Goal: Communication & Community: Answer question/provide support

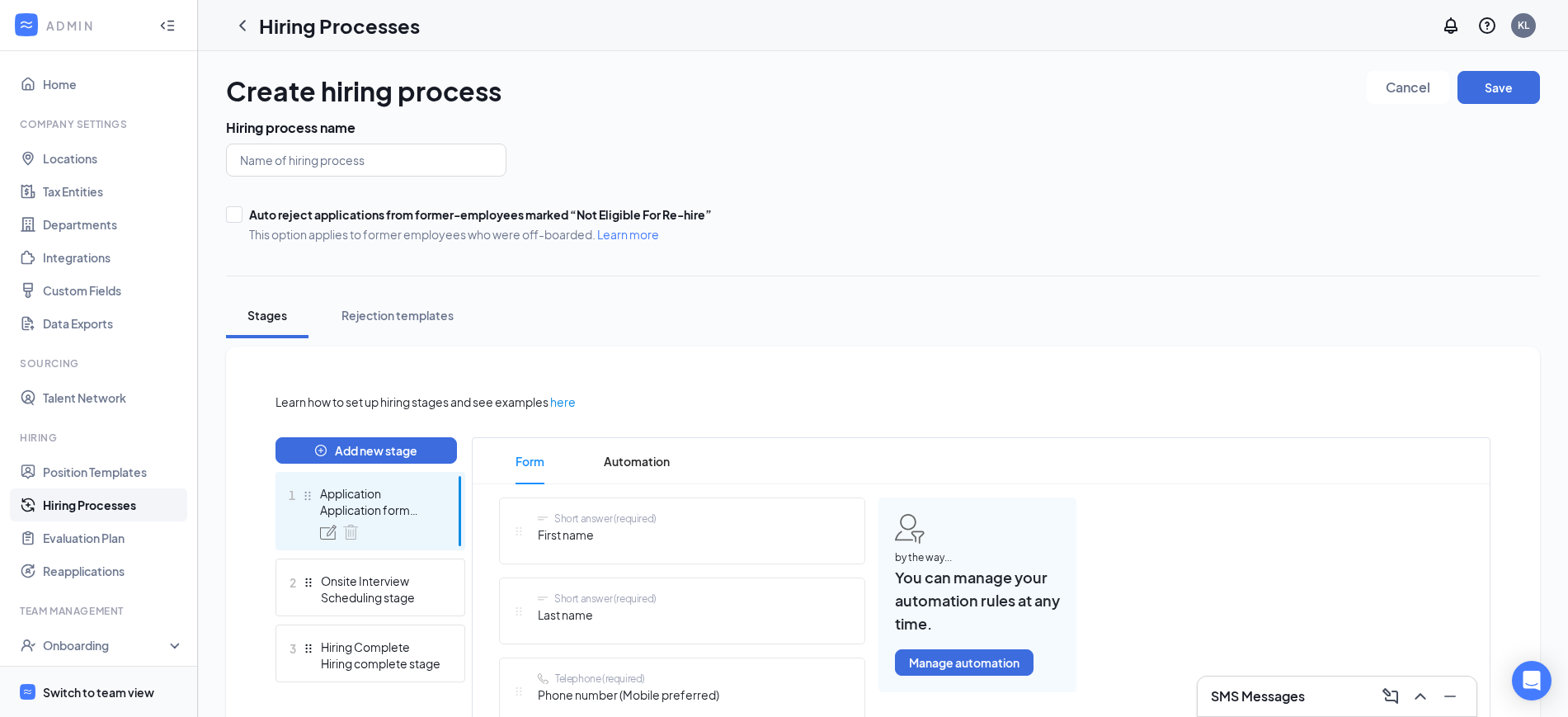
click at [113, 691] on div "Switch to team view" at bounding box center [98, 692] width 111 height 17
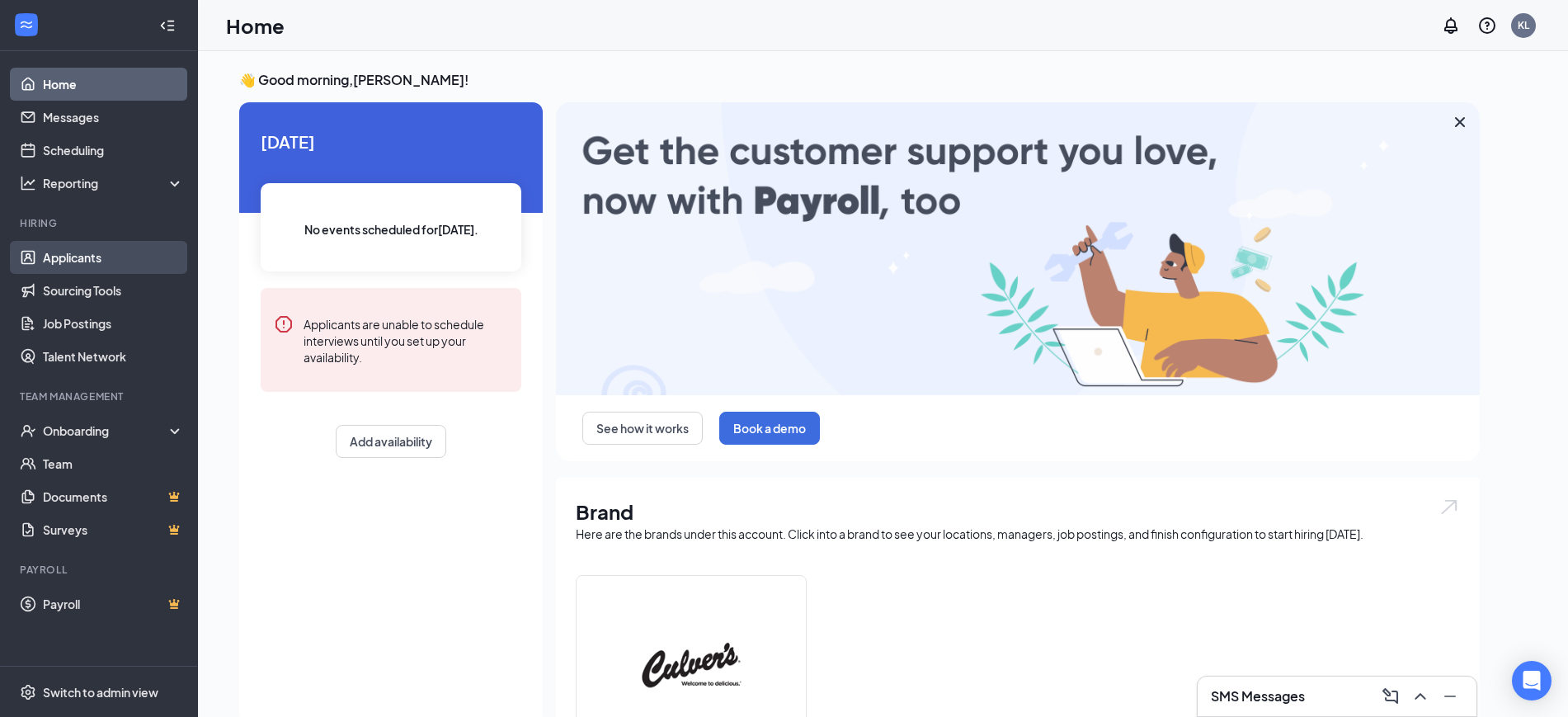
click at [88, 258] on link "Applicants" at bounding box center [113, 257] width 141 height 33
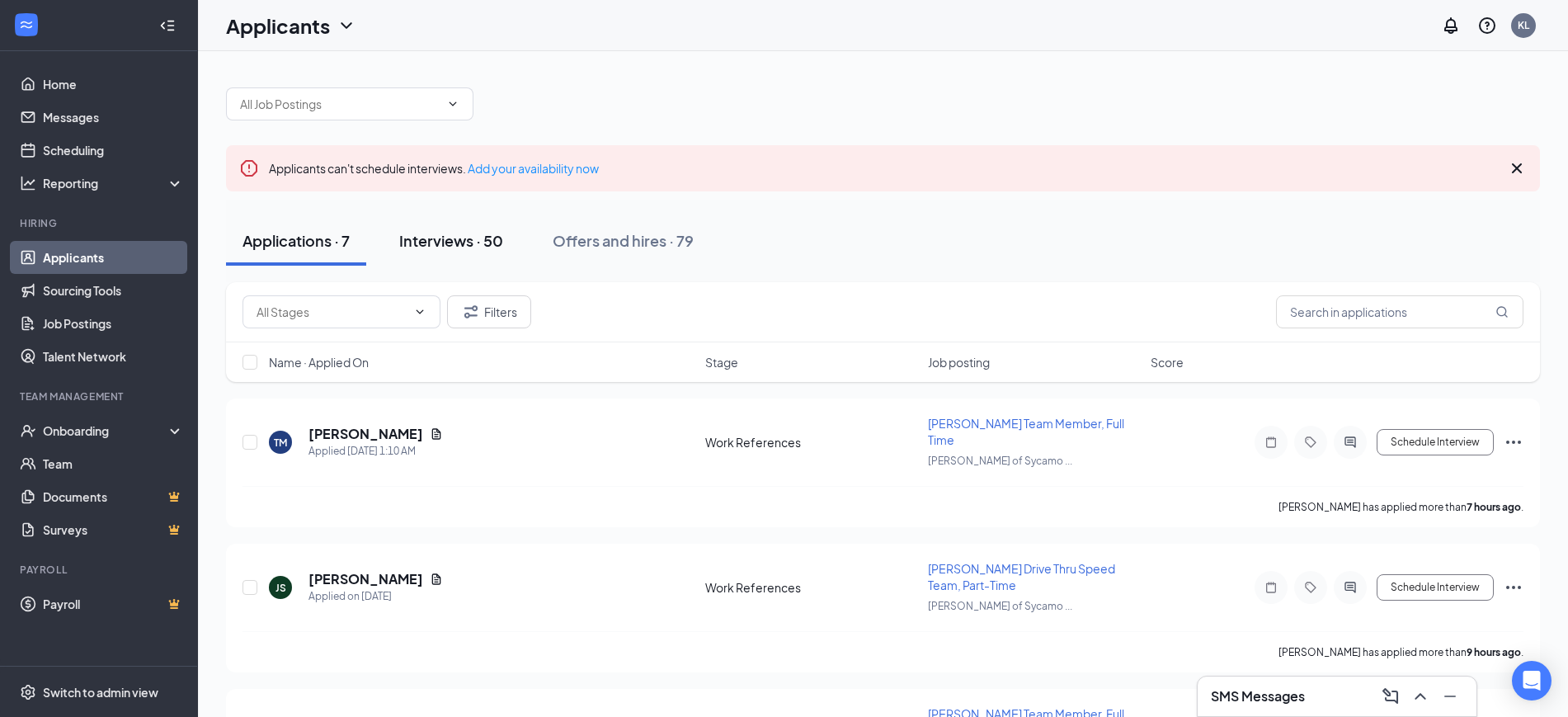
click at [434, 238] on div "Interviews · 50" at bounding box center [451, 240] width 104 height 20
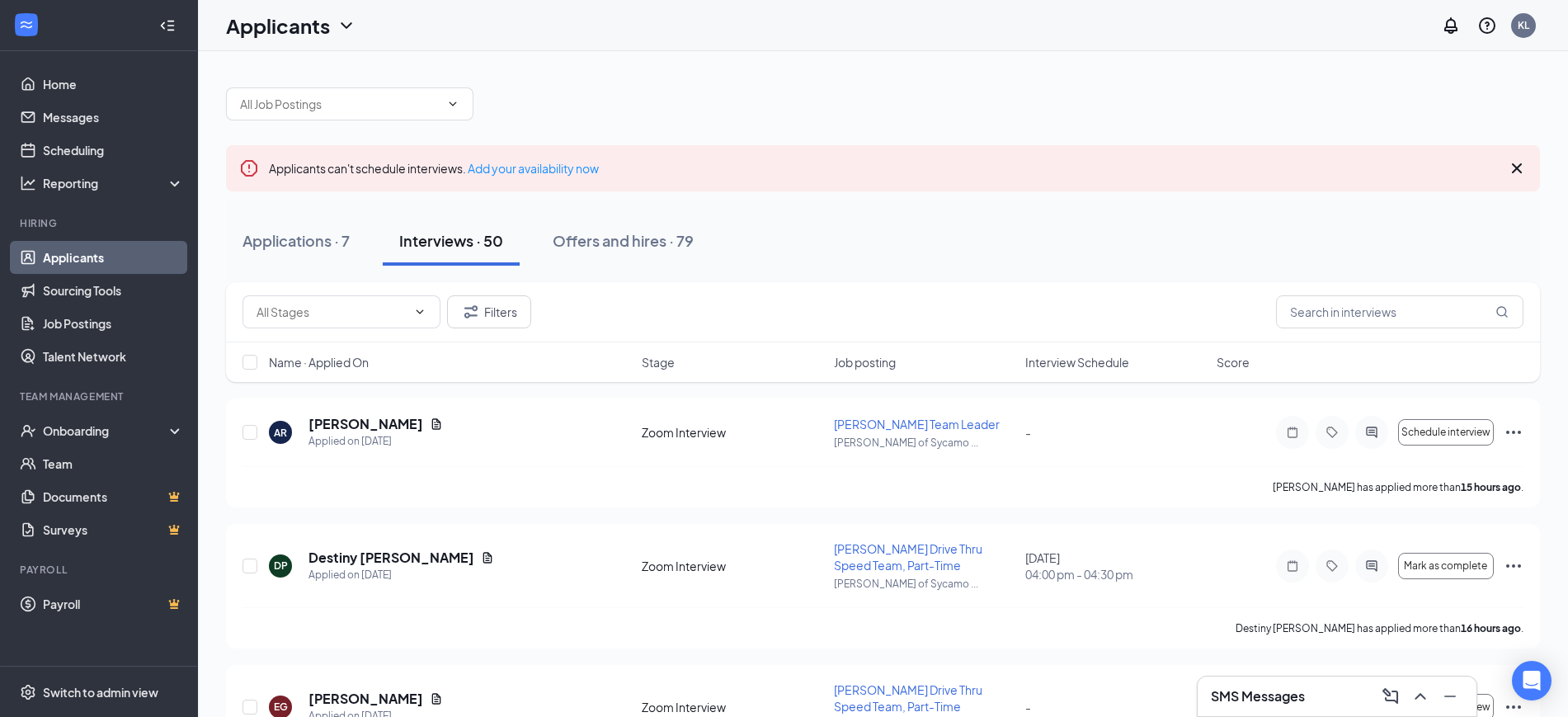
click at [1147, 367] on div "Interview Schedule" at bounding box center [1116, 362] width 181 height 17
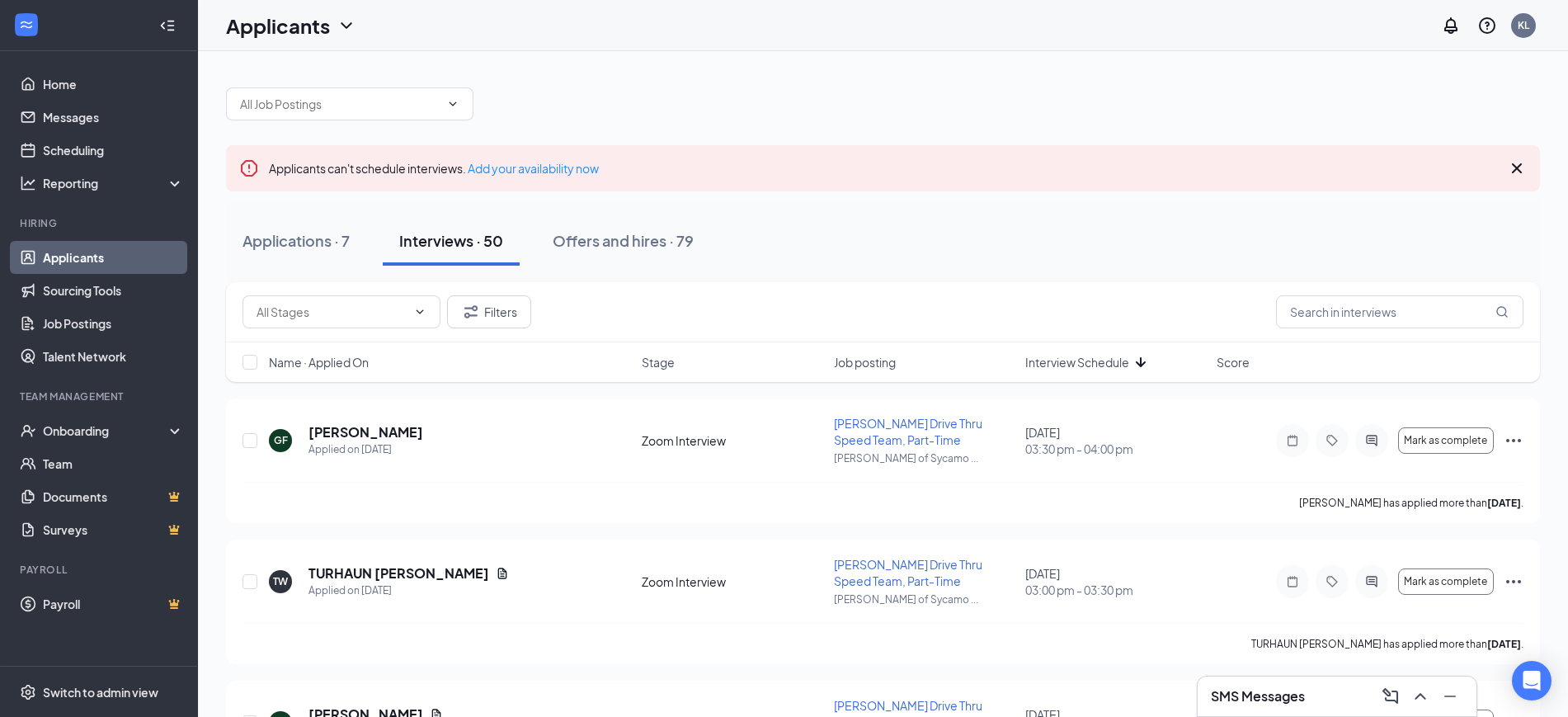
click at [1152, 359] on div "Interview Schedule" at bounding box center [1116, 362] width 181 height 17
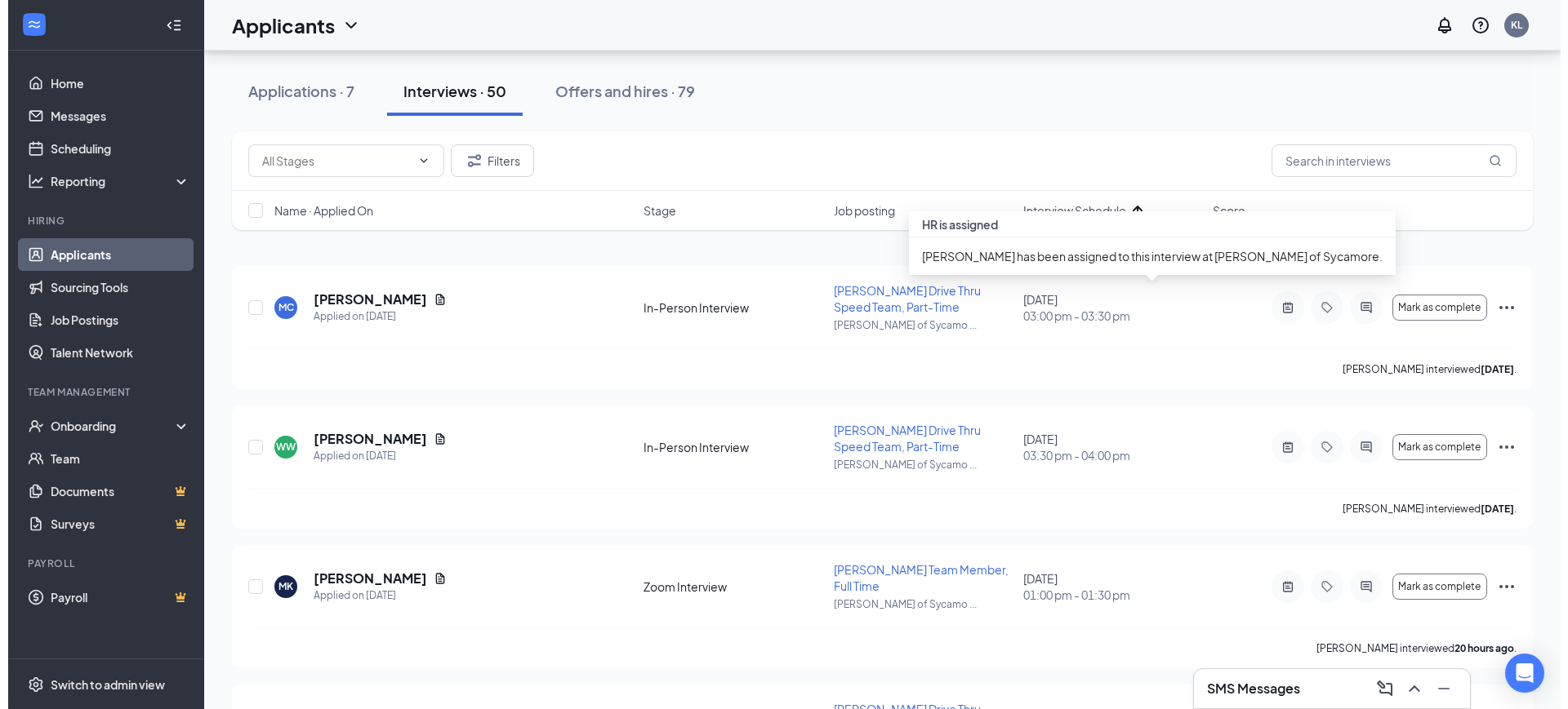
scroll to position [714, 0]
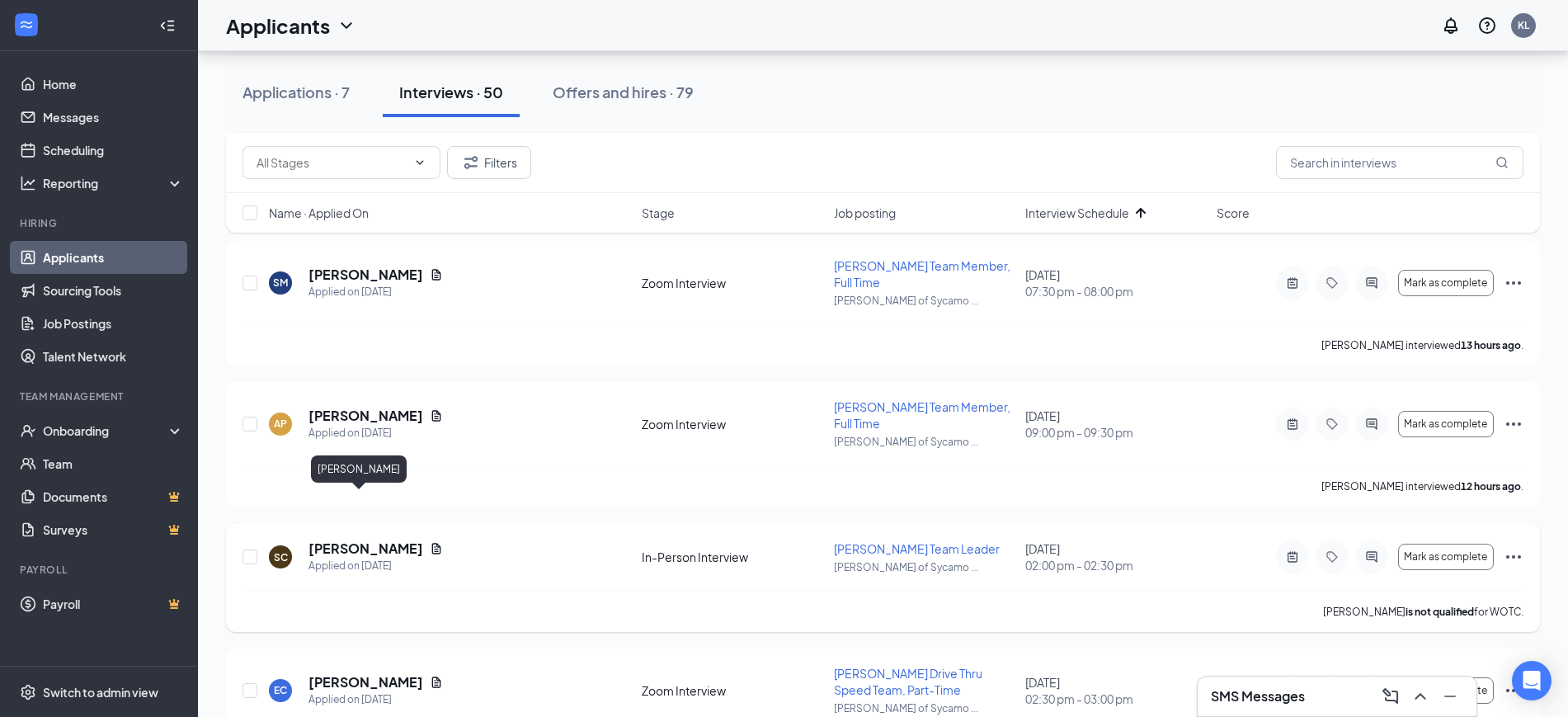
click at [333, 540] on h5 "[PERSON_NAME]" at bounding box center [365, 549] width 115 height 18
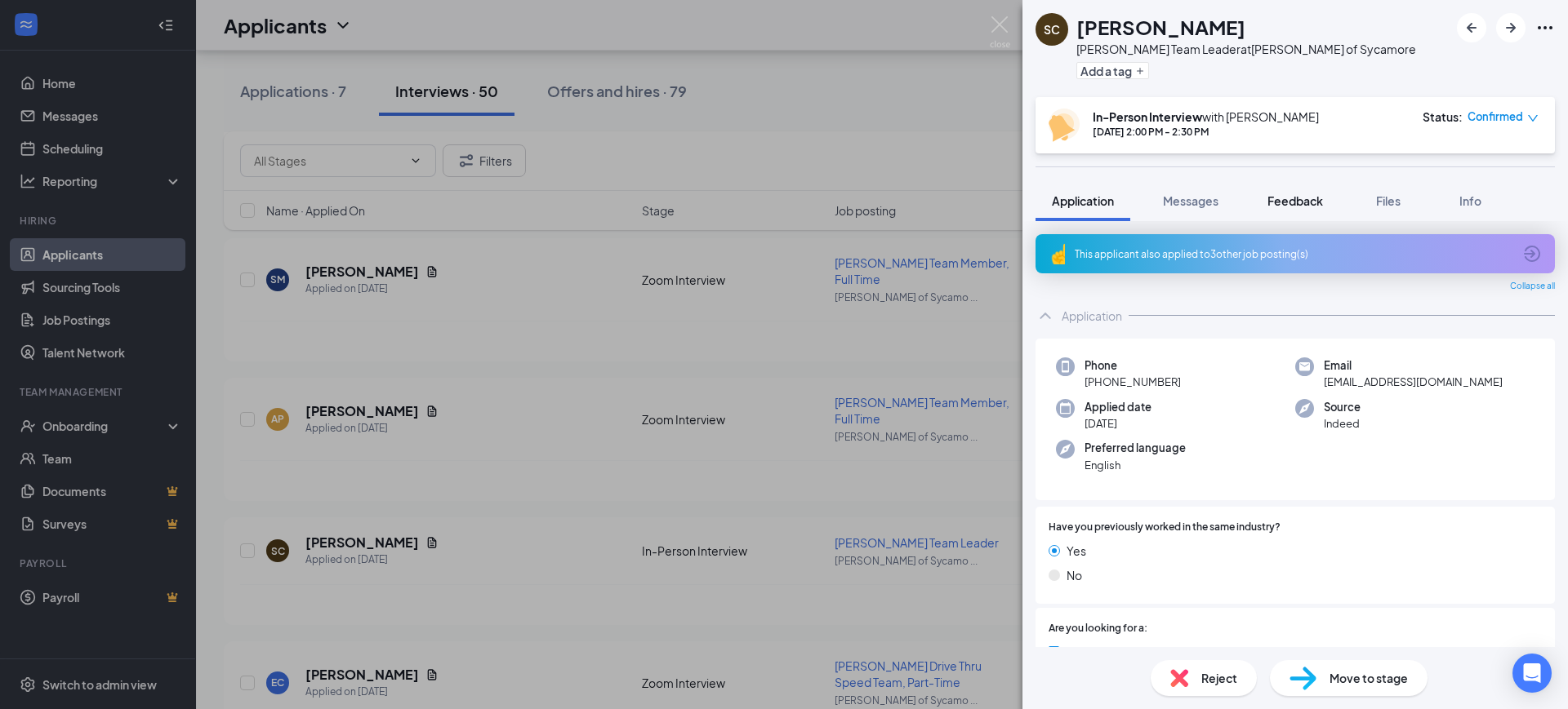
click at [1294, 207] on span "Feedback" at bounding box center [1295, 200] width 55 height 15
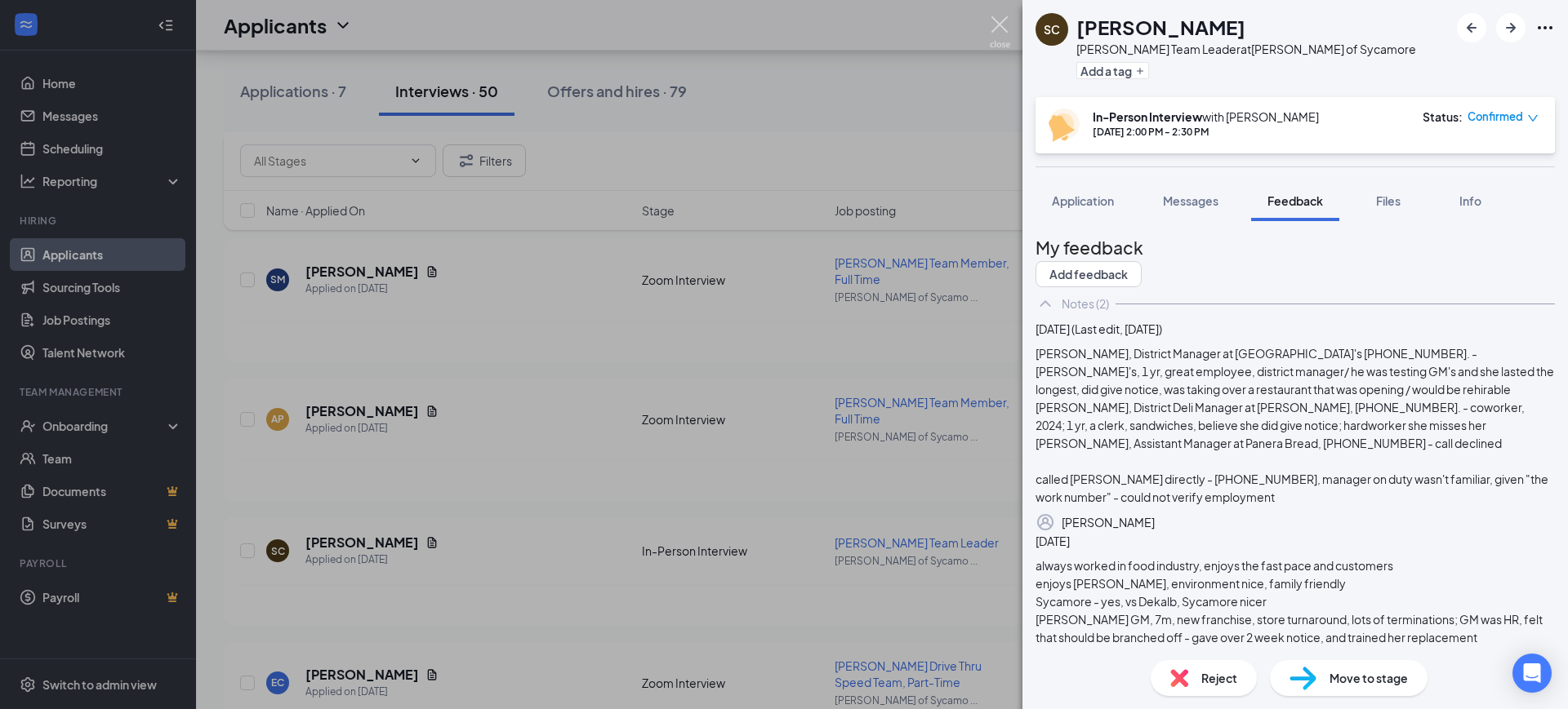
click at [1003, 18] on img at bounding box center [999, 33] width 20 height 32
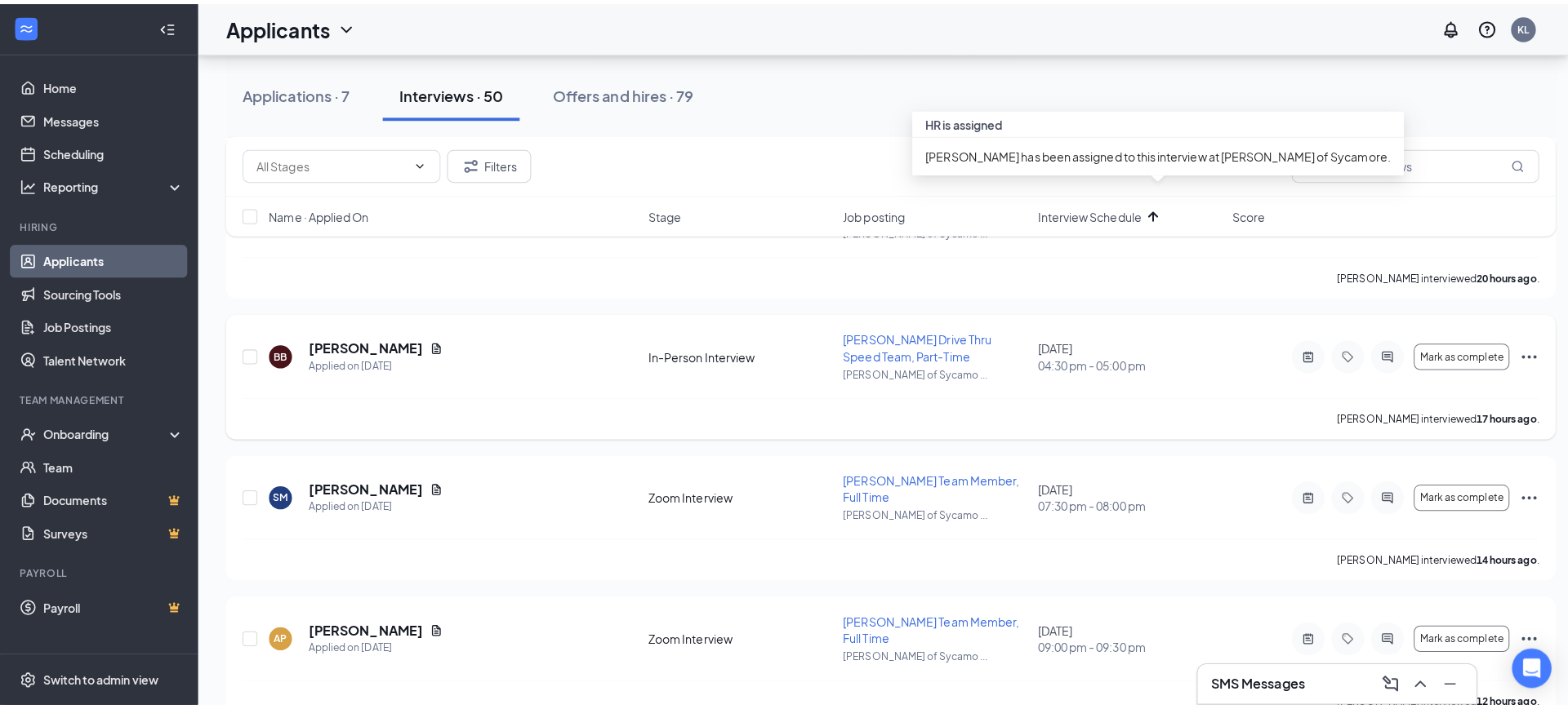
scroll to position [509, 0]
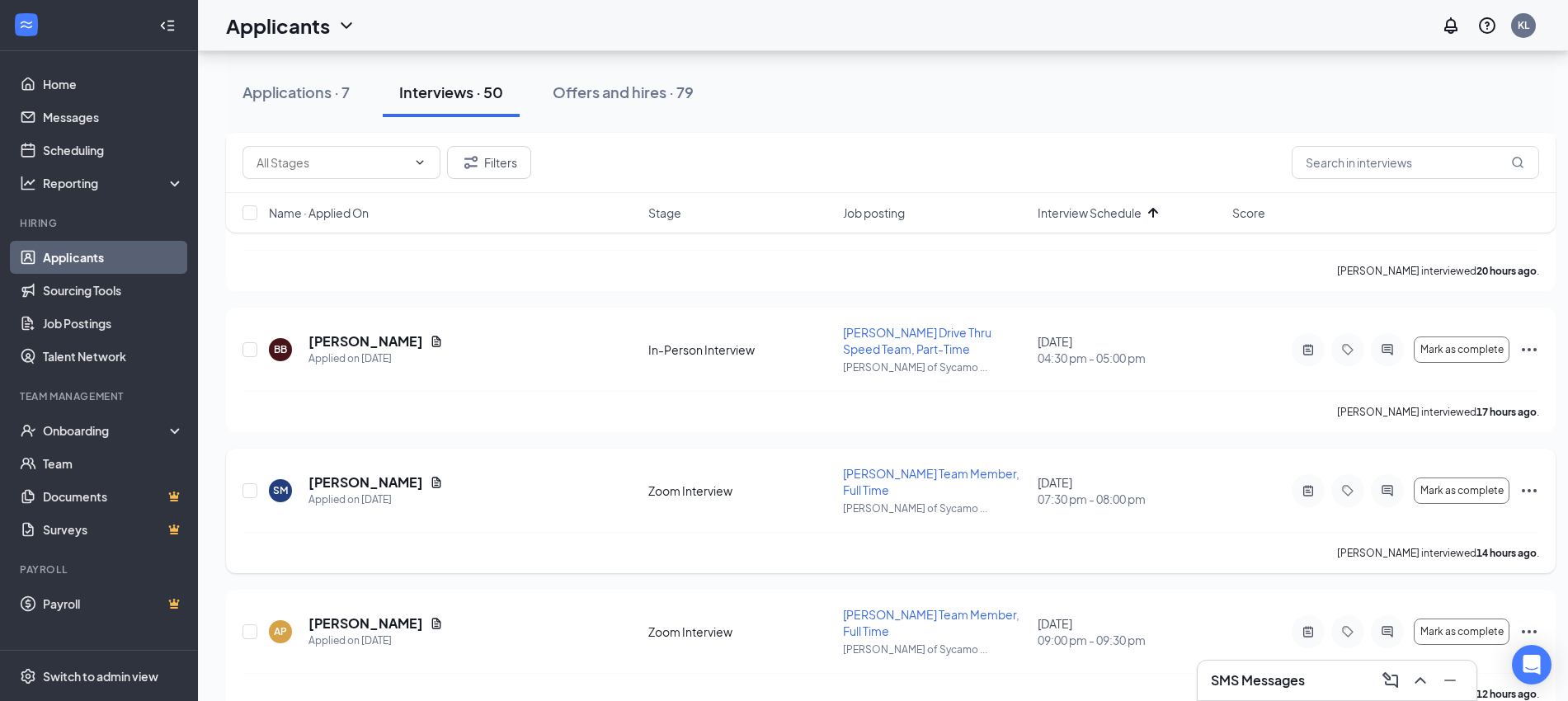
click at [1389, 484] on icon "ActiveChat" at bounding box center [1387, 490] width 20 height 13
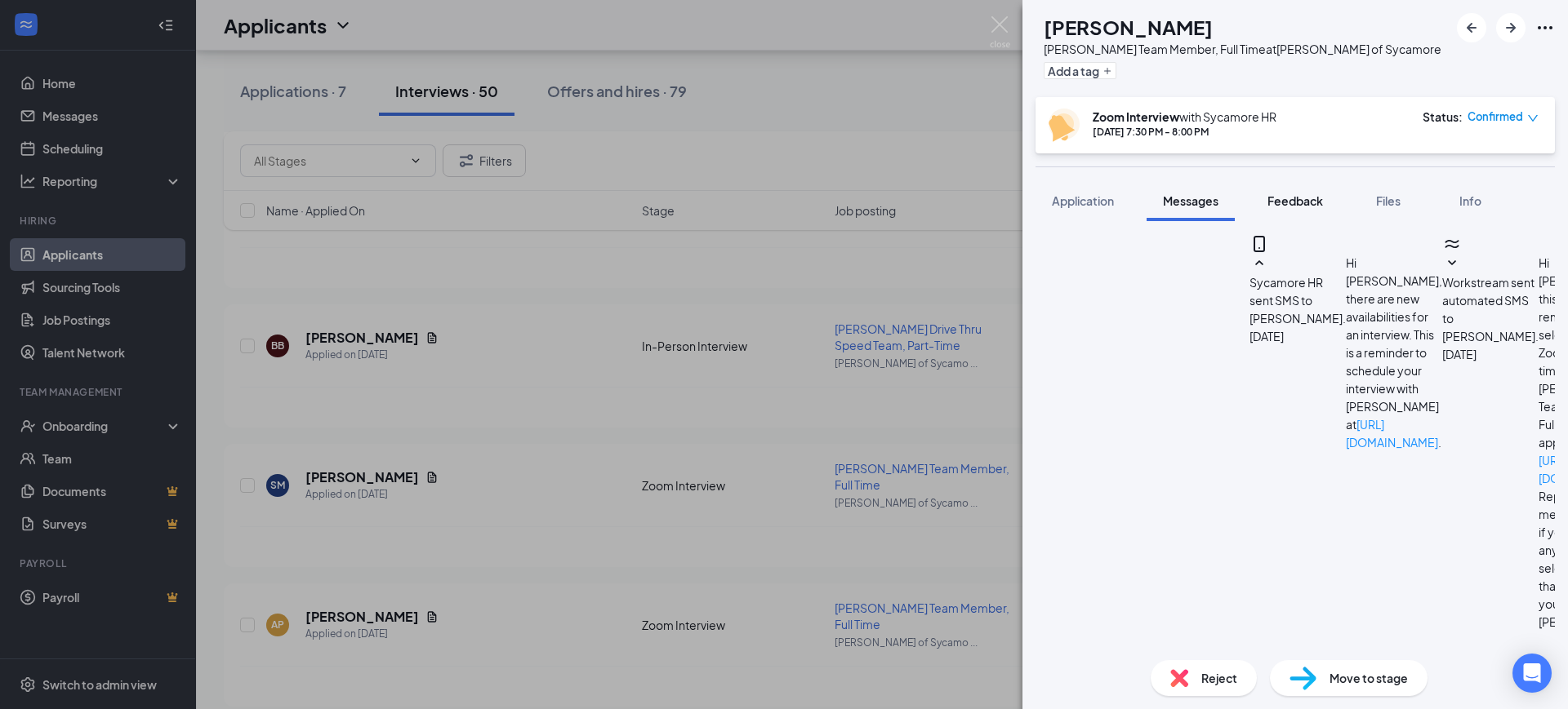
scroll to position [608, 0]
click at [1283, 200] on span "Feedback" at bounding box center [1295, 200] width 55 height 15
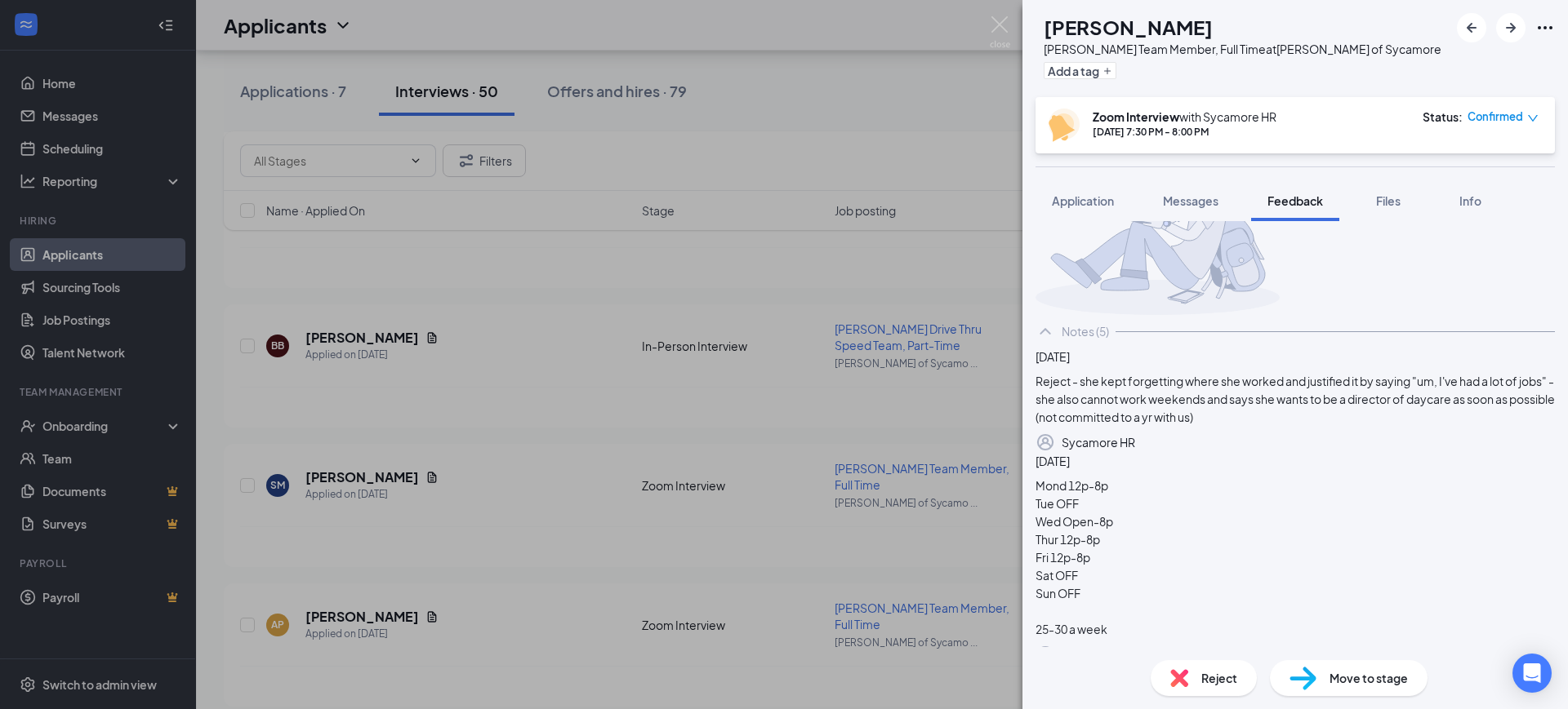
scroll to position [93, 0]
click at [1187, 680] on img at bounding box center [1179, 678] width 18 height 18
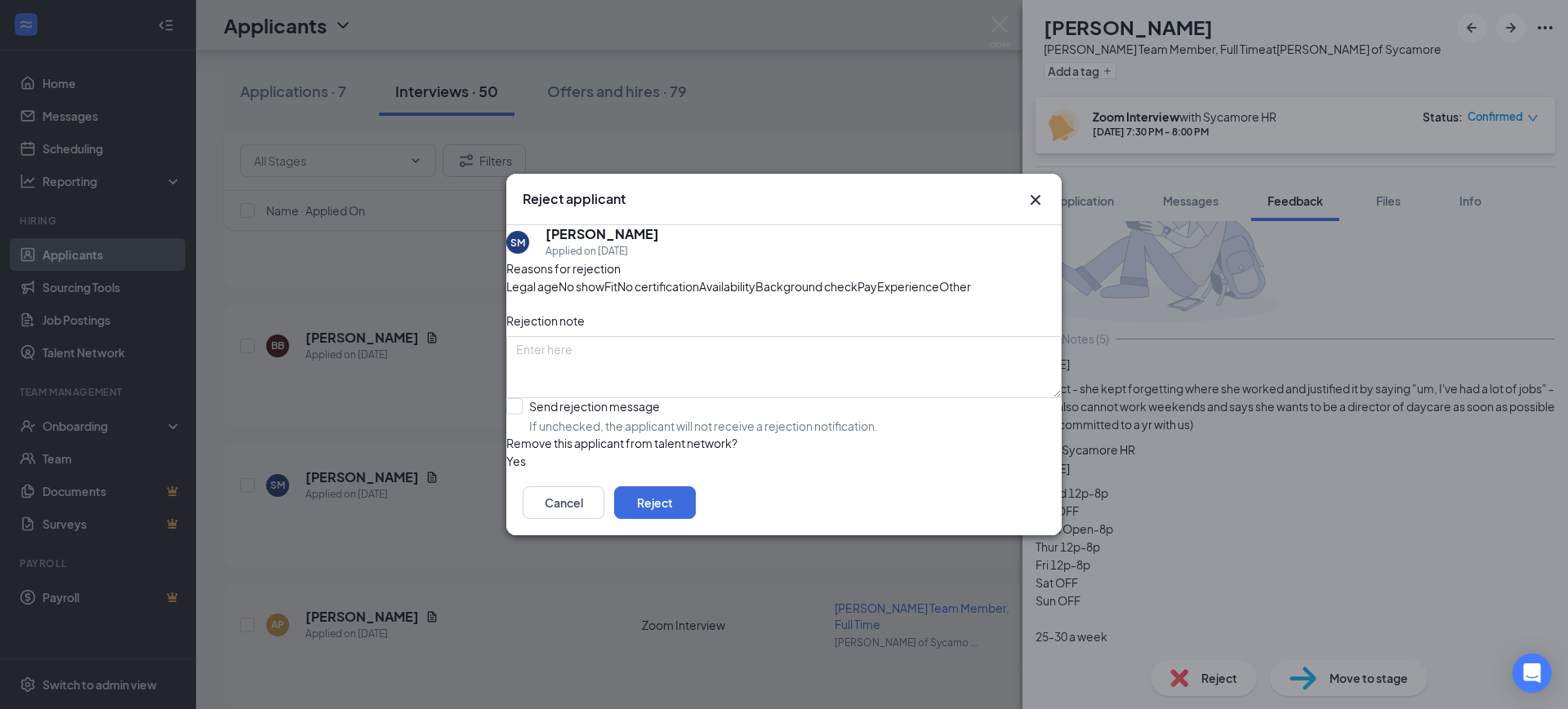
click at [617, 278] on span "Fit" at bounding box center [610, 286] width 13 height 18
click at [592, 434] on input "Send rejection message If unchecked, the applicant will not receive a rejection…" at bounding box center [692, 416] width 372 height 36
checkbox input "true"
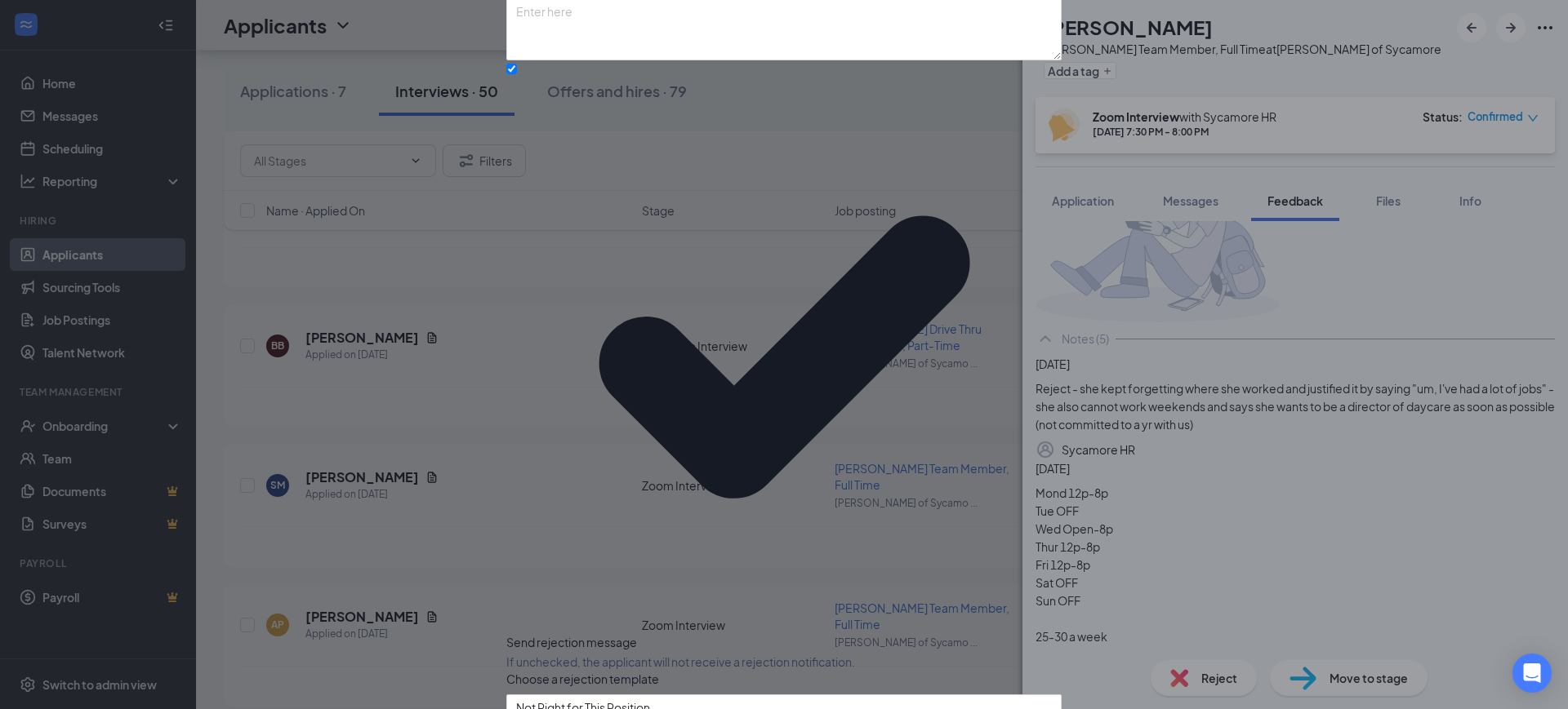
scroll to position [81, 0]
checkbox input "true"
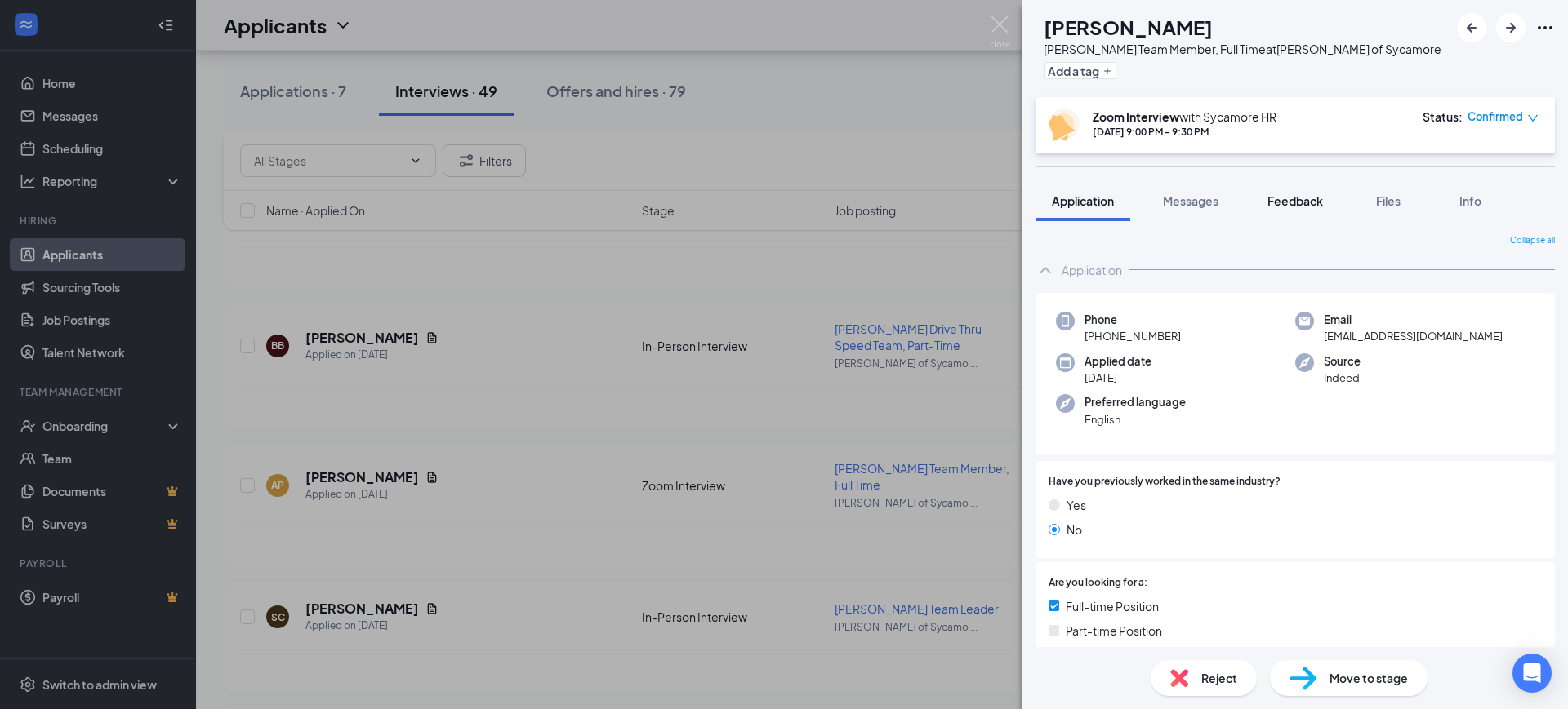
click at [1281, 207] on span "Feedback" at bounding box center [1295, 200] width 55 height 15
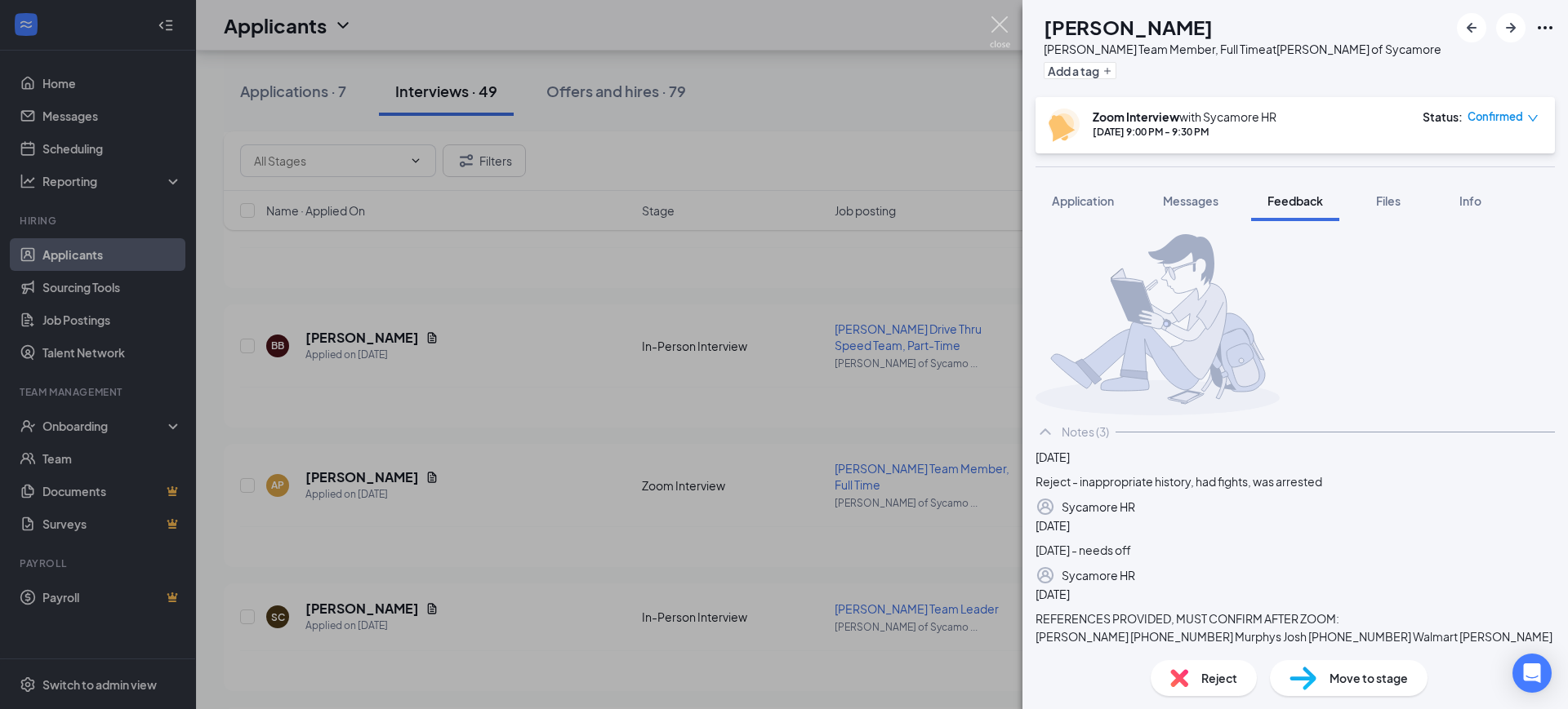
click at [1003, 26] on img at bounding box center [999, 33] width 20 height 32
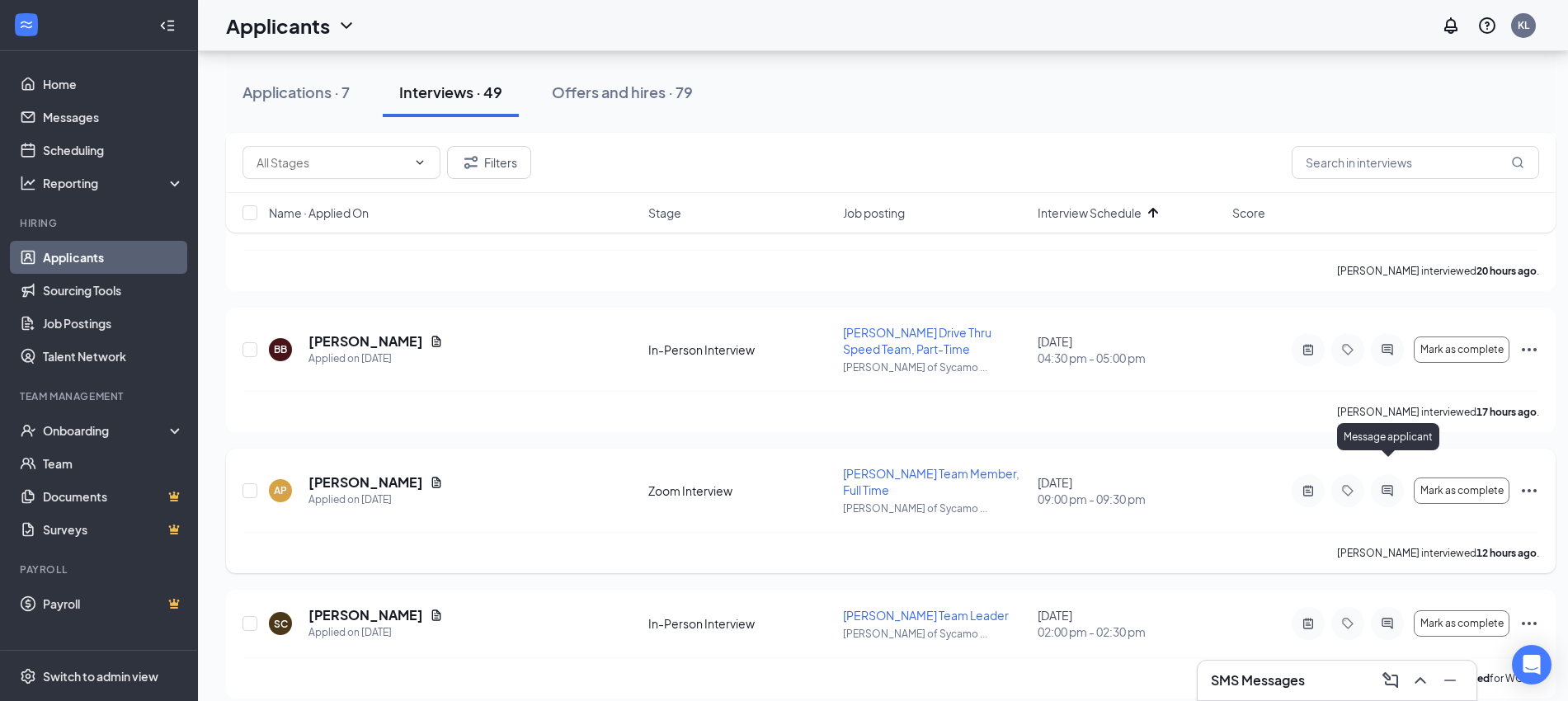
click at [1390, 484] on icon "ActiveChat" at bounding box center [1387, 490] width 20 height 13
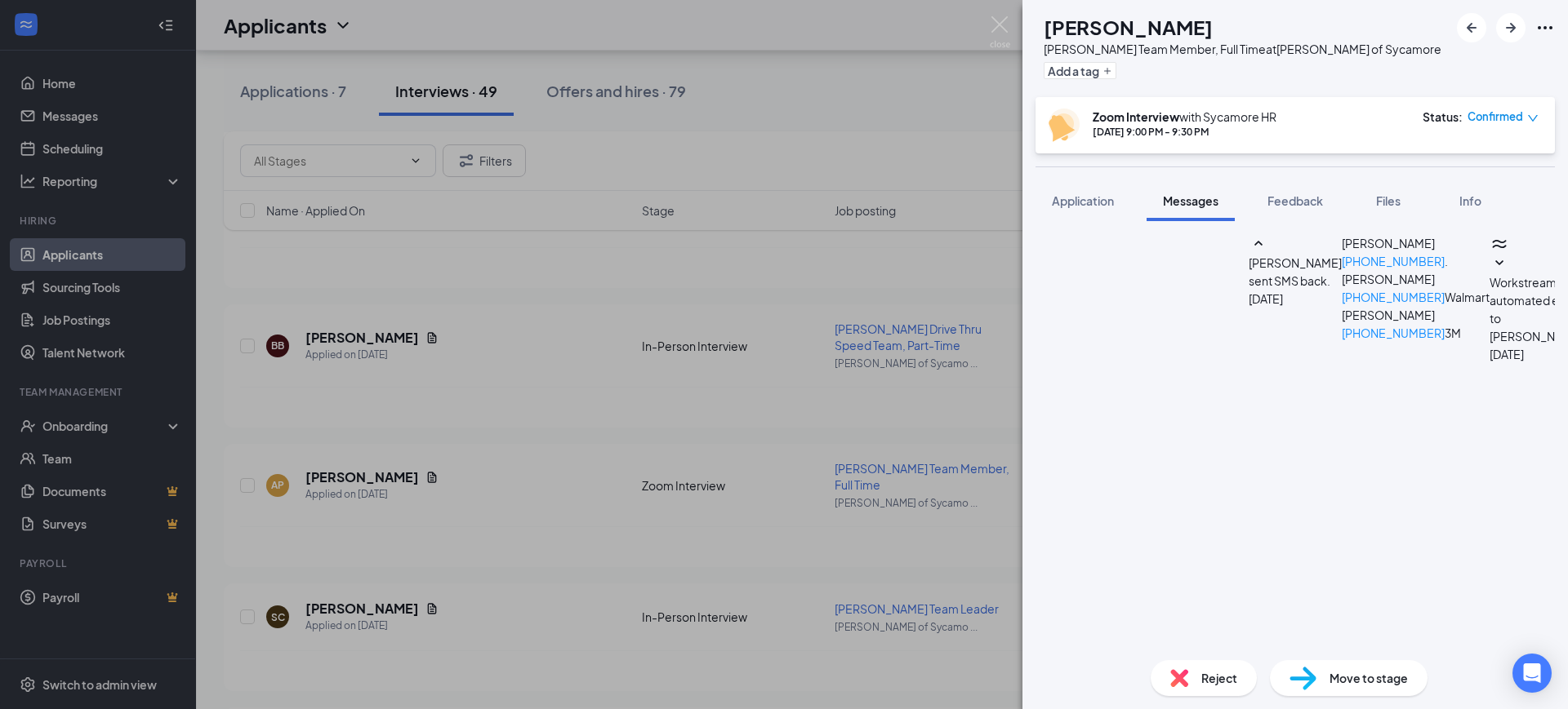
scroll to position [610, 0]
click at [1291, 201] on span "Feedback" at bounding box center [1295, 200] width 55 height 15
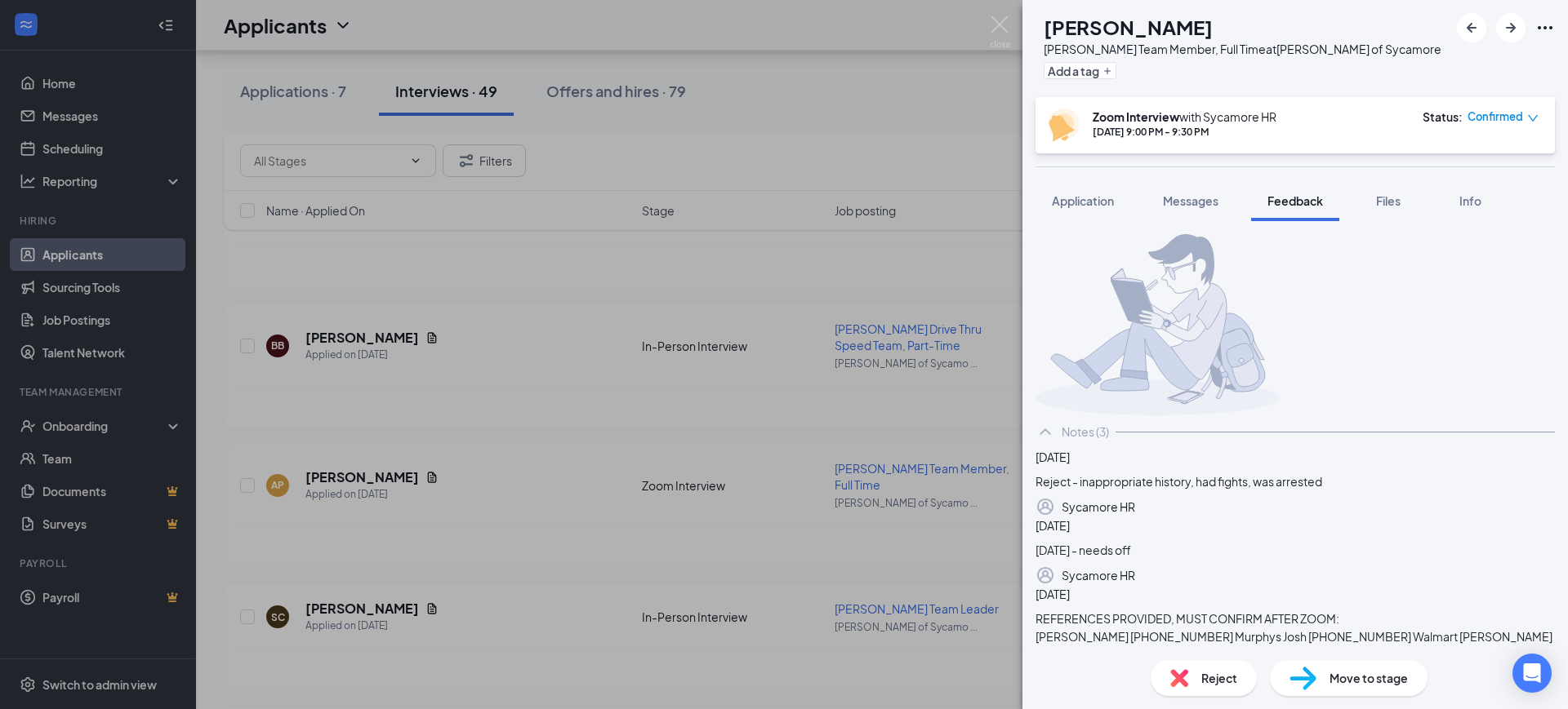
click at [1194, 679] on div "Reject" at bounding box center [1203, 678] width 106 height 36
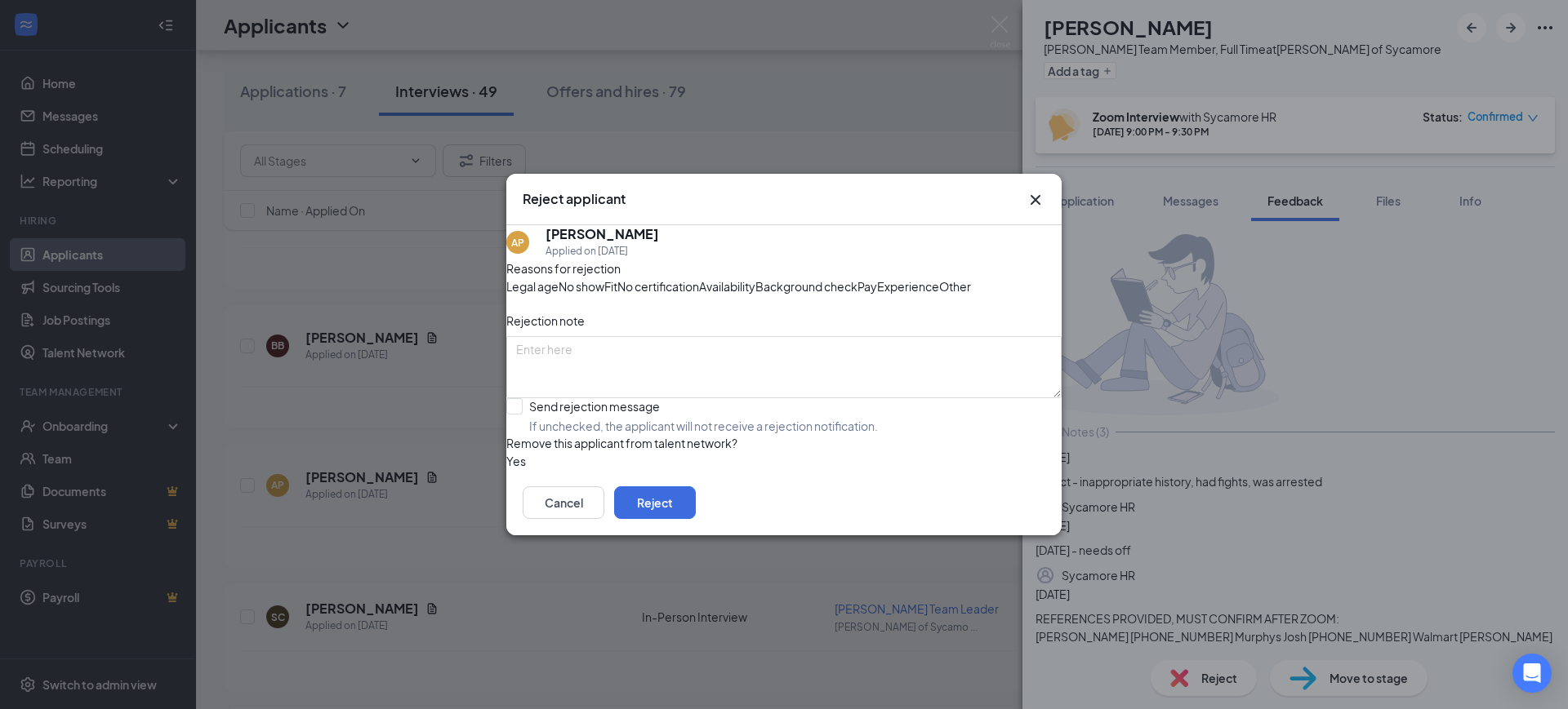
click at [617, 278] on div "Fit" at bounding box center [610, 286] width 13 height 18
click at [645, 434] on input "Send rejection message If unchecked, the applicant will not receive a rejection…" at bounding box center [692, 416] width 372 height 36
checkbox input "true"
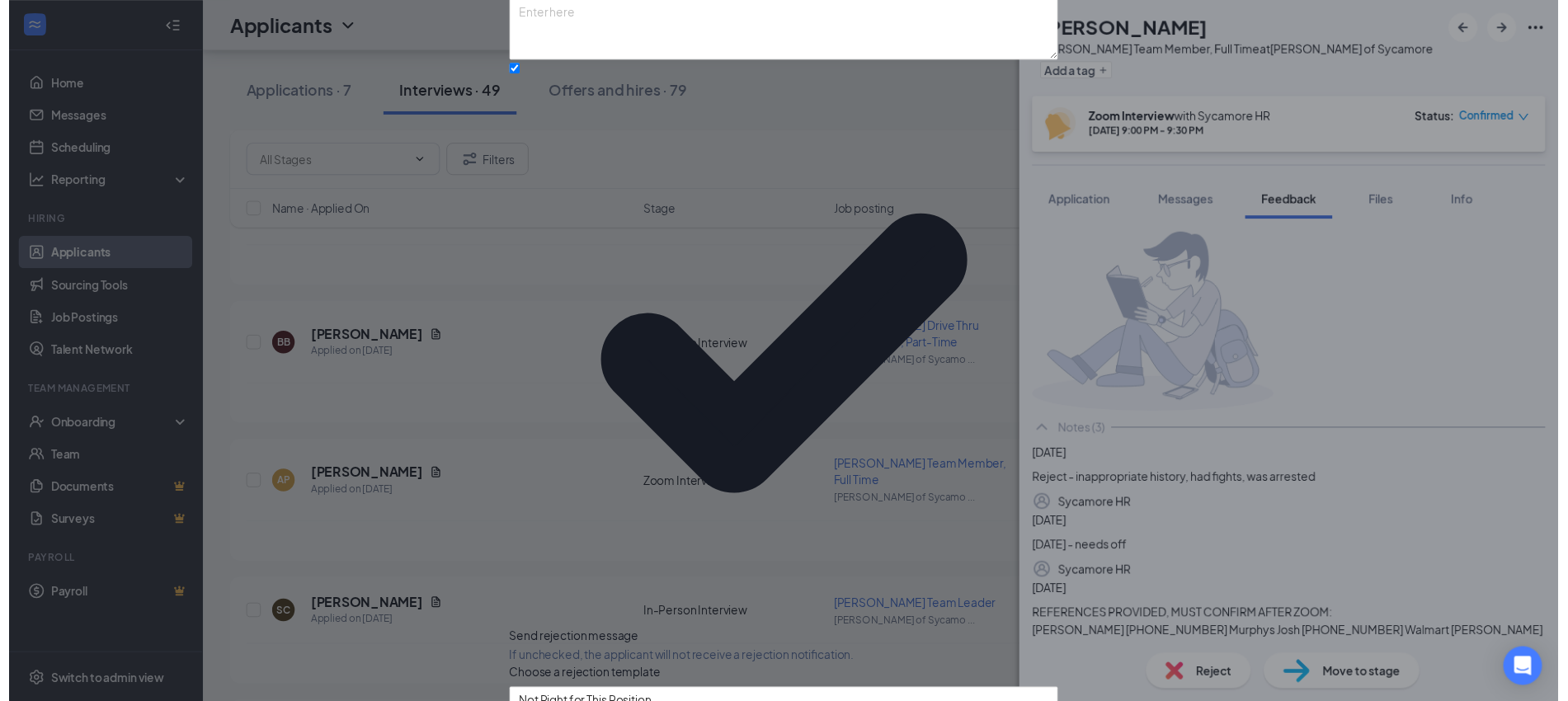
scroll to position [82, 0]
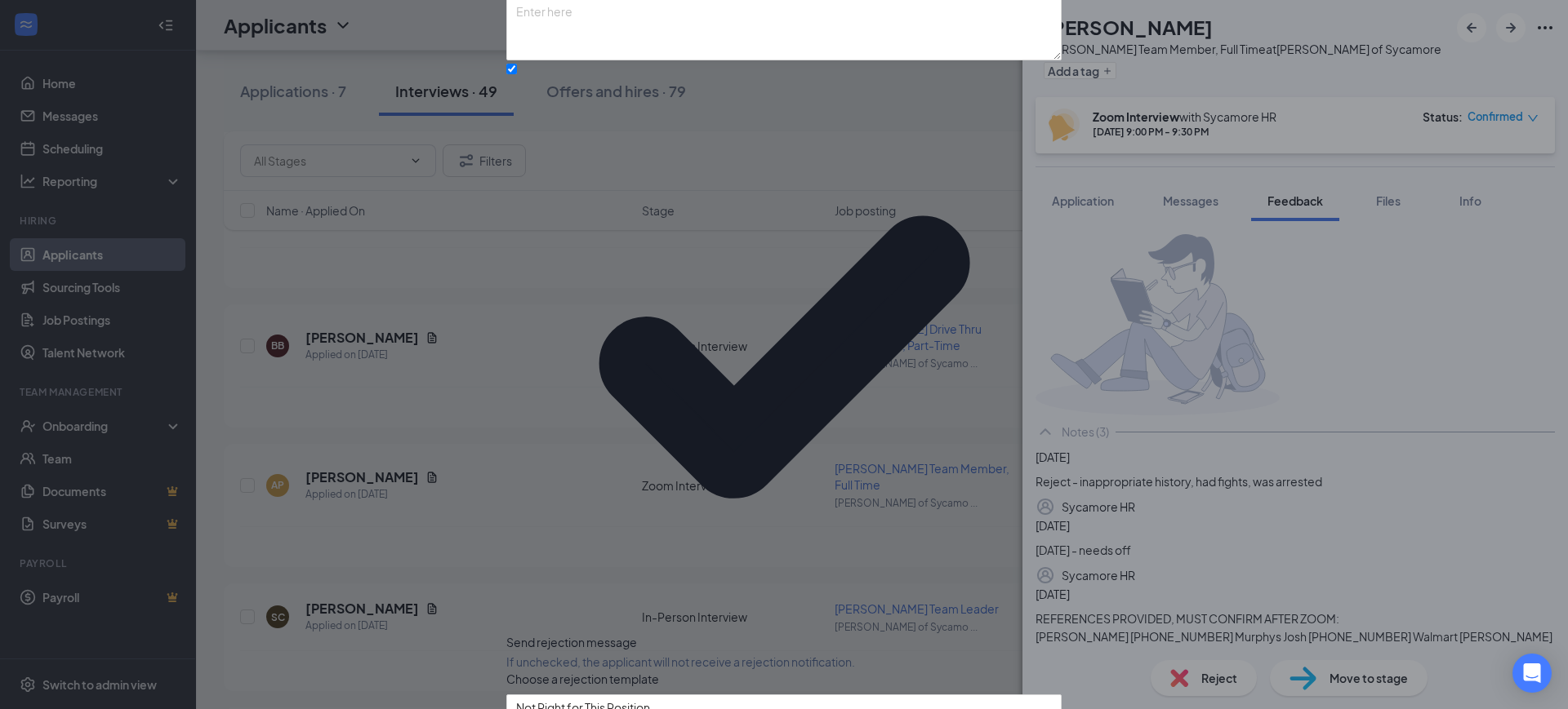
checkbox input "true"
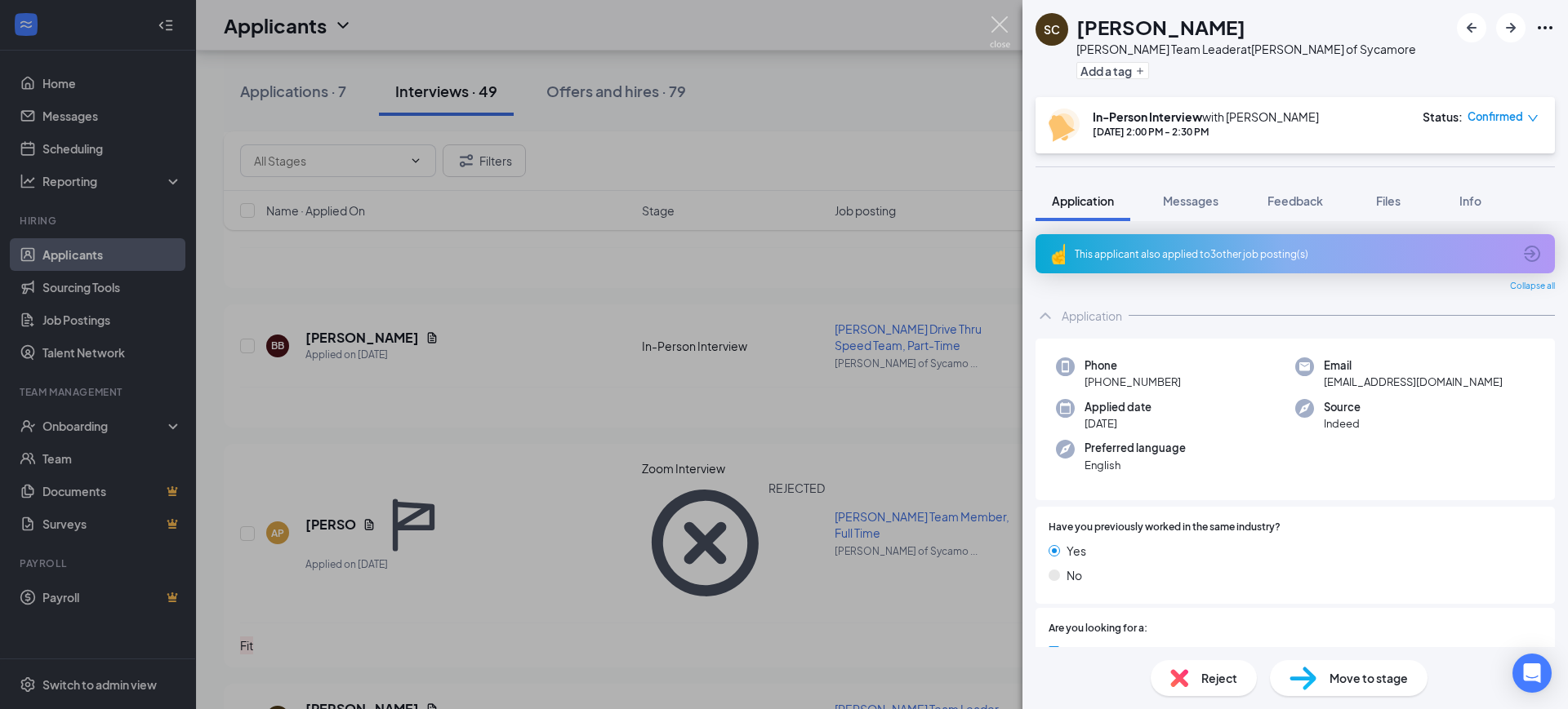
click at [997, 18] on img at bounding box center [999, 33] width 20 height 32
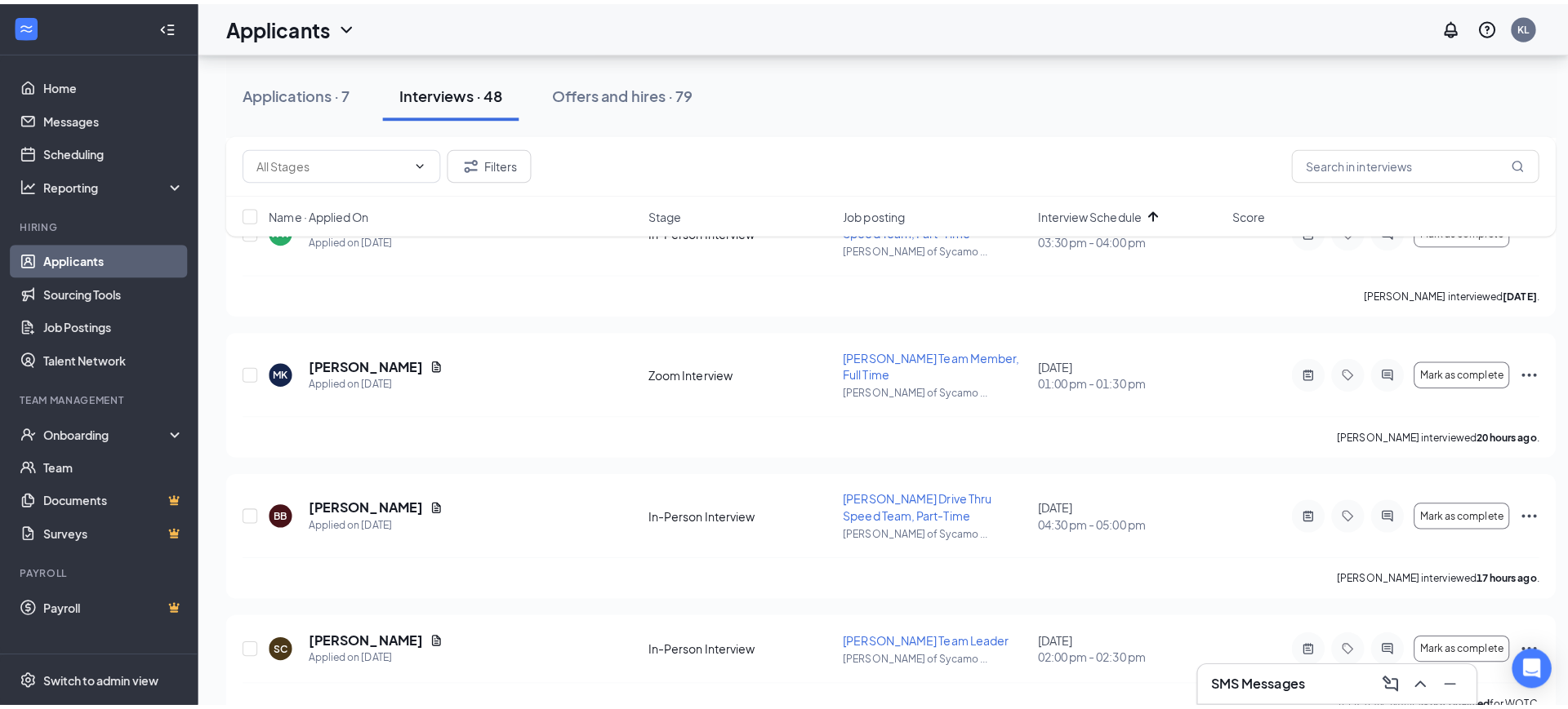
scroll to position [202, 0]
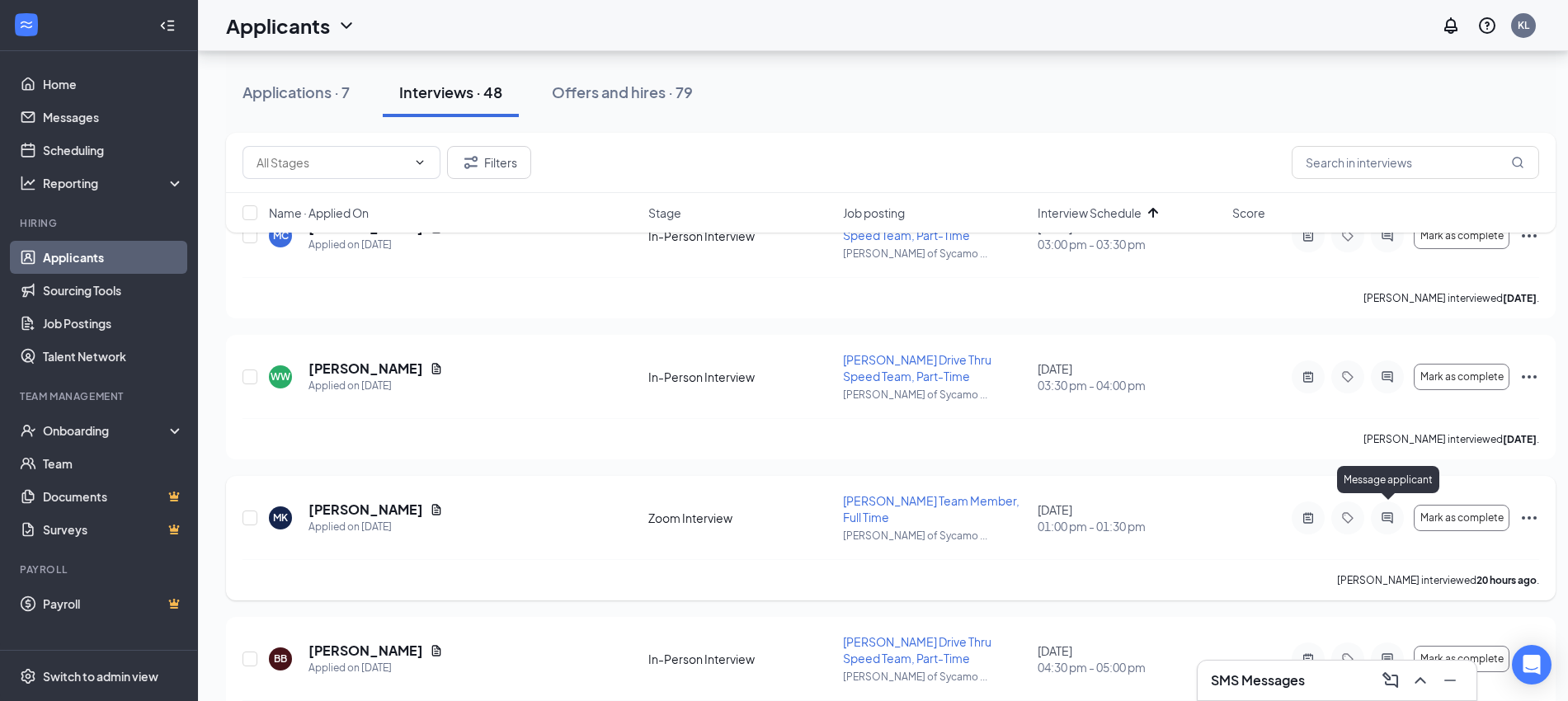
click at [1395, 511] on icon "ActiveChat" at bounding box center [1387, 517] width 20 height 13
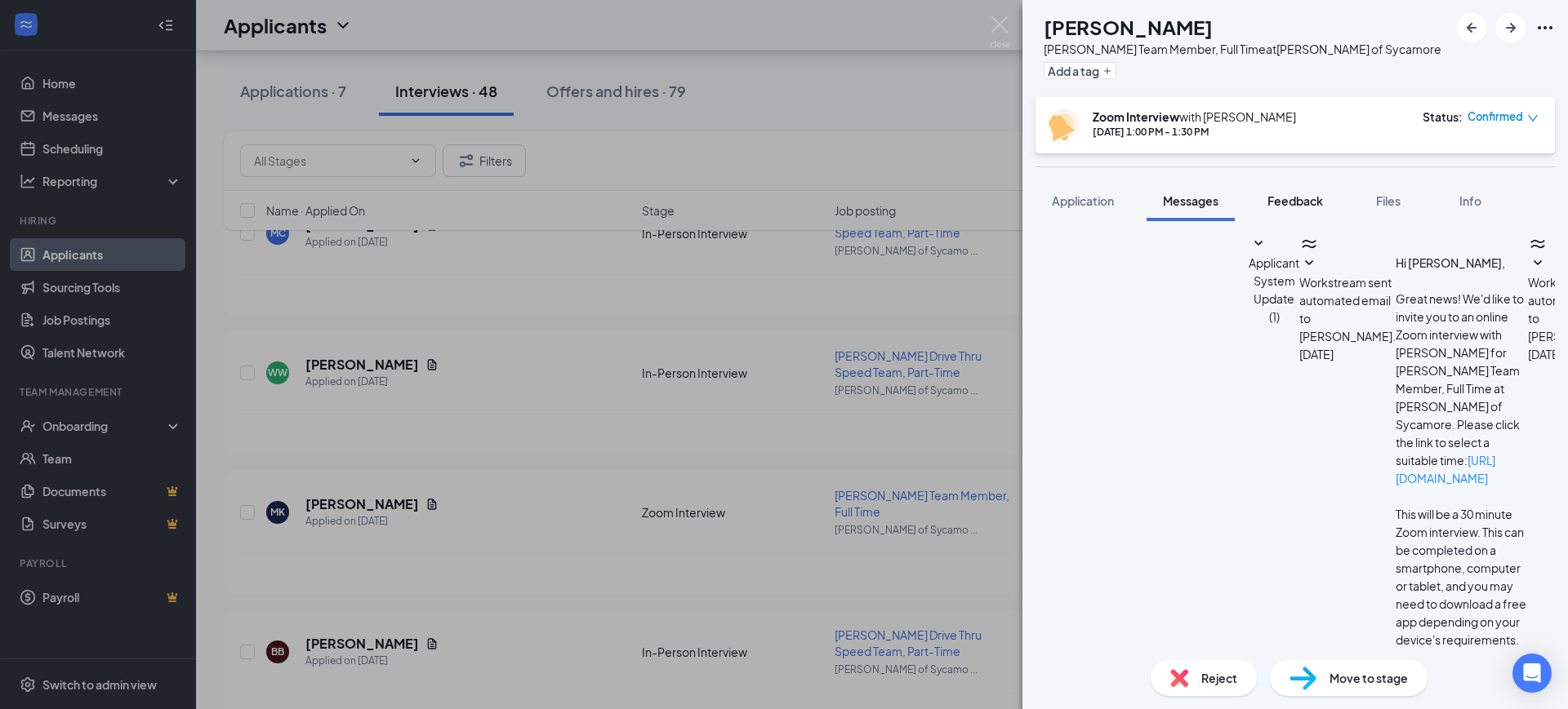
scroll to position [515, 0]
click at [1295, 198] on span "Feedback" at bounding box center [1295, 200] width 55 height 15
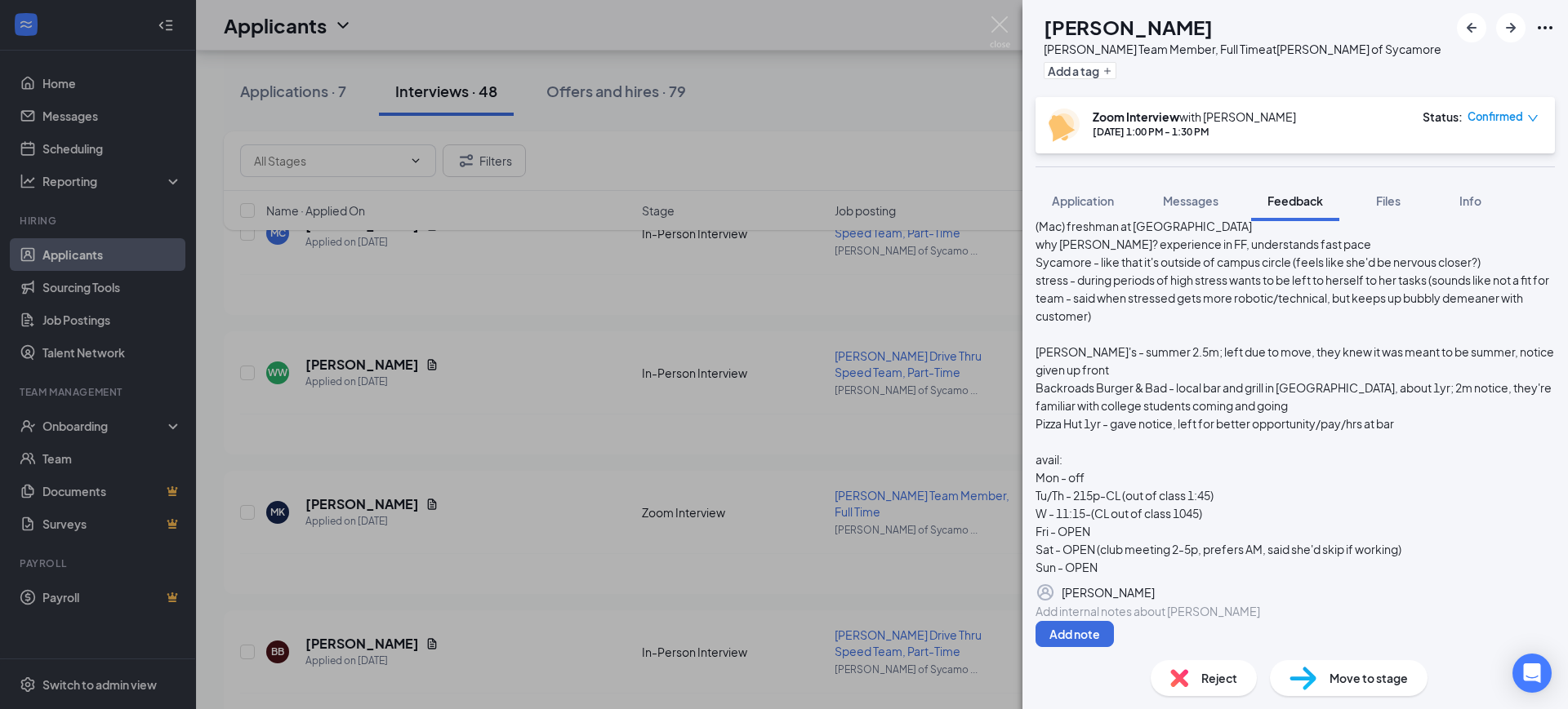
scroll to position [300, 0]
click at [1555, 592] on icon "Pen" at bounding box center [1555, 592] width 0 height 0
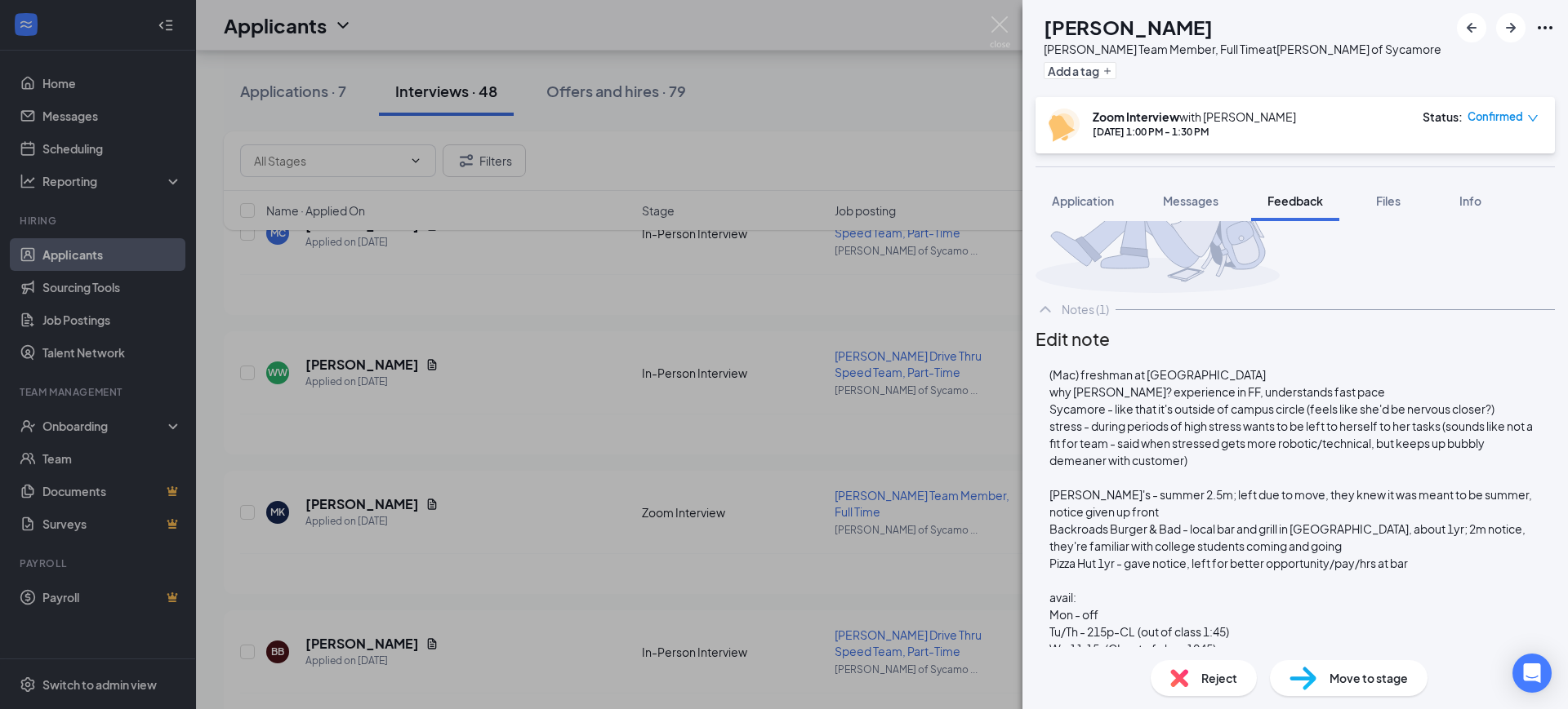
scroll to position [296, 0]
click at [1151, 692] on div "Sun - OPEN" at bounding box center [1295, 701] width 491 height 18
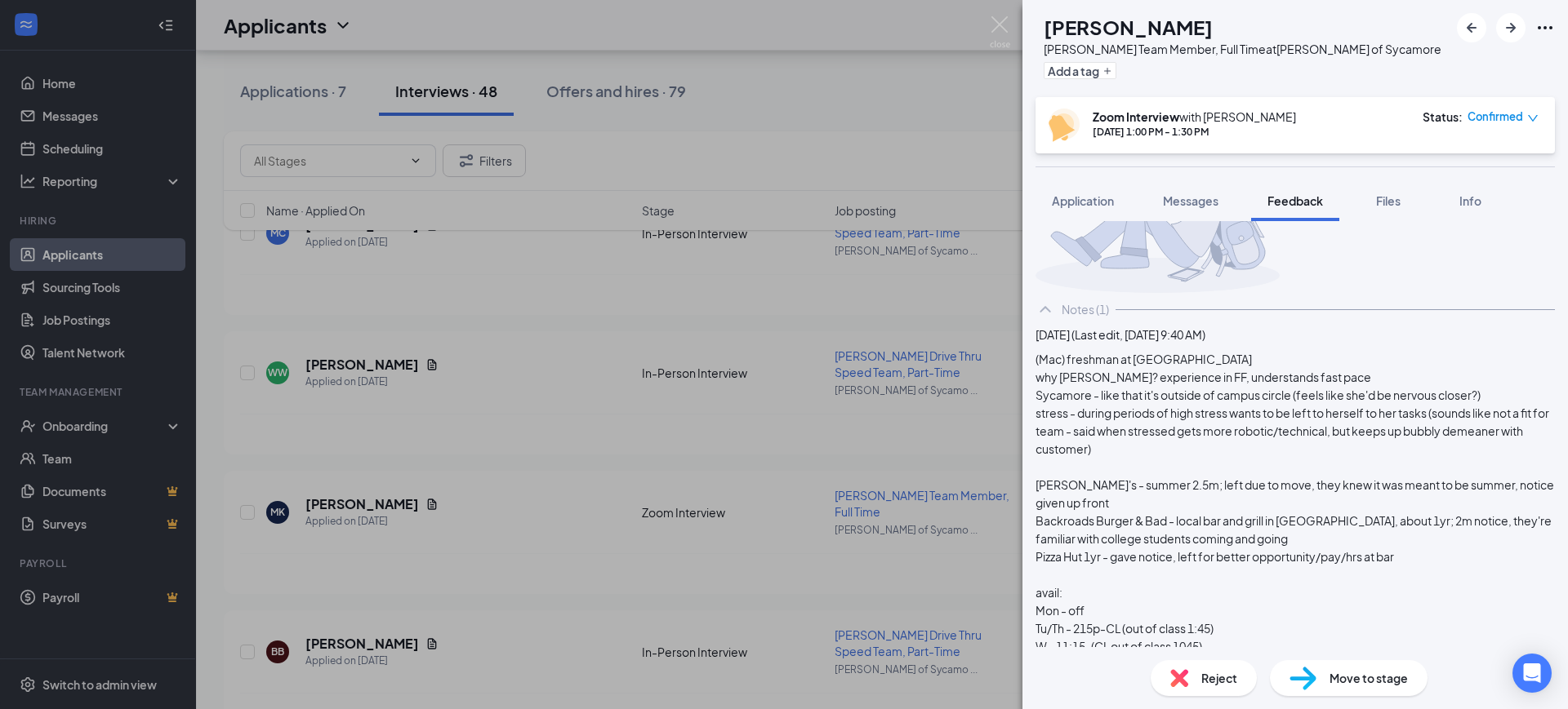
click at [1189, 676] on div "Reject" at bounding box center [1203, 678] width 106 height 36
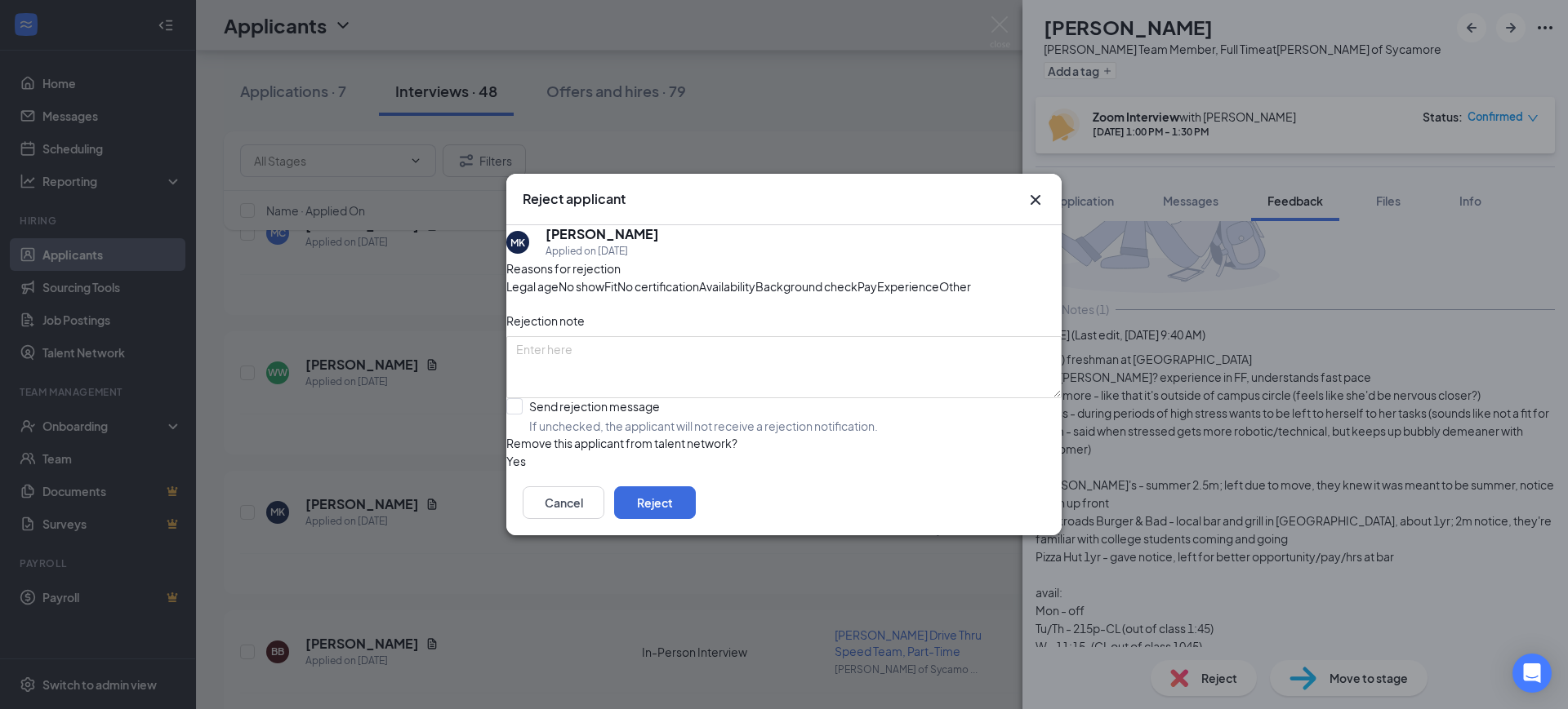
click at [617, 278] on span "Fit" at bounding box center [610, 286] width 13 height 18
click at [565, 434] on input "Send rejection message If unchecked, the applicant will not receive a rejection…" at bounding box center [692, 416] width 372 height 36
checkbox input "true"
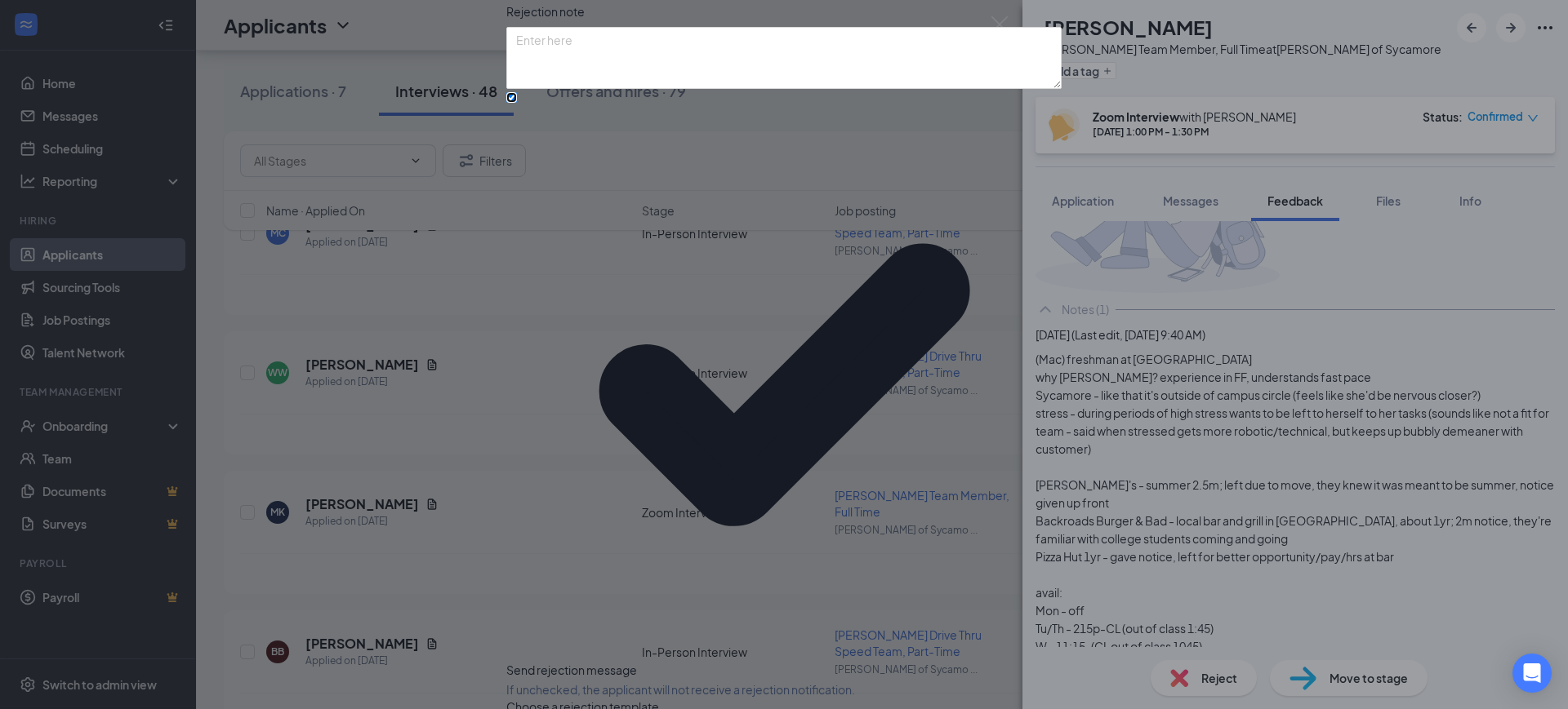
scroll to position [8, 0]
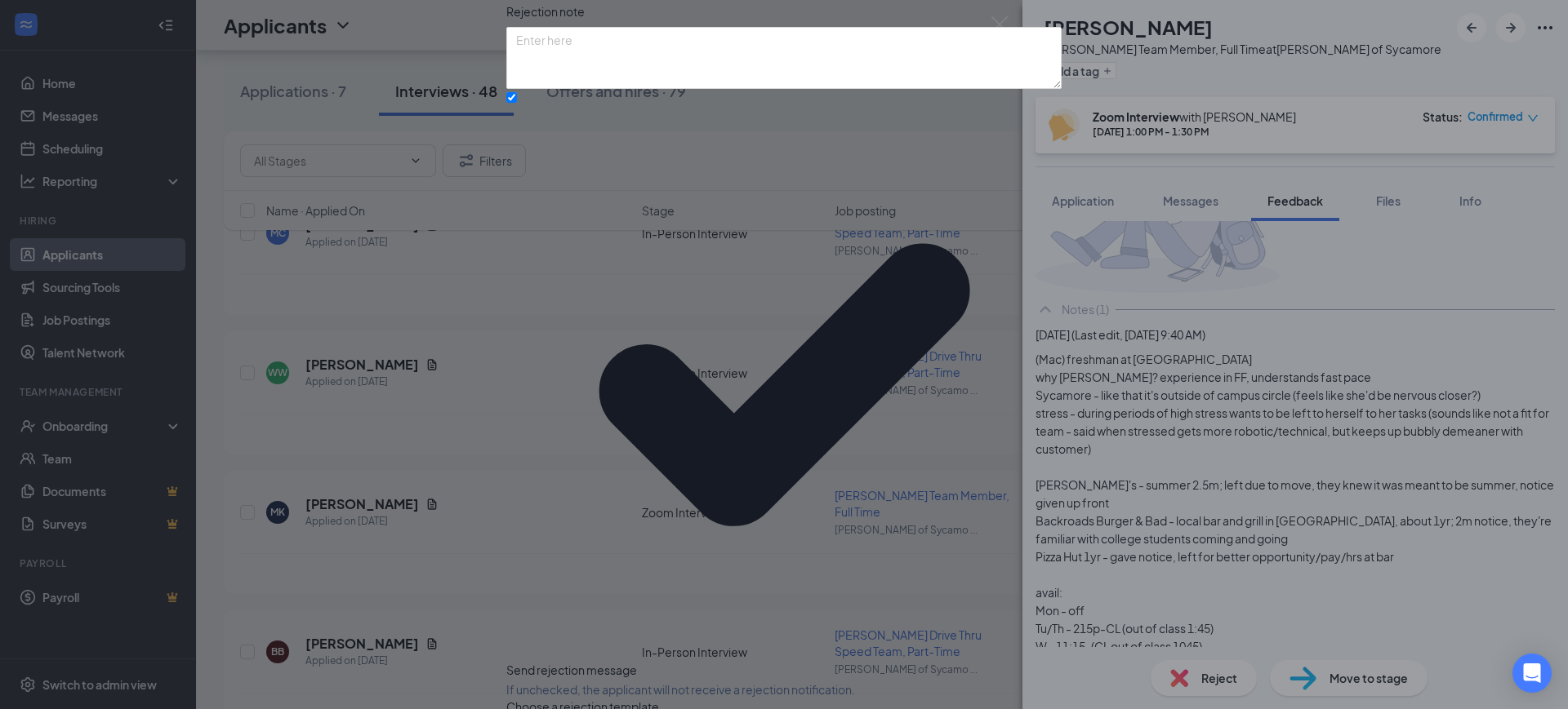
click at [527, 577] on div "Reasons for rejection Legal age No show Fit No certification Availability Backg…" at bounding box center [784, 376] width 555 height 853
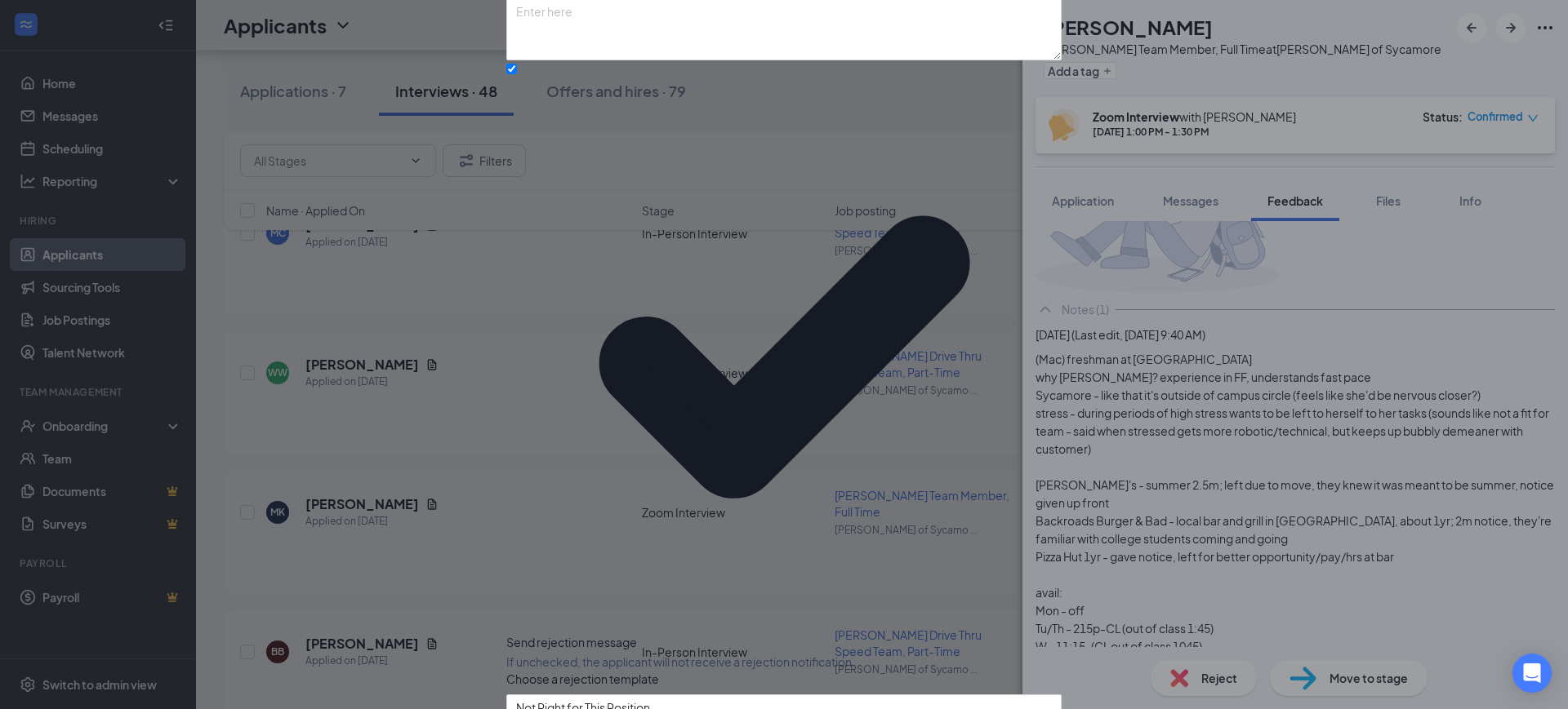
scroll to position [81, 0]
checkbox input "true"
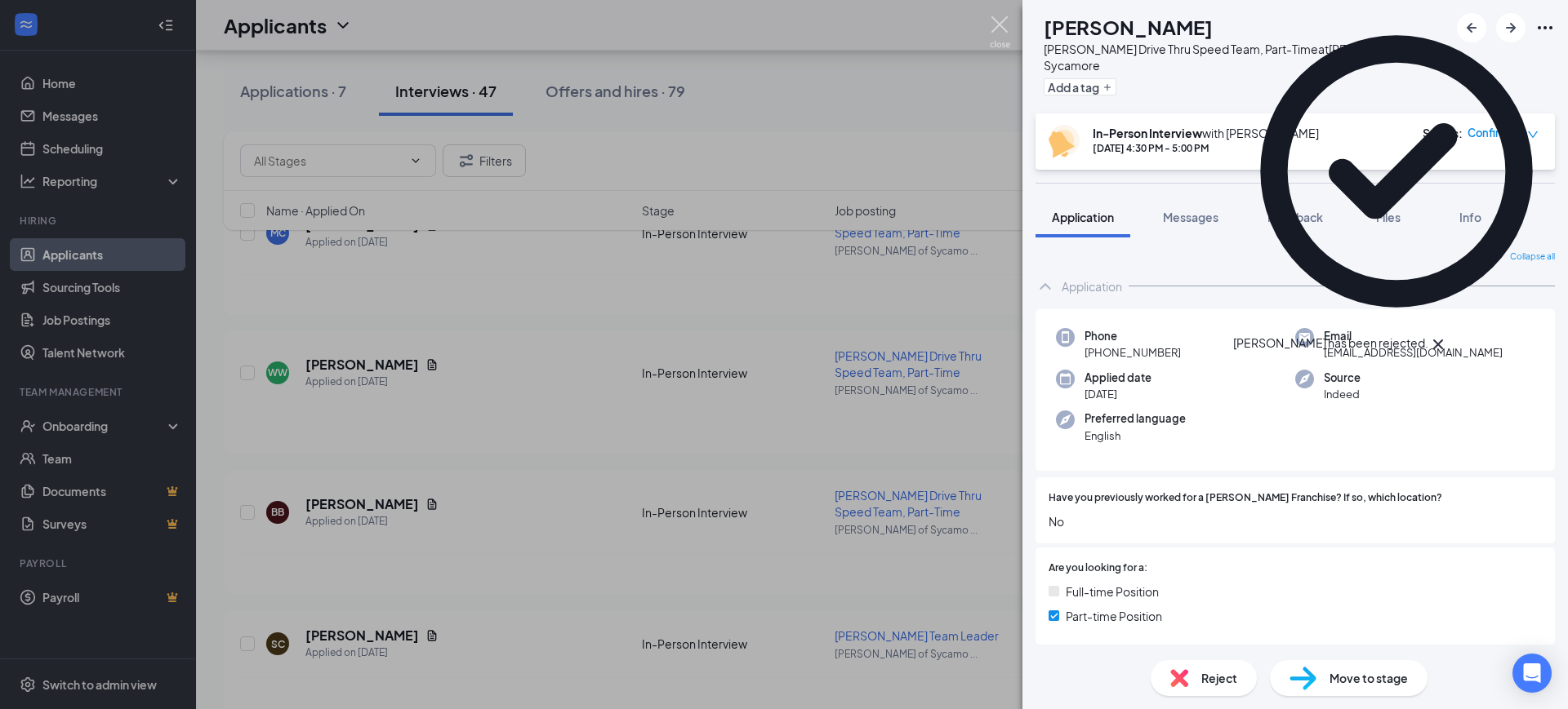
click at [1001, 23] on img at bounding box center [999, 33] width 20 height 32
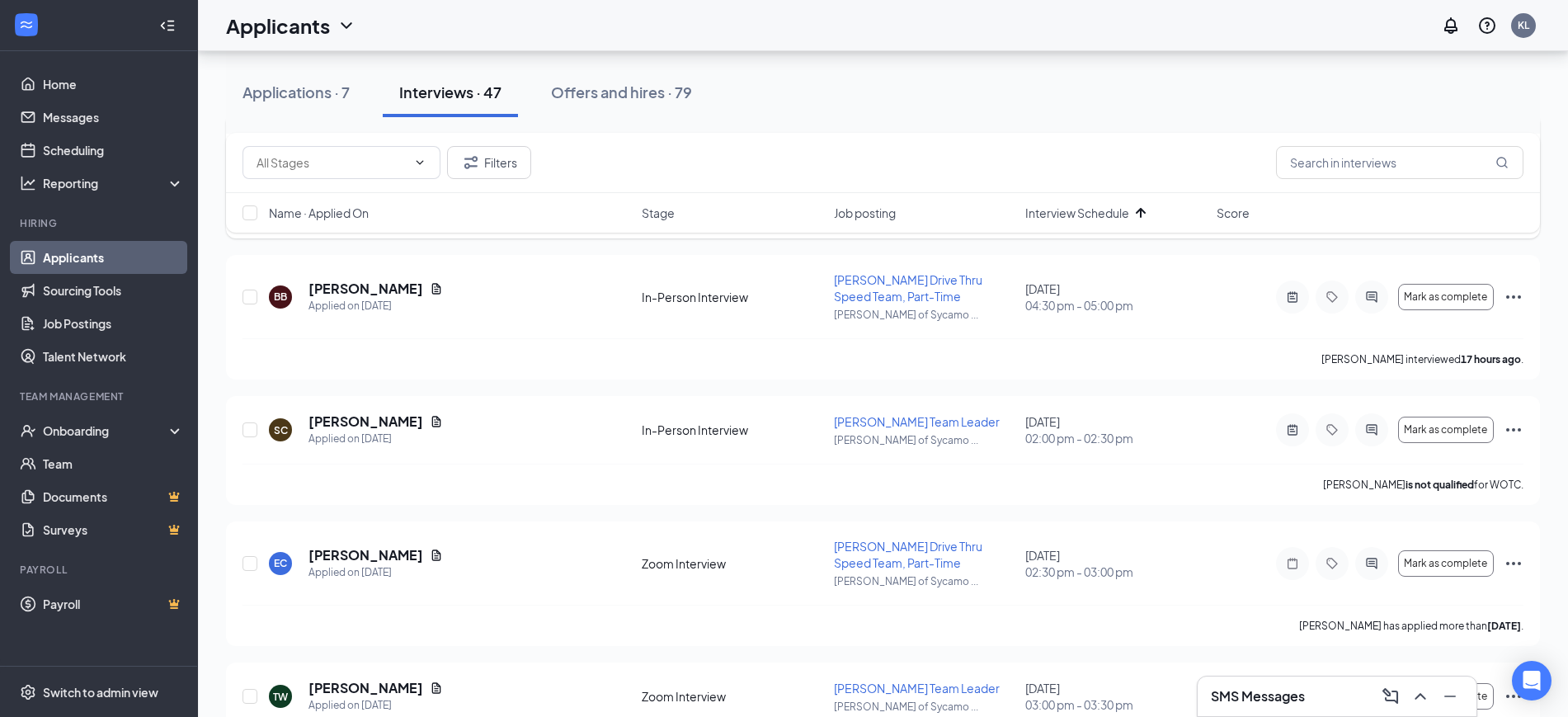
scroll to position [516, 0]
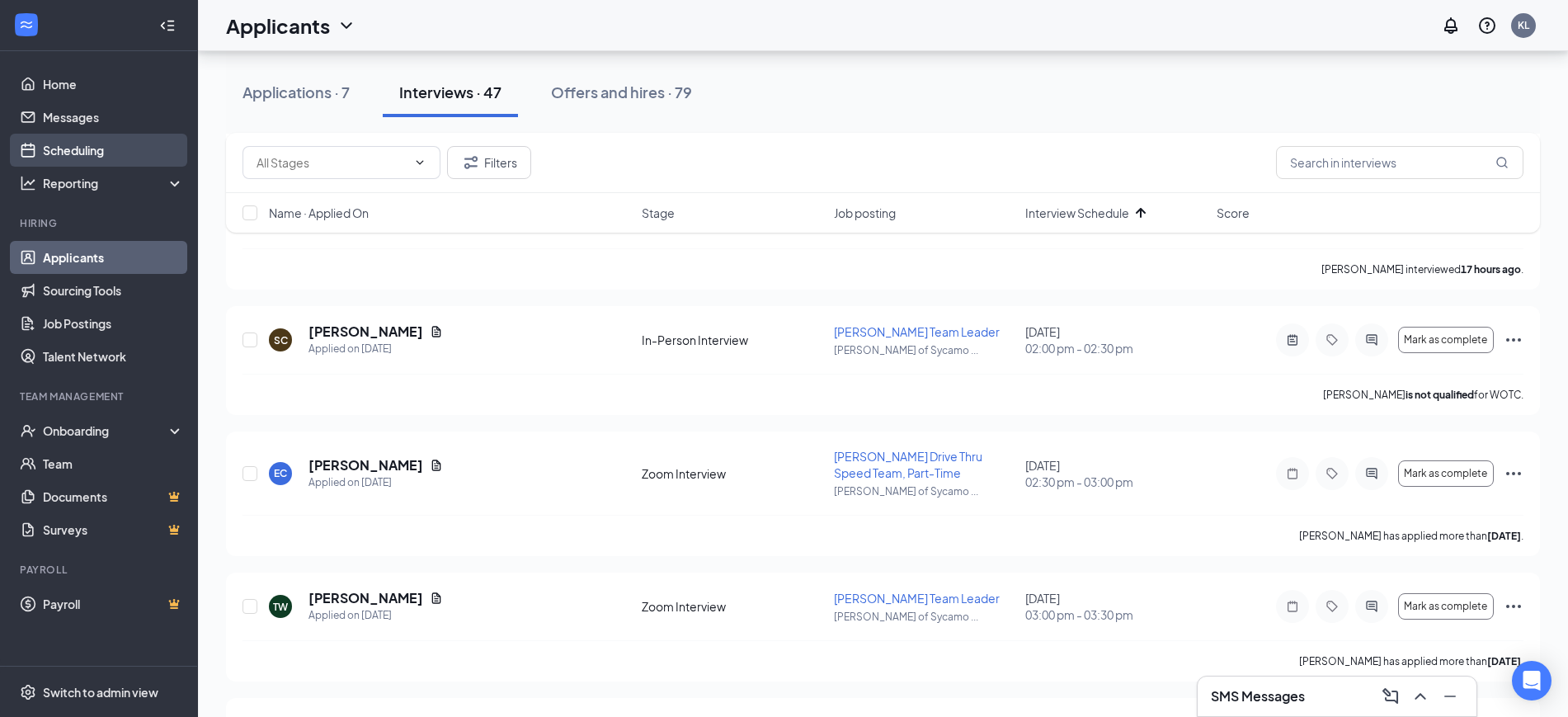
click at [87, 146] on link "Scheduling" at bounding box center [113, 149] width 141 height 33
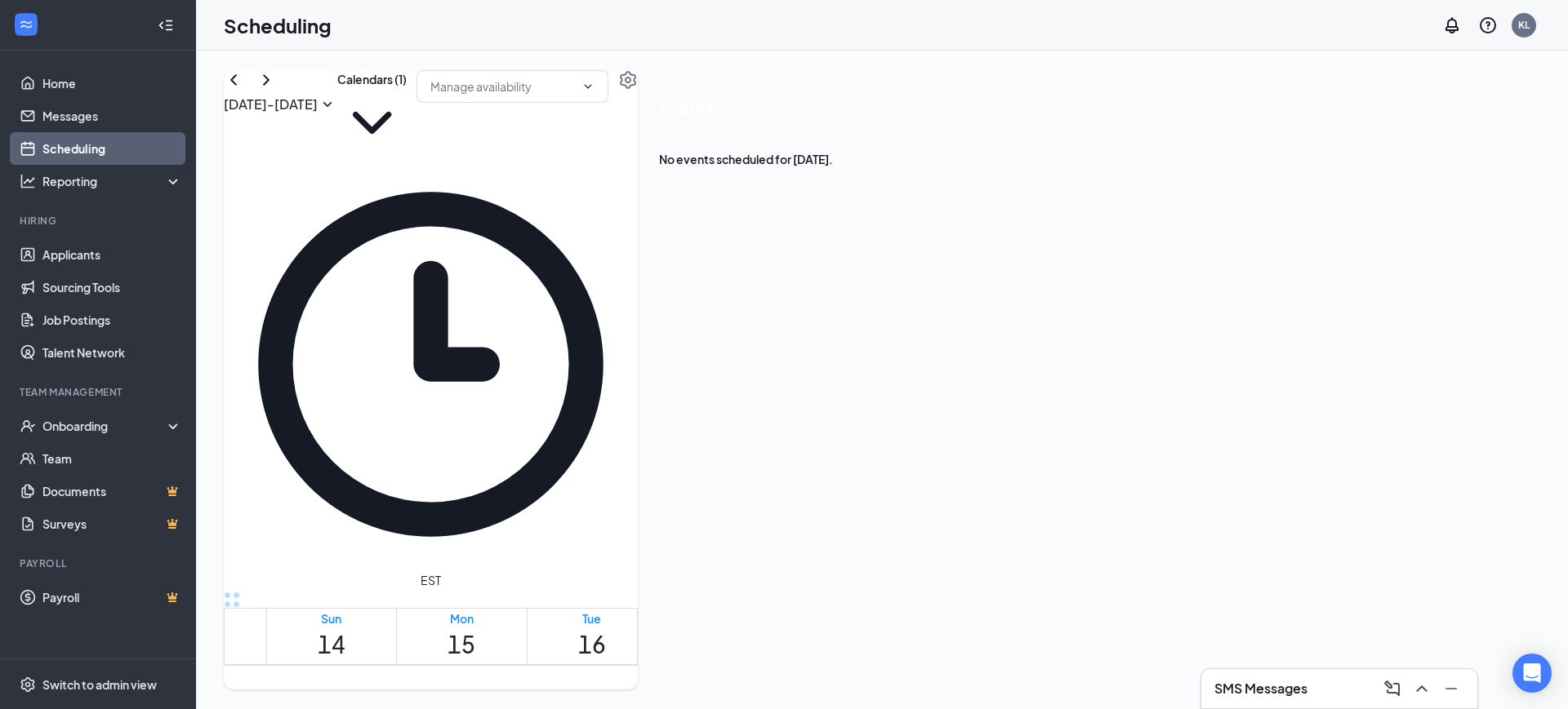
scroll to position [802, 0]
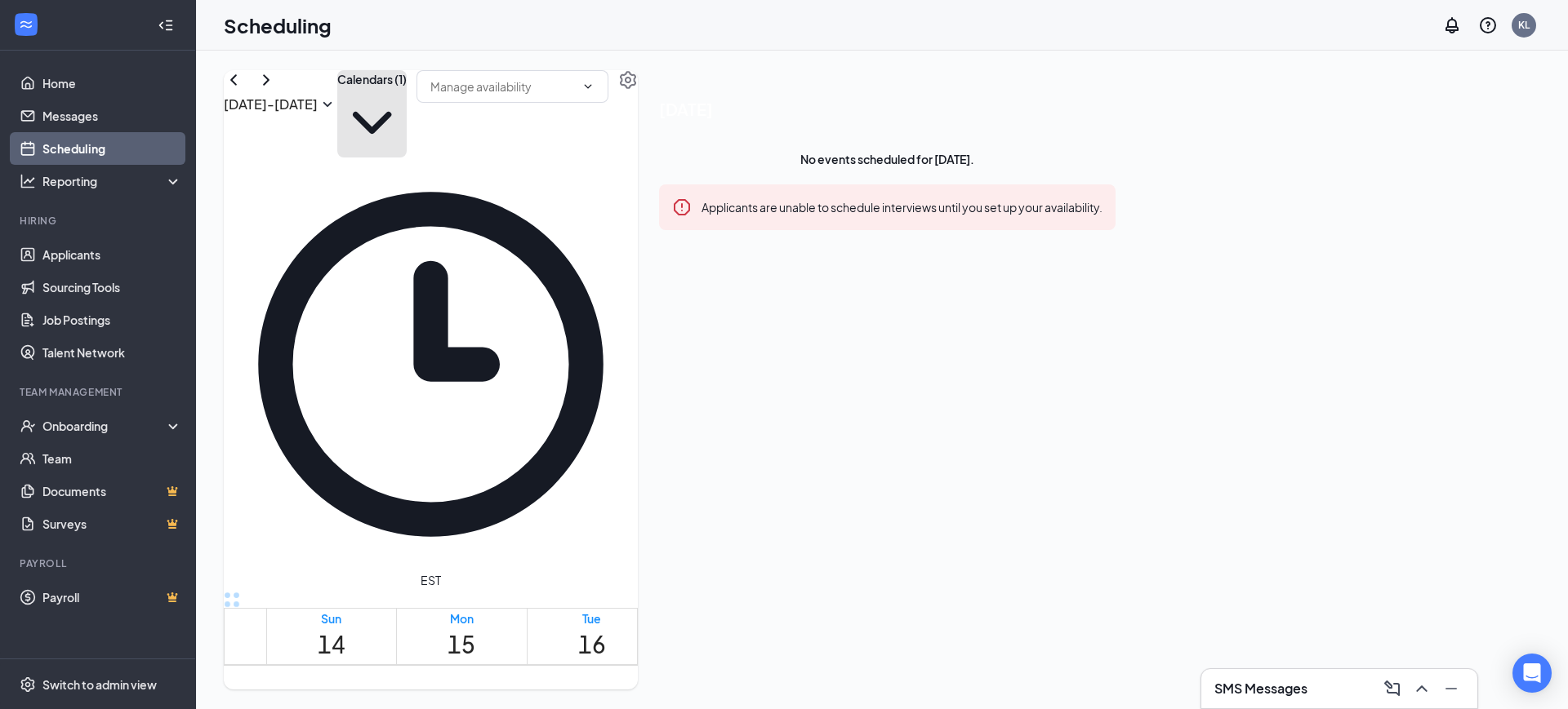
click at [407, 114] on icon "ChevronDown" at bounding box center [372, 122] width 69 height 69
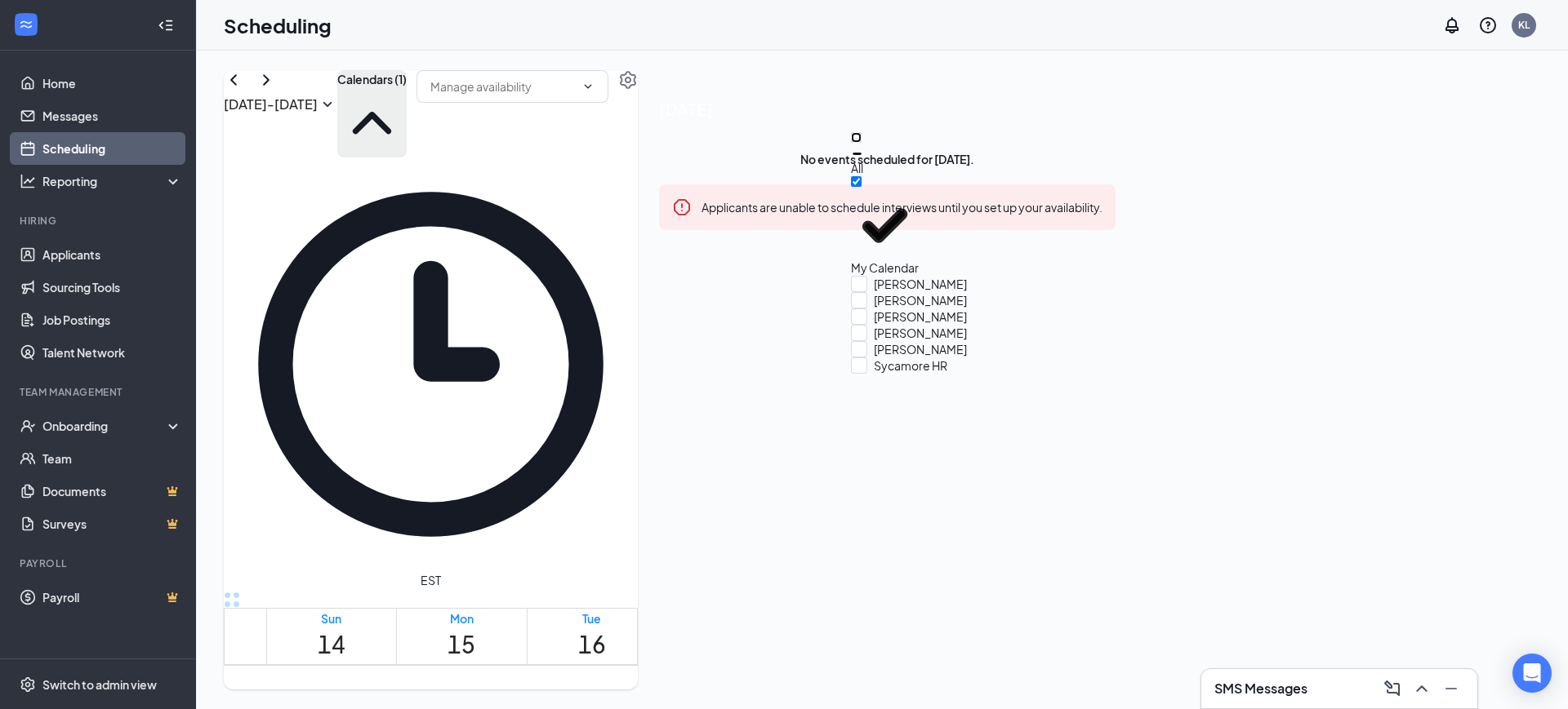
click at [861, 143] on input "All" at bounding box center [856, 137] width 11 height 11
checkbox input "true"
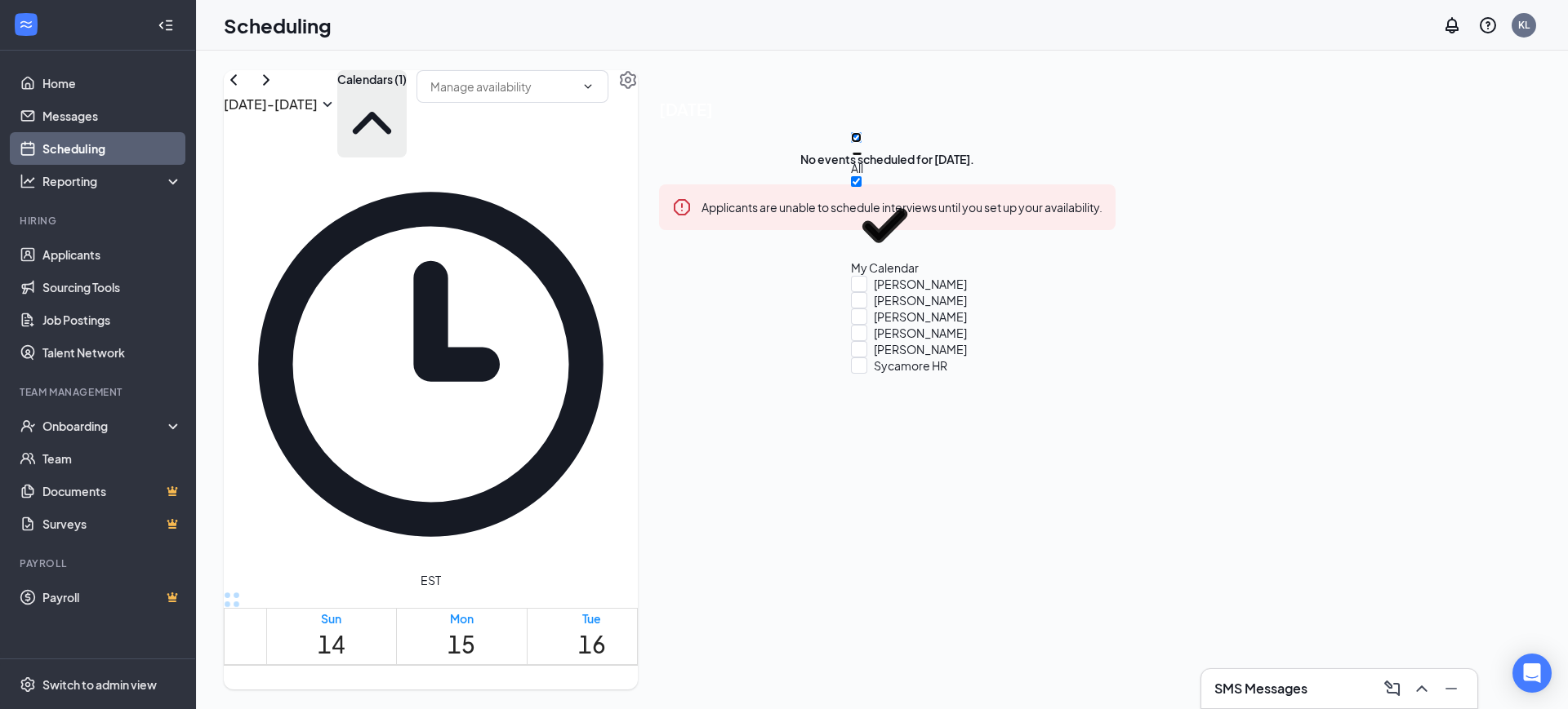
checkbox input "true"
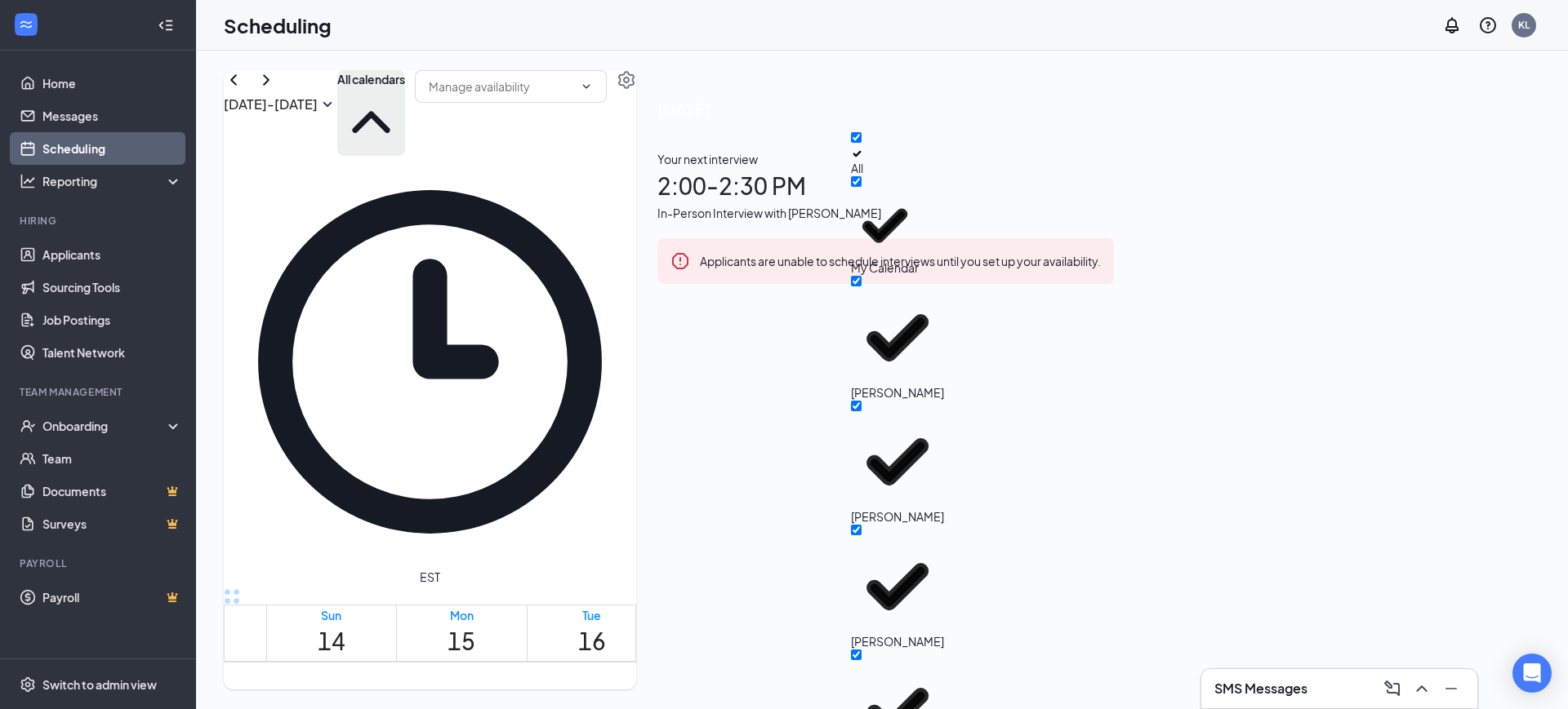
click at [636, 102] on div "[DATE] - [DATE] All calendars" at bounding box center [430, 113] width 412 height 86
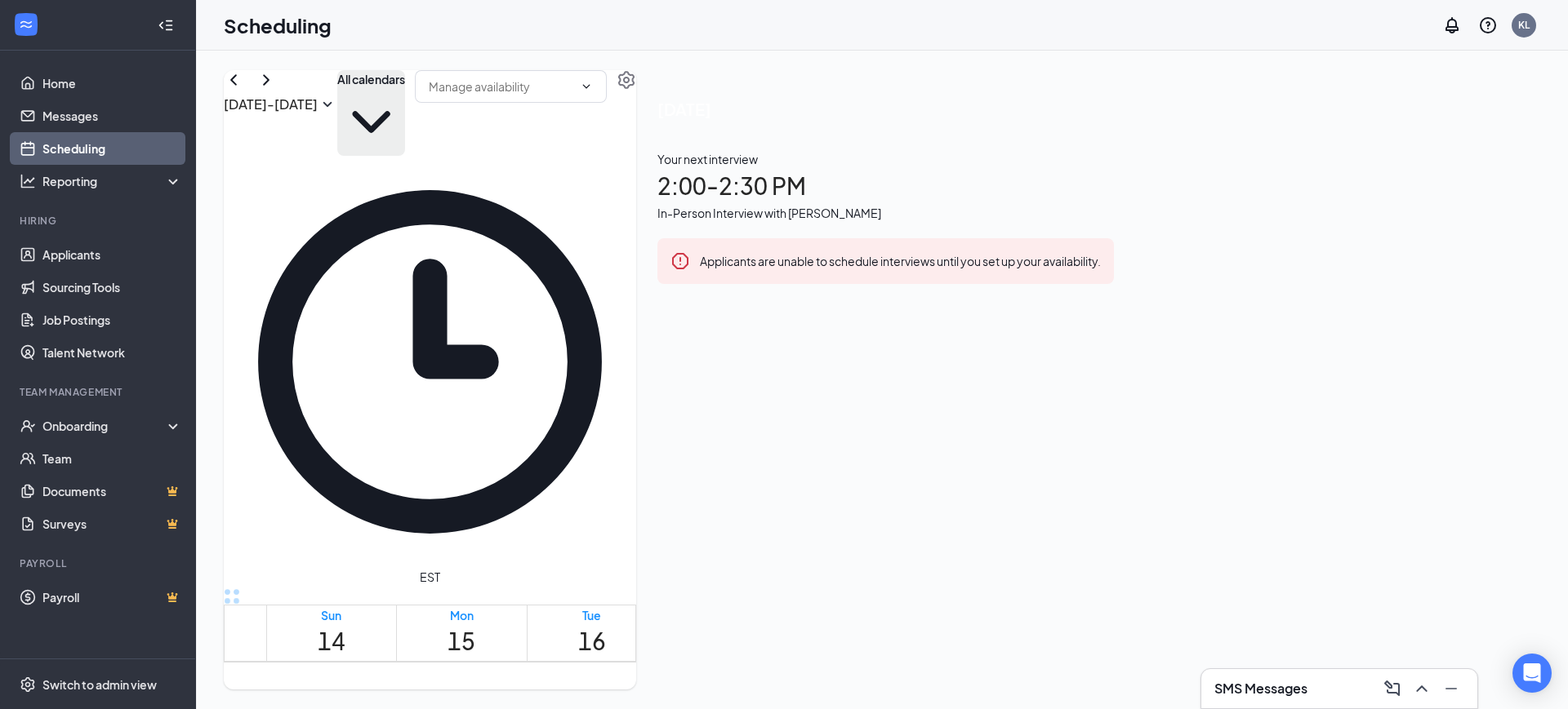
scroll to position [1315, 0]
drag, startPoint x: 891, startPoint y: 366, endPoint x: 888, endPoint y: 441, distance: 75.1
drag, startPoint x: 868, startPoint y: 375, endPoint x: 883, endPoint y: 459, distance: 85.3
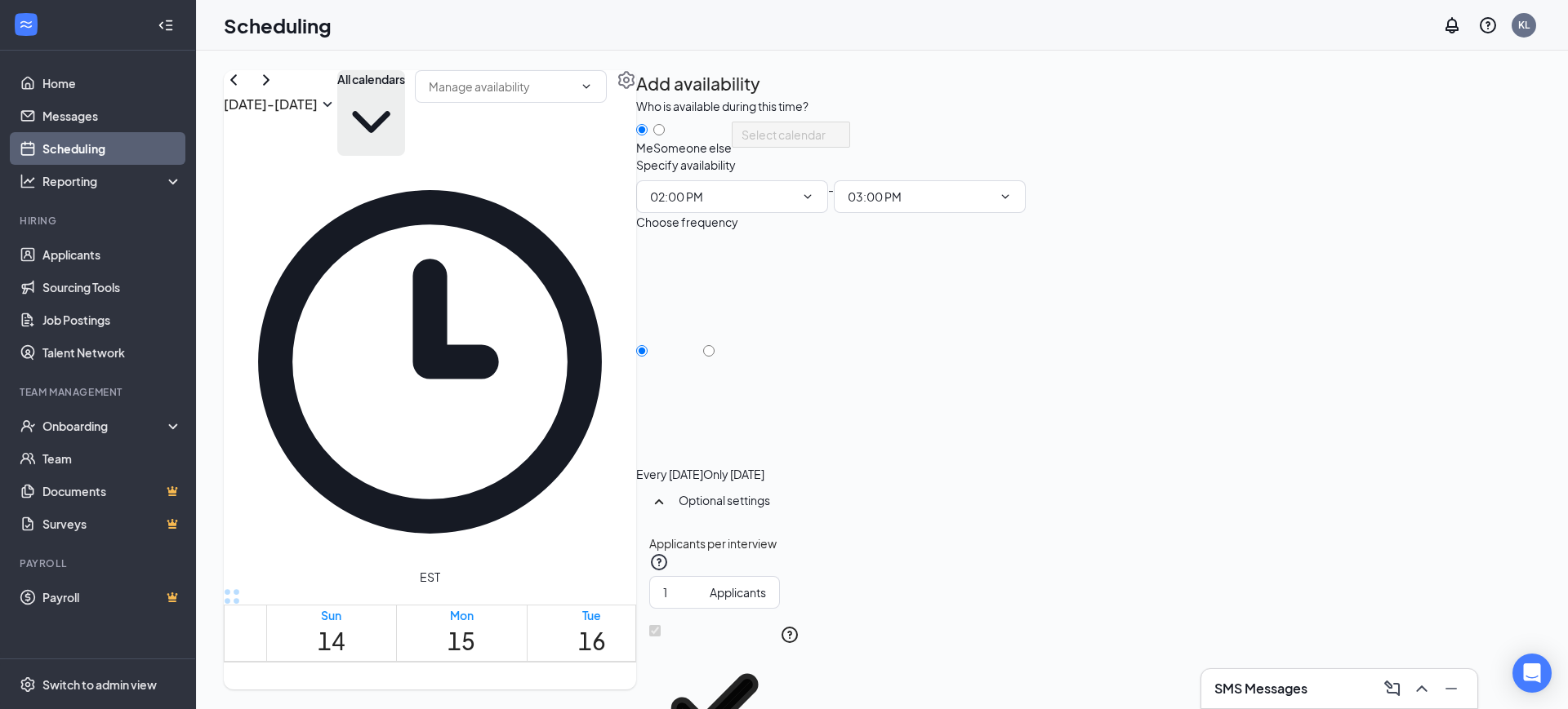
type input "02:00 PM"
type input "03:00 PM"
click at [715, 357] on input "Only [DATE]" at bounding box center [708, 351] width 11 height 11
radio input "true"
radio input "false"
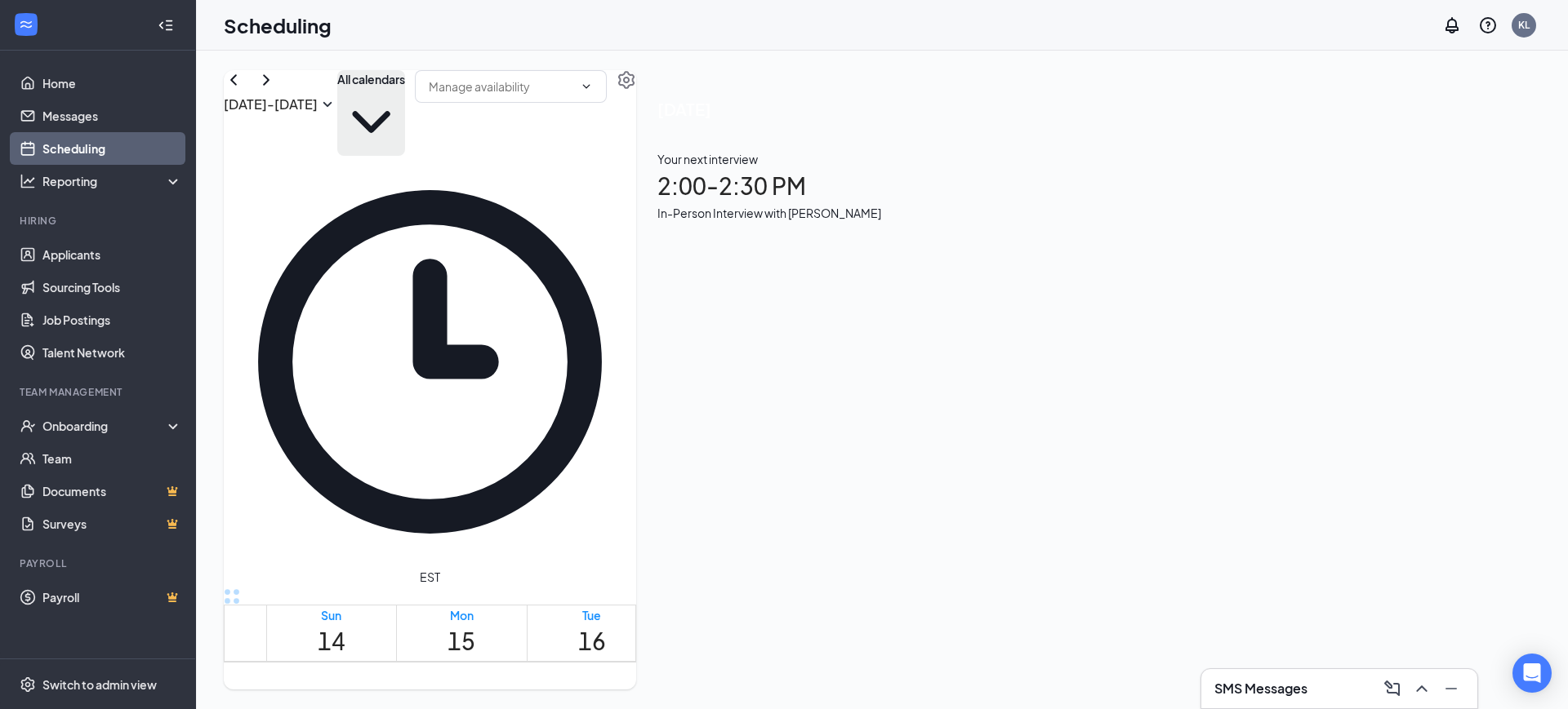
scroll to position [1009, 0]
drag, startPoint x: 1013, startPoint y: 262, endPoint x: 1005, endPoint y: 434, distance: 172.2
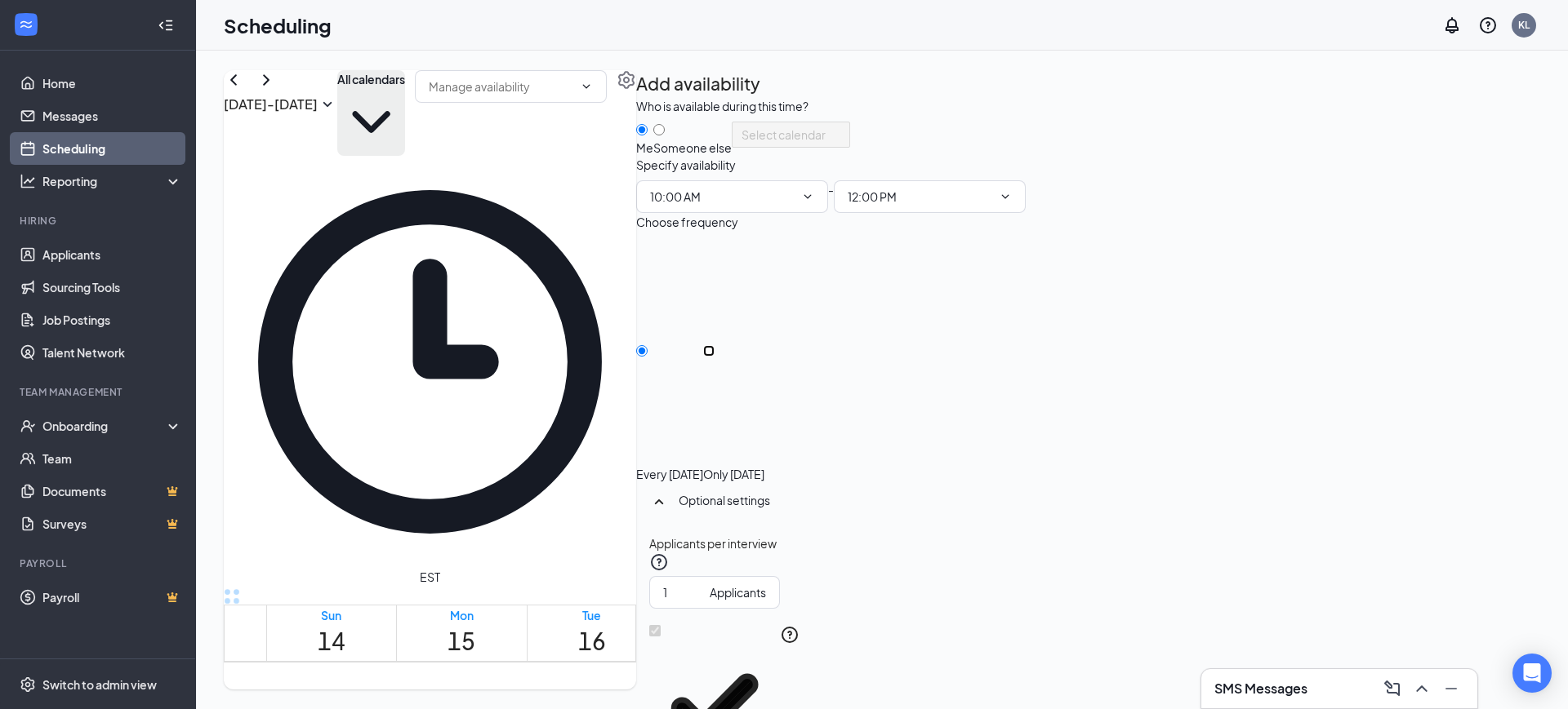
click at [715, 357] on input "Only [DATE]" at bounding box center [708, 351] width 11 height 11
radio input "true"
radio input "false"
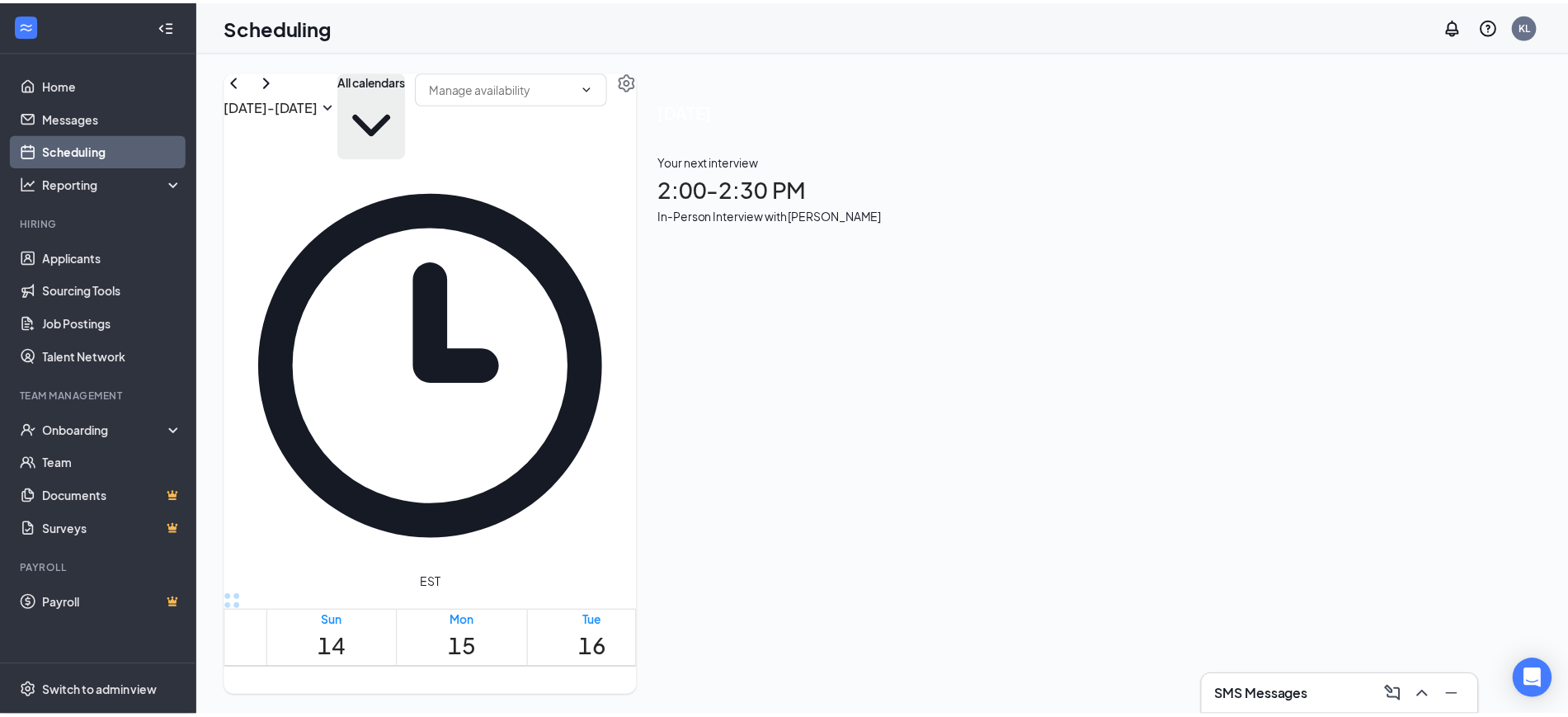
scroll to position [1123, 0]
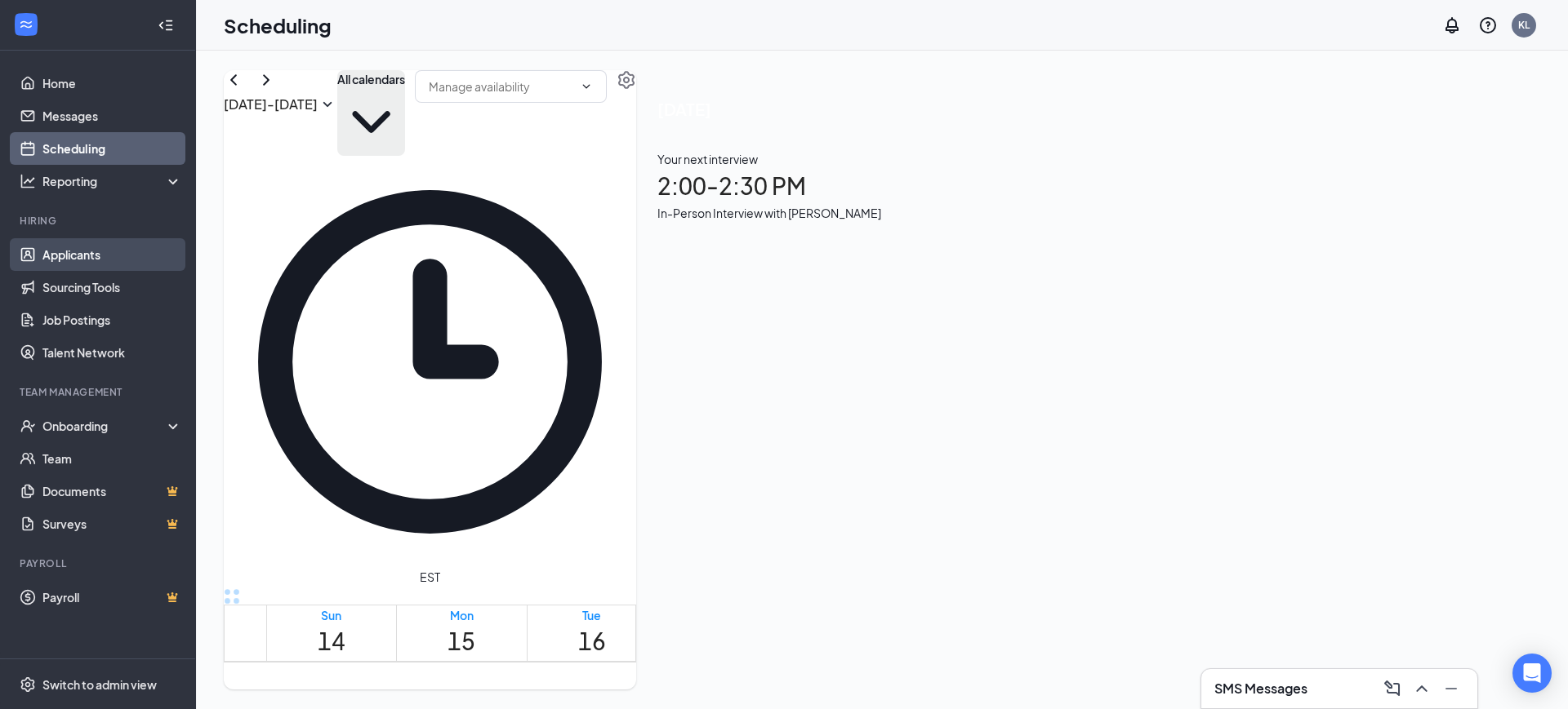
click at [86, 253] on link "Applicants" at bounding box center [112, 254] width 140 height 33
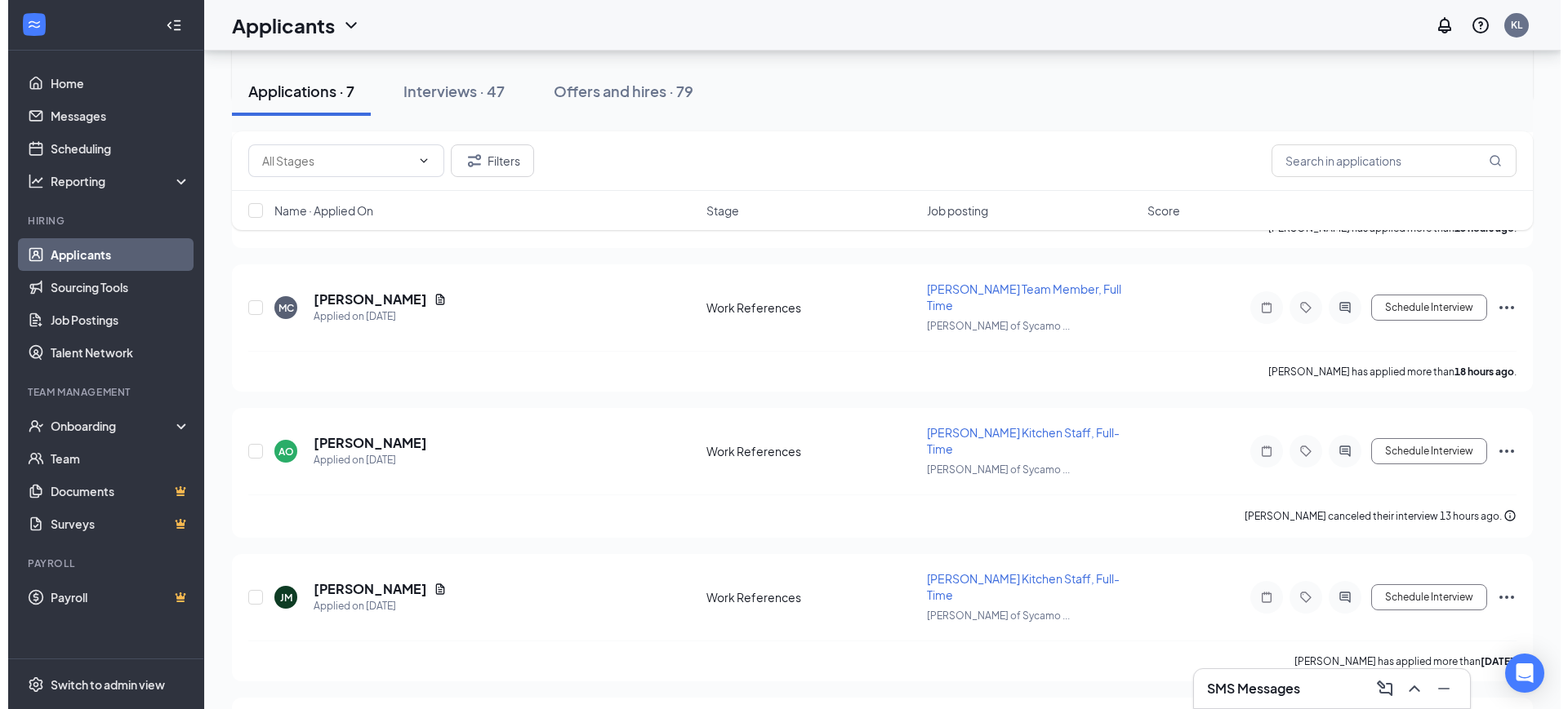
scroll to position [520, 0]
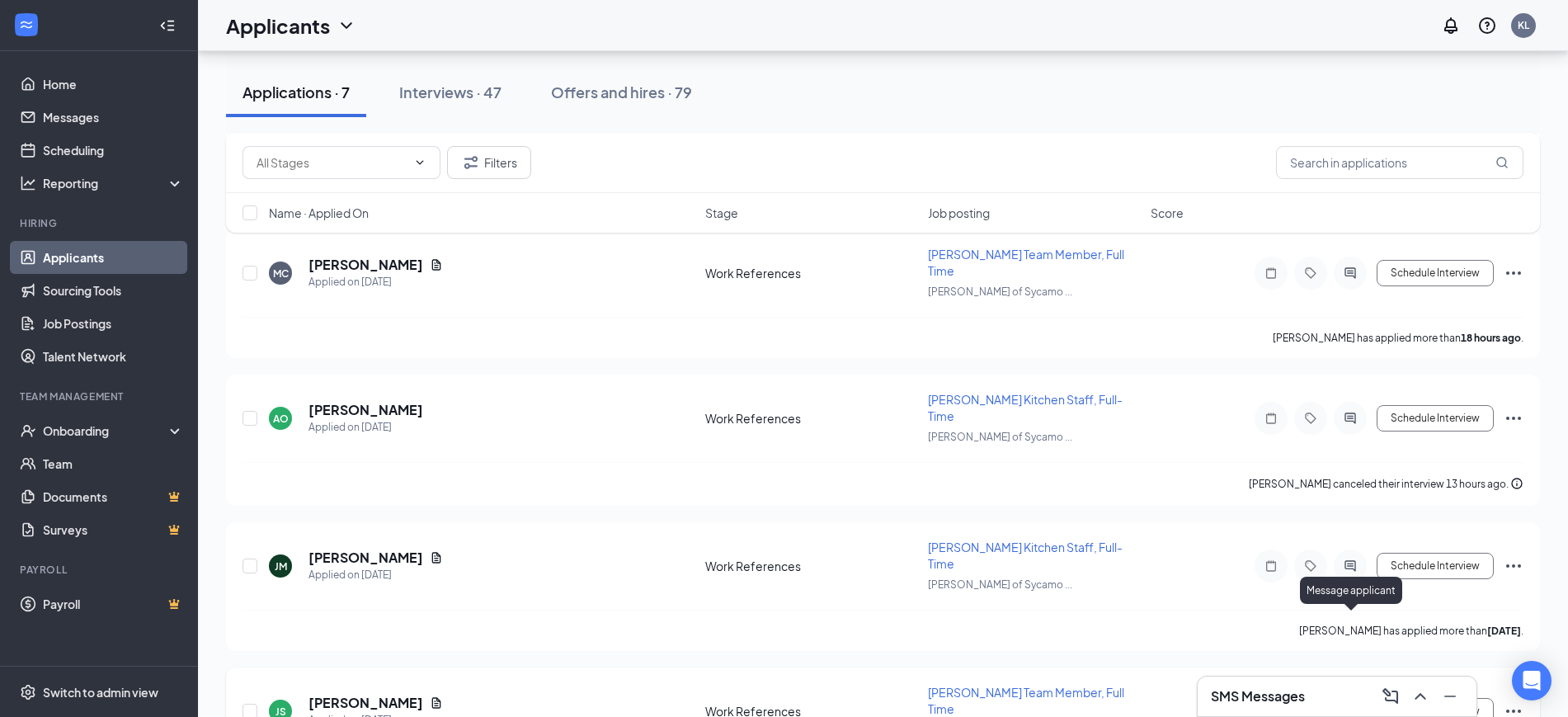
click at [1352, 705] on icon "ActiveChat" at bounding box center [1350, 711] width 20 height 13
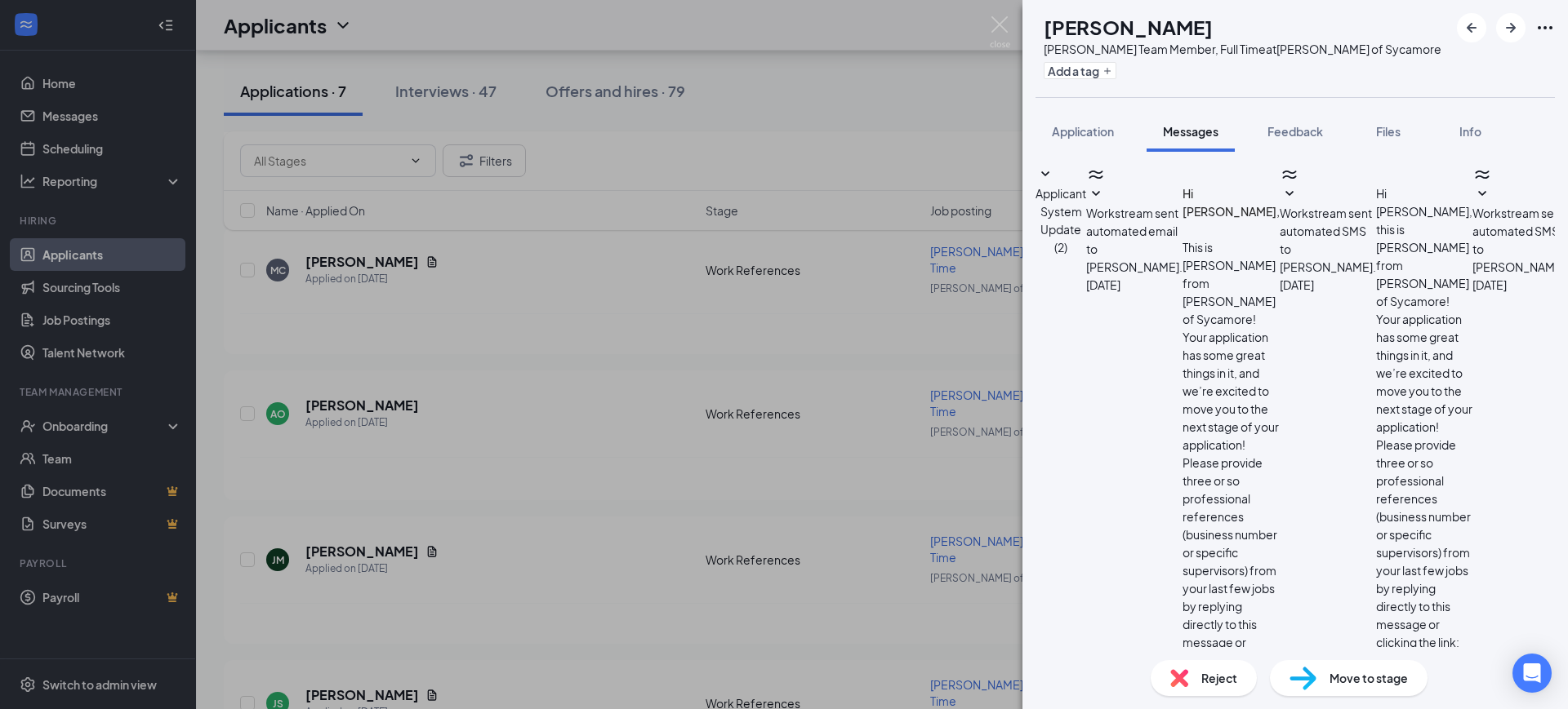
click at [1086, 186] on span "Applicant System Update (2)" at bounding box center [1061, 221] width 51 height 69
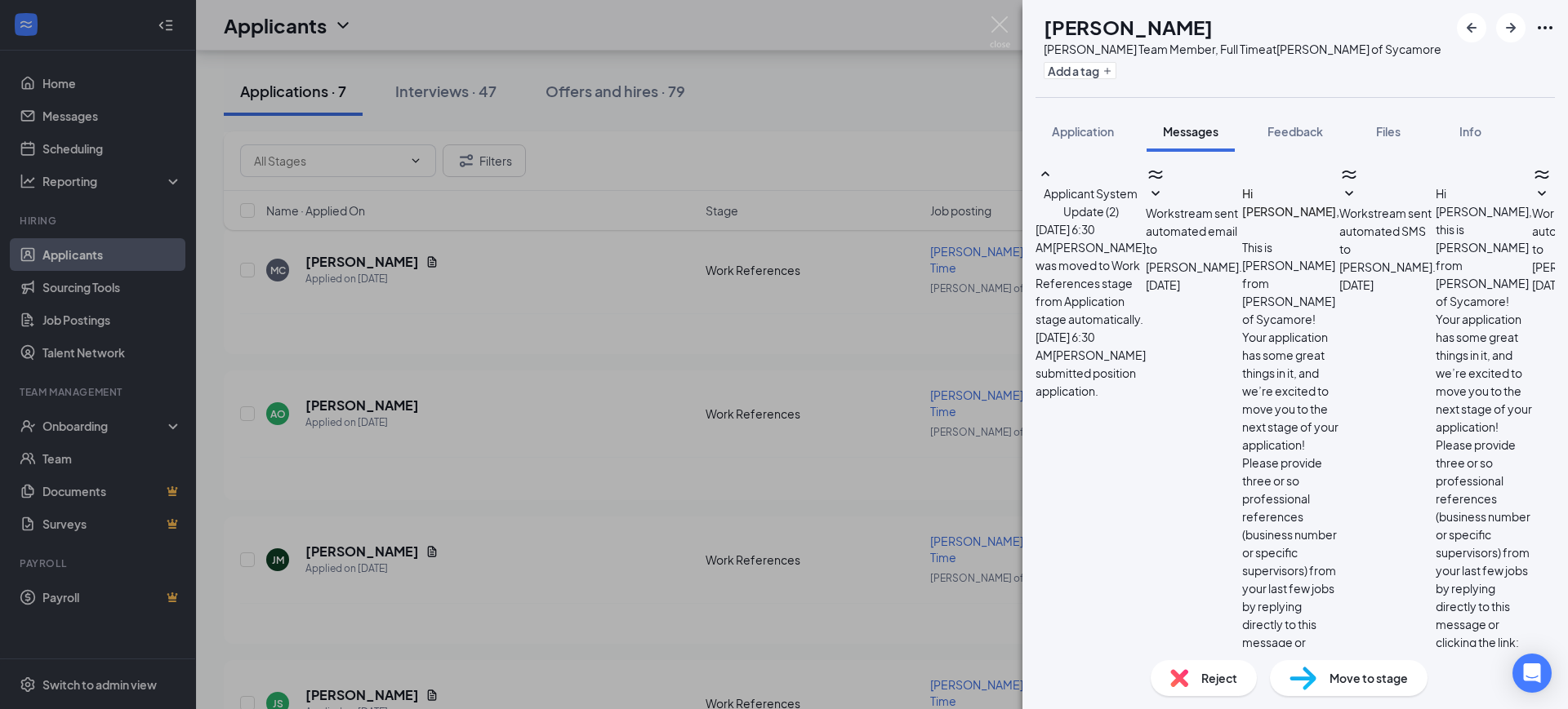
click at [1137, 186] on span "Applicant System Update (2)" at bounding box center [1090, 202] width 94 height 33
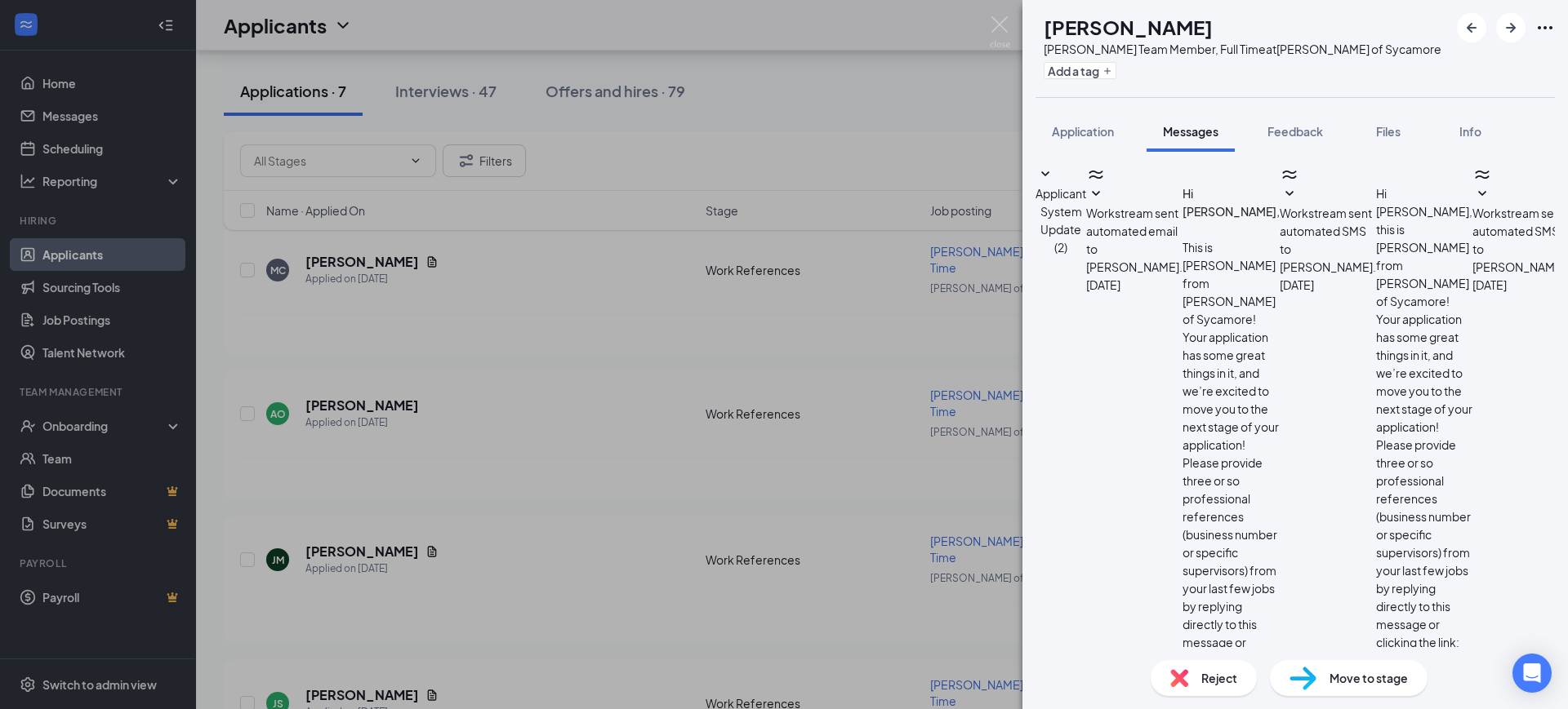
scroll to position [40, 0]
drag, startPoint x: 1336, startPoint y: 579, endPoint x: 1328, endPoint y: 577, distance: 8.2
paste textarea "Hello! This is [PERSON_NAME] with [PERSON_NAME] Sycamore! We are so excited you…"
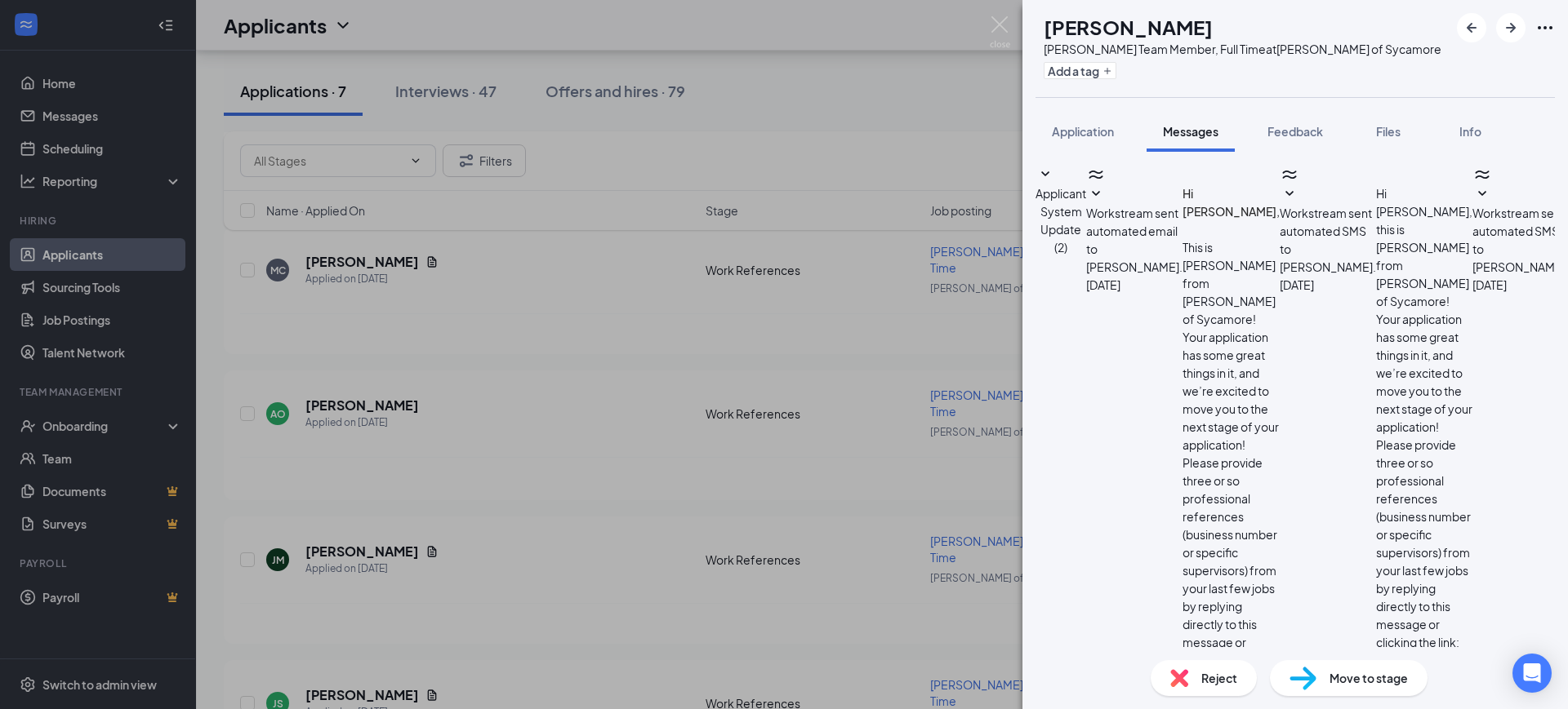
scroll to position [63, 0]
drag, startPoint x: 1347, startPoint y: 373, endPoint x: 1140, endPoint y: 384, distance: 207.3
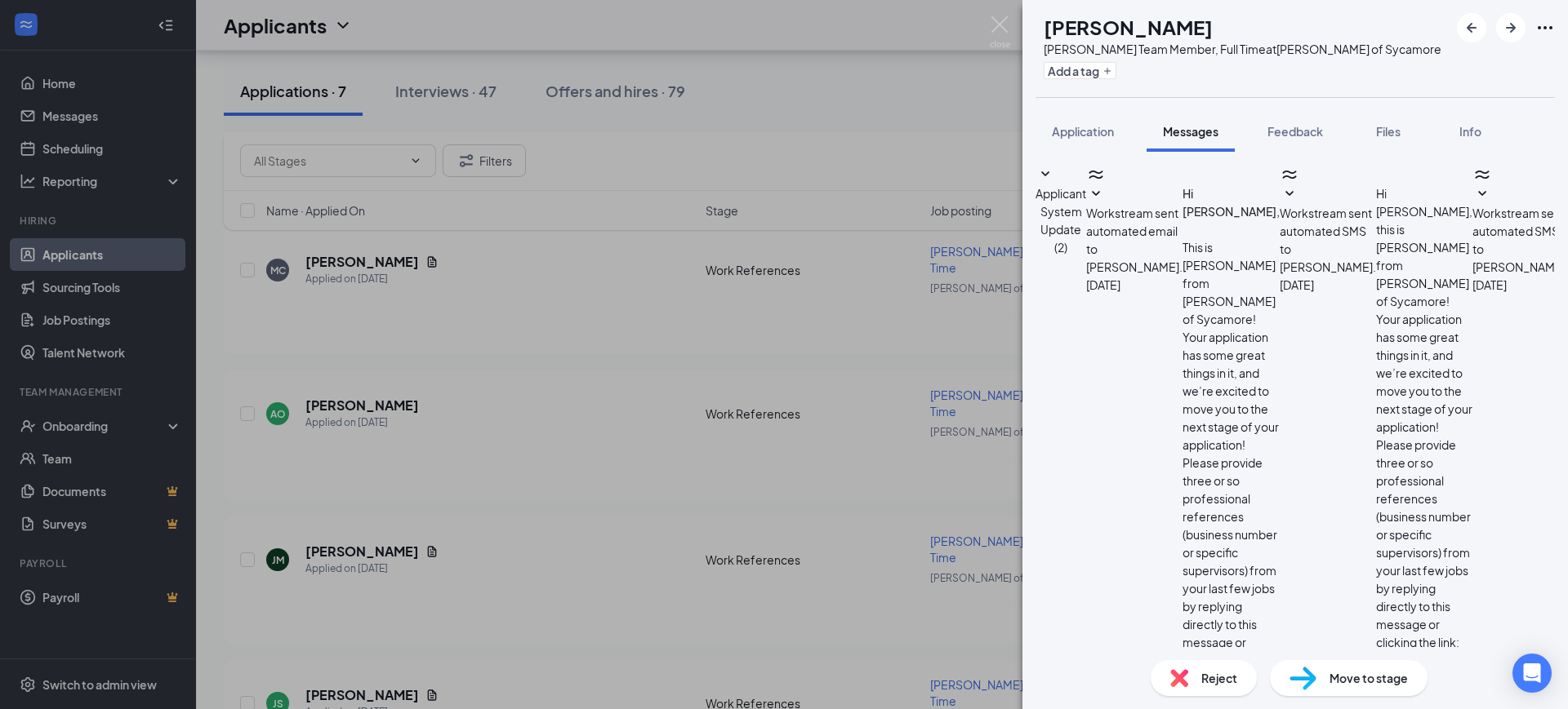
copy link "[URL][DOMAIN_NAME]"
drag, startPoint x: 1252, startPoint y: 516, endPoint x: 1128, endPoint y: 516, distance: 124.0
paste textarea "[URL][DOMAIN_NAME]"
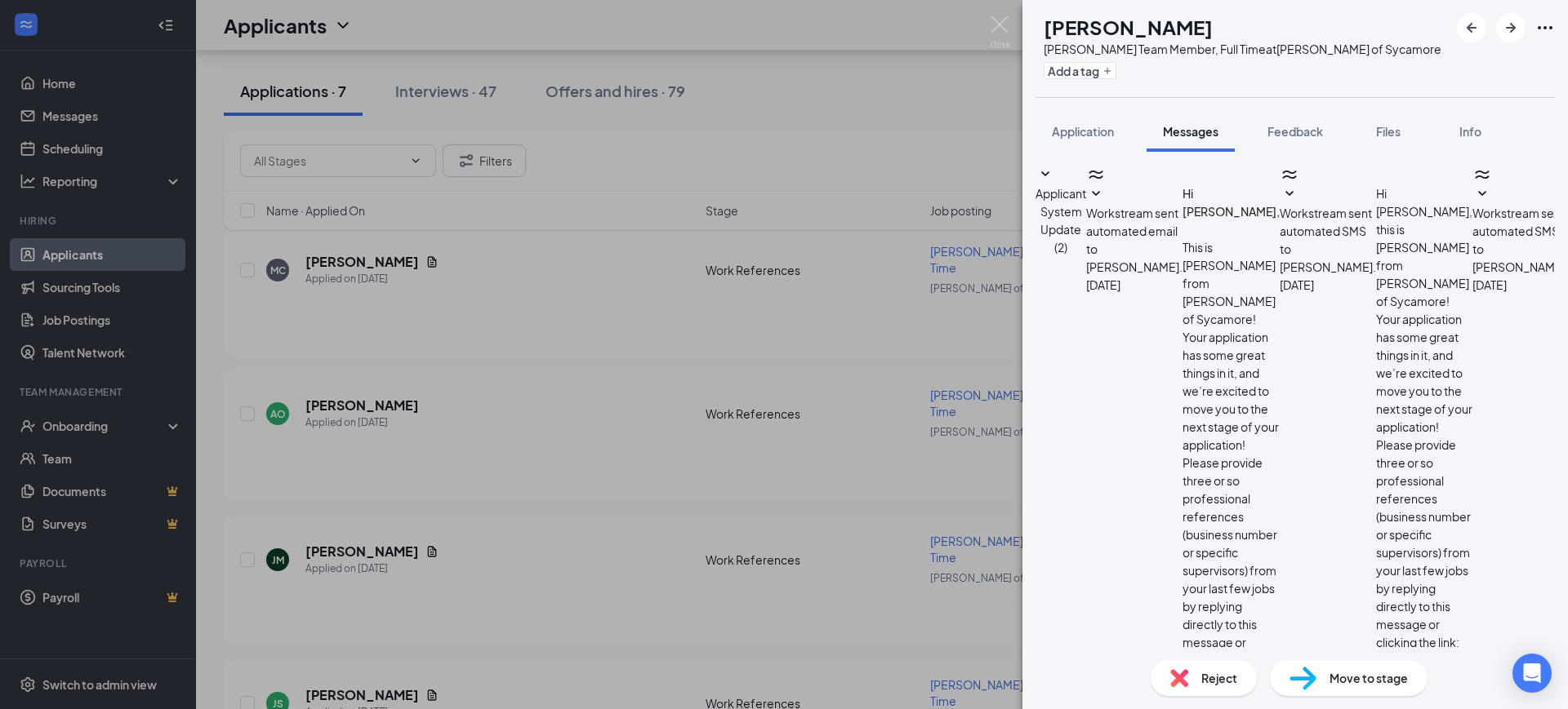
type textarea "Hello [PERSON_NAME]! This is [PERSON_NAME] with [PERSON_NAME] Sycamore! We are …"
checkbox input "true"
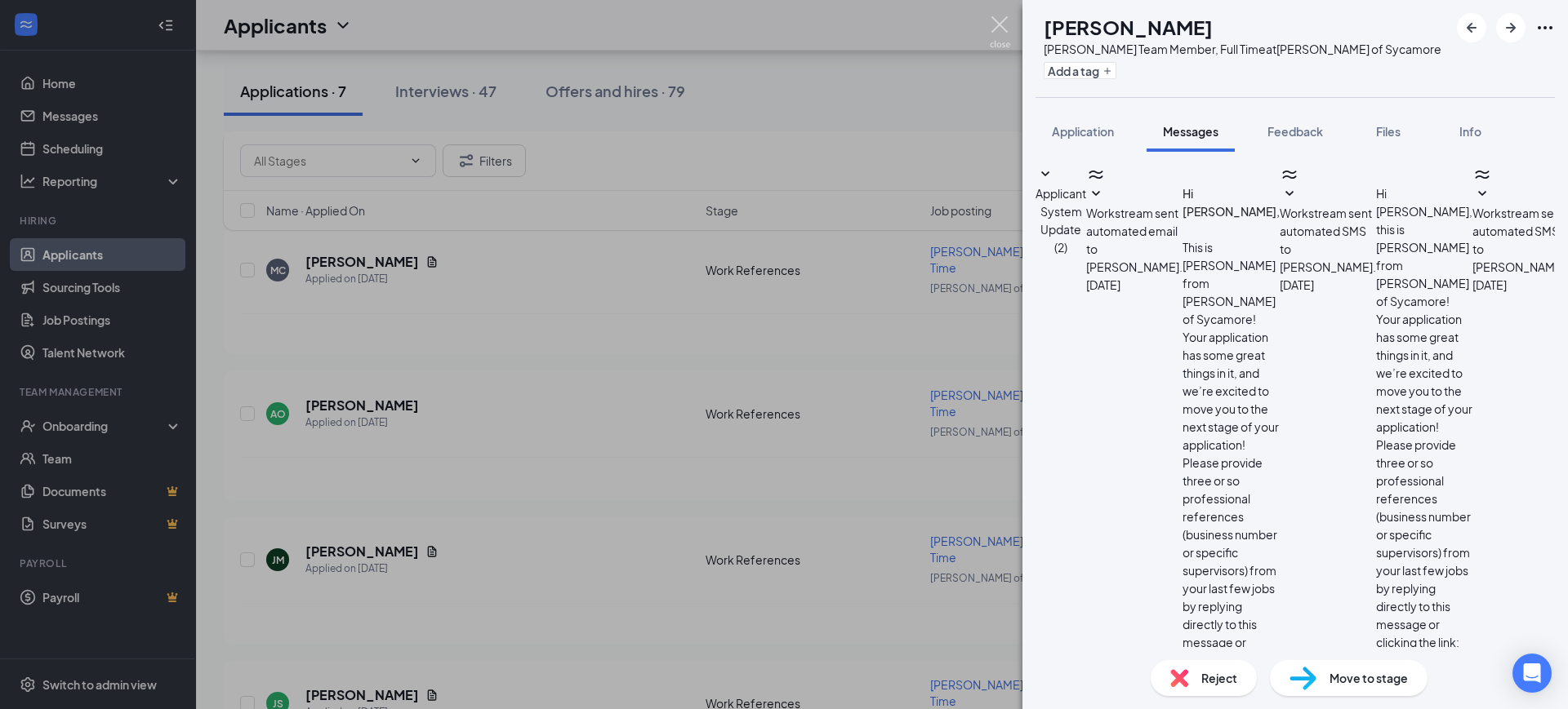
click at [999, 26] on img at bounding box center [999, 33] width 20 height 32
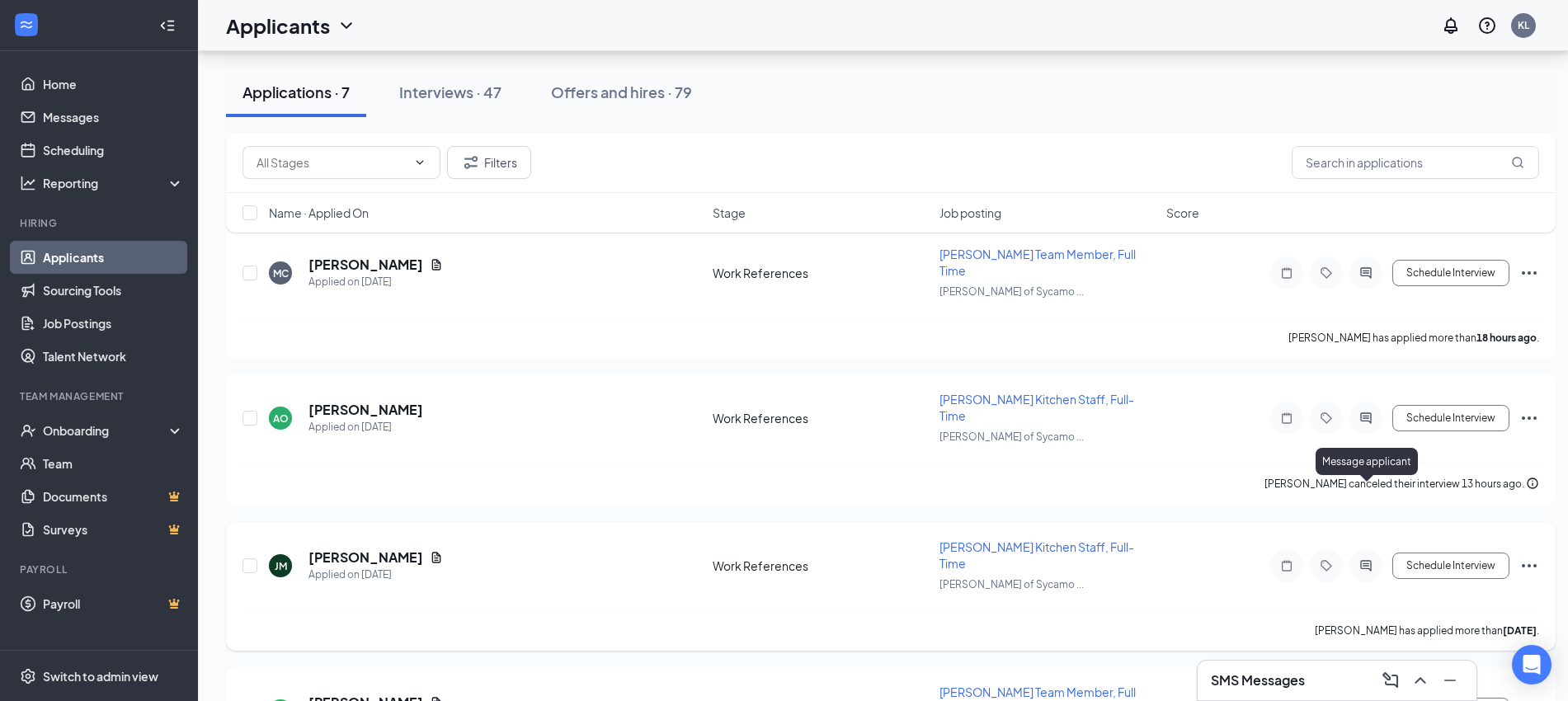
click at [1366, 560] on icon "ActiveChat" at bounding box center [1366, 565] width 11 height 11
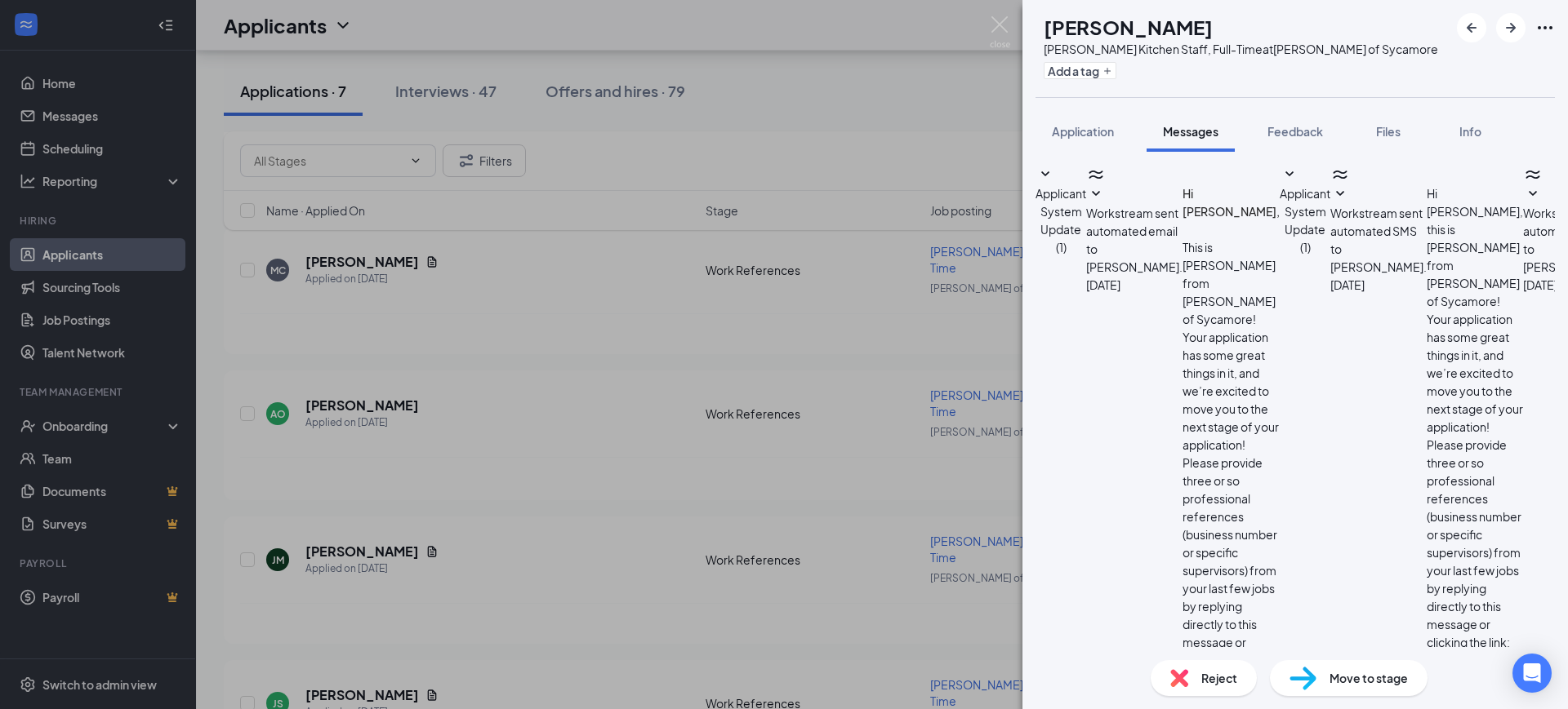
scroll to position [86, 0]
paste textarea "Hello [PERSON_NAME]! This is [PERSON_NAME] with [PERSON_NAME] Sycamore! We are …"
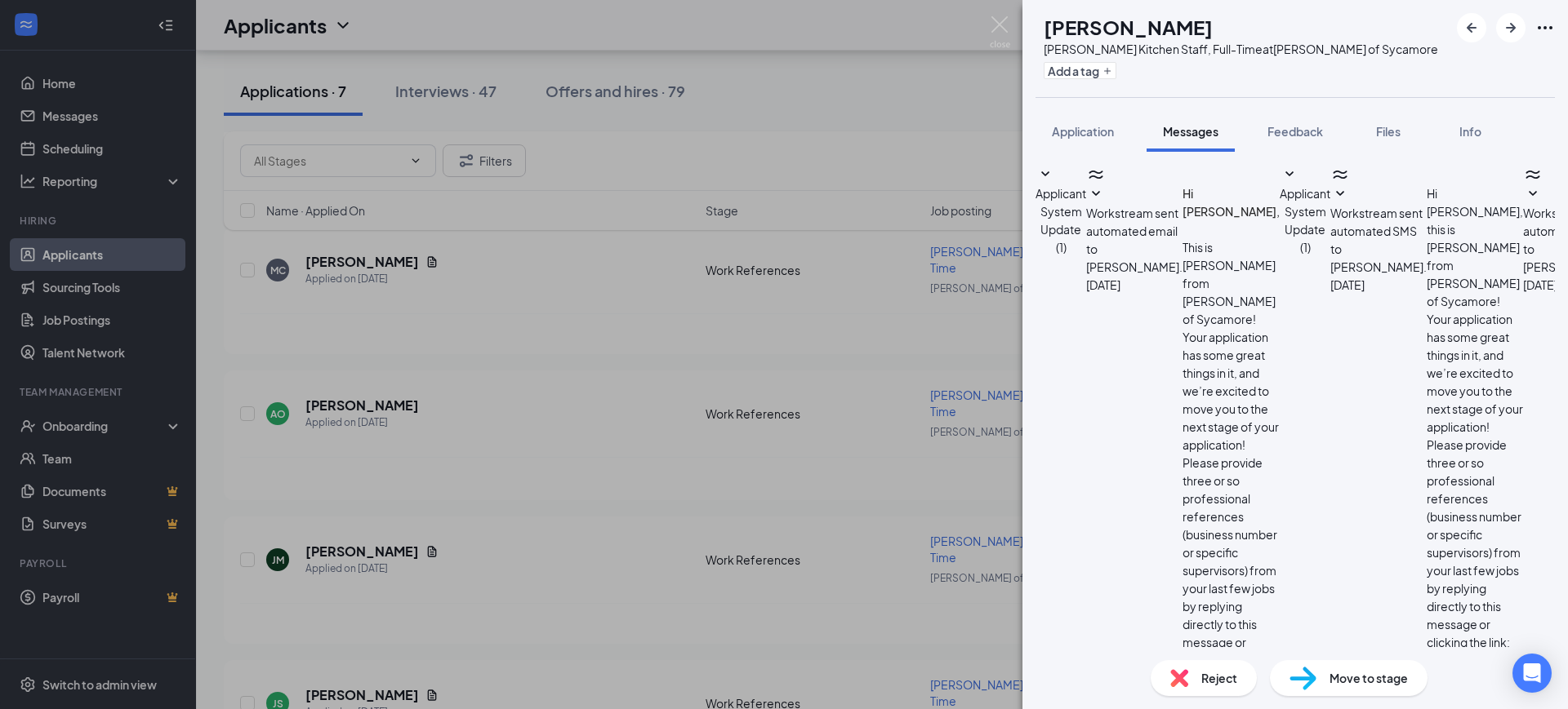
scroll to position [222, 0]
drag, startPoint x: 1316, startPoint y: 409, endPoint x: 1141, endPoint y: 408, distance: 175.0
copy span "[URL][DOMAIN_NAME] ."
drag, startPoint x: 1304, startPoint y: 530, endPoint x: 1130, endPoint y: 530, distance: 174.0
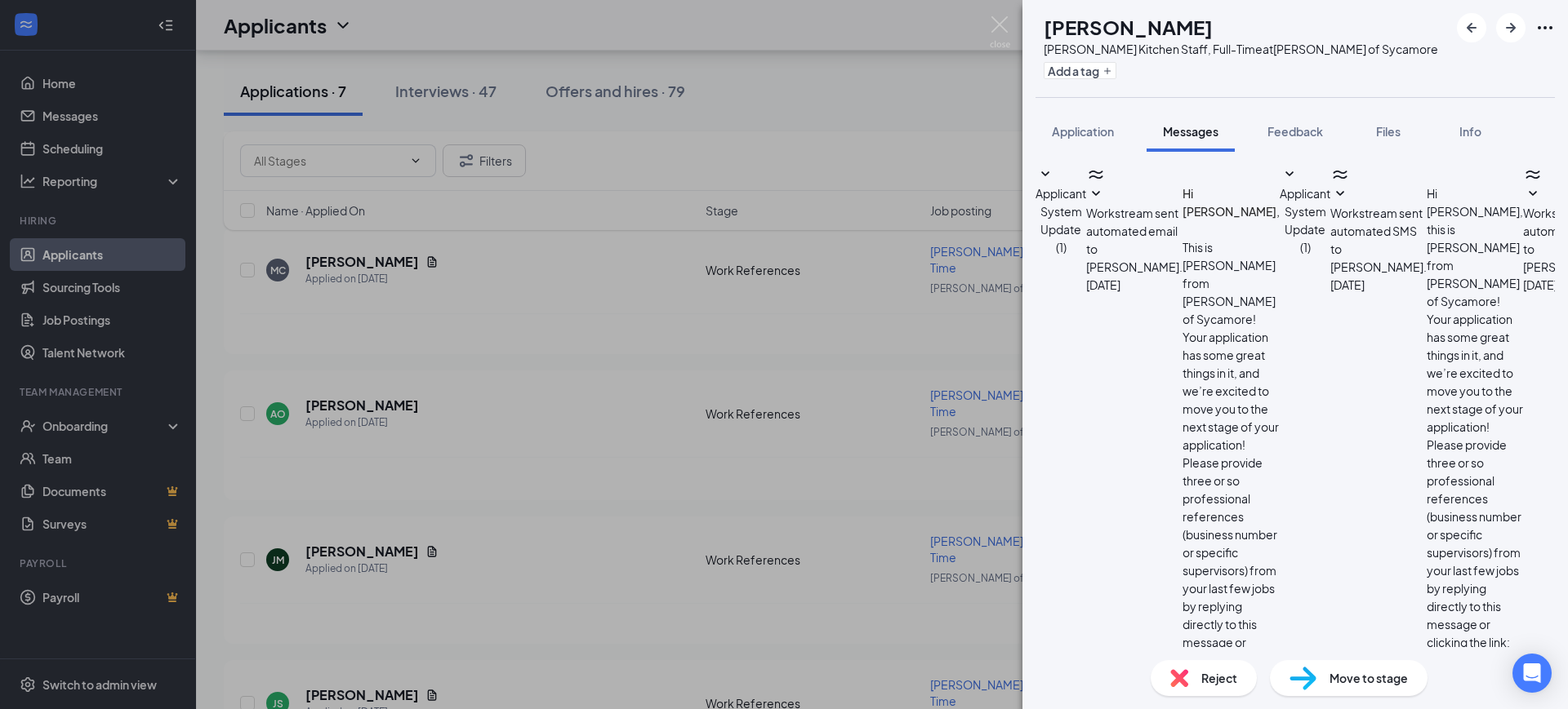
paste textarea "_ux81k1rp ."
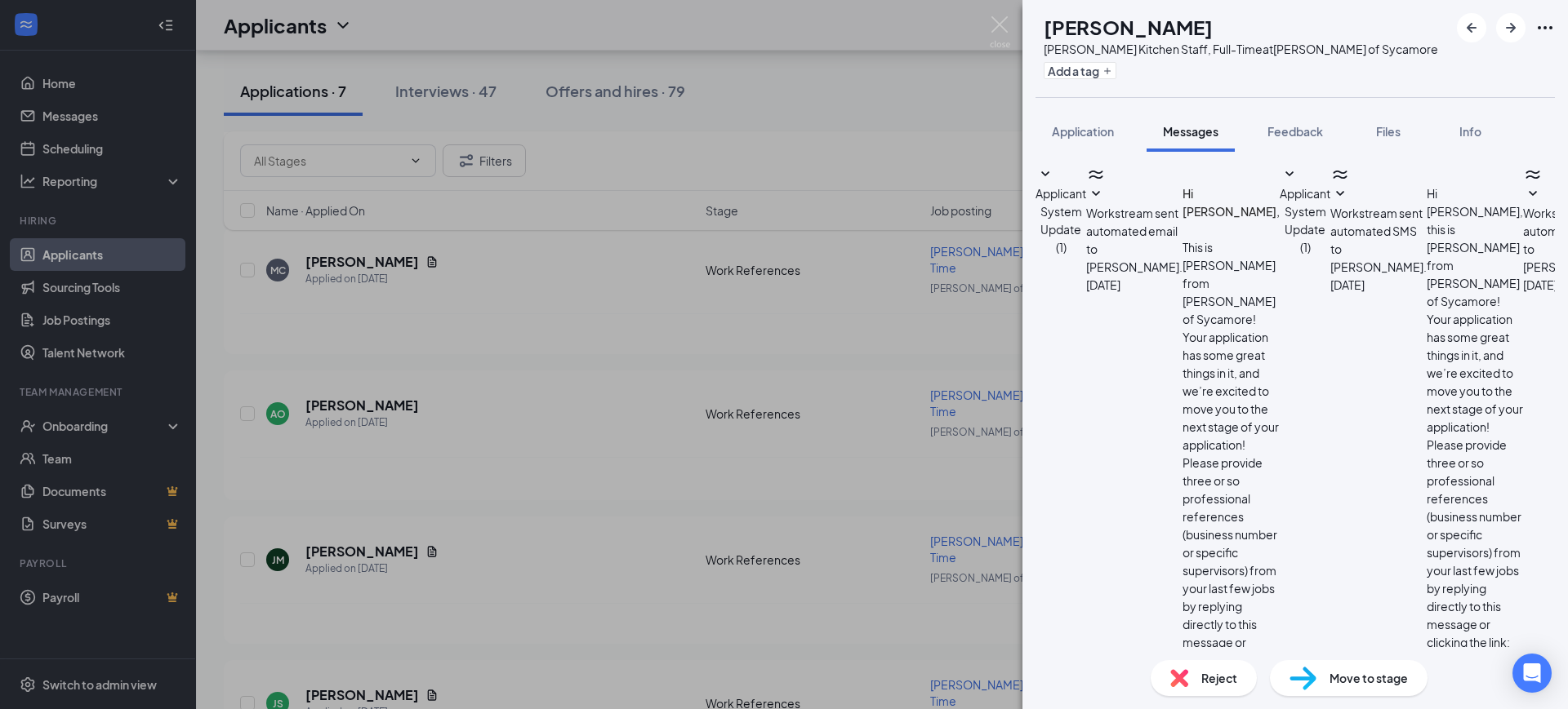
type textarea "Hello [PERSON_NAME]! This is [PERSON_NAME] with [PERSON_NAME] Sycamore! We are …"
checkbox input "true"
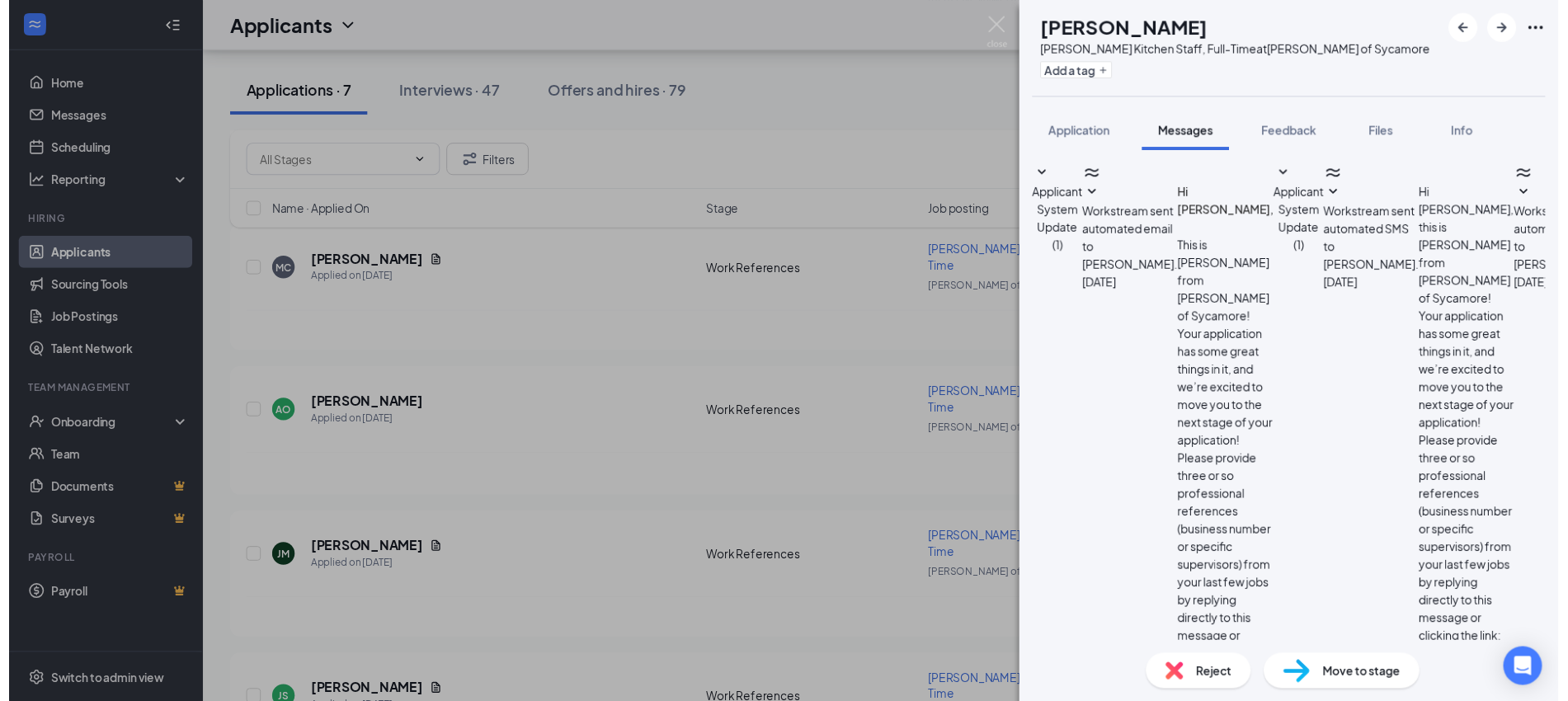
scroll to position [761, 0]
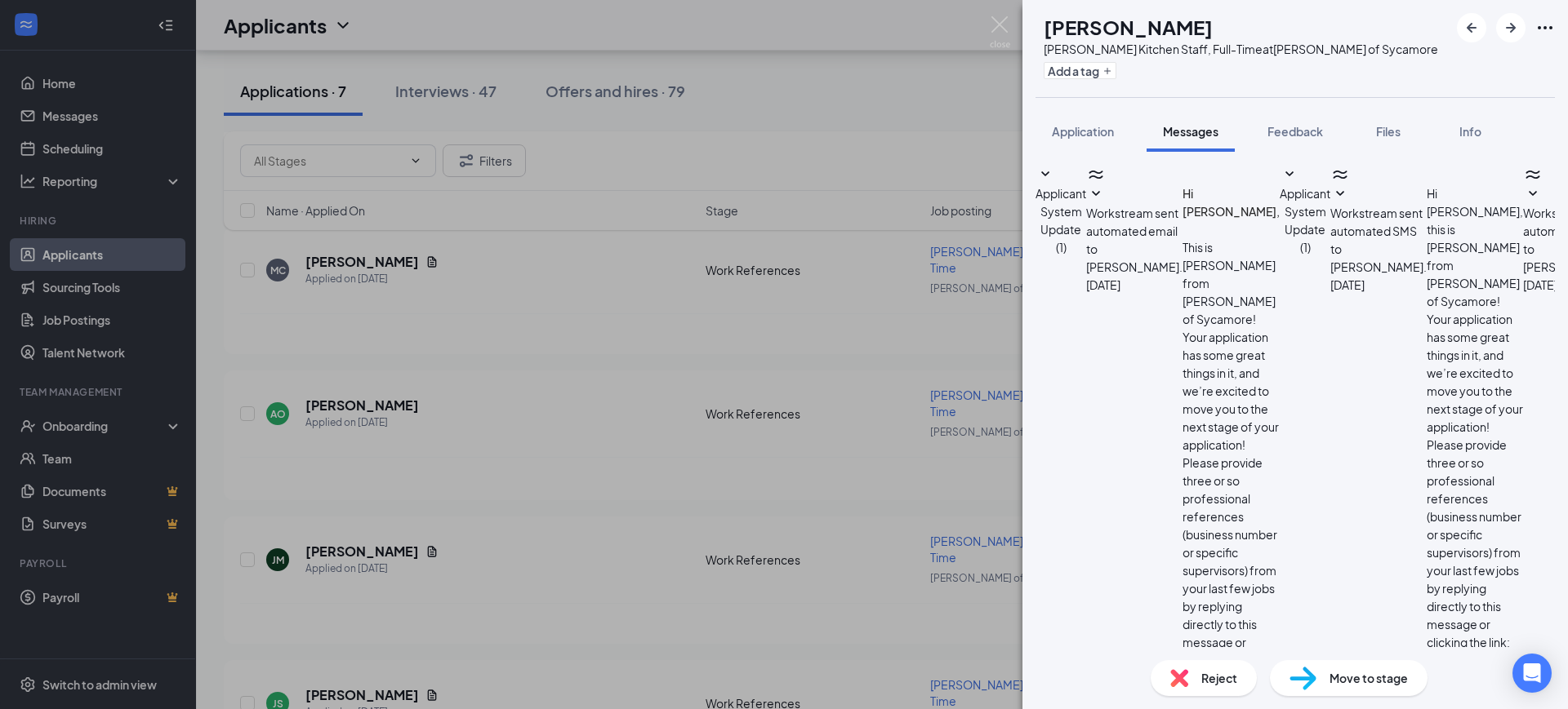
copy div "Hello [PERSON_NAME]! This is [PERSON_NAME] with [PERSON_NAME] Sycamore! We are …"
click at [1007, 33] on img at bounding box center [999, 33] width 20 height 32
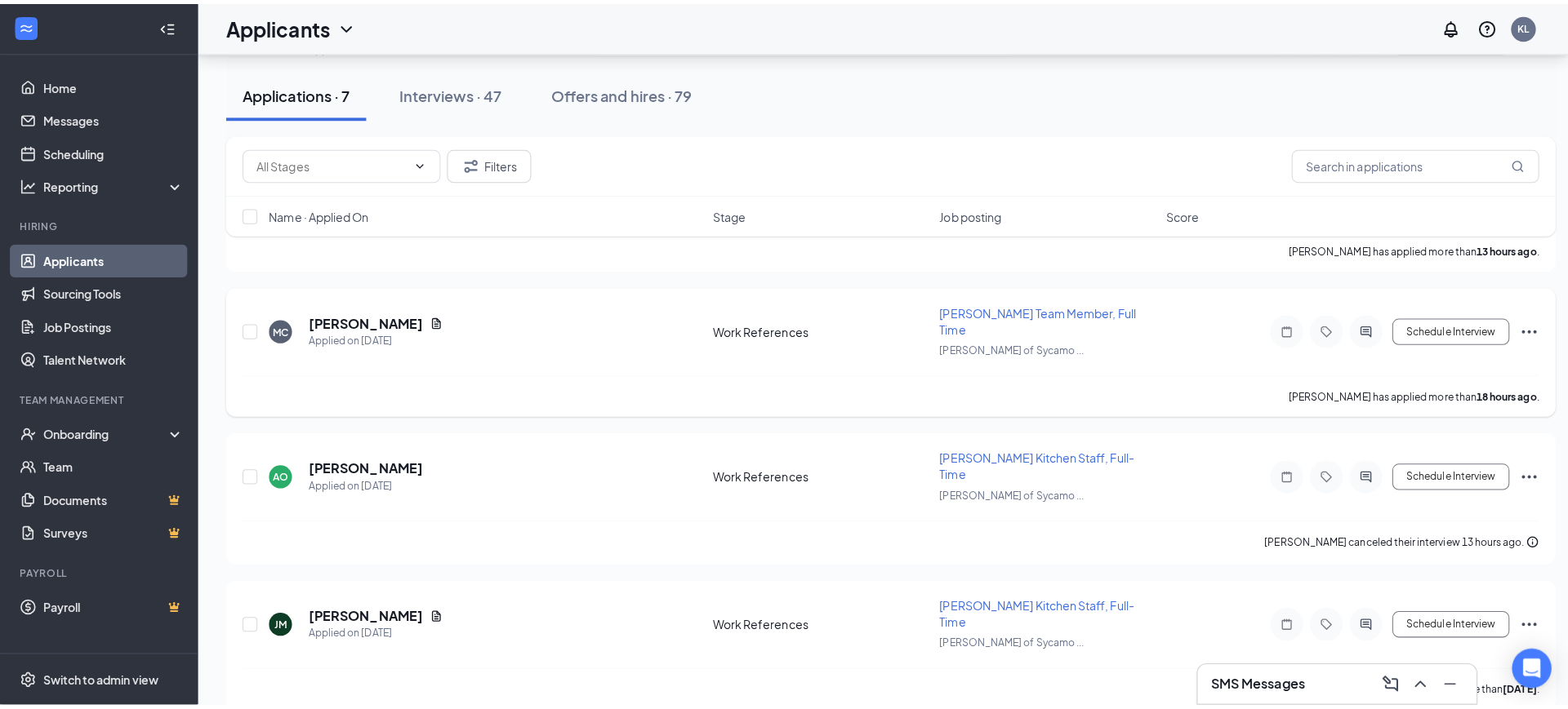
scroll to position [418, 0]
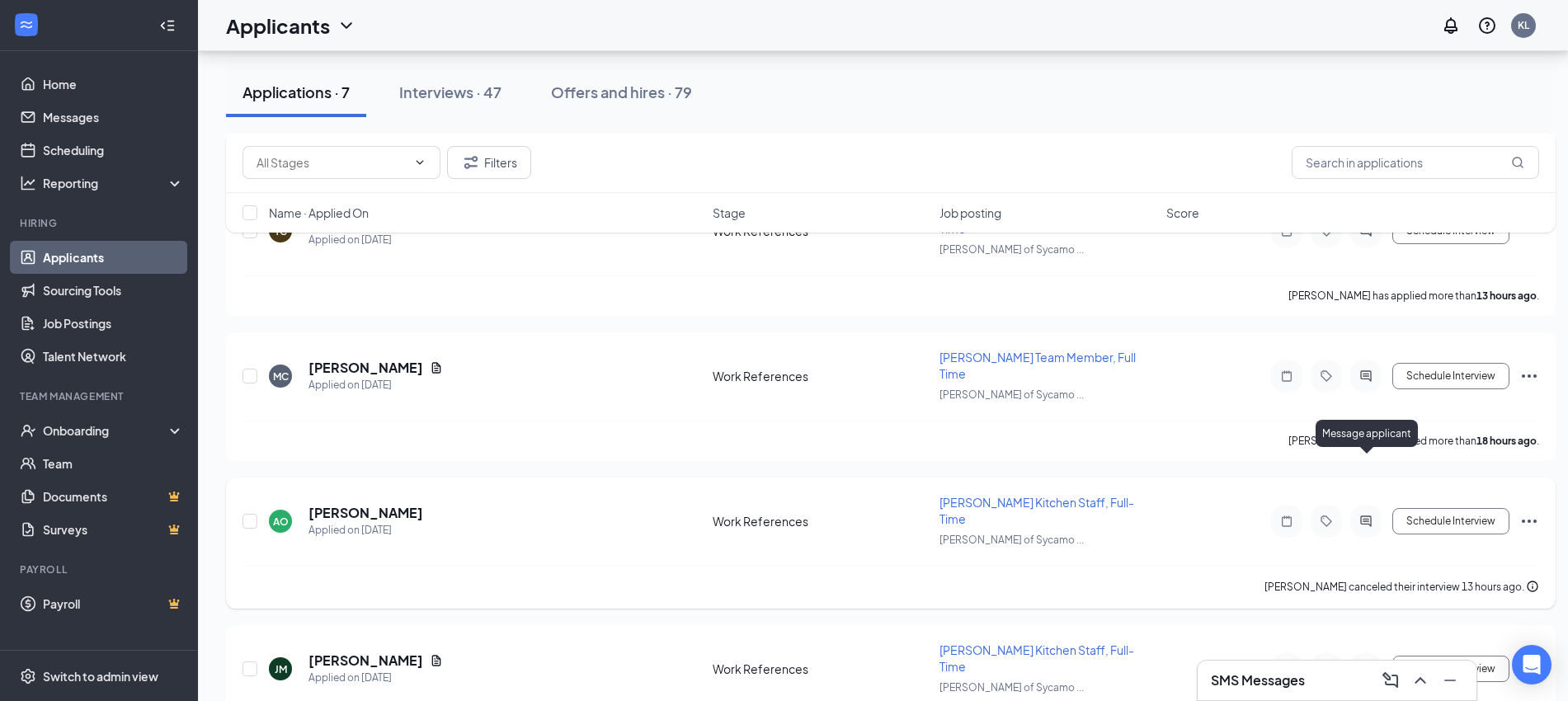
click at [1360, 515] on icon "ActiveChat" at bounding box center [1366, 521] width 20 height 13
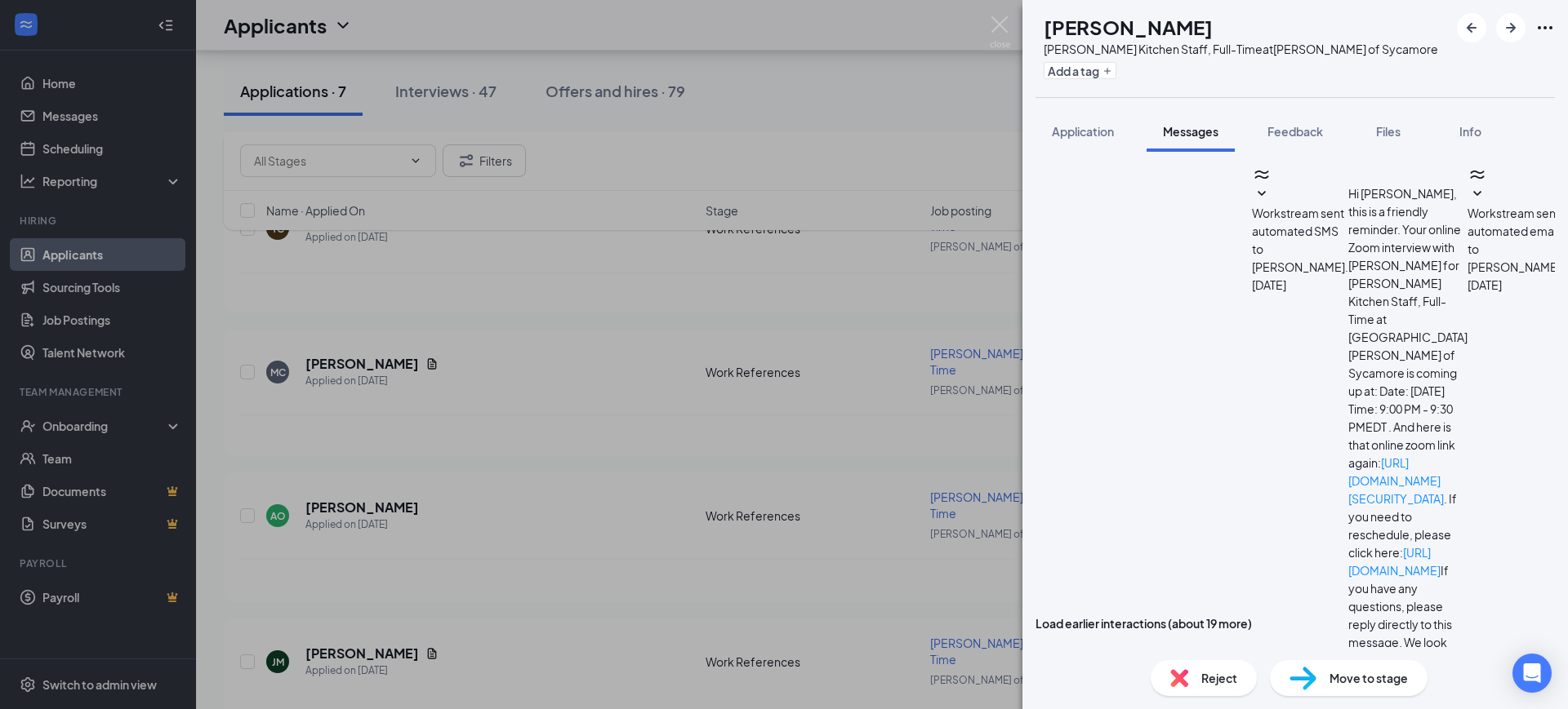
scroll to position [592, 0]
click at [1098, 127] on span "Application" at bounding box center [1083, 131] width 62 height 15
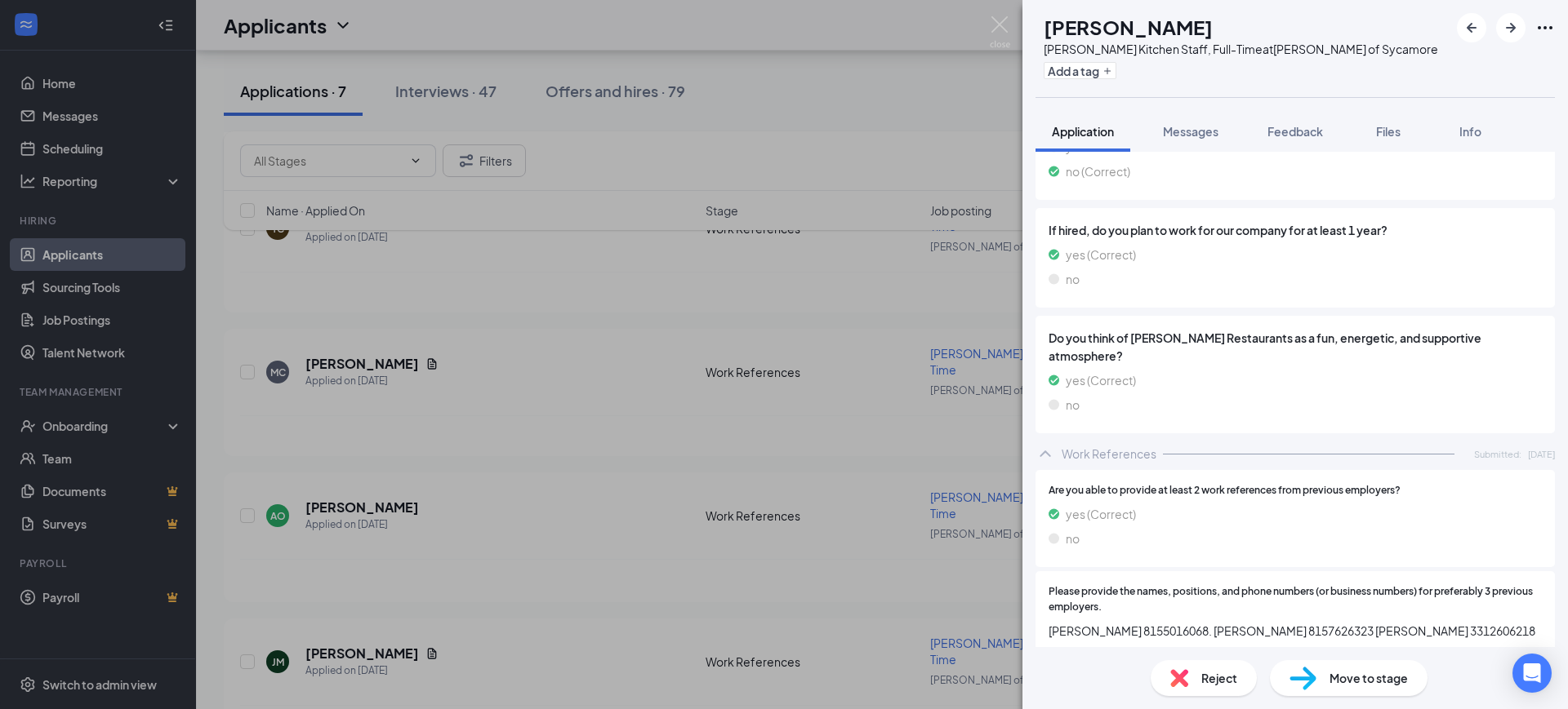
scroll to position [1736, 0]
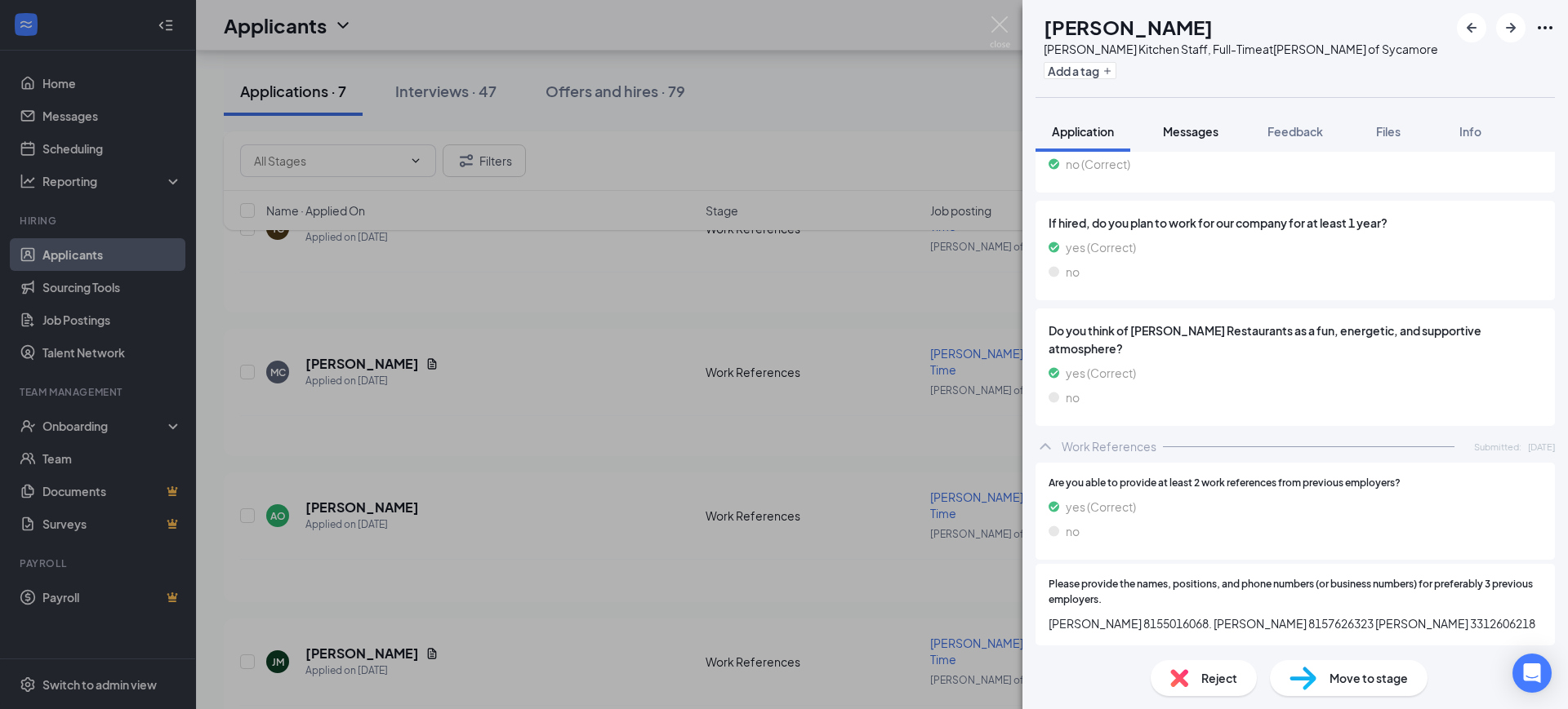
click at [1194, 128] on span "Messages" at bounding box center [1190, 131] width 55 height 15
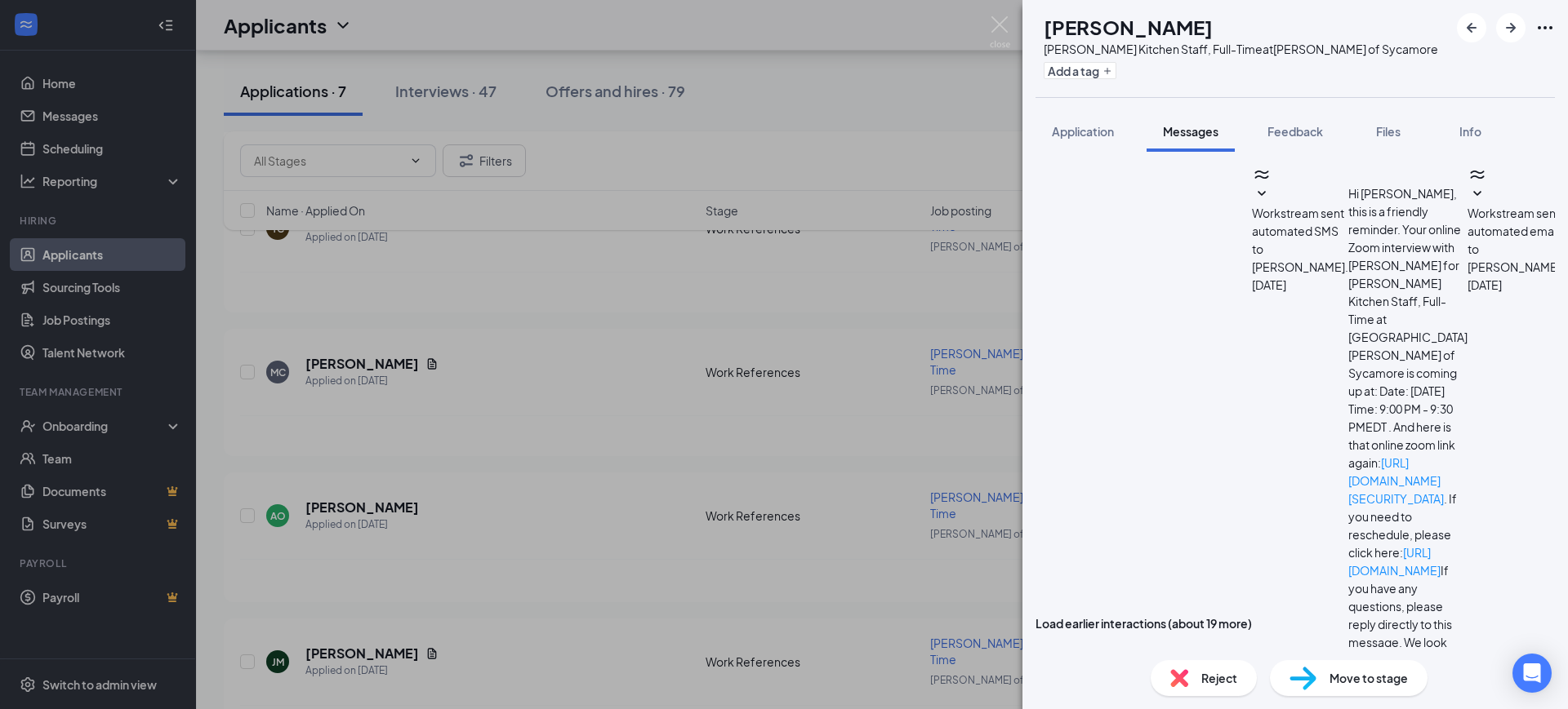
scroll to position [592, 0]
click at [1000, 29] on img at bounding box center [999, 33] width 20 height 32
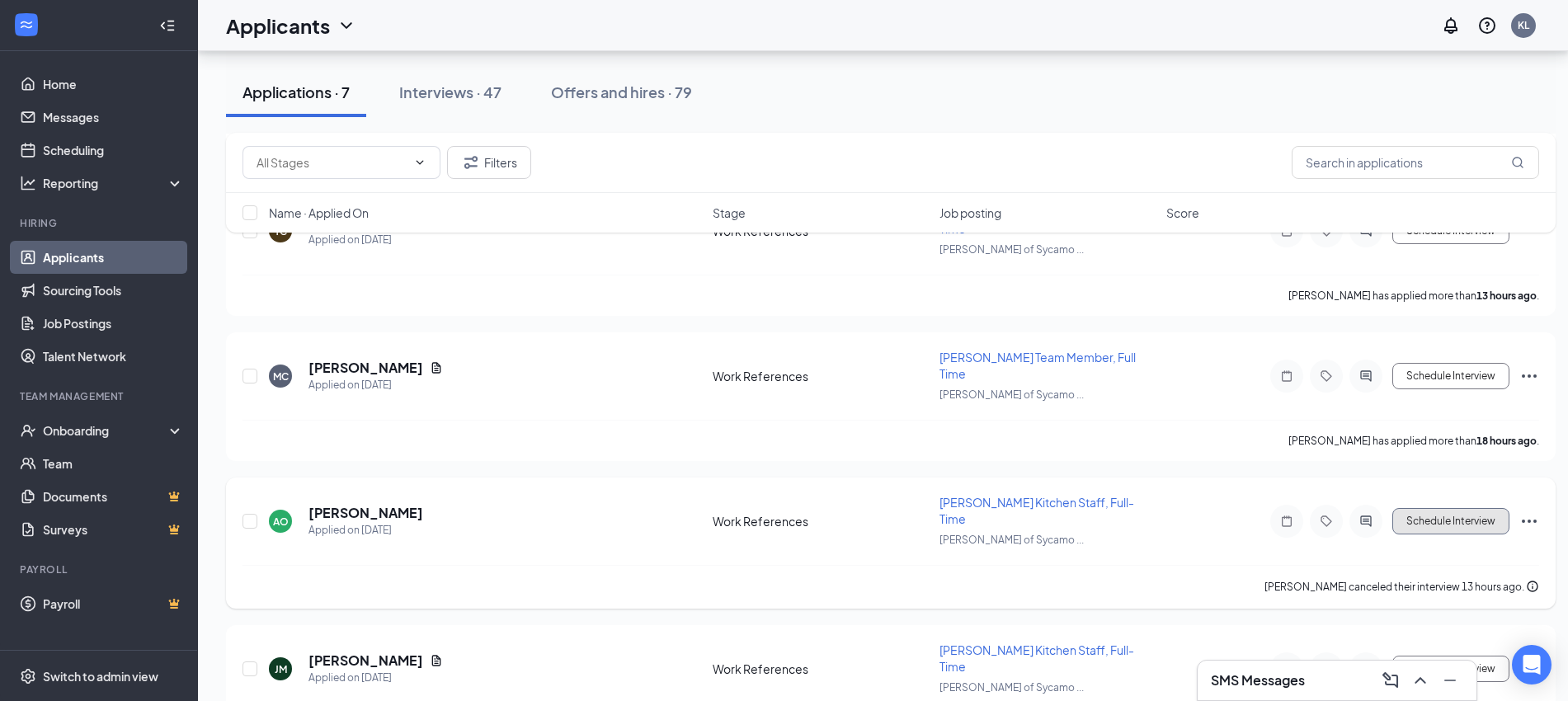
click at [1477, 508] on button "Schedule Interview" at bounding box center [1451, 521] width 117 height 27
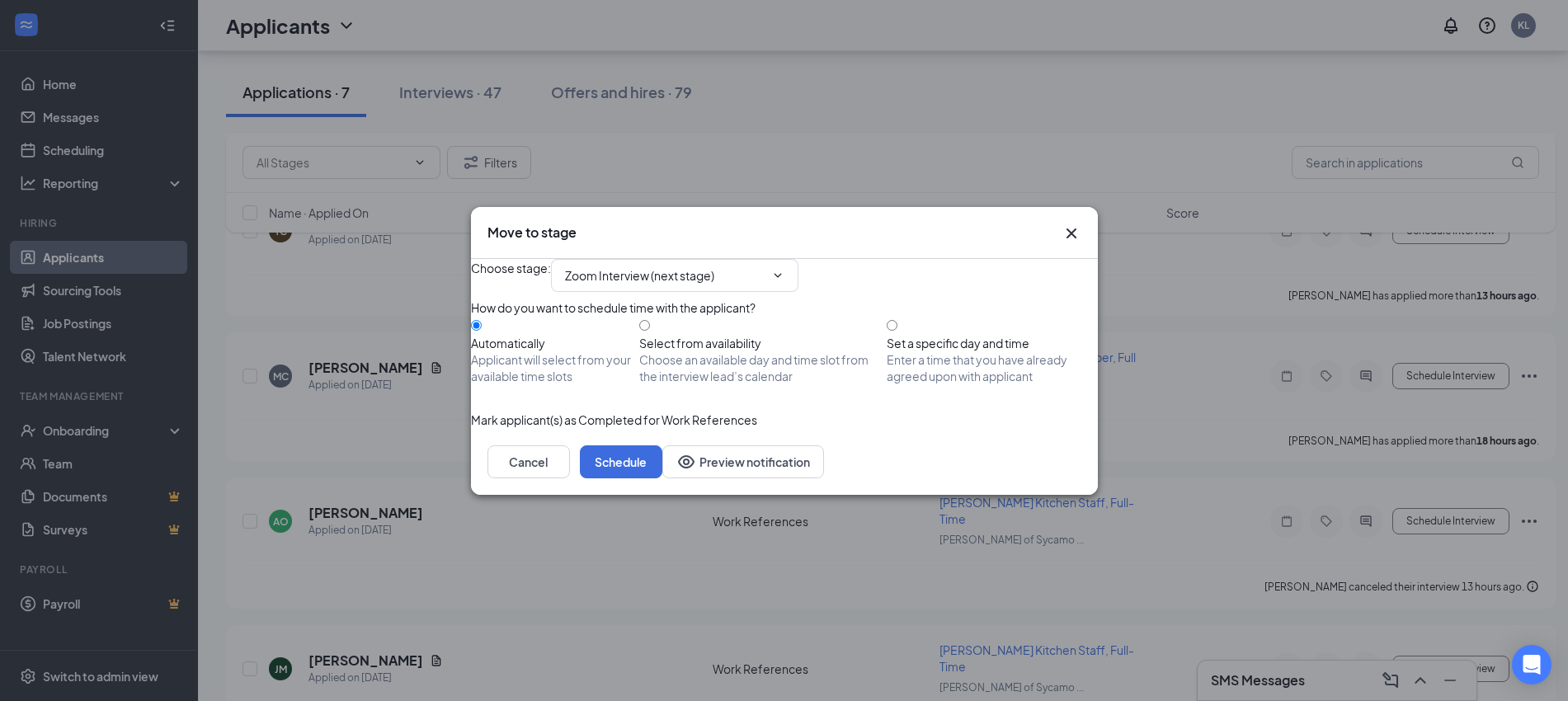
click at [1058, 224] on div "Move to stage" at bounding box center [784, 232] width 594 height 18
click at [1068, 224] on icon "Cross" at bounding box center [1072, 233] width 20 height 20
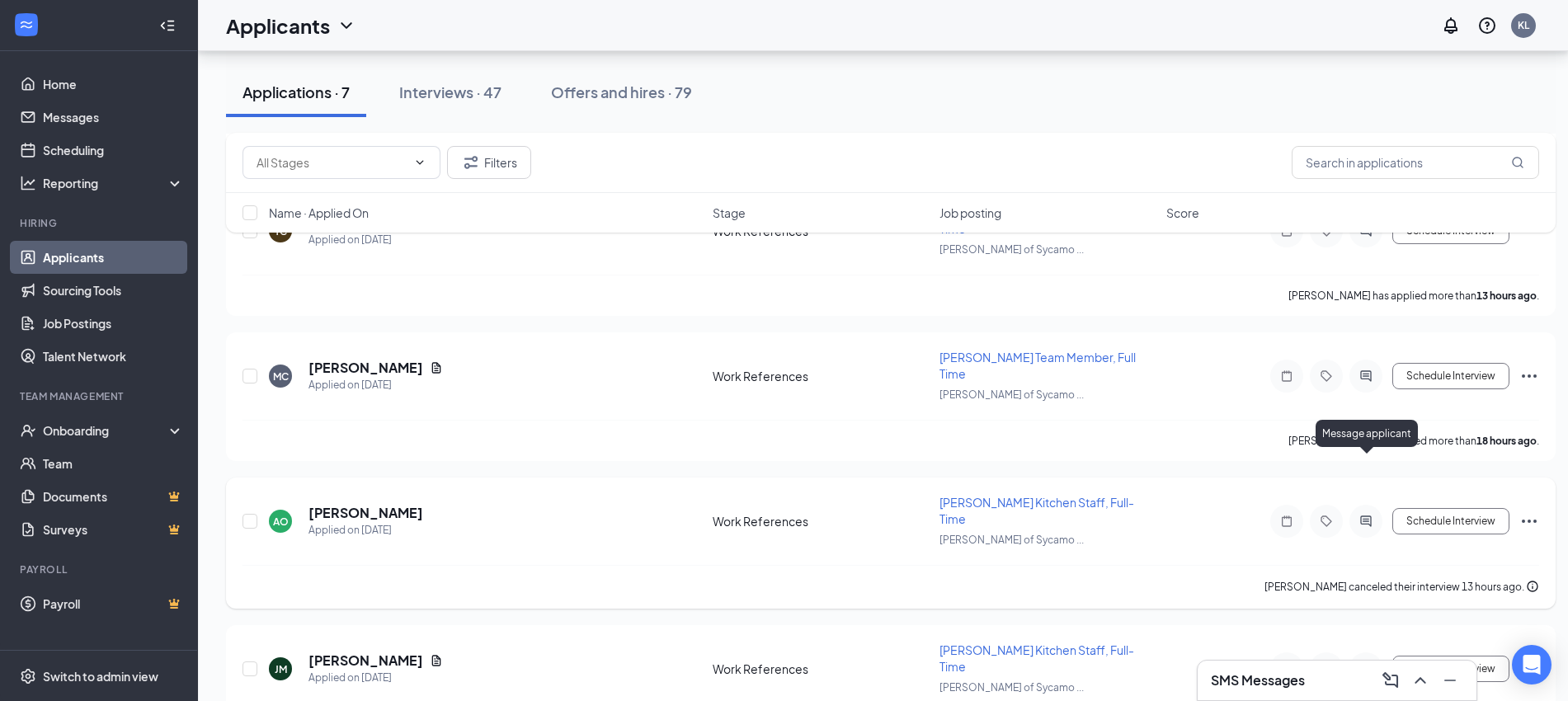
click at [1366, 516] on icon "ActiveChat" at bounding box center [1366, 521] width 11 height 11
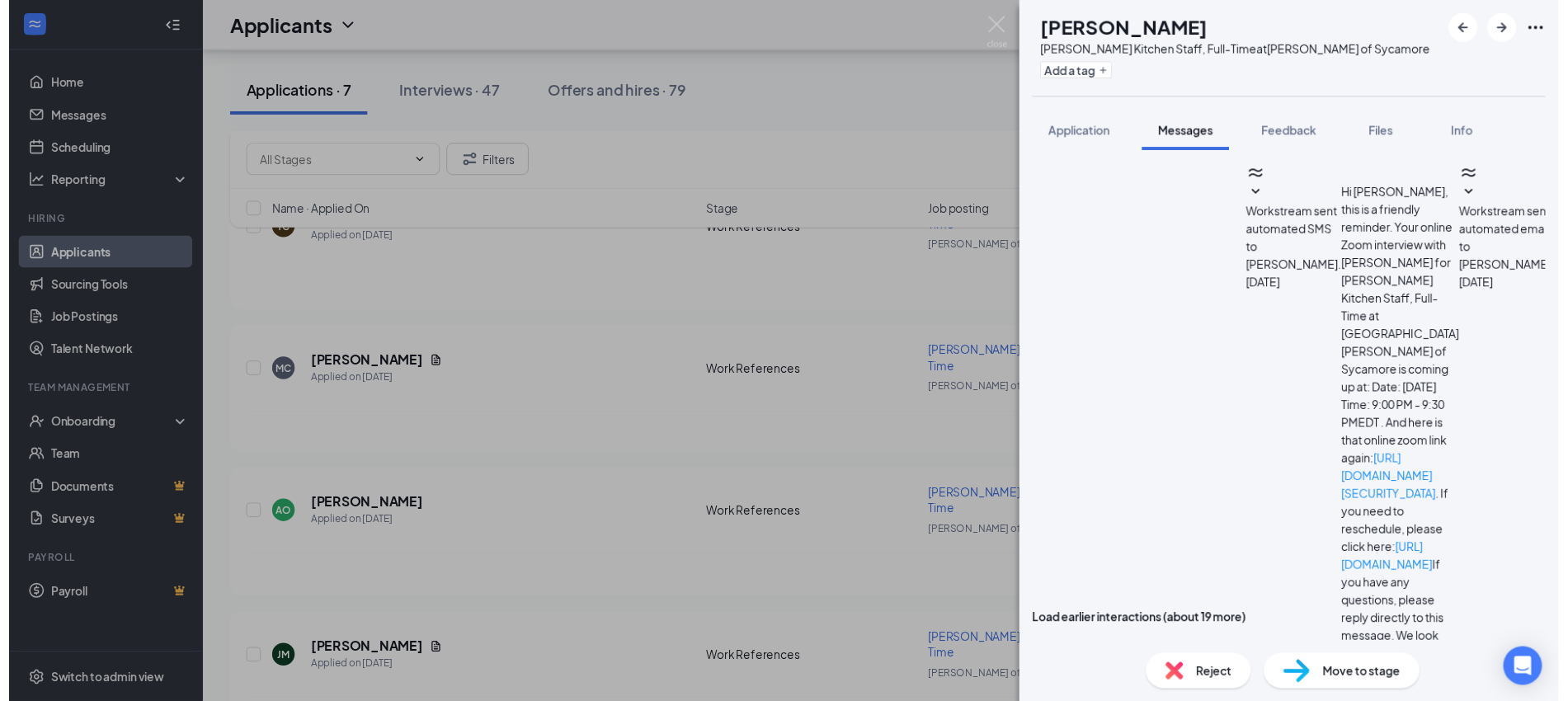
scroll to position [598, 0]
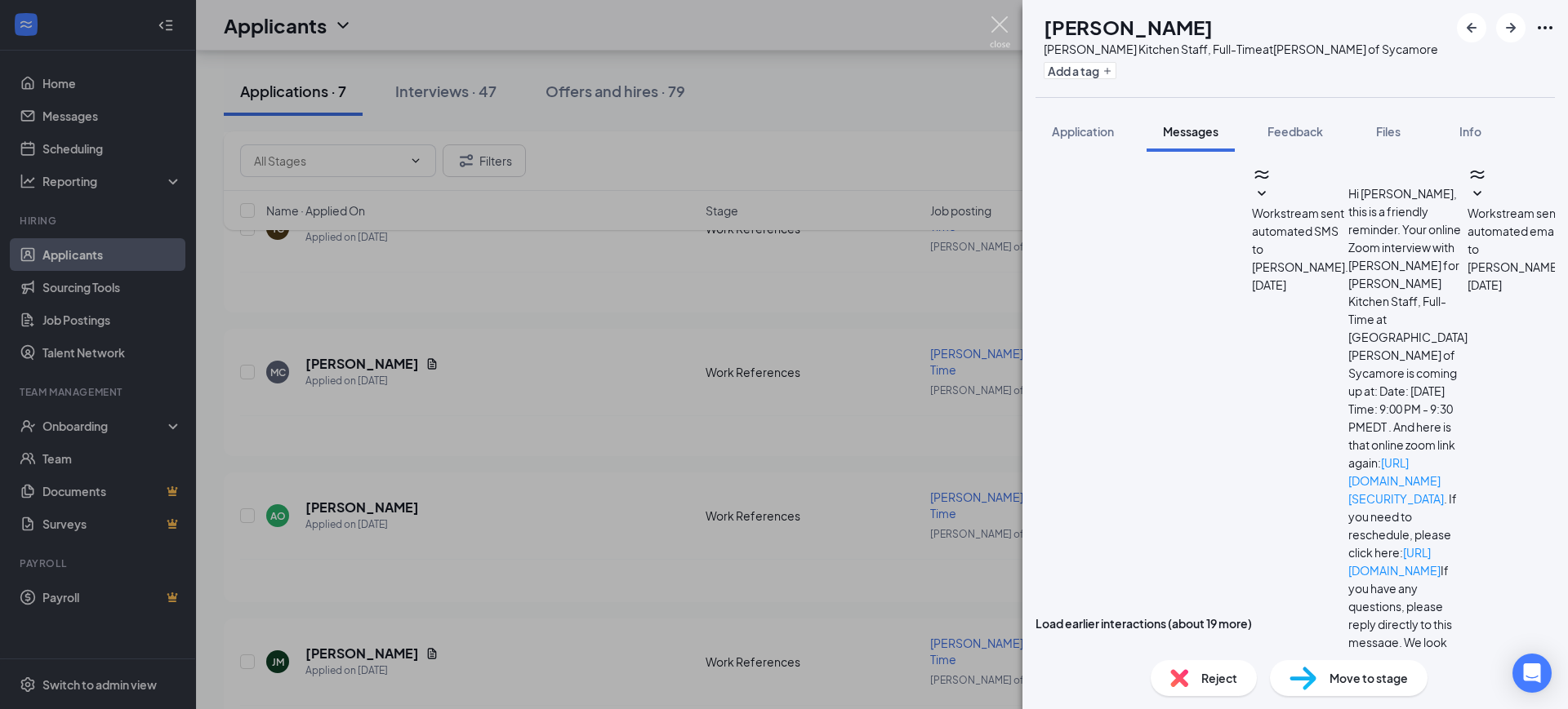
click at [997, 22] on img at bounding box center [999, 33] width 20 height 32
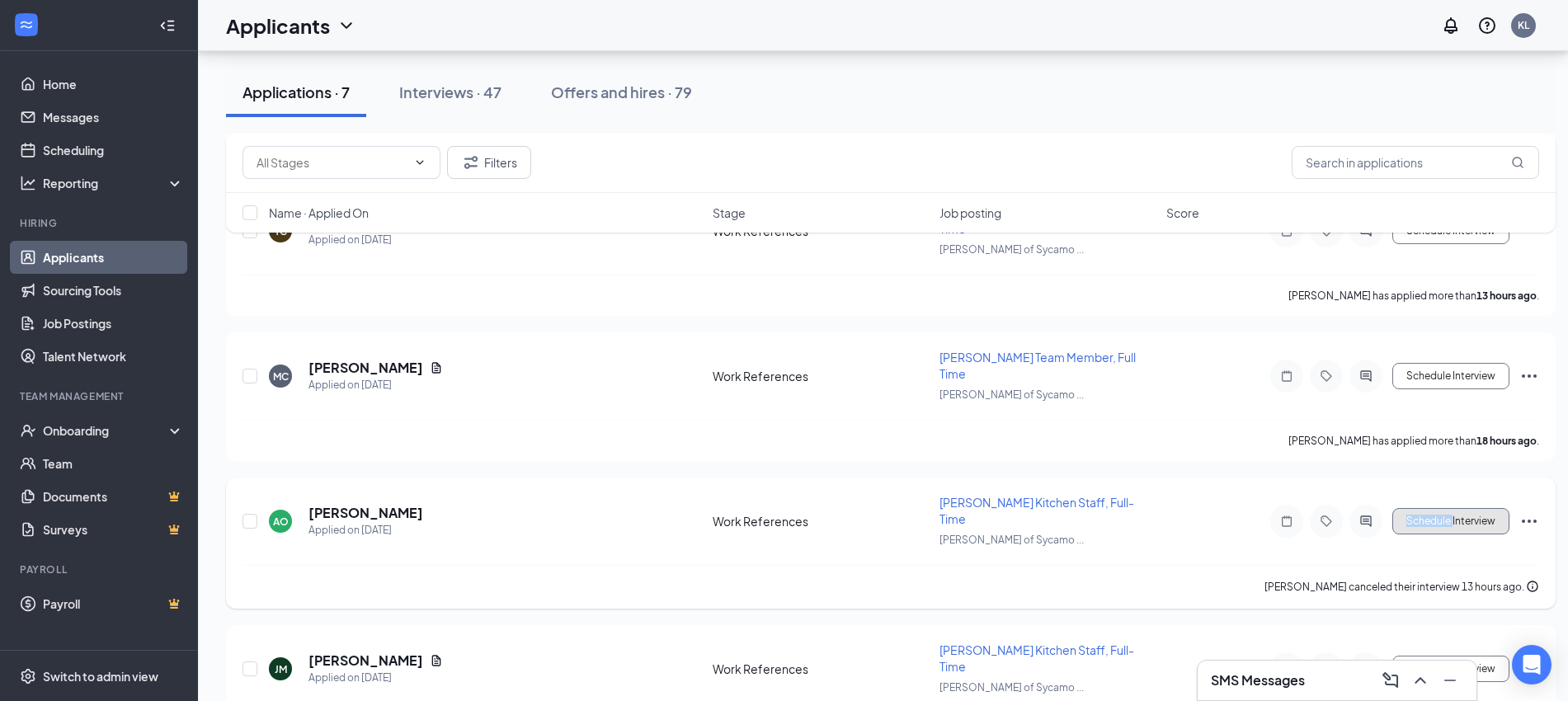
click at [1458, 508] on button "Schedule Interview" at bounding box center [1451, 521] width 117 height 27
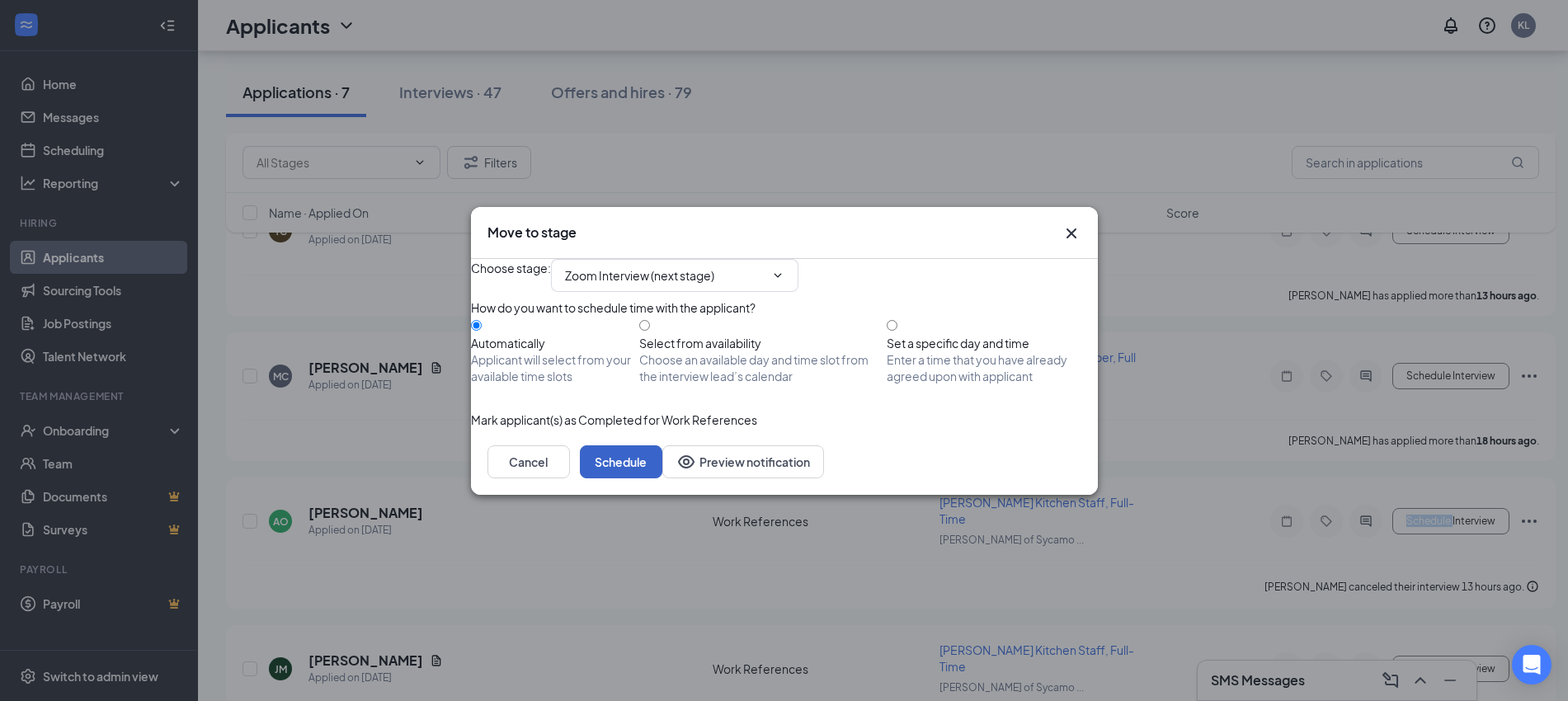
click at [662, 478] on button "Schedule" at bounding box center [621, 461] width 83 height 33
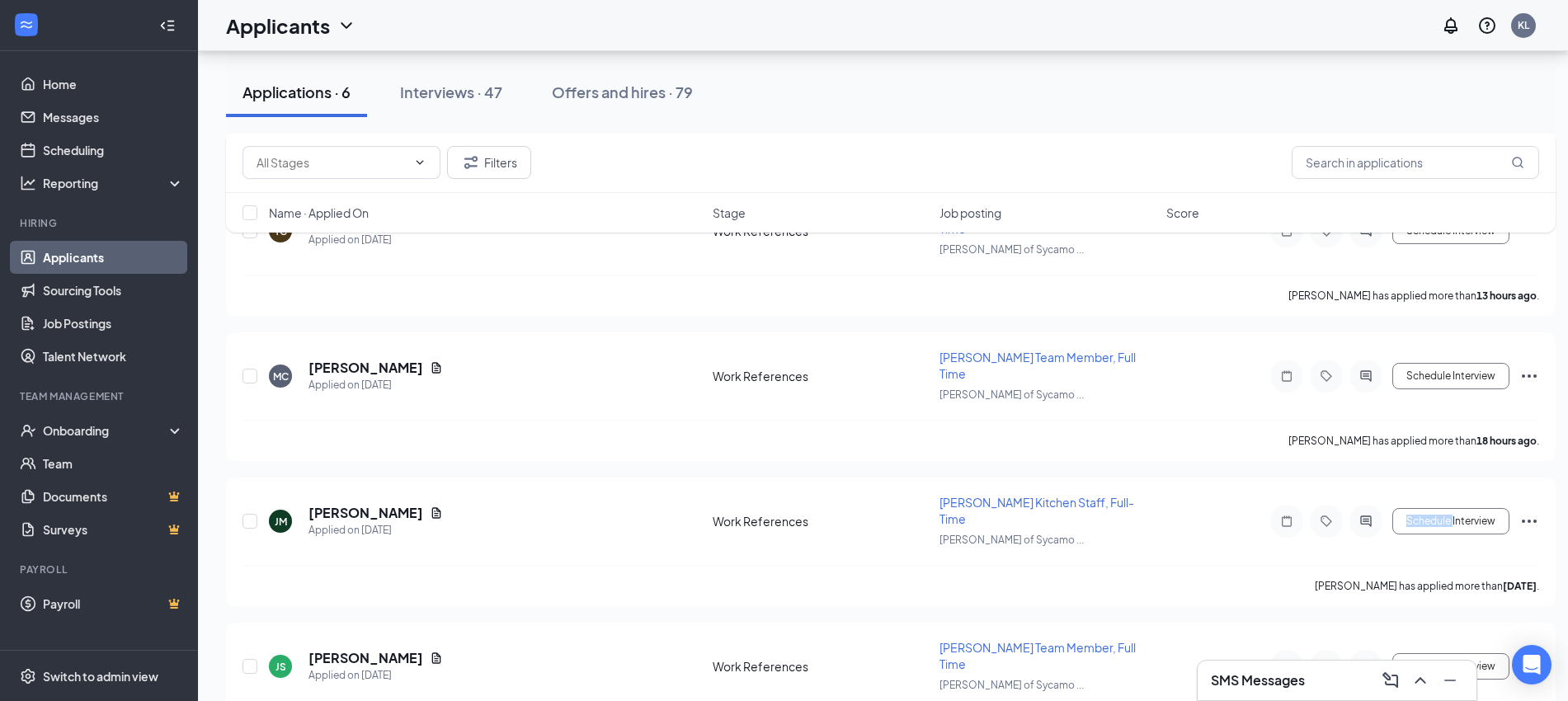
scroll to position [410, 0]
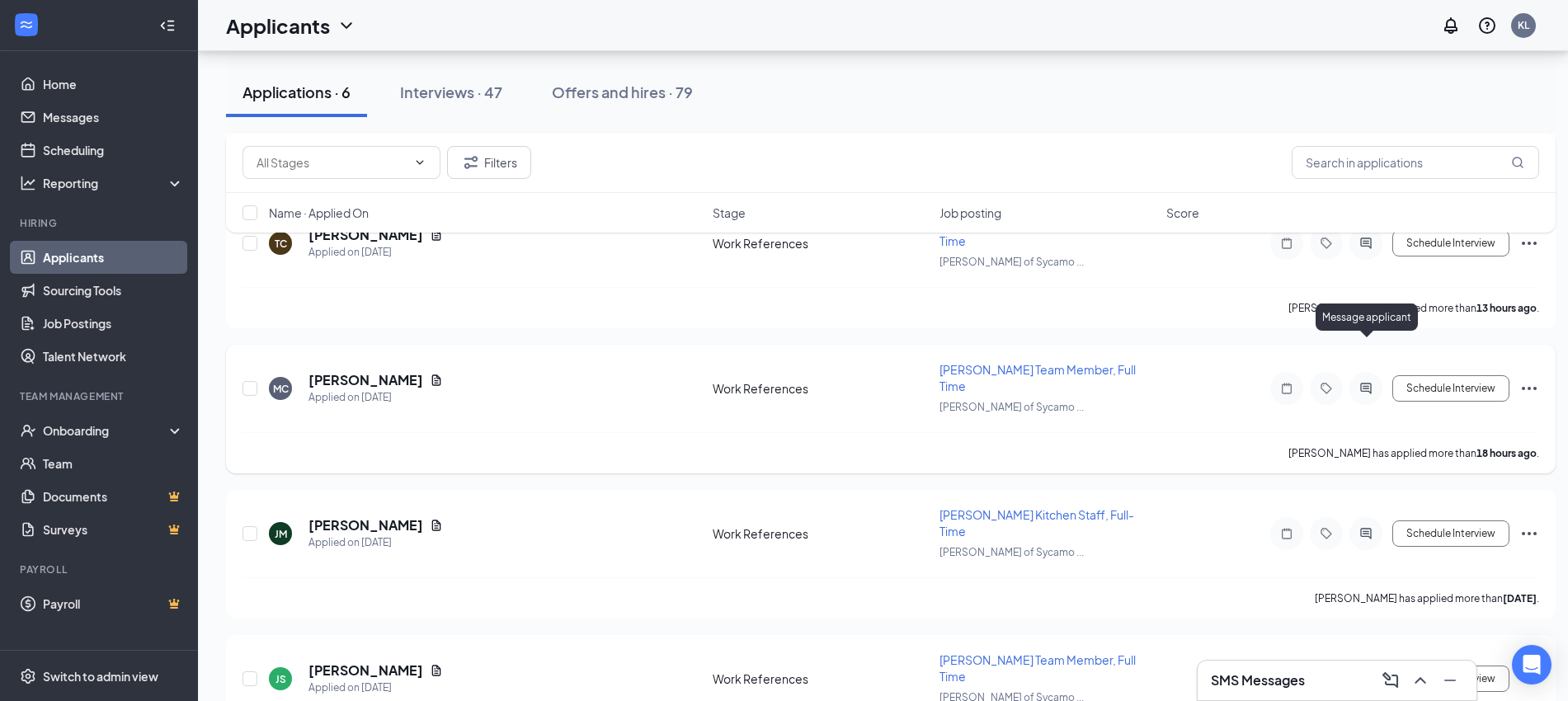
click at [1368, 382] on icon "ActiveChat" at bounding box center [1366, 388] width 20 height 13
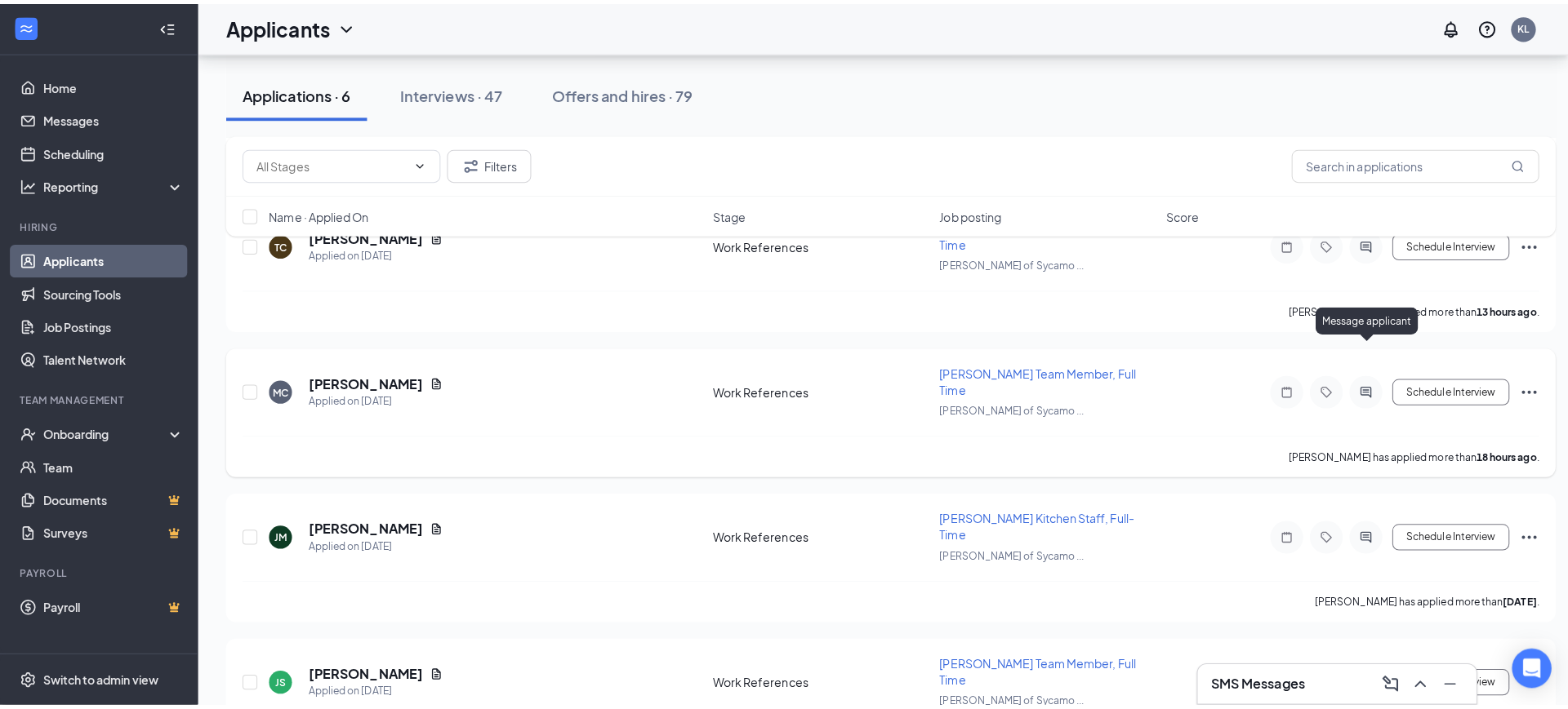
scroll to position [390, 0]
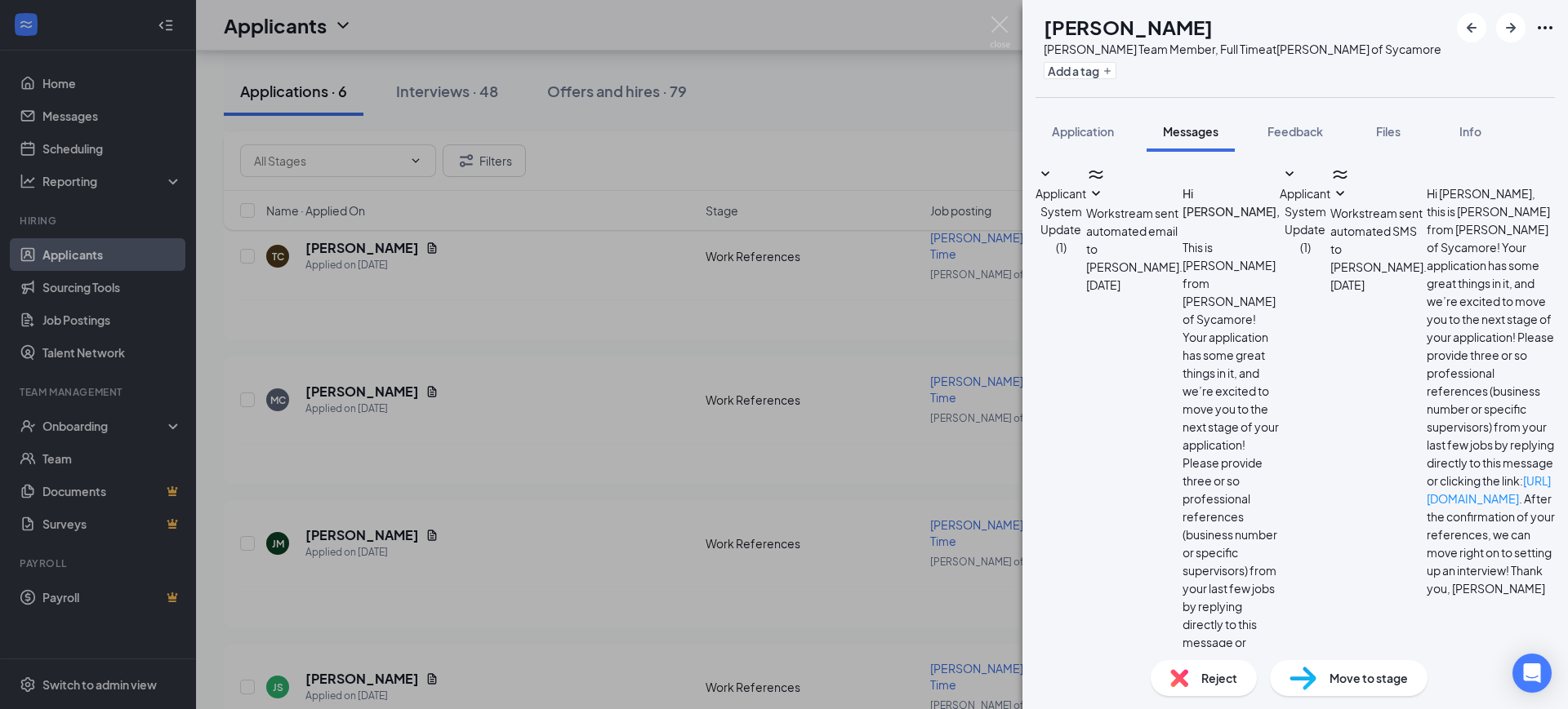
click at [1330, 274] on span "Workstream sent automated SMS to [PERSON_NAME]." at bounding box center [1378, 240] width 97 height 69
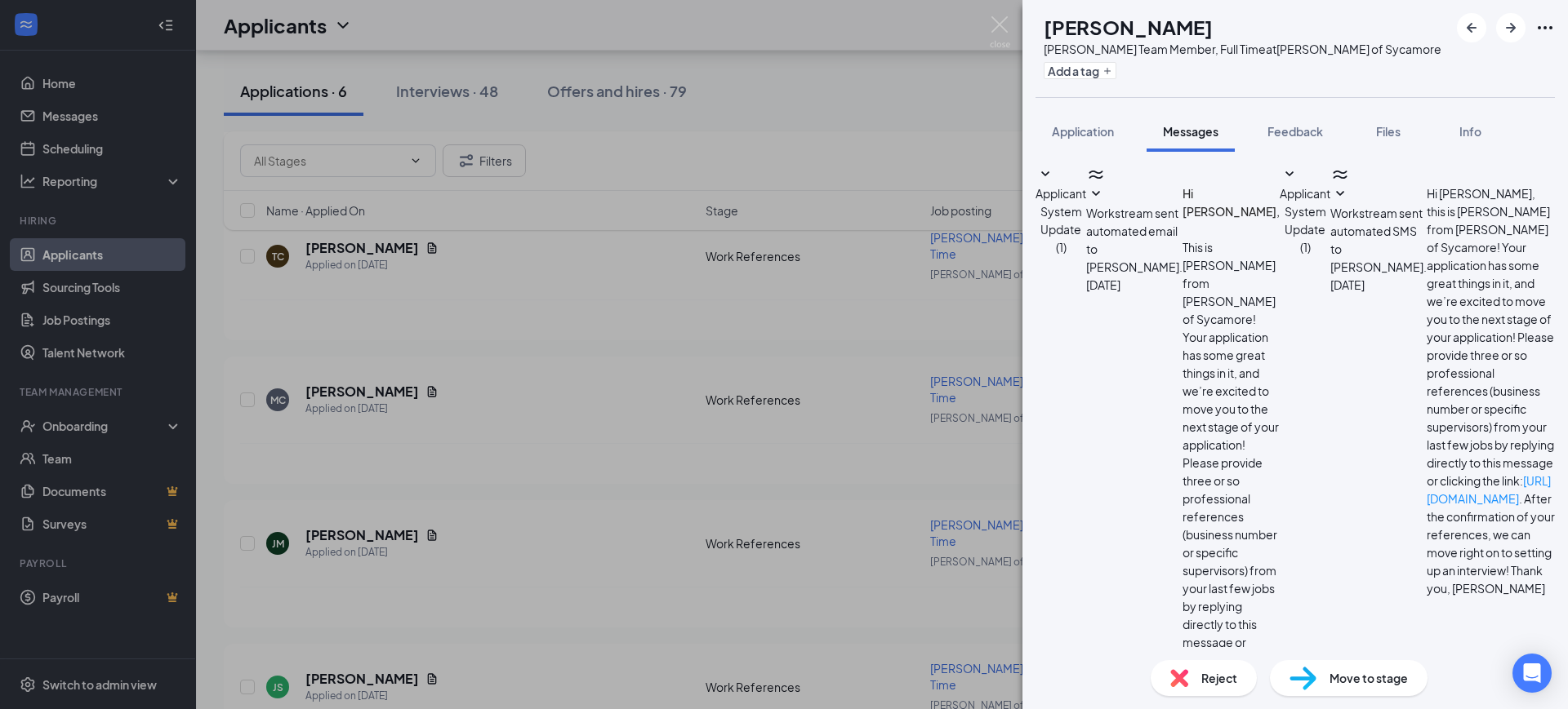
paste textarea "Hello [PERSON_NAME]! This is [PERSON_NAME] with [PERSON_NAME] Sycamore! We are …"
click at [1330, 274] on span "Workstream sent automated SMS to [PERSON_NAME]." at bounding box center [1378, 240] width 97 height 69
drag, startPoint x: 1360, startPoint y: 408, endPoint x: 1185, endPoint y: 409, distance: 175.0
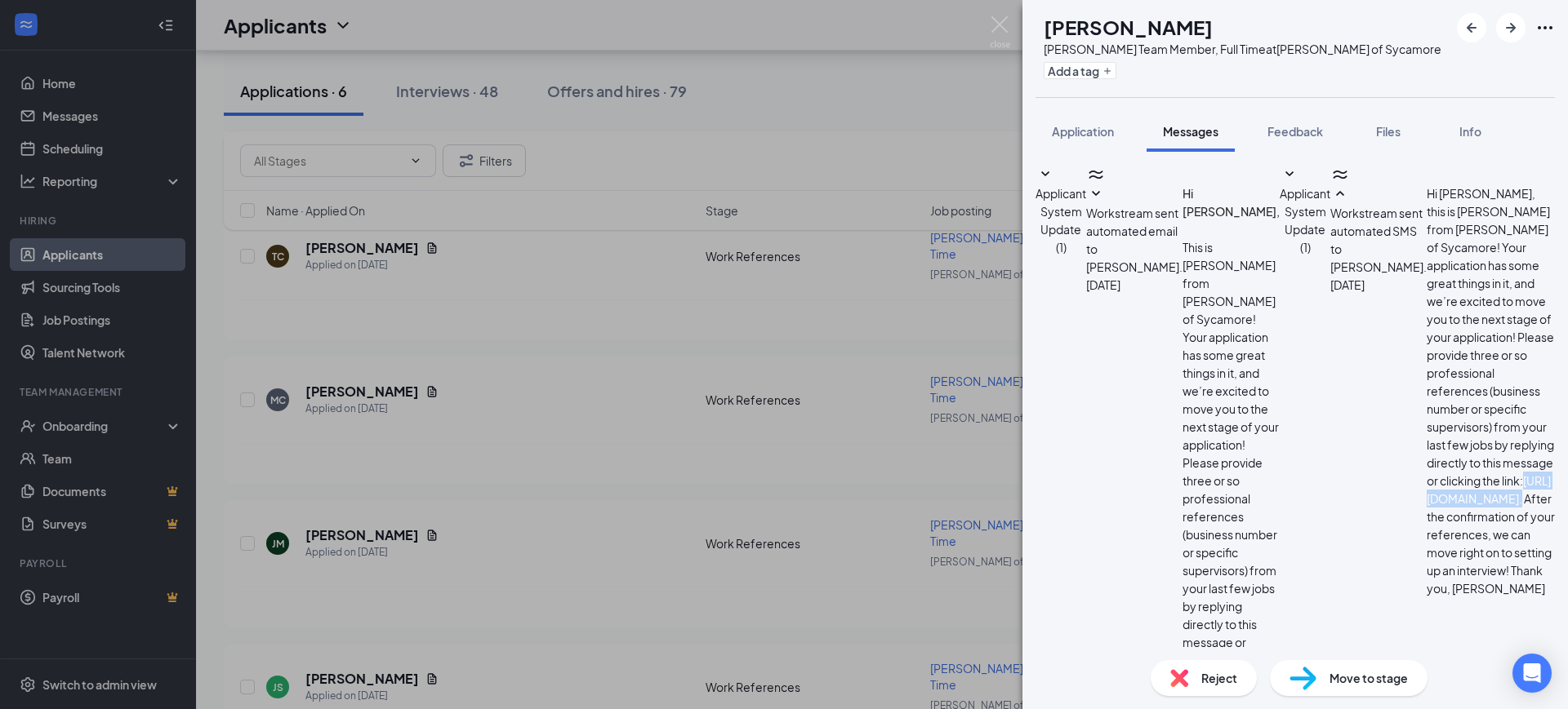
click at [1426, 409] on span "Hi [PERSON_NAME], this is [PERSON_NAME] from [PERSON_NAME] of Sycamore! Your ap…" at bounding box center [1491, 391] width 128 height 409
copy span "[URL][DOMAIN_NAME] ."
drag, startPoint x: 1256, startPoint y: 585, endPoint x: 1087, endPoint y: 512, distance: 184.1
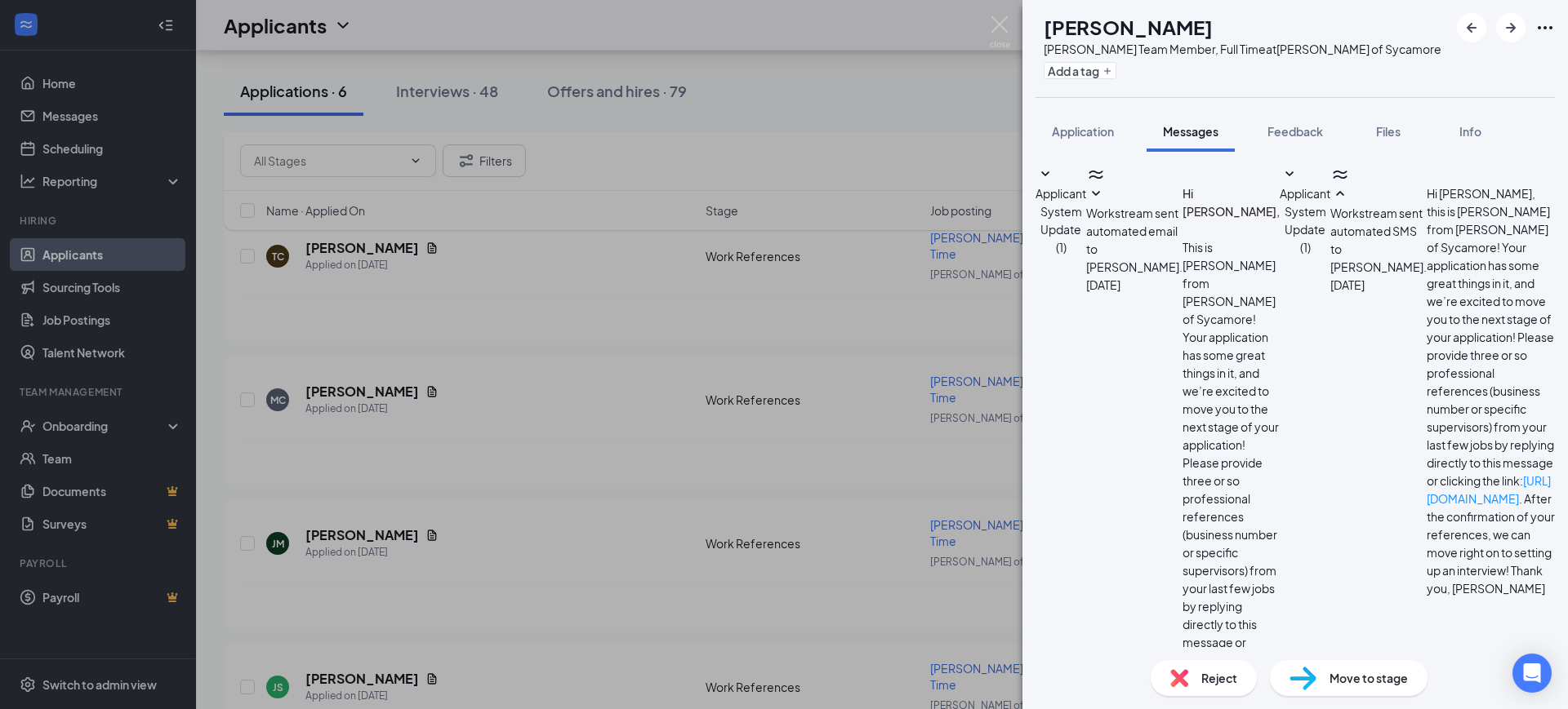
paste textarea "6xTWzZLrM."
click at [1426, 309] on span "Hi [PERSON_NAME], this is [PERSON_NAME] from [PERSON_NAME] of Sycamore! Your ap…" at bounding box center [1491, 391] width 128 height 409
click at [1426, 299] on span "Hi [PERSON_NAME], this is [PERSON_NAME] from [PERSON_NAME] of Sycamore! Your ap…" at bounding box center [1491, 391] width 128 height 409
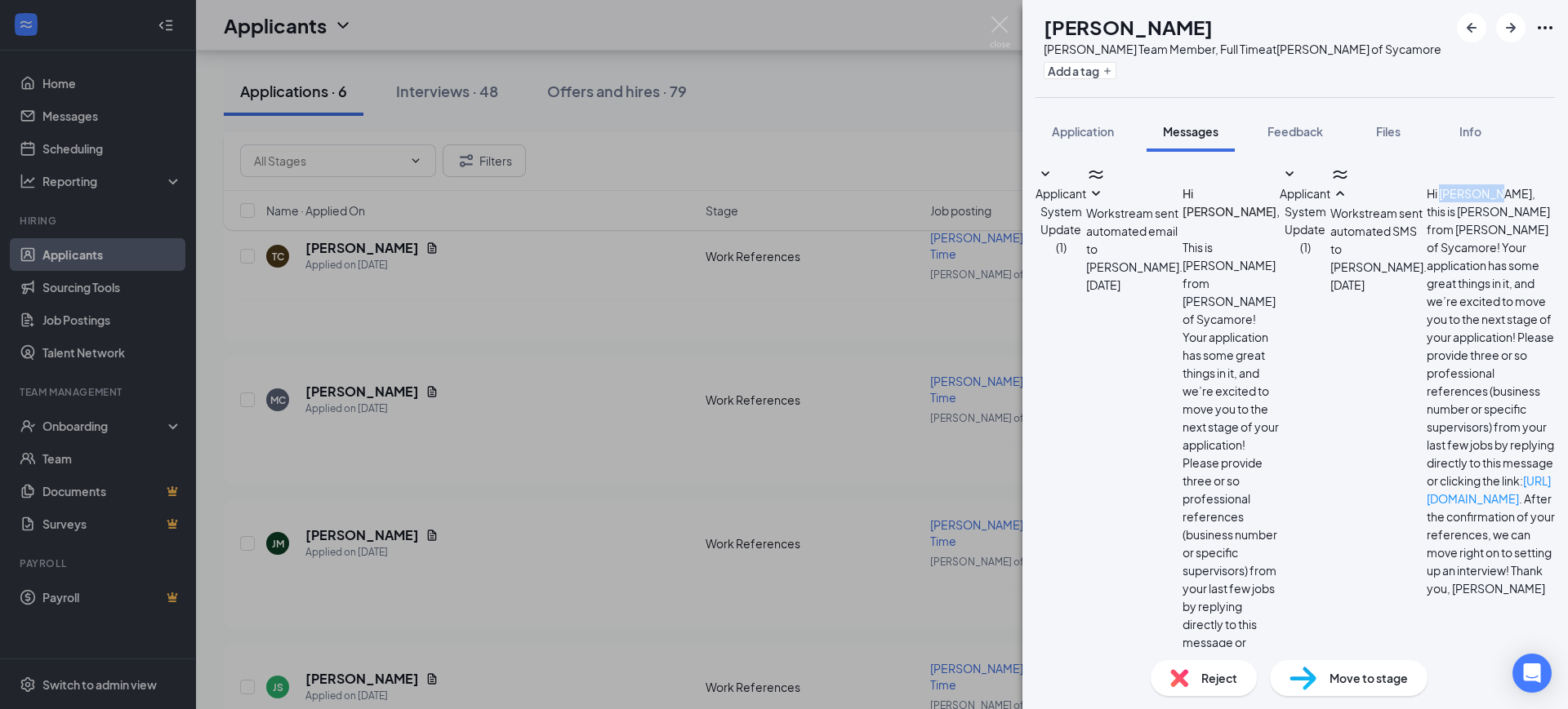
copy span "MacKenzie"
paste textarea "MacKenzie"
type textarea "Hello MacKenzie! This is [PERSON_NAME] with [PERSON_NAME] Sycamore! We are so e…"
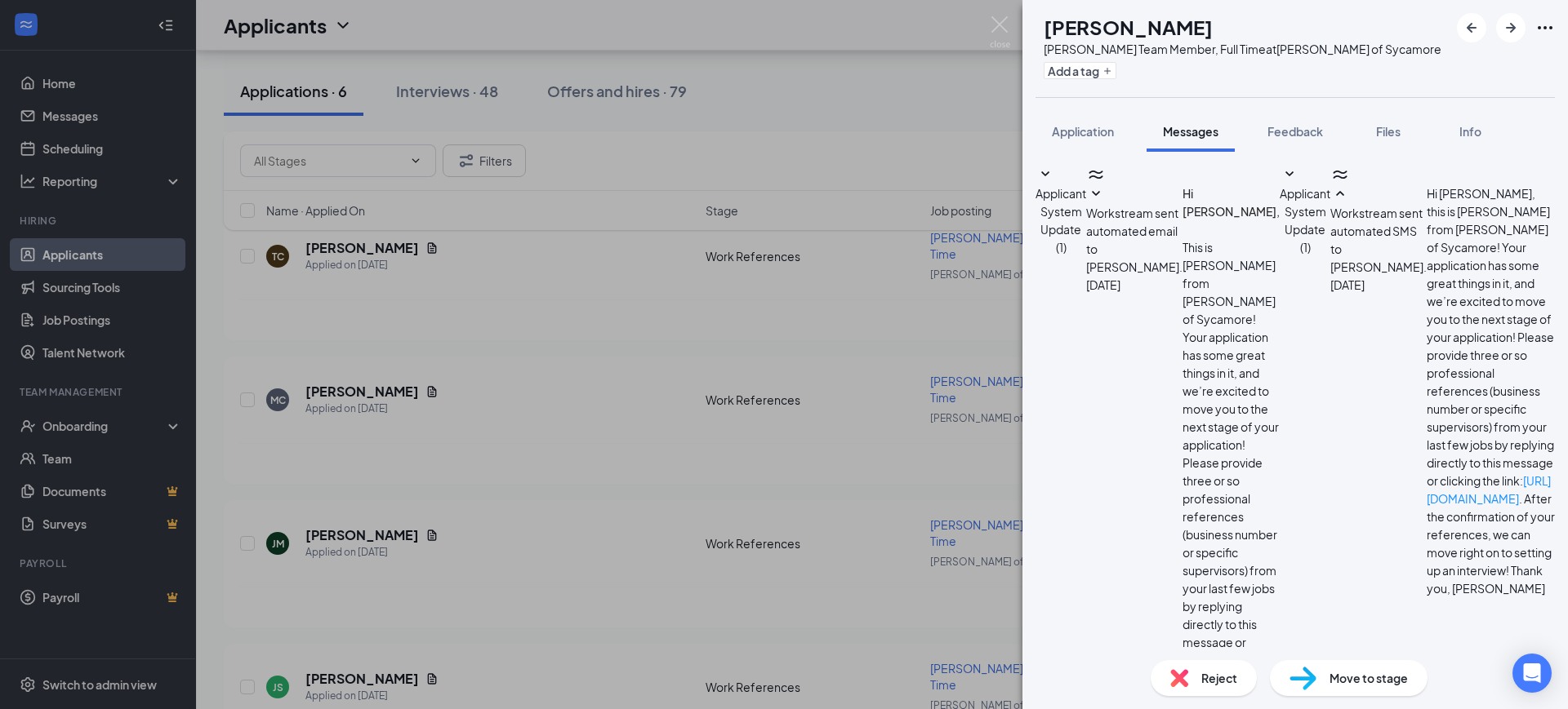
checkbox input "true"
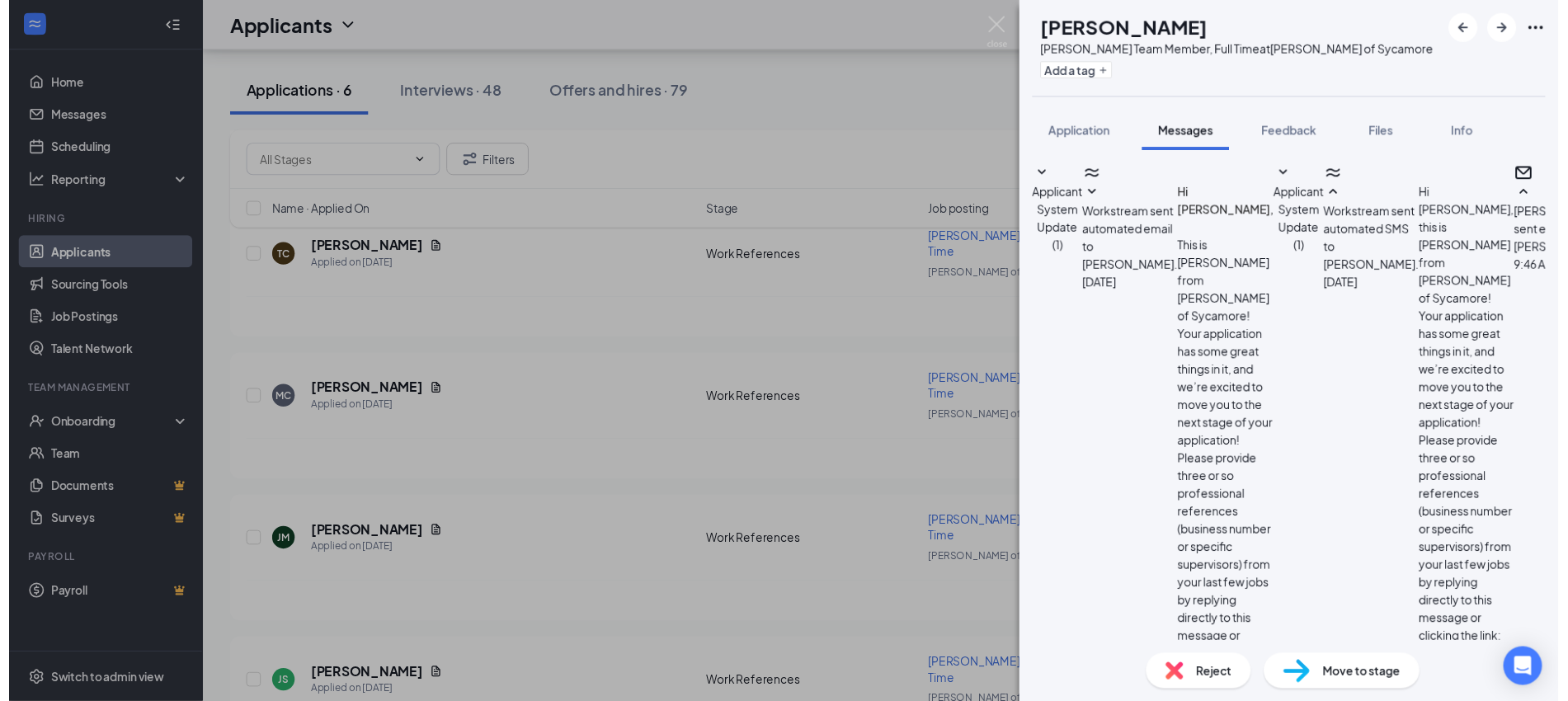
scroll to position [643, 0]
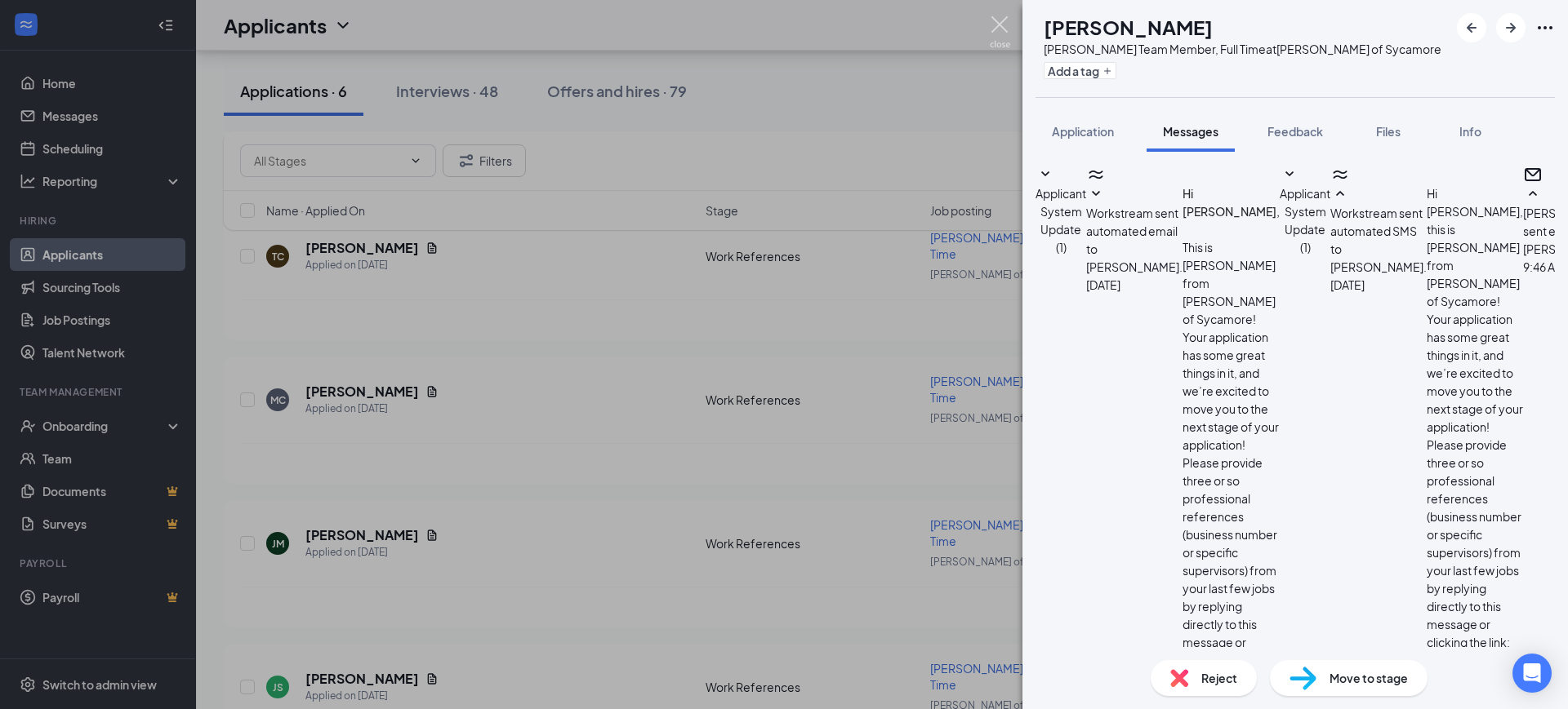
click at [991, 28] on img at bounding box center [999, 33] width 20 height 32
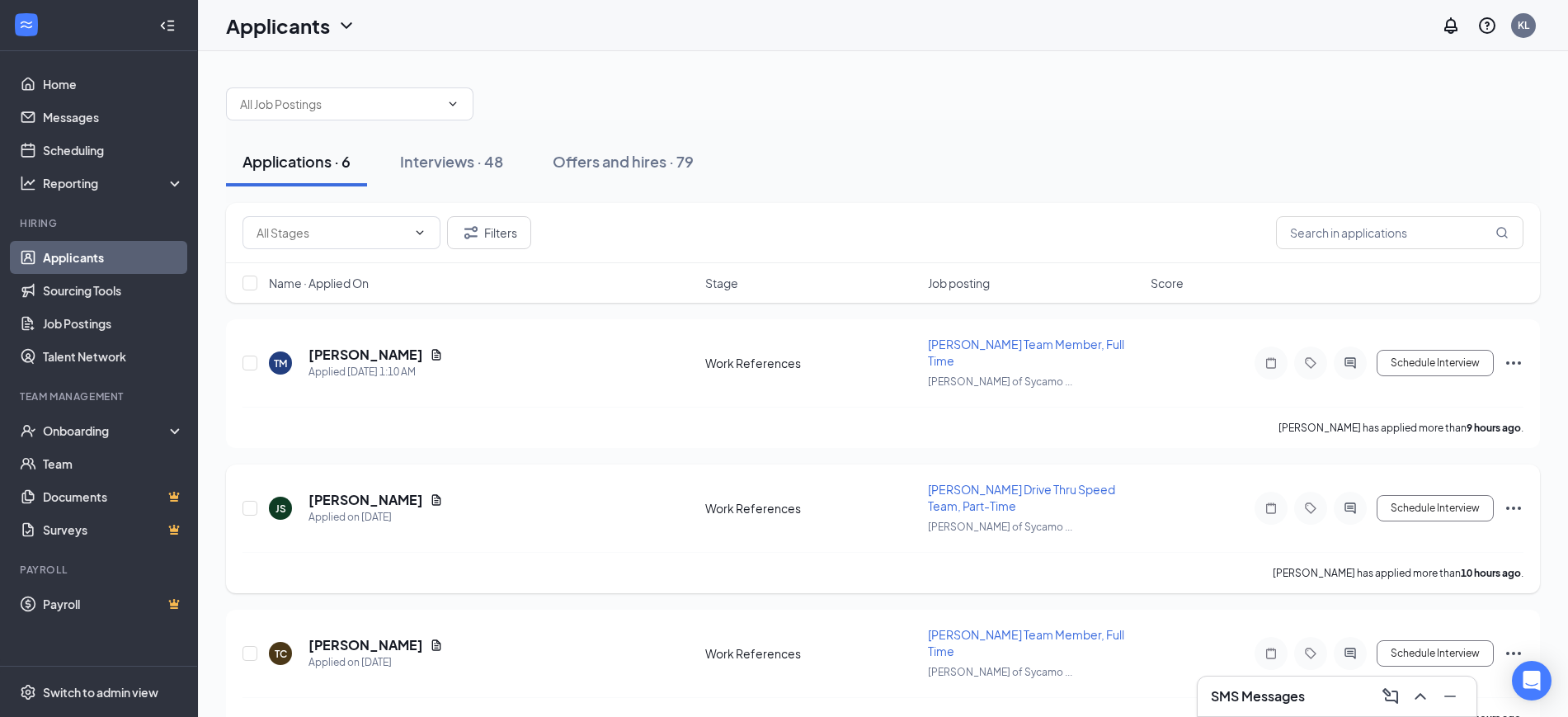
scroll to position [103, 0]
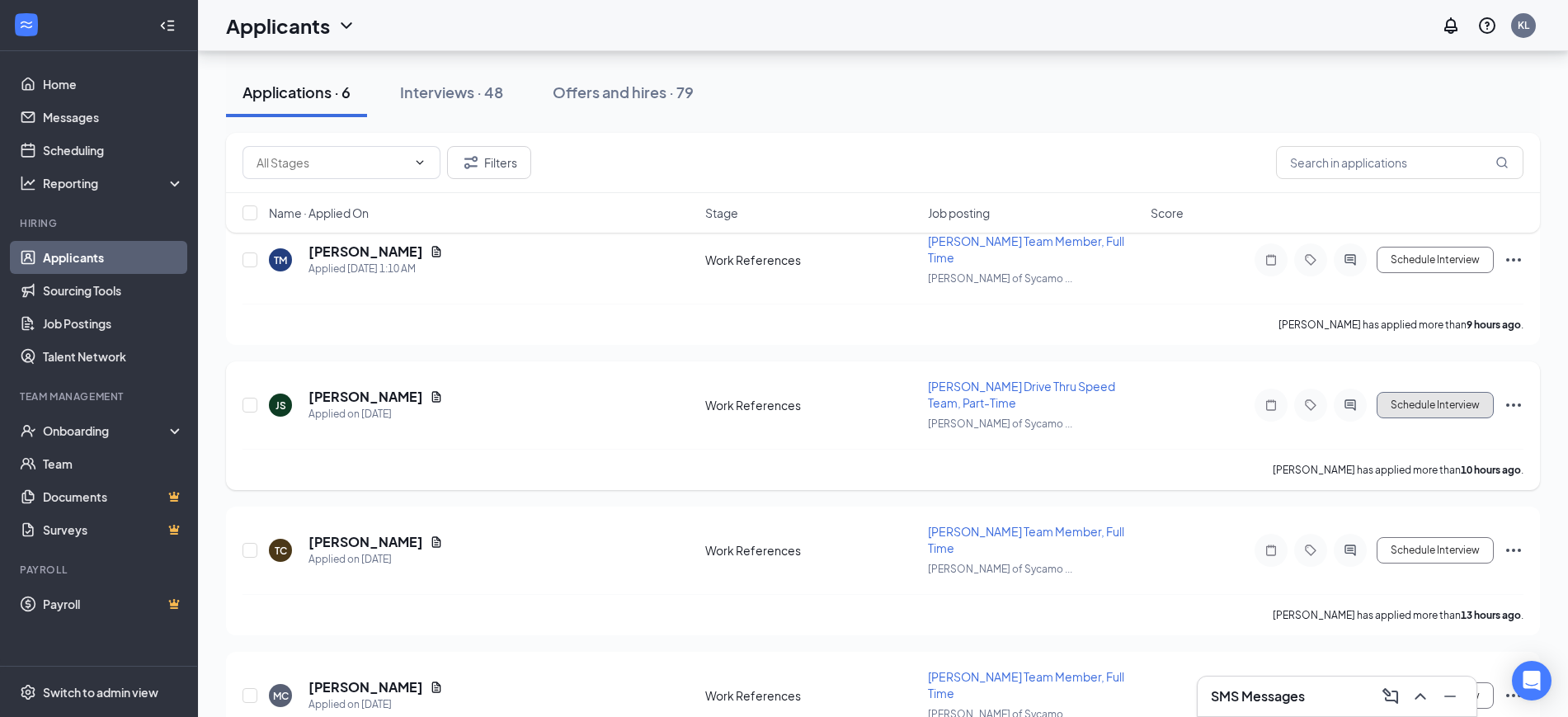
click at [1435, 394] on button "Schedule Interview" at bounding box center [1435, 405] width 117 height 27
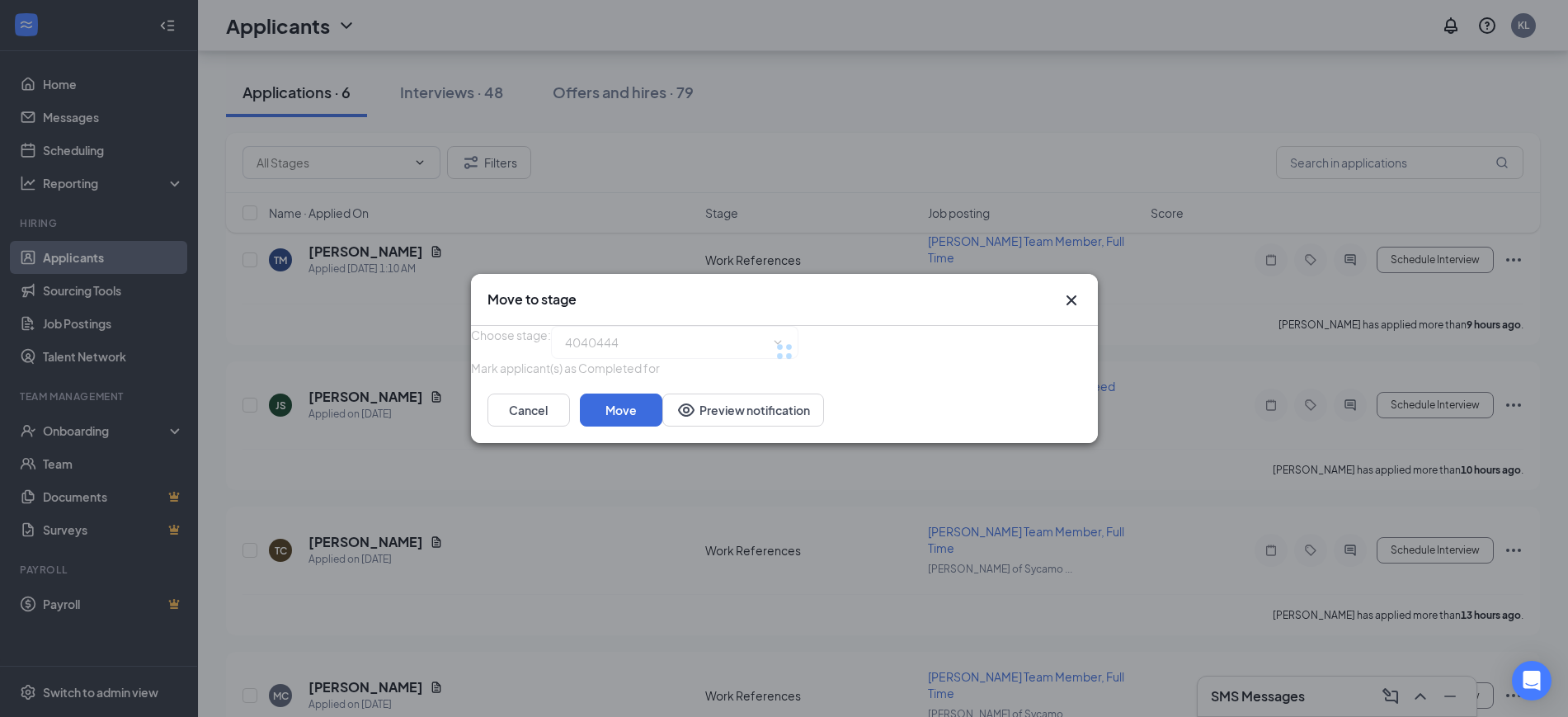
type input "Zoom Interview (next stage)"
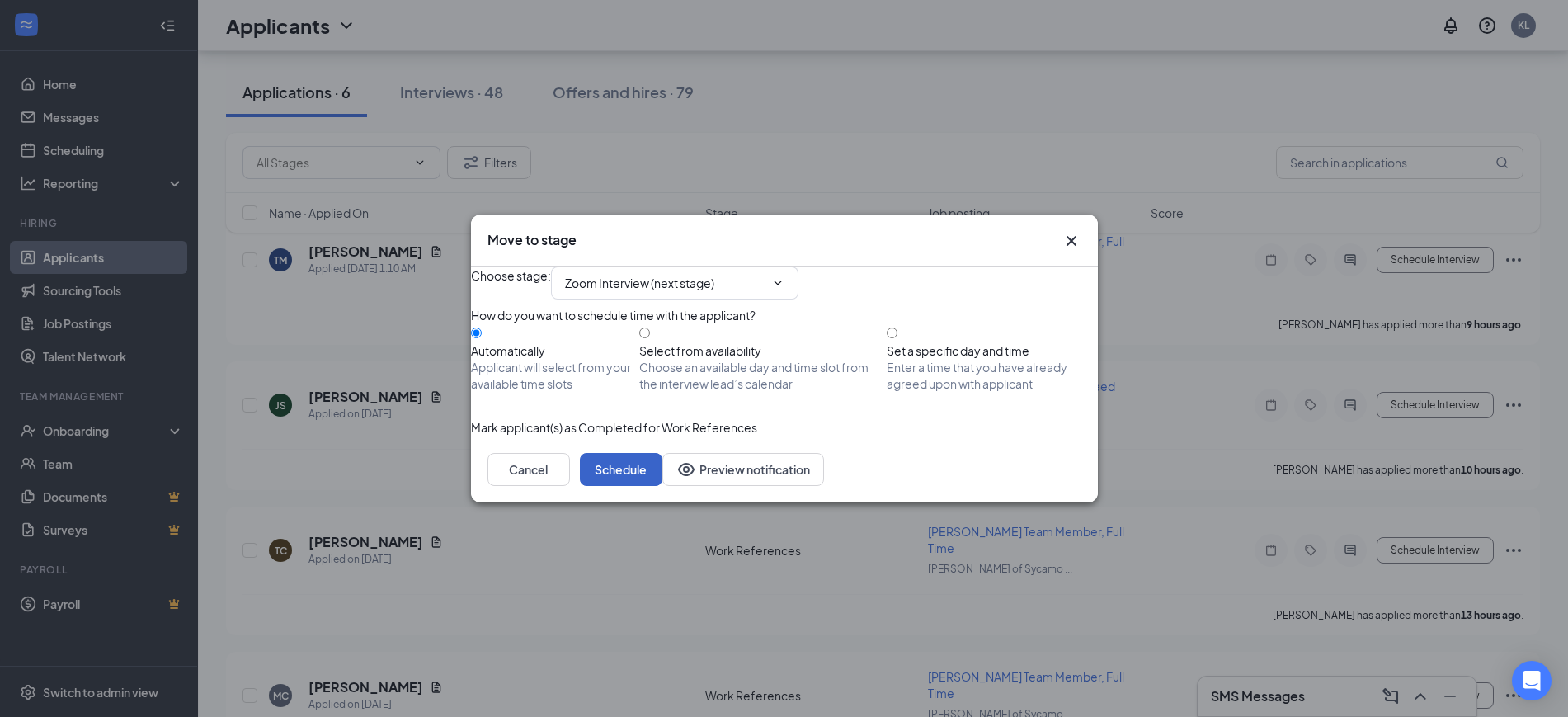
click at [662, 486] on button "Schedule" at bounding box center [621, 469] width 83 height 33
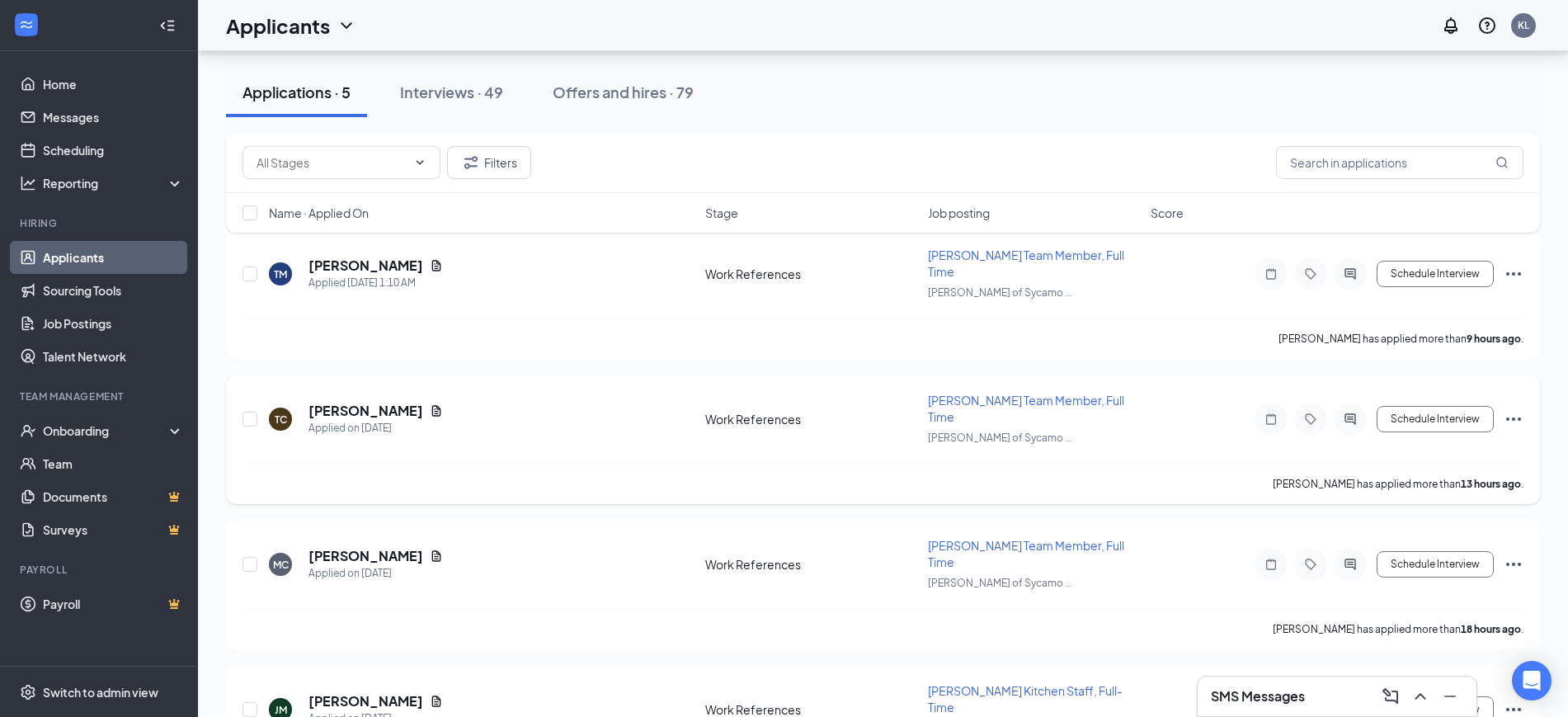
scroll to position [0, 0]
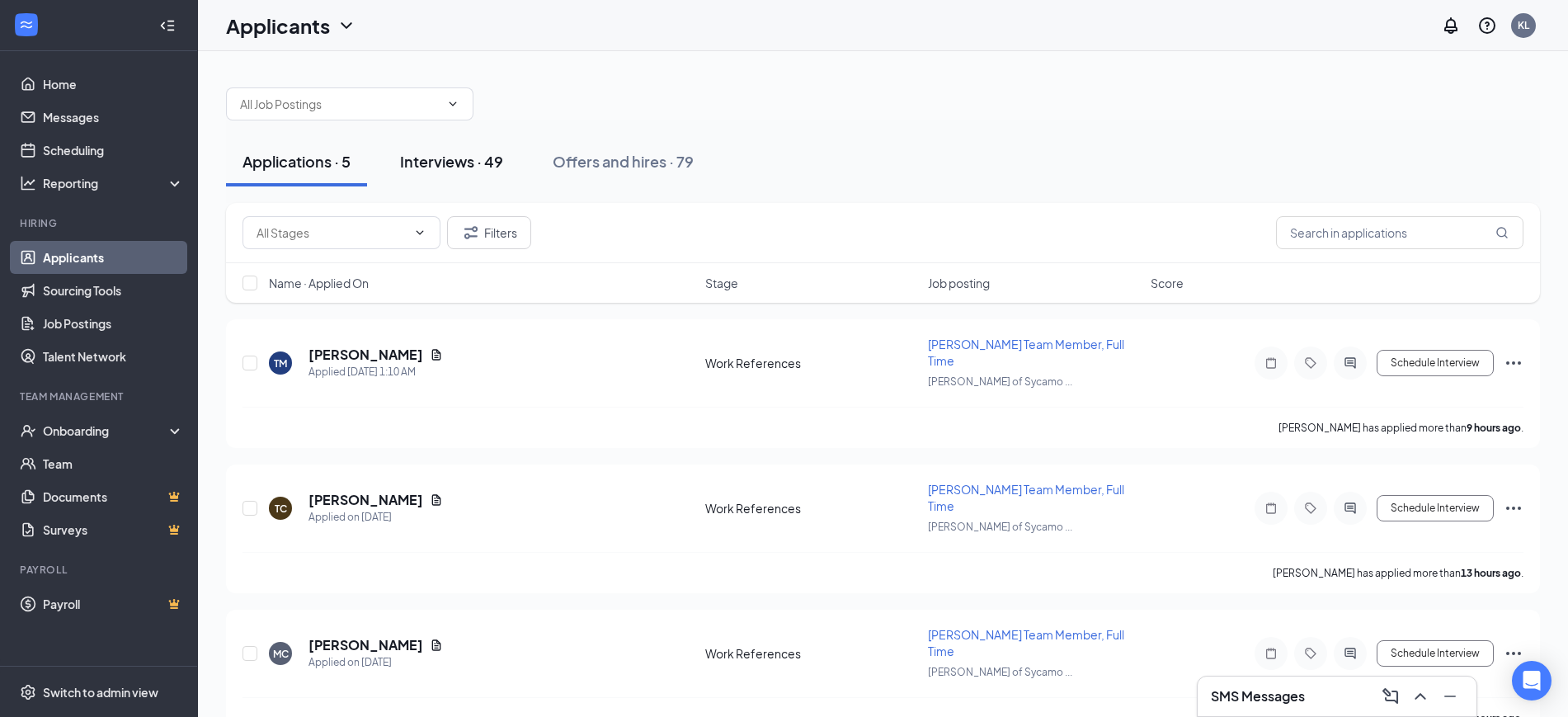
click at [463, 163] on div "Interviews · 49" at bounding box center [452, 161] width 103 height 20
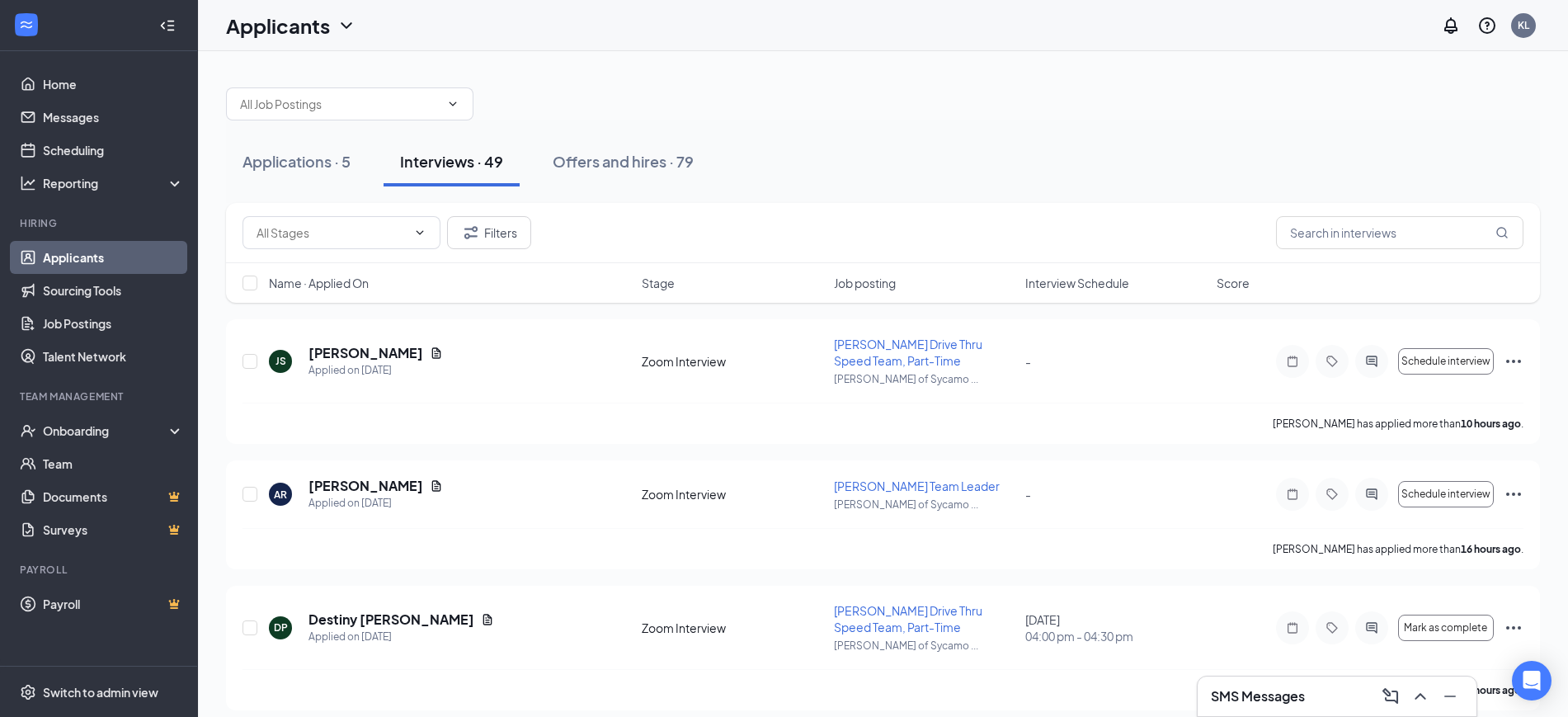
click at [1134, 283] on div "Interview Schedule" at bounding box center [1116, 283] width 181 height 17
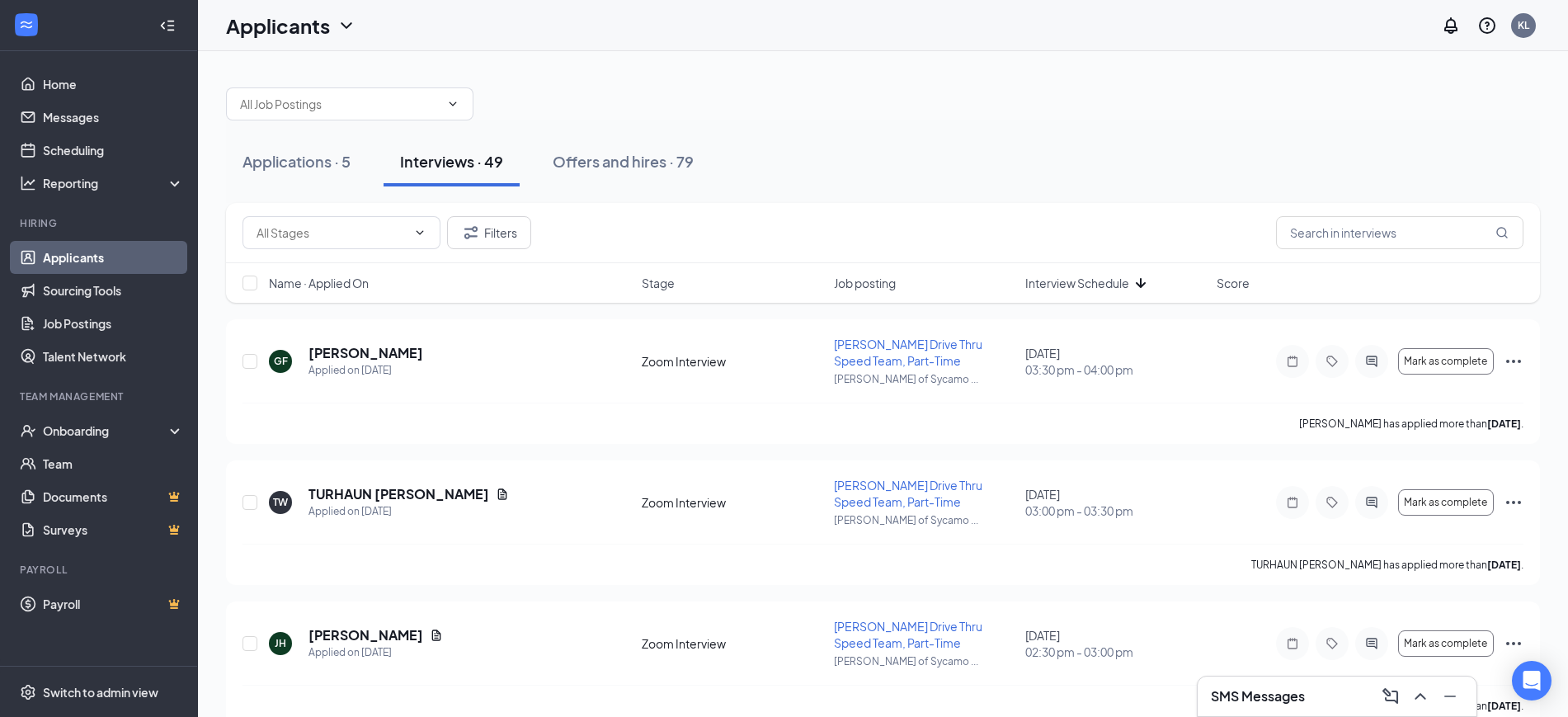
click at [1139, 283] on icon "ArrowDown" at bounding box center [1141, 283] width 20 height 20
click at [375, 283] on div "Name · Applied On" at bounding box center [450, 283] width 363 height 17
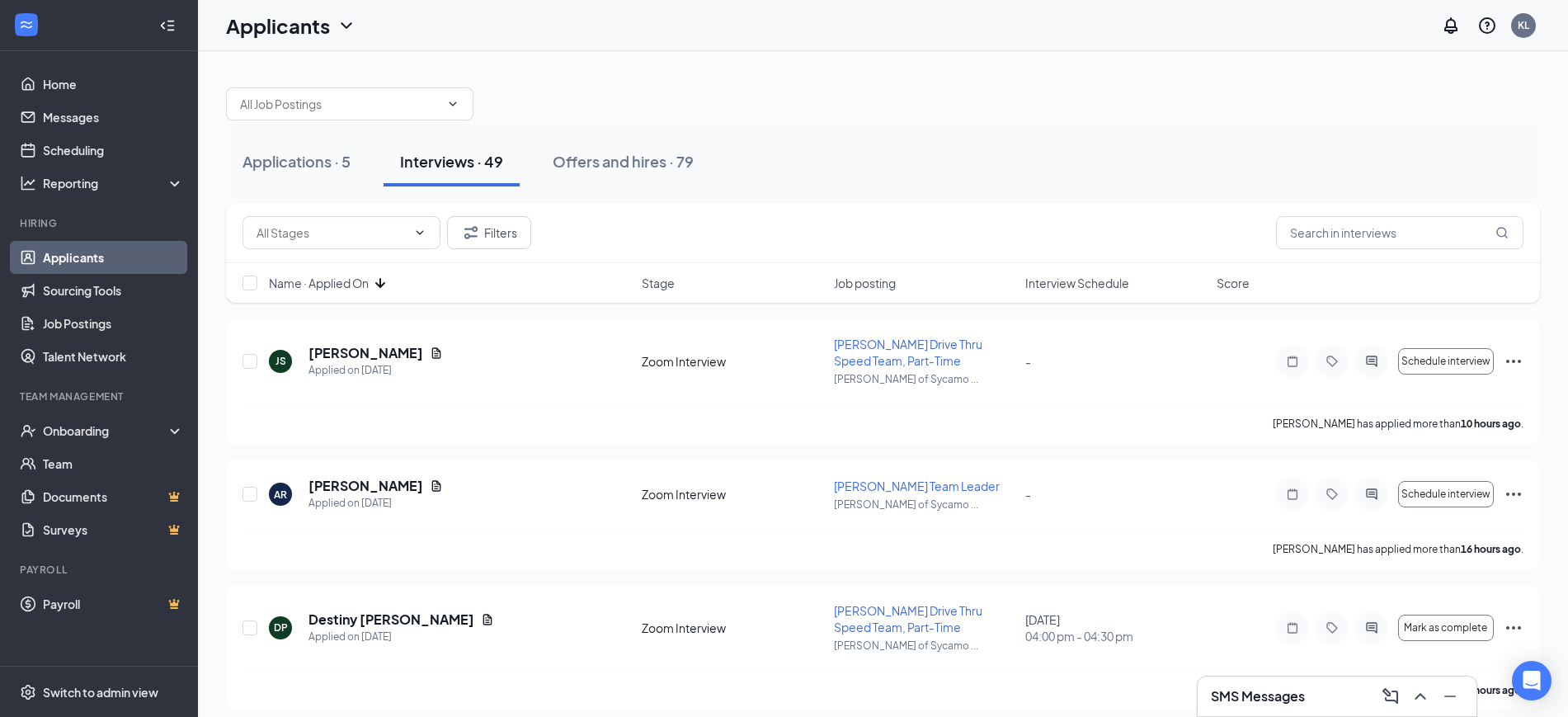
click at [381, 283] on icon "ArrowDown" at bounding box center [380, 283] width 20 height 20
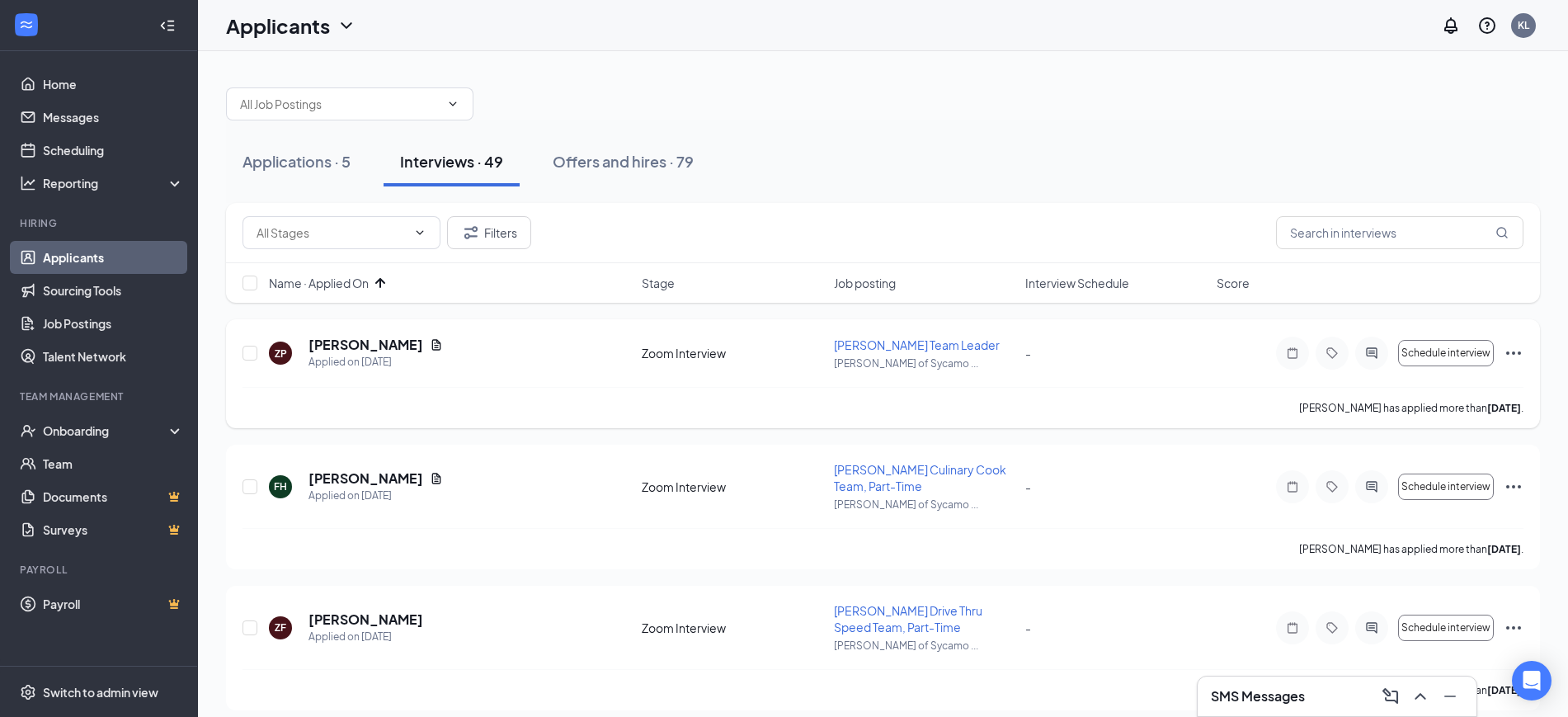
click at [1371, 353] on icon "ActiveChat" at bounding box center [1371, 353] width 11 height 11
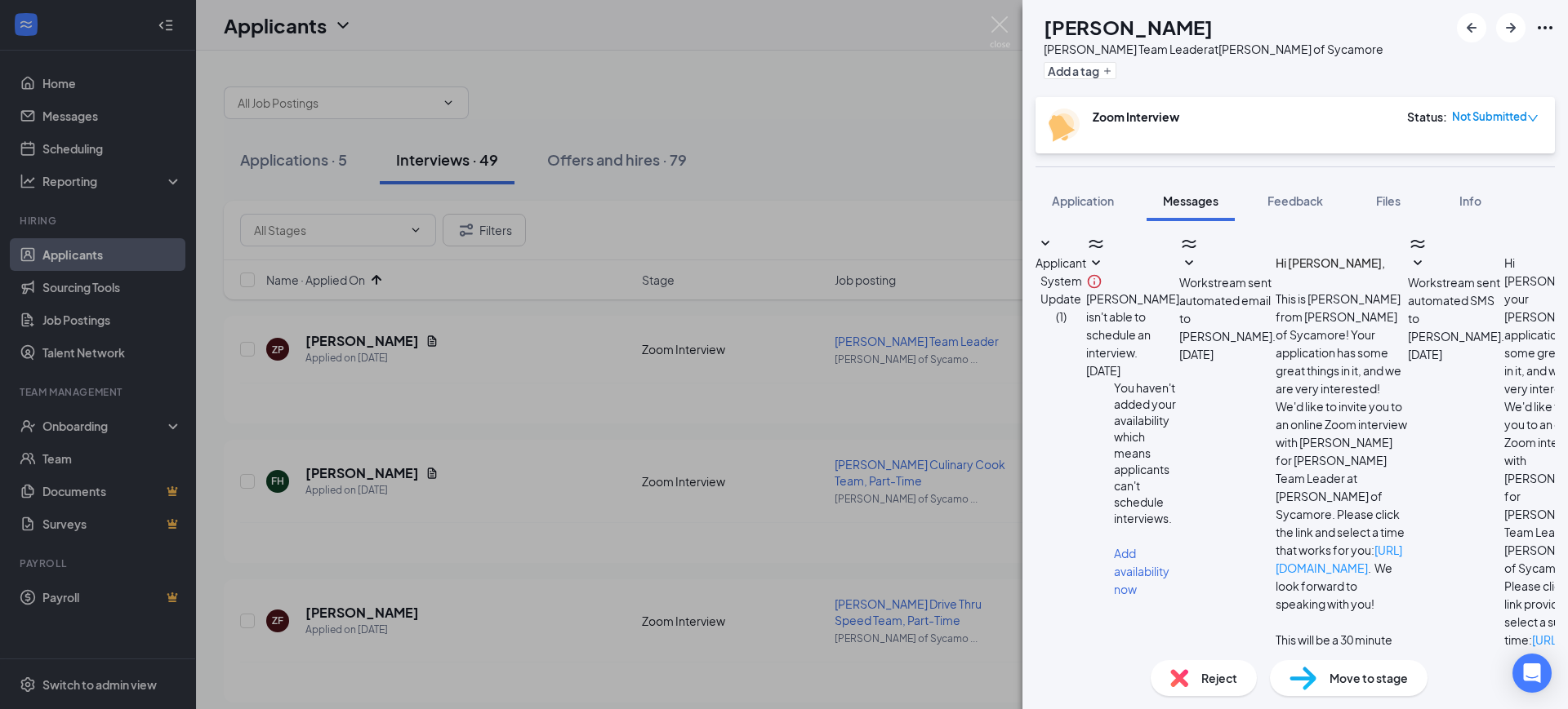
scroll to position [513, 0]
paste textarea "Hello [PERSON_NAME], this is [PERSON_NAME] with [PERSON_NAME] Sycamore! Please …"
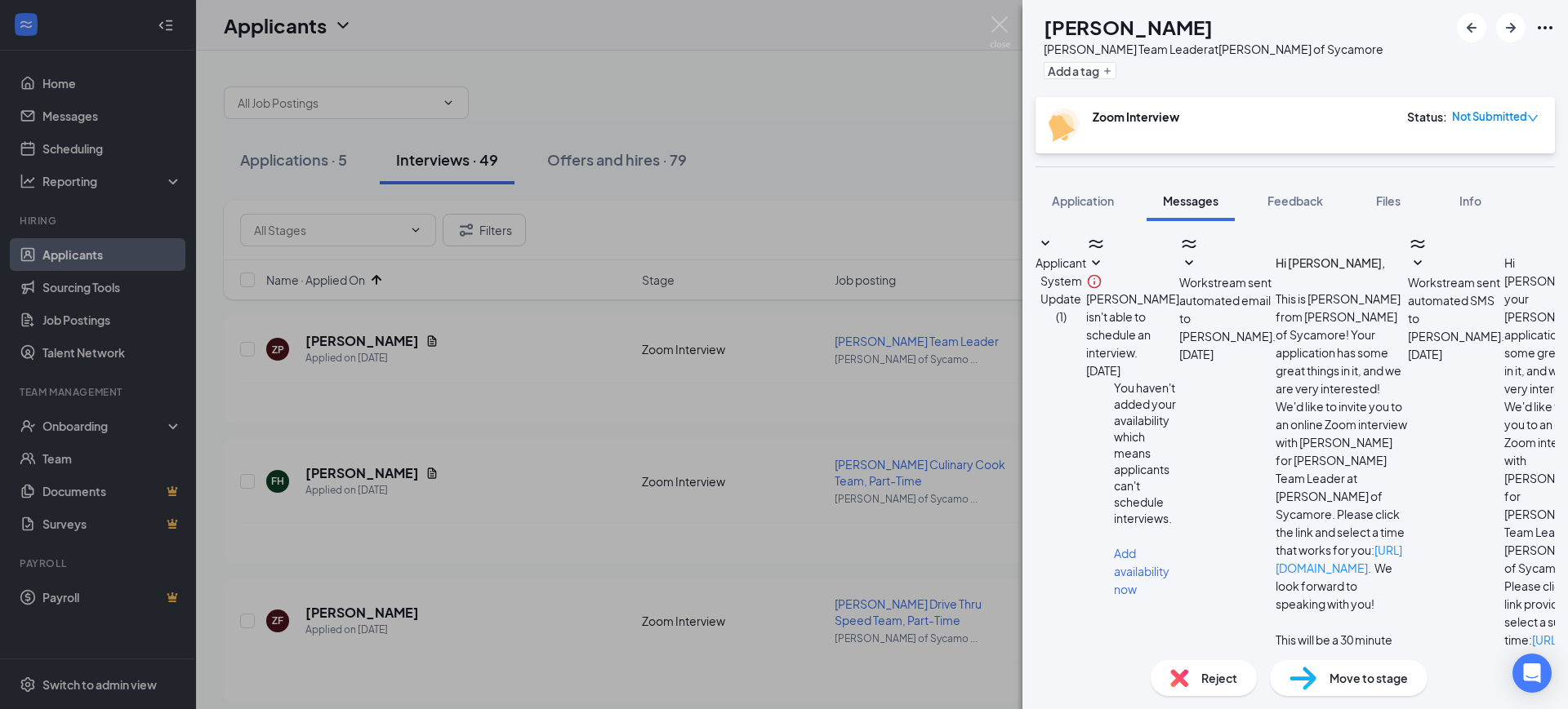
type textarea "Hello [PERSON_NAME], this is [PERSON_NAME] with [PERSON_NAME] Sycamore! Please …"
checkbox input "true"
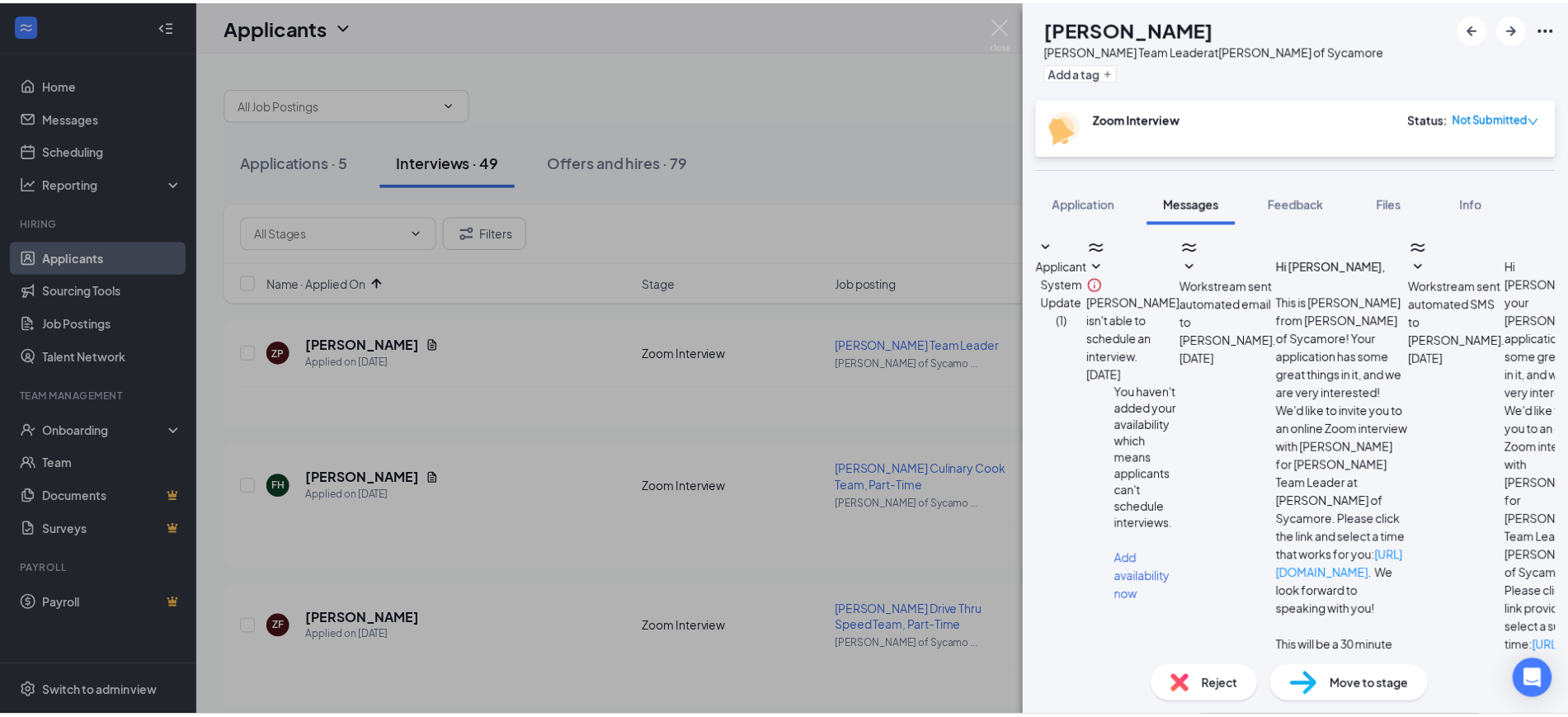
scroll to position [1176, 0]
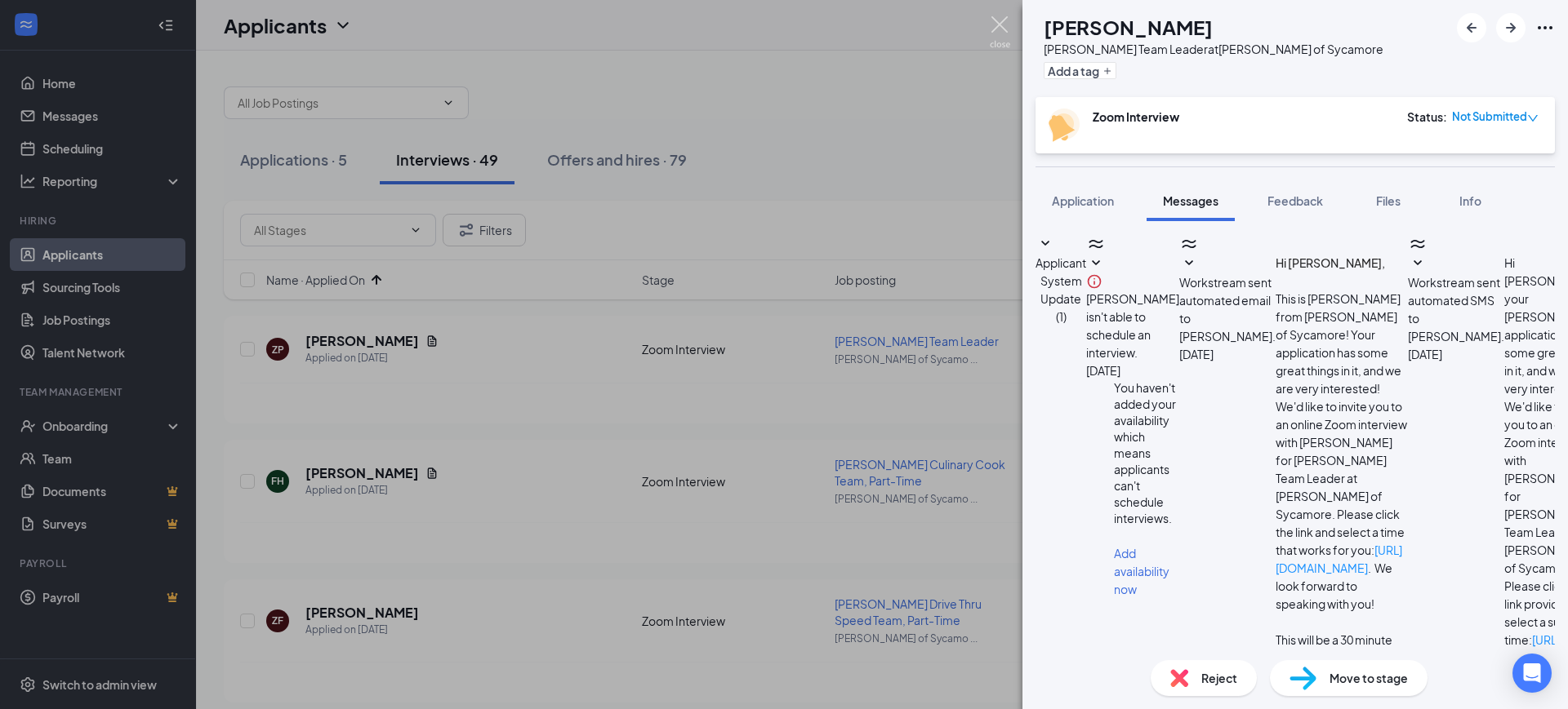
click at [1000, 18] on img at bounding box center [999, 33] width 20 height 32
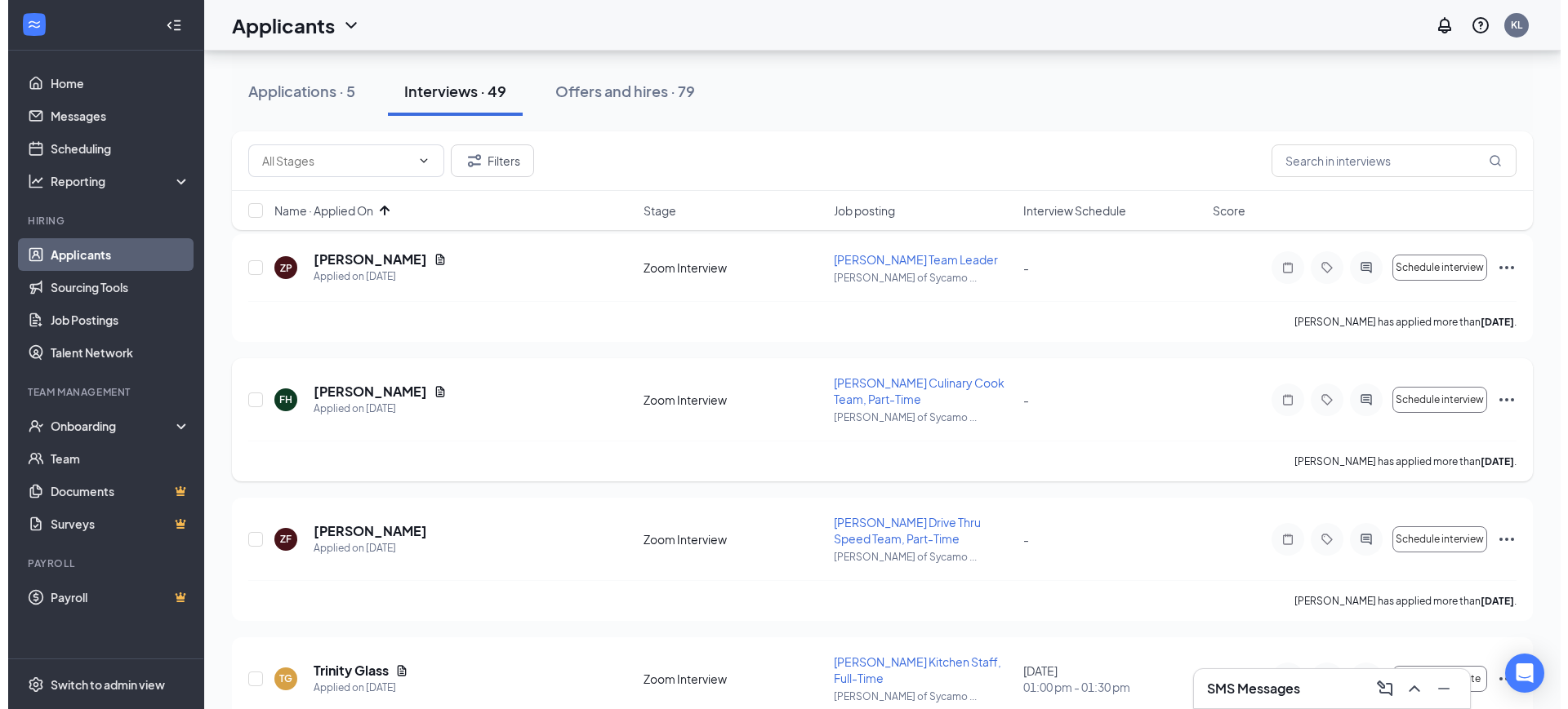
scroll to position [204, 0]
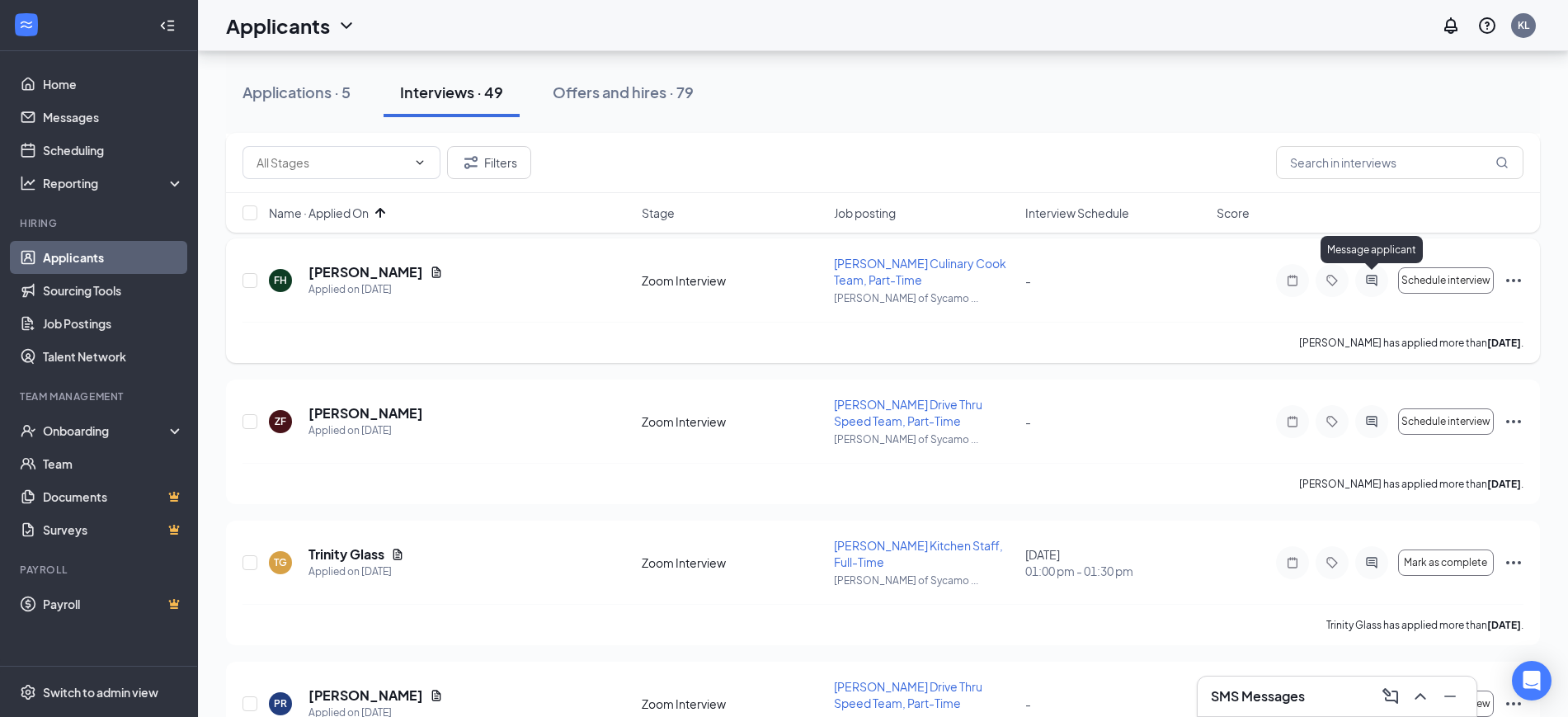
click at [1374, 277] on icon "ActiveChat" at bounding box center [1371, 280] width 11 height 11
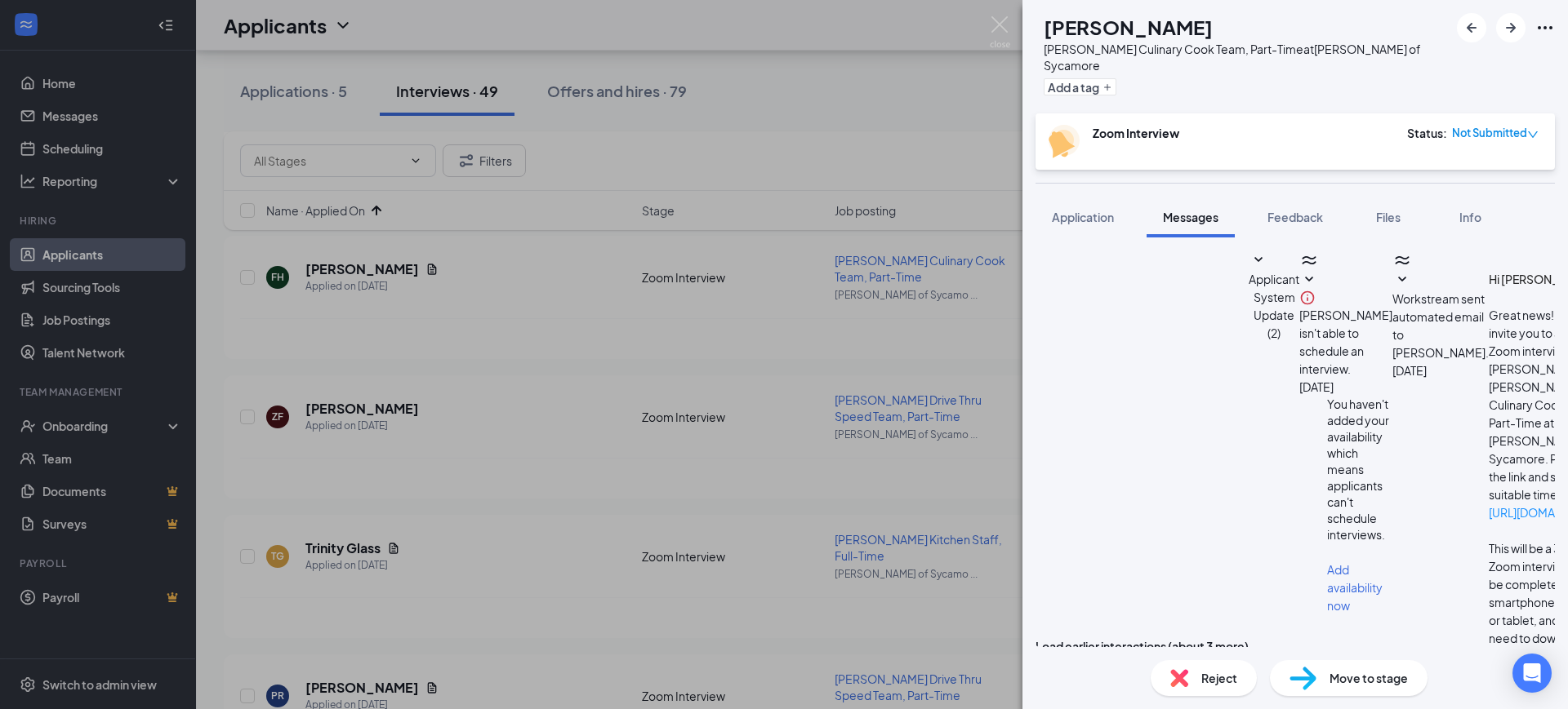
scroll to position [823, 0]
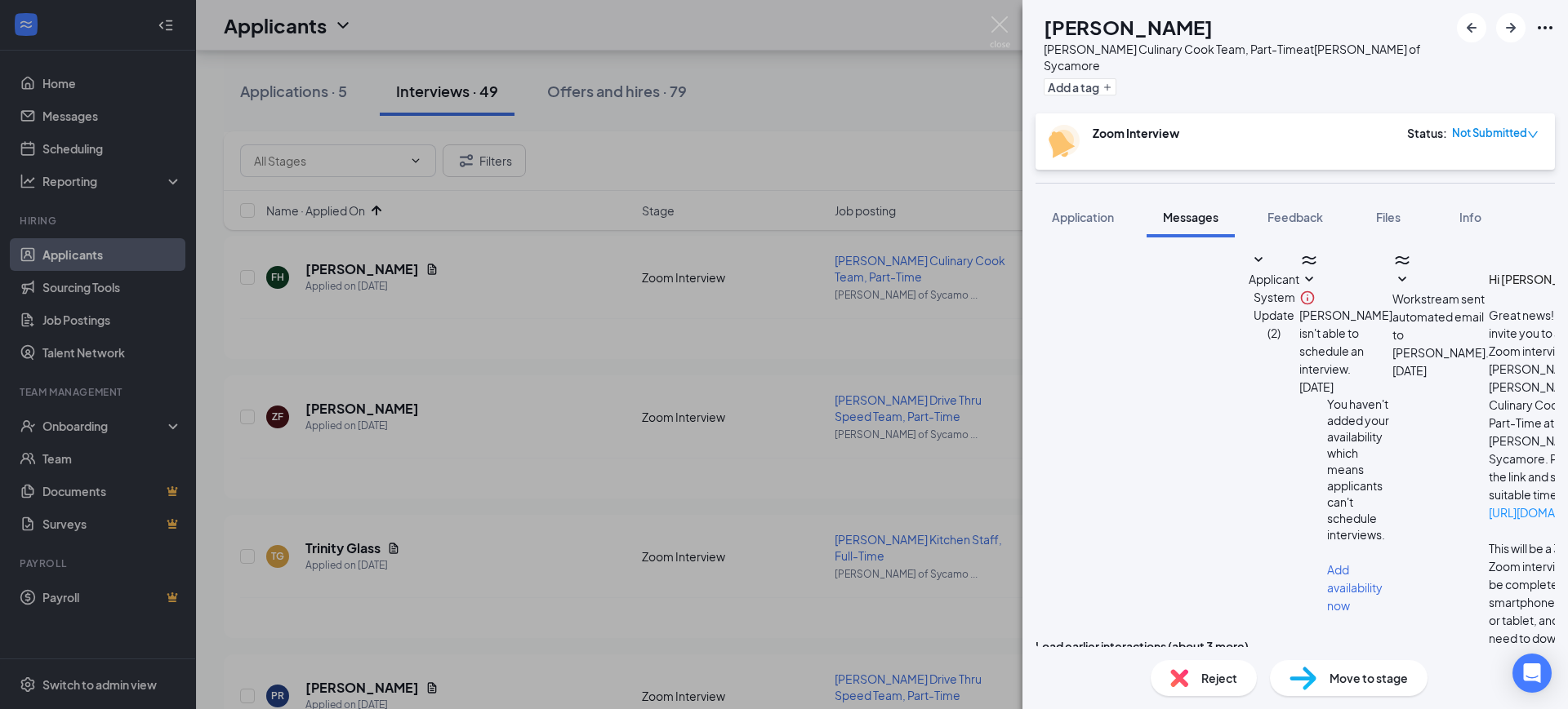
copy div "Hi [PERSON_NAME], there are new availabilities for an interview. This is a remi…"
paste textarea "Hi [PERSON_NAME], there are new availabilities for an interview. This is a remi…"
drag, startPoint x: 1111, startPoint y: 507, endPoint x: 1125, endPoint y: 507, distance: 14.0
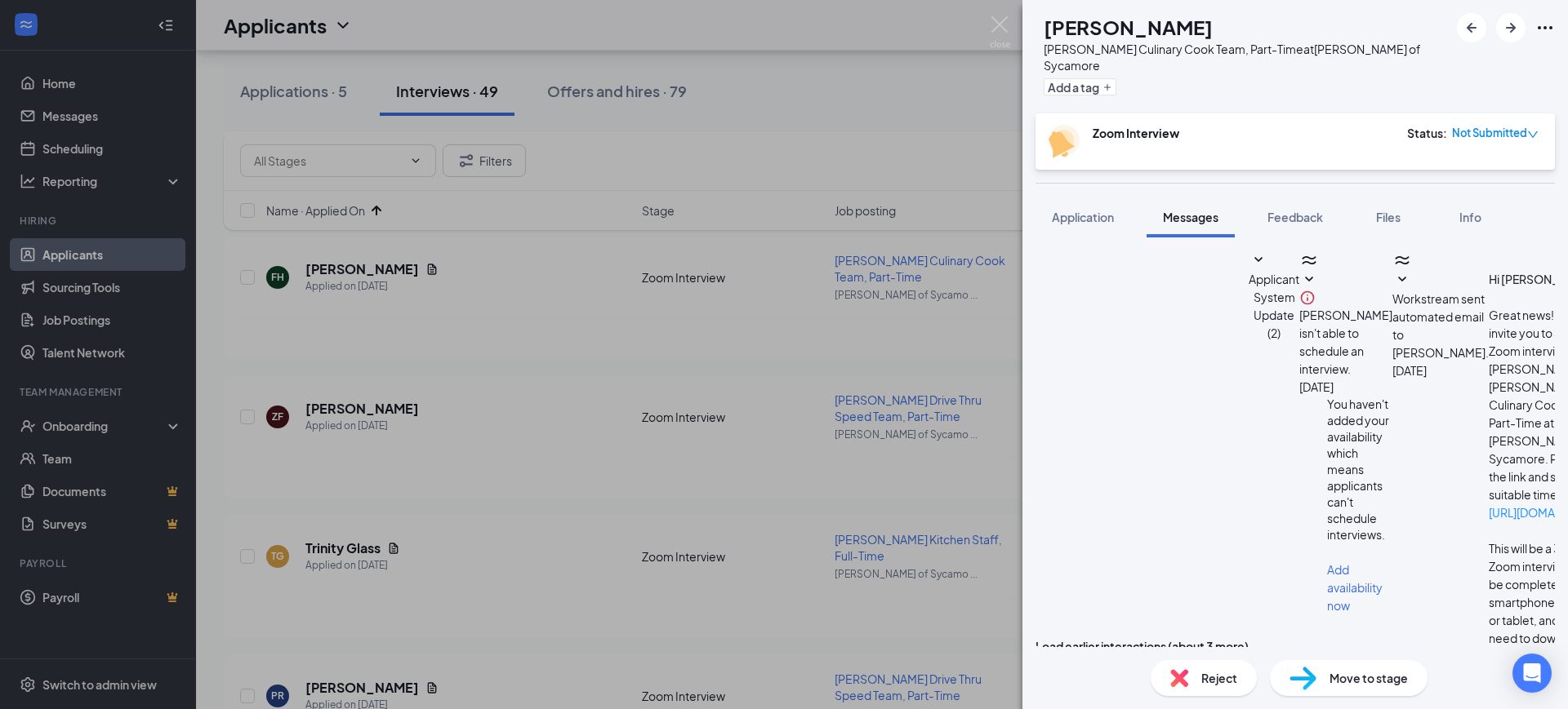
type textarea "Hi [PERSON_NAME]! [PERSON_NAME] with [PERSON_NAME] Sycamore here! There are new…"
checkbox input "true"
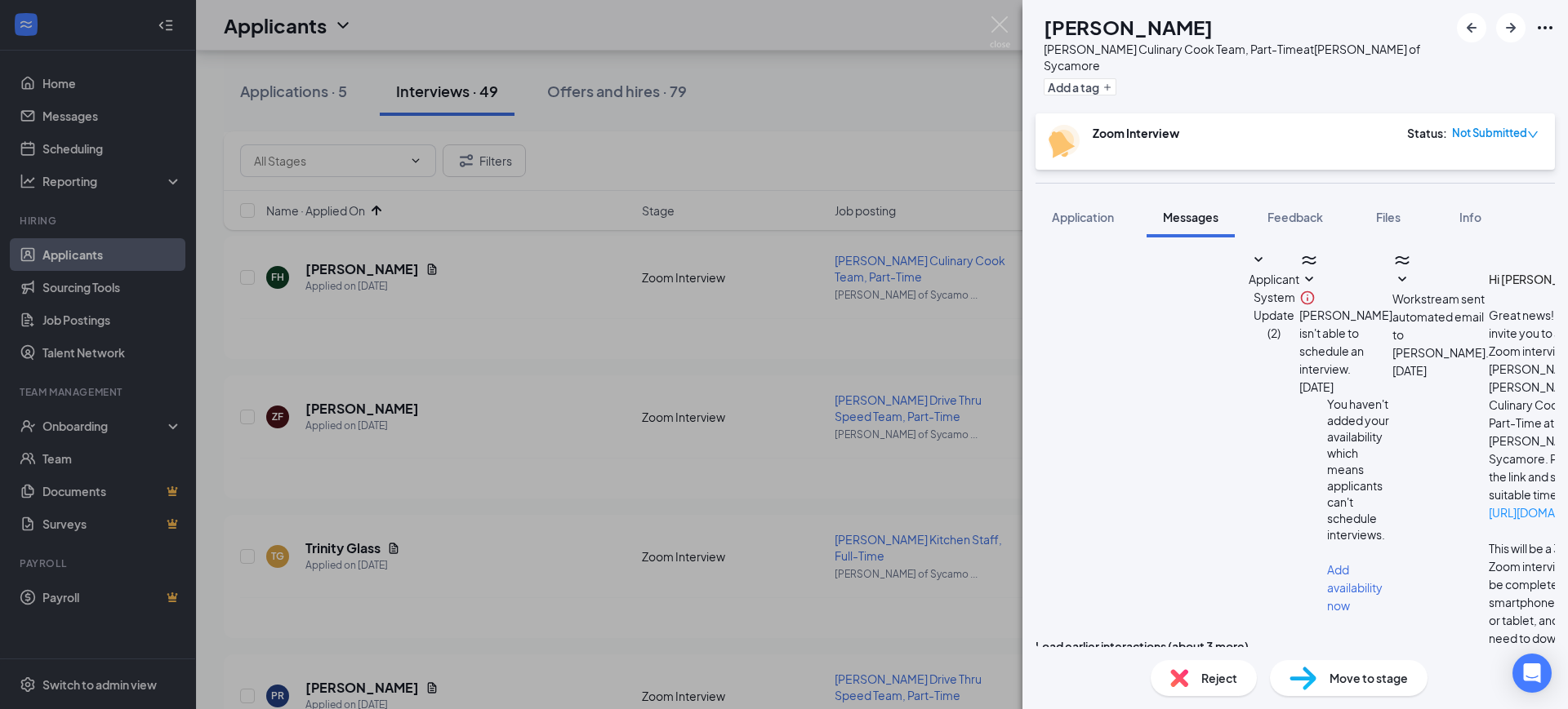
scroll to position [619, 0]
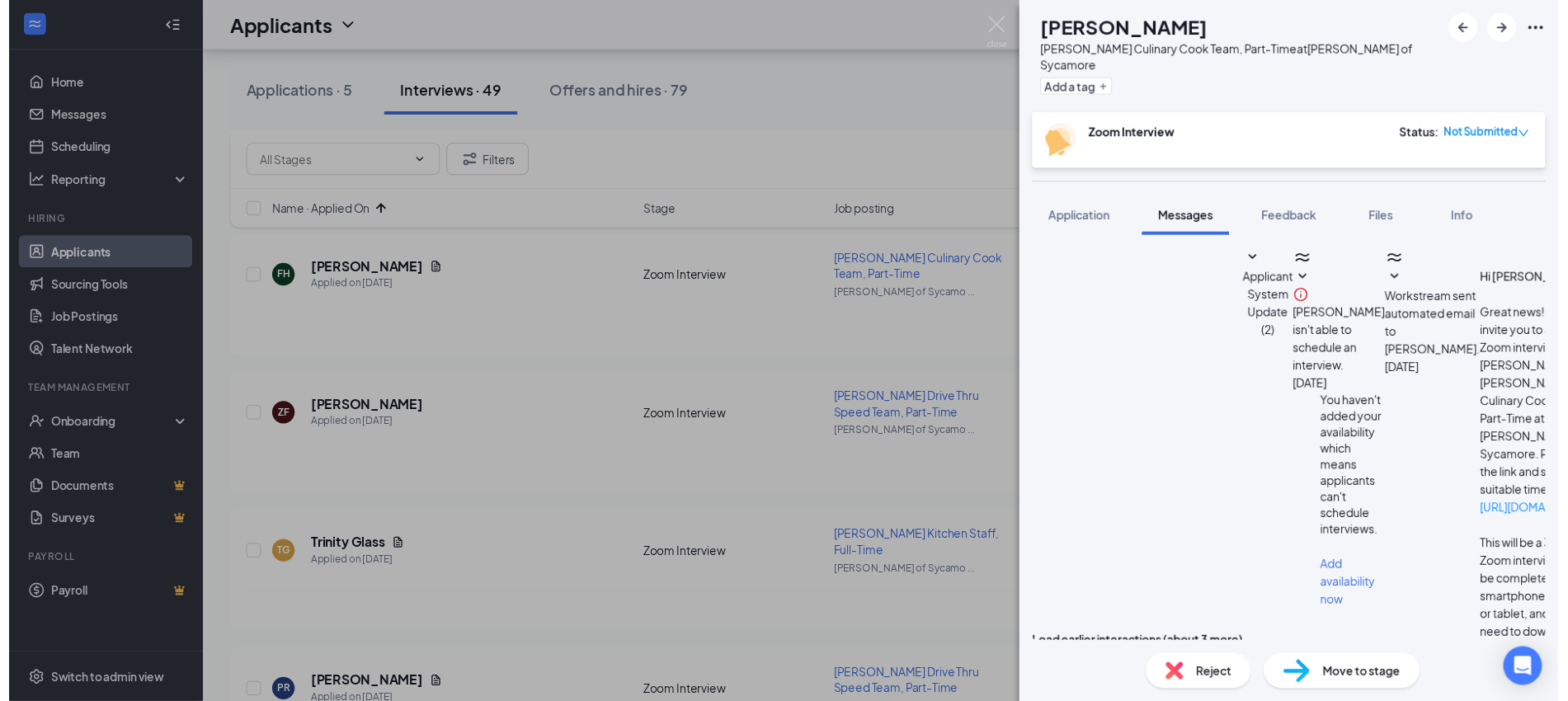
scroll to position [1085, 0]
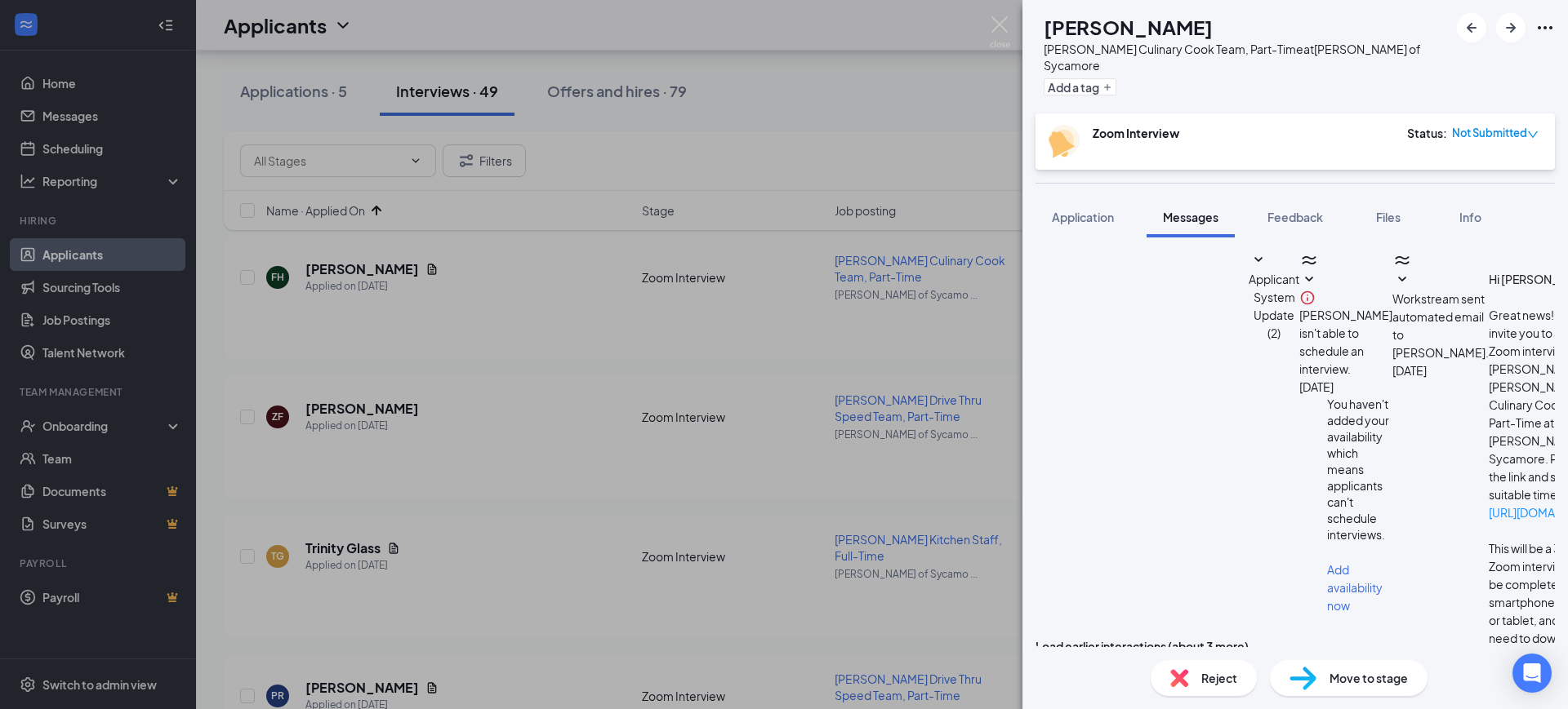
drag, startPoint x: 996, startPoint y: 22, endPoint x: 971, endPoint y: 63, distance: 48.0
click at [997, 22] on img at bounding box center [999, 33] width 20 height 32
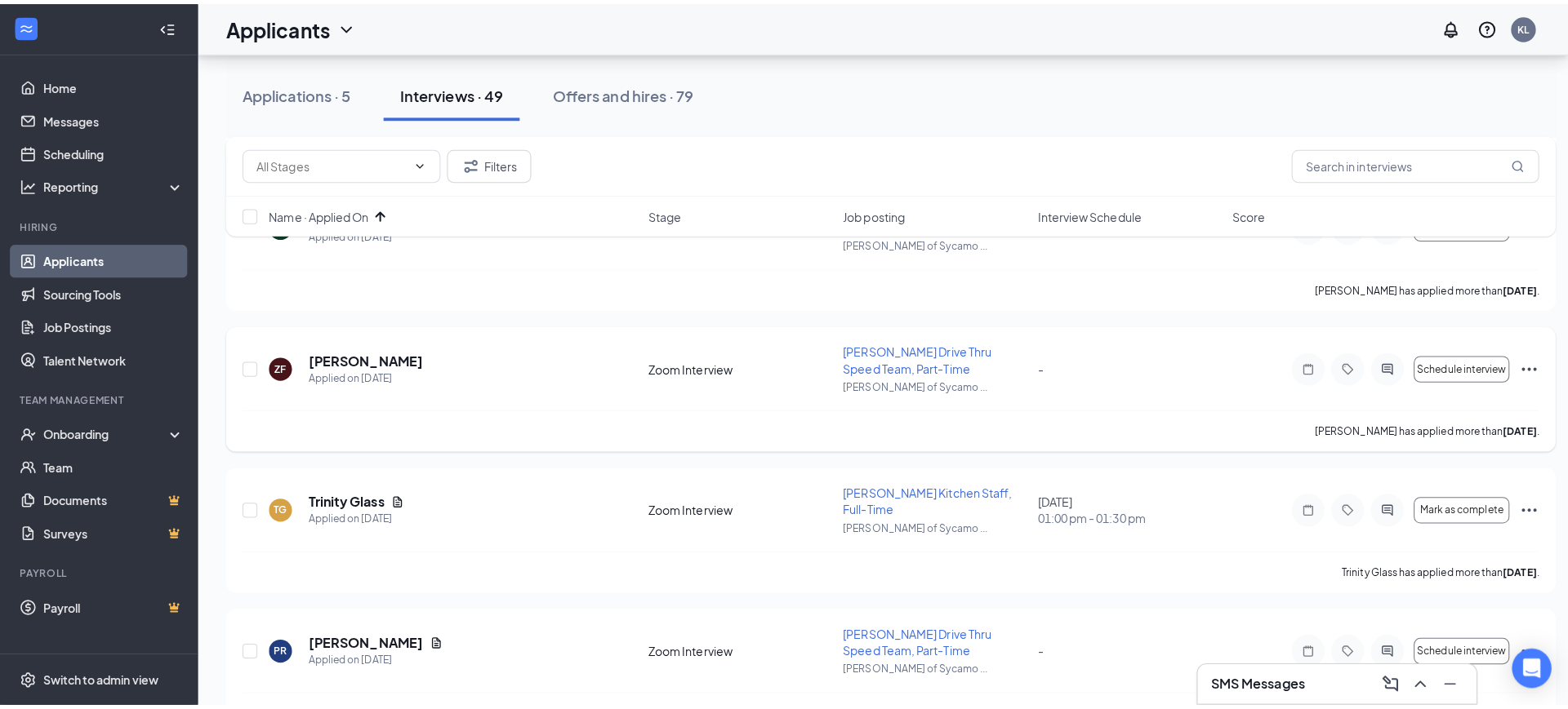
scroll to position [306, 0]
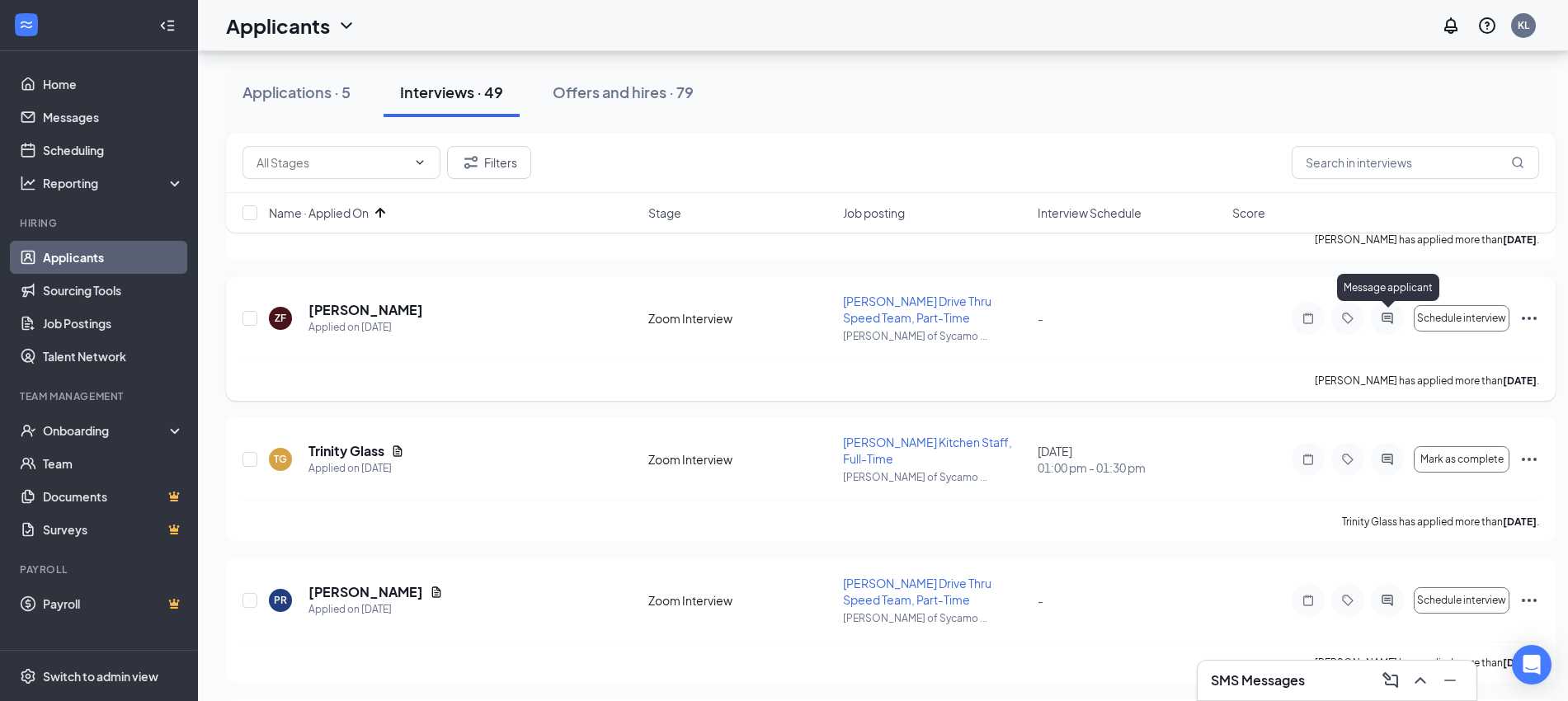
click at [1386, 316] on icon "ActiveChat" at bounding box center [1387, 318] width 20 height 13
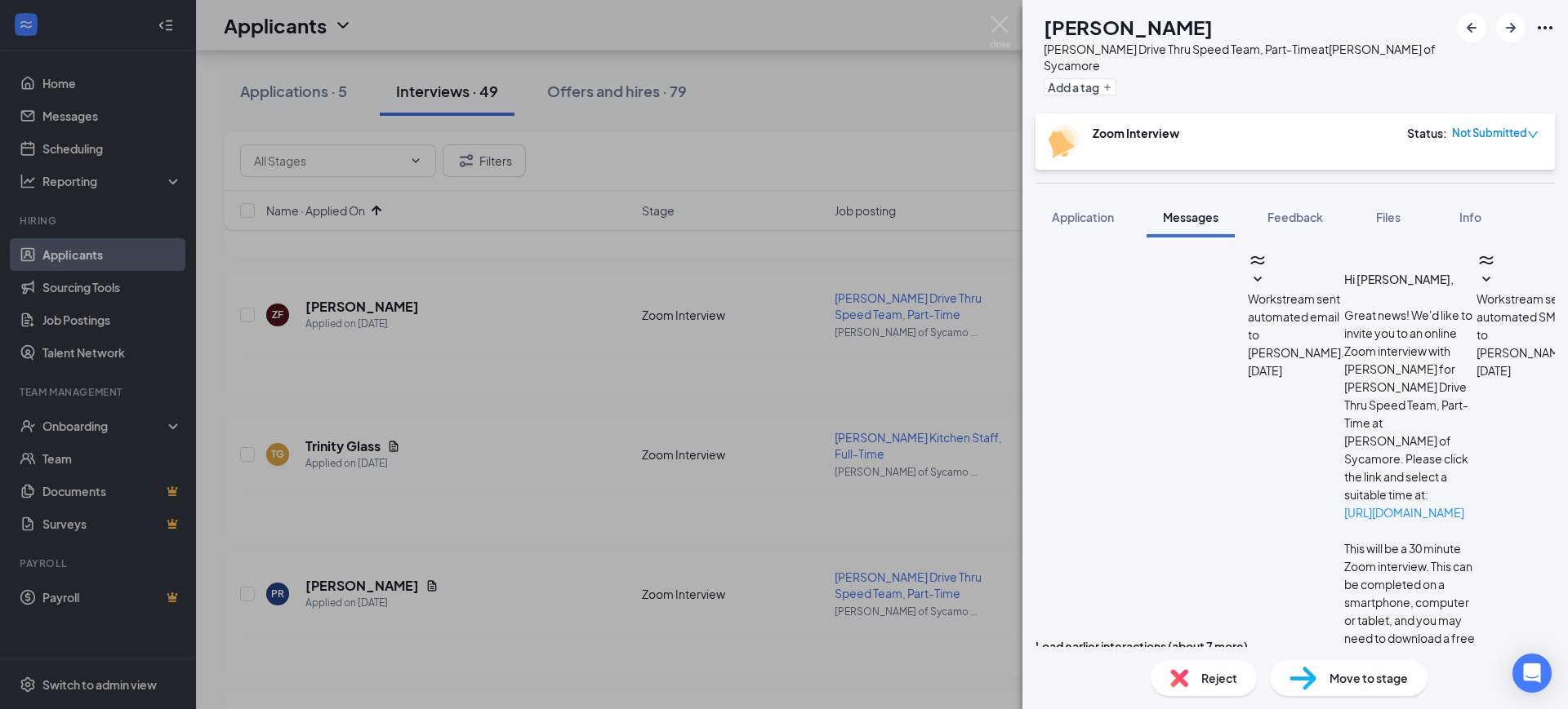
scroll to position [918, 0]
paste textarea "Hello [PERSON_NAME], this is [PERSON_NAME] with [PERSON_NAME] Sycamore! Please …"
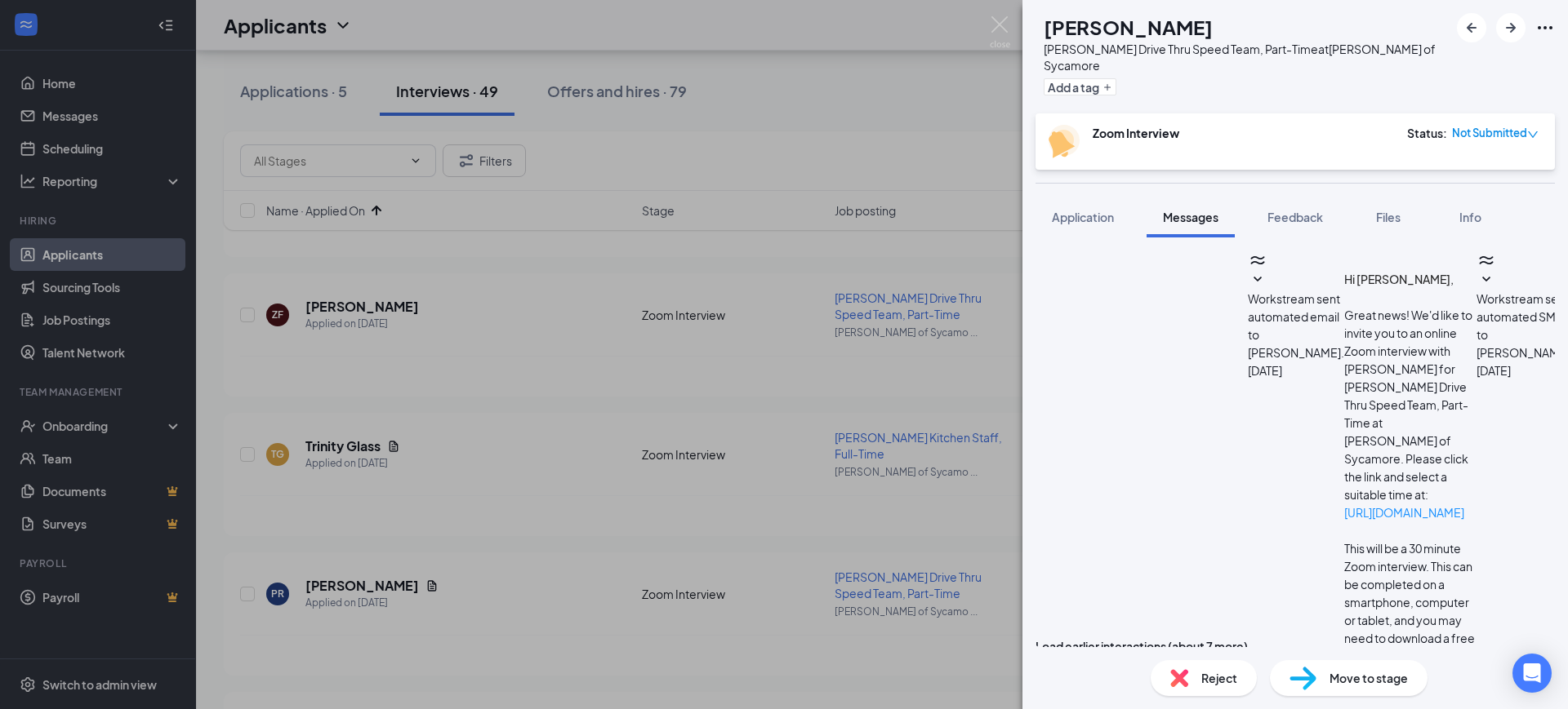
type textarea "Hello [PERSON_NAME], this is [PERSON_NAME] with [PERSON_NAME] Sycamore! Please …"
checkbox input "true"
drag, startPoint x: 1341, startPoint y: 443, endPoint x: 1131, endPoint y: 451, distance: 210.2
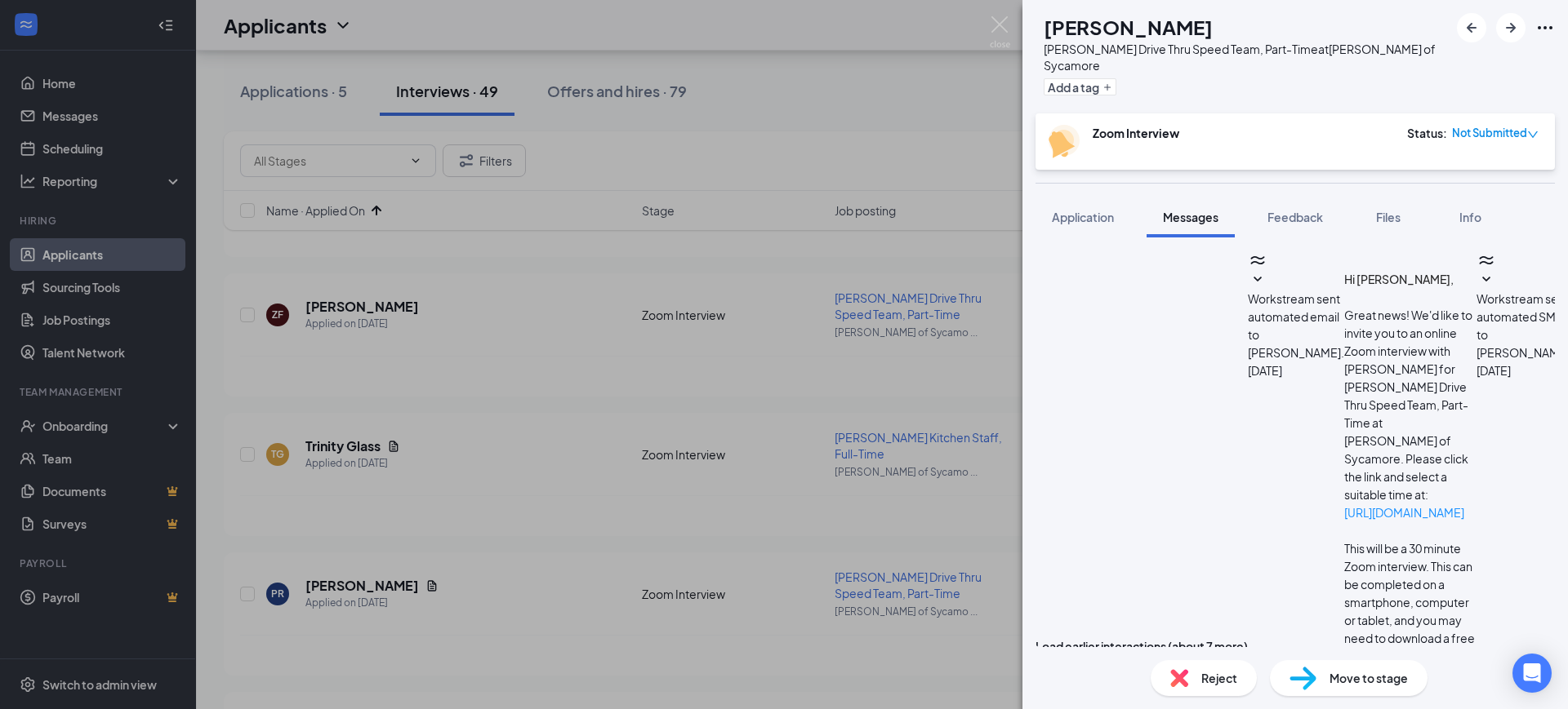
copy span "[URL][DOMAIN_NAME] ."
paste textarea "[URL][DOMAIN_NAME]."
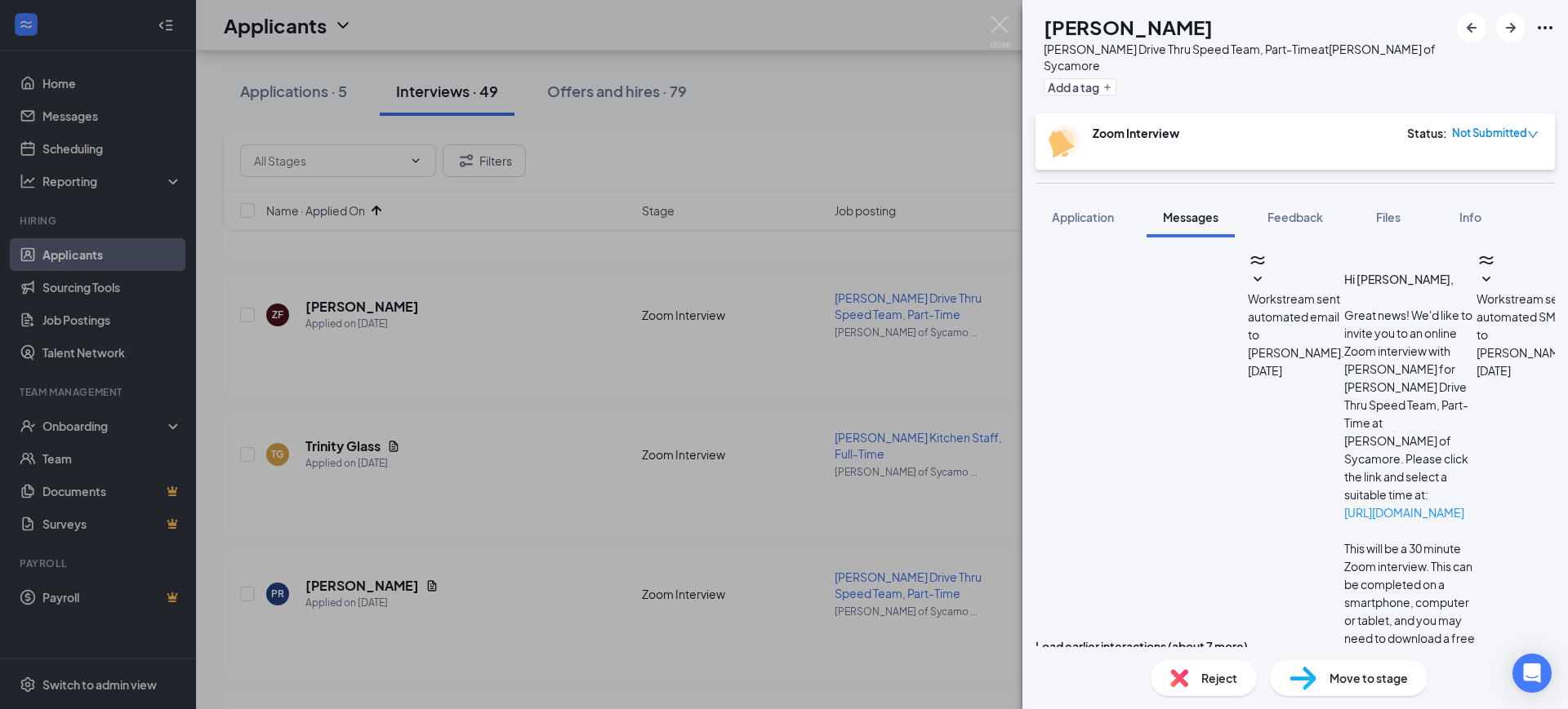
type textarea "Hello [PERSON_NAME], this is [PERSON_NAME] with [PERSON_NAME] Sycamore! Please …"
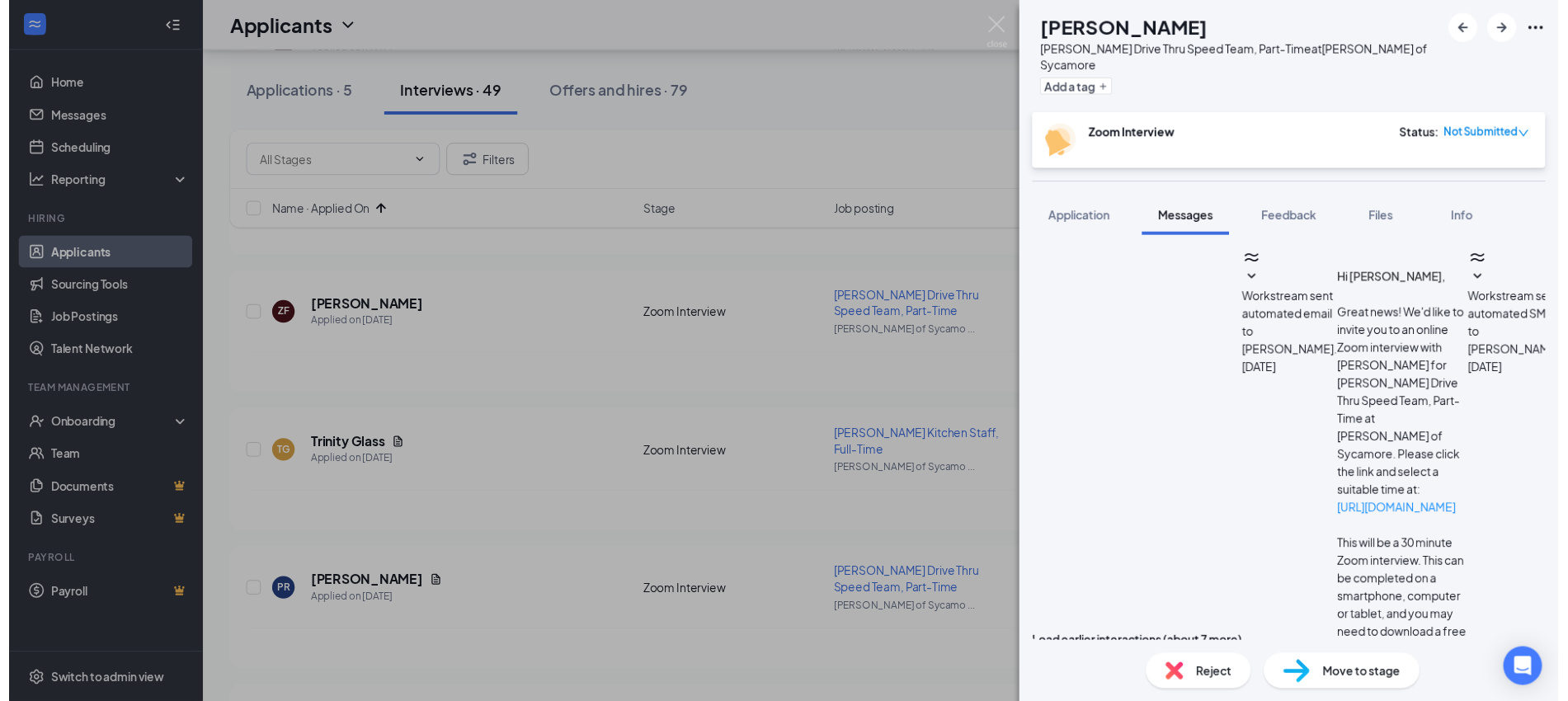
scroll to position [1319, 0]
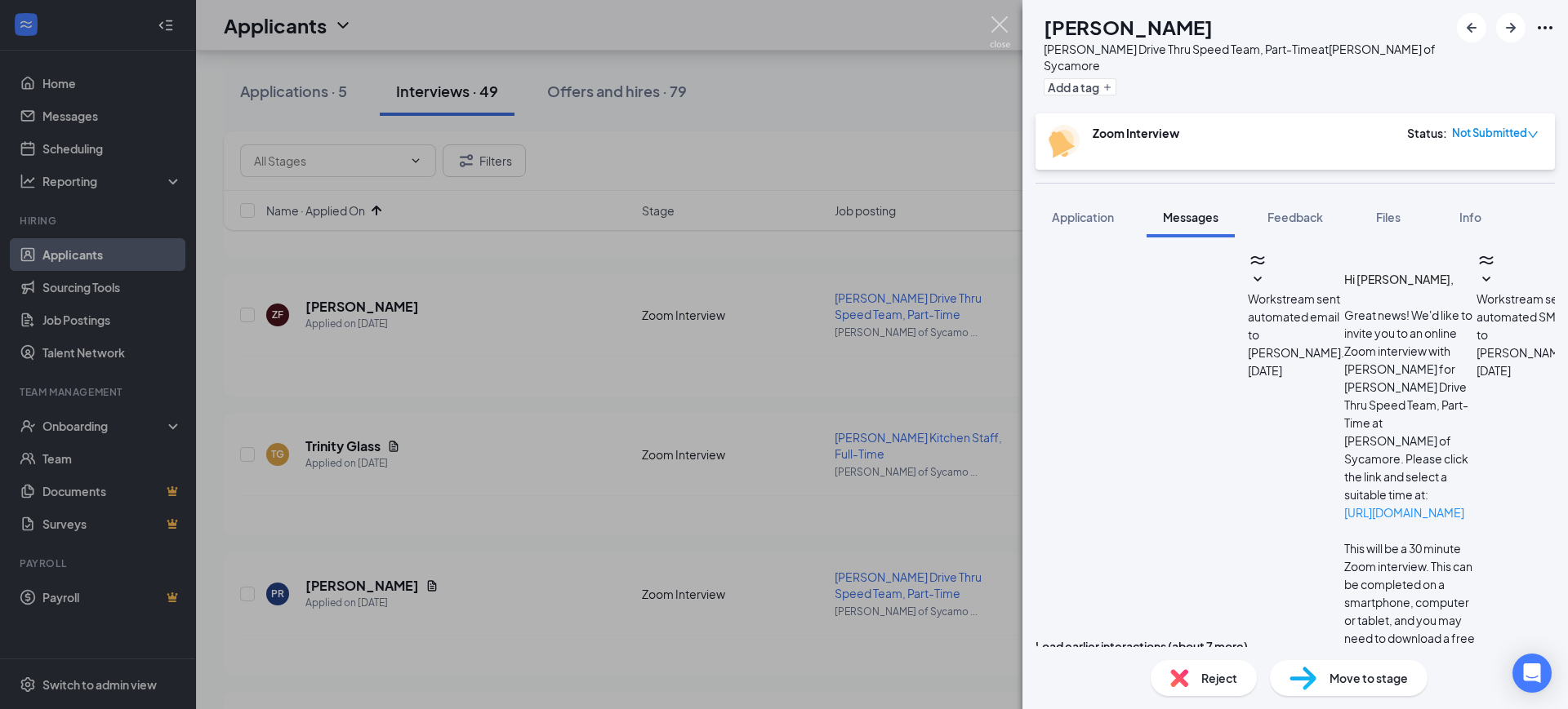
drag, startPoint x: 1003, startPoint y: 25, endPoint x: 1004, endPoint y: 69, distance: 44.0
click at [1003, 25] on img at bounding box center [999, 33] width 20 height 32
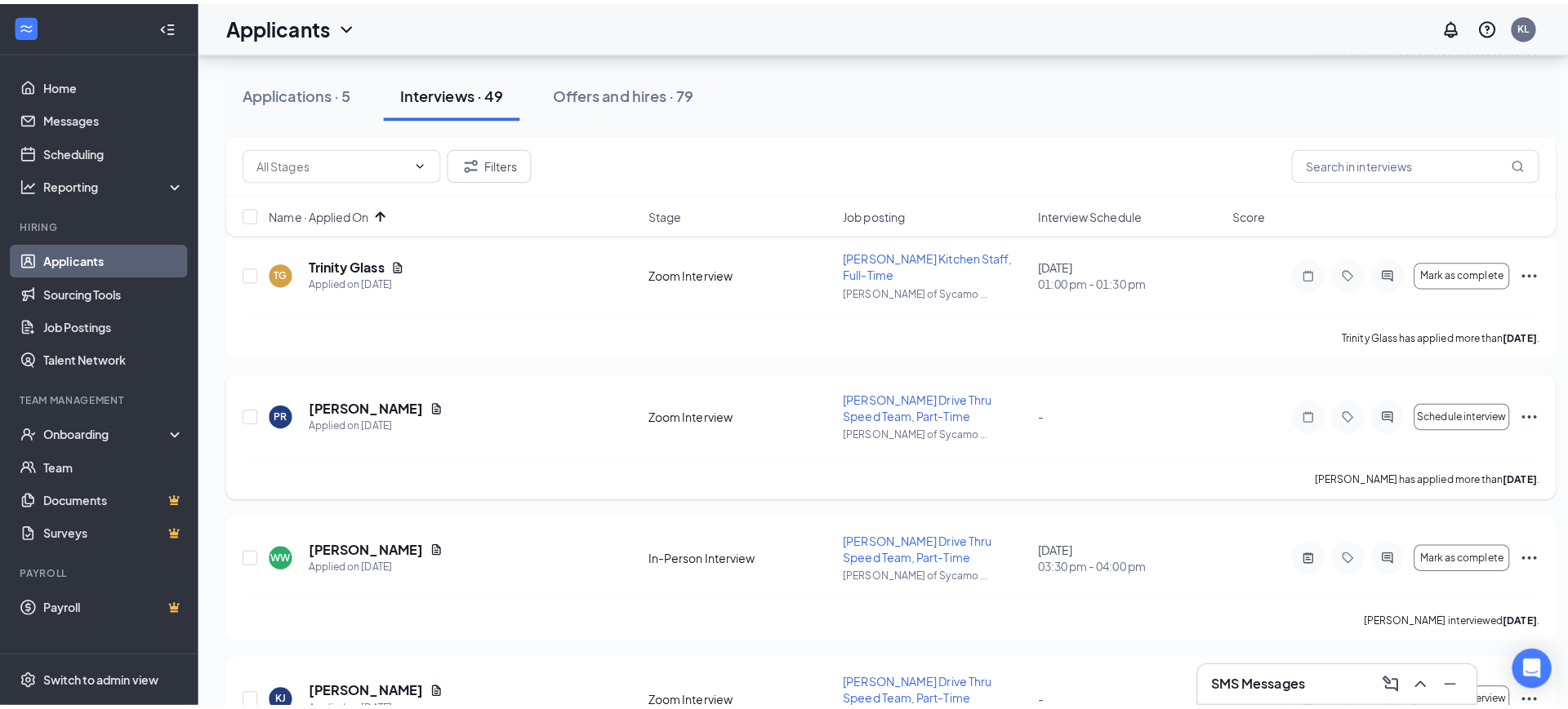
scroll to position [510, 0]
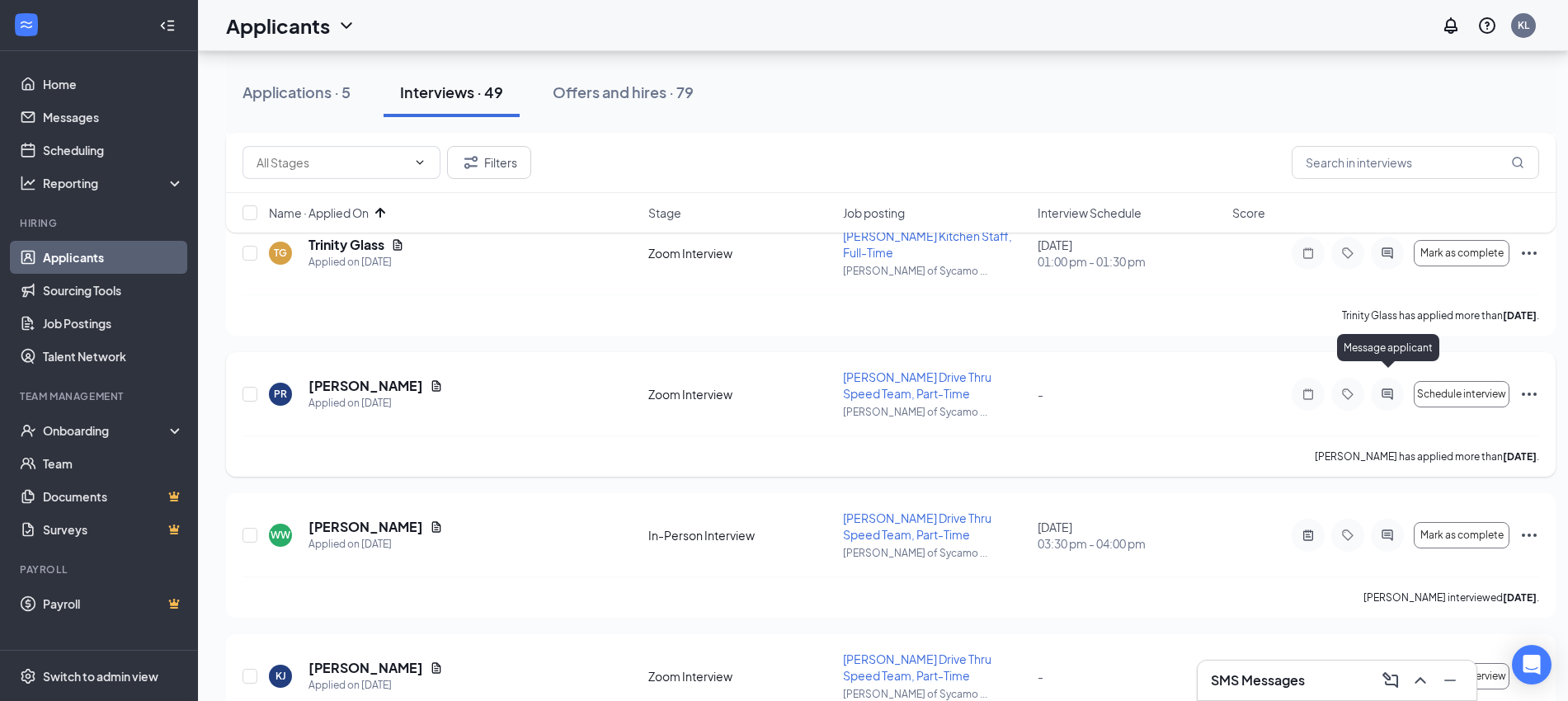
click at [1387, 388] on icon "ActiveChat" at bounding box center [1387, 394] width 20 height 13
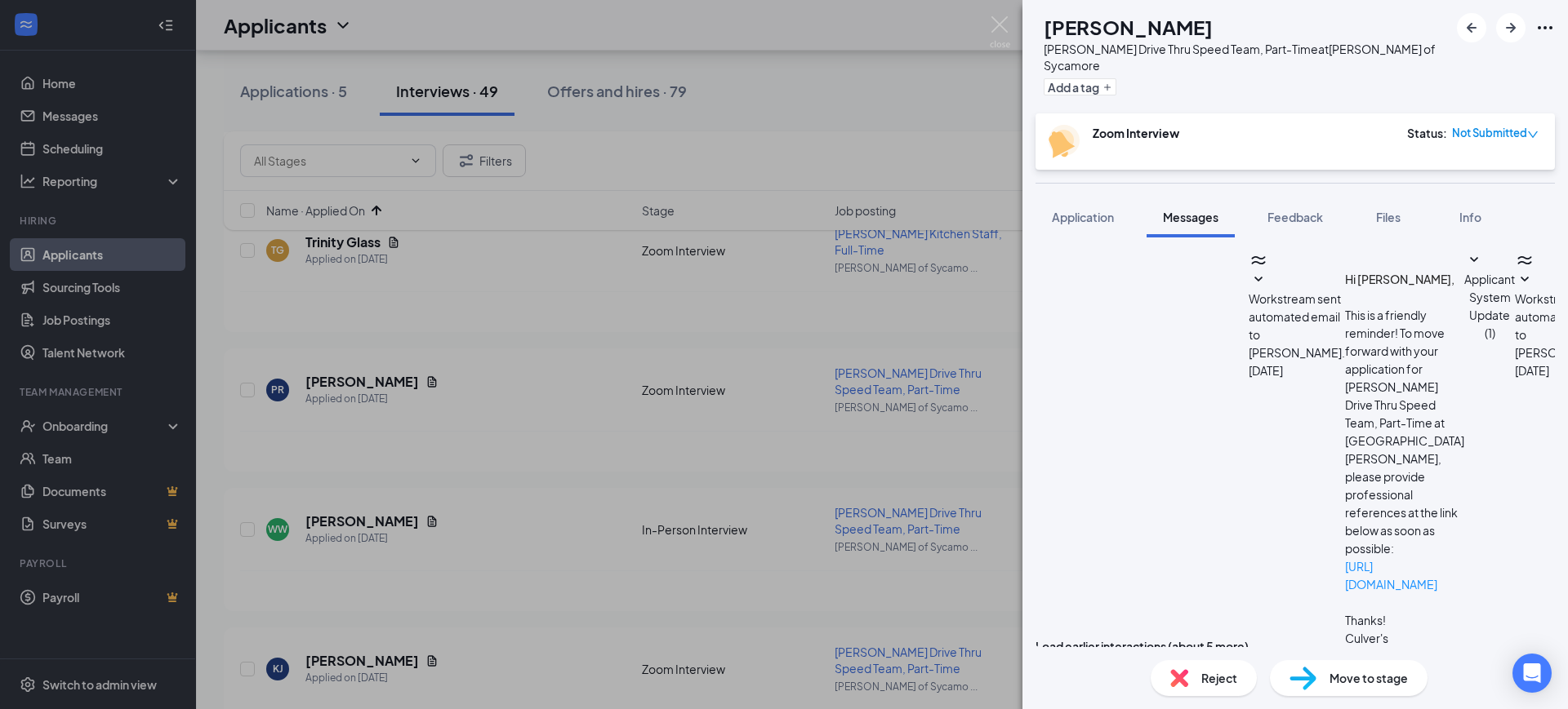
scroll to position [672, 0]
paste textarea "Hello [PERSON_NAME], this is [PERSON_NAME] with [PERSON_NAME] Sycamore! Please …"
drag, startPoint x: 1325, startPoint y: 447, endPoint x: 1144, endPoint y: 446, distance: 181.0
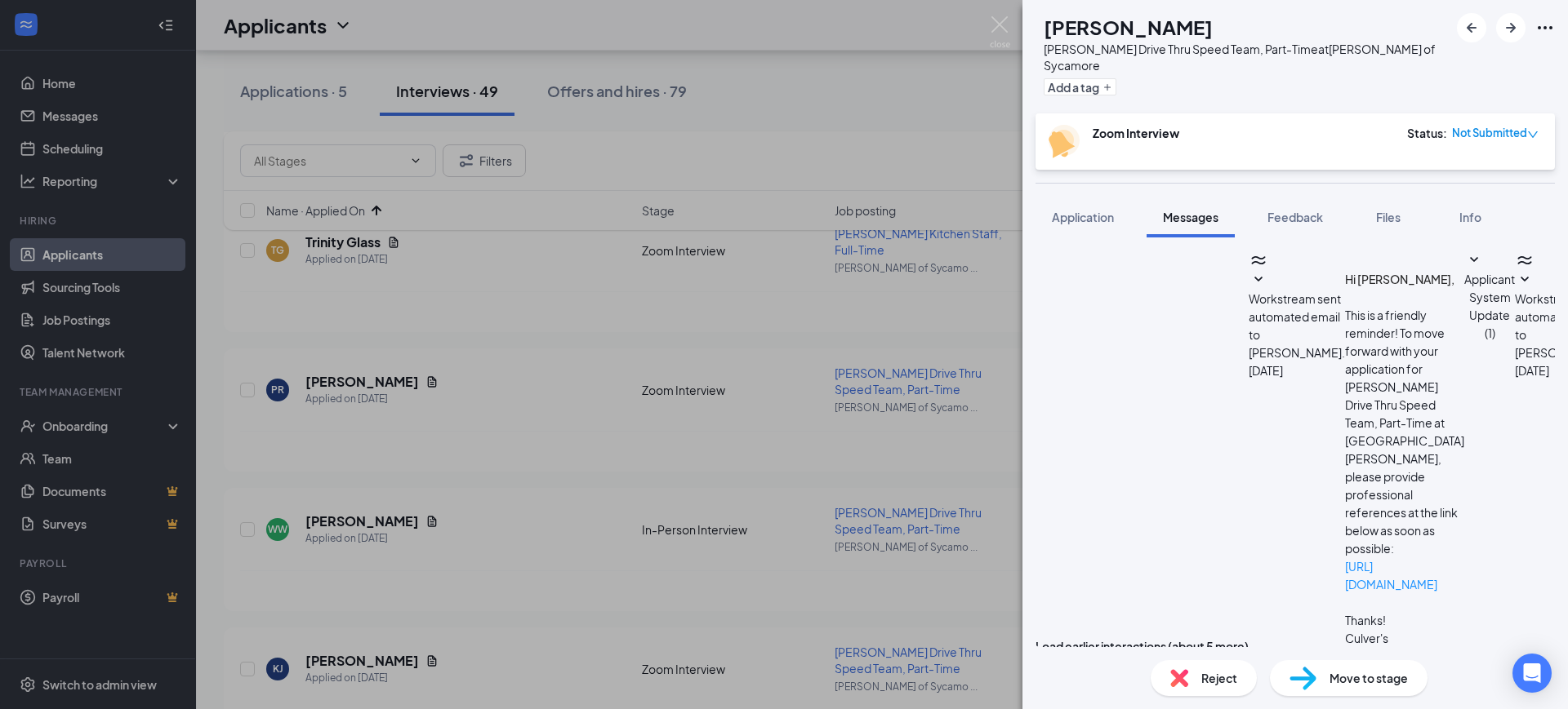
copy span "[URL][DOMAIN_NAME] ."
drag, startPoint x: 1405, startPoint y: 528, endPoint x: 1324, endPoint y: 509, distance: 83.2
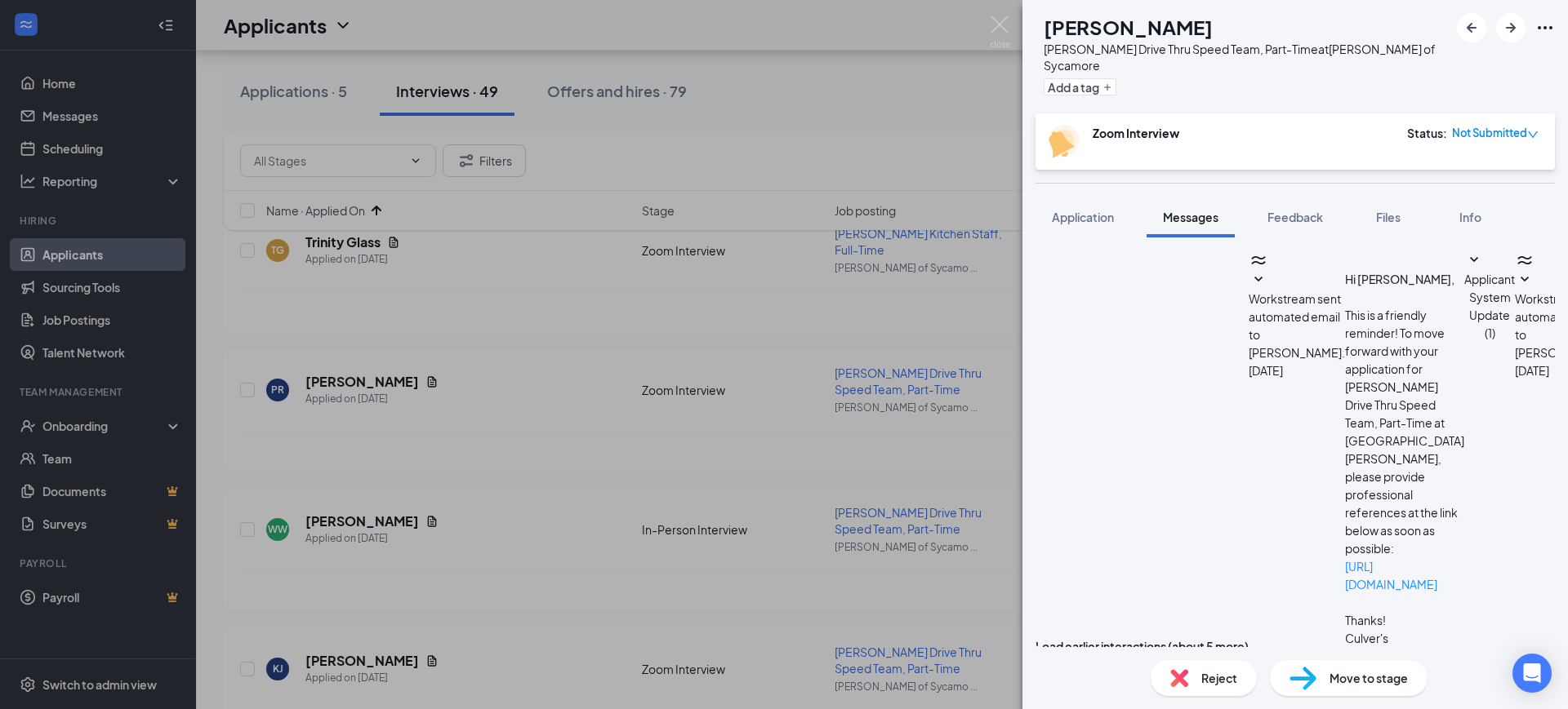
paste textarea "[URL][DOMAIN_NAME]."
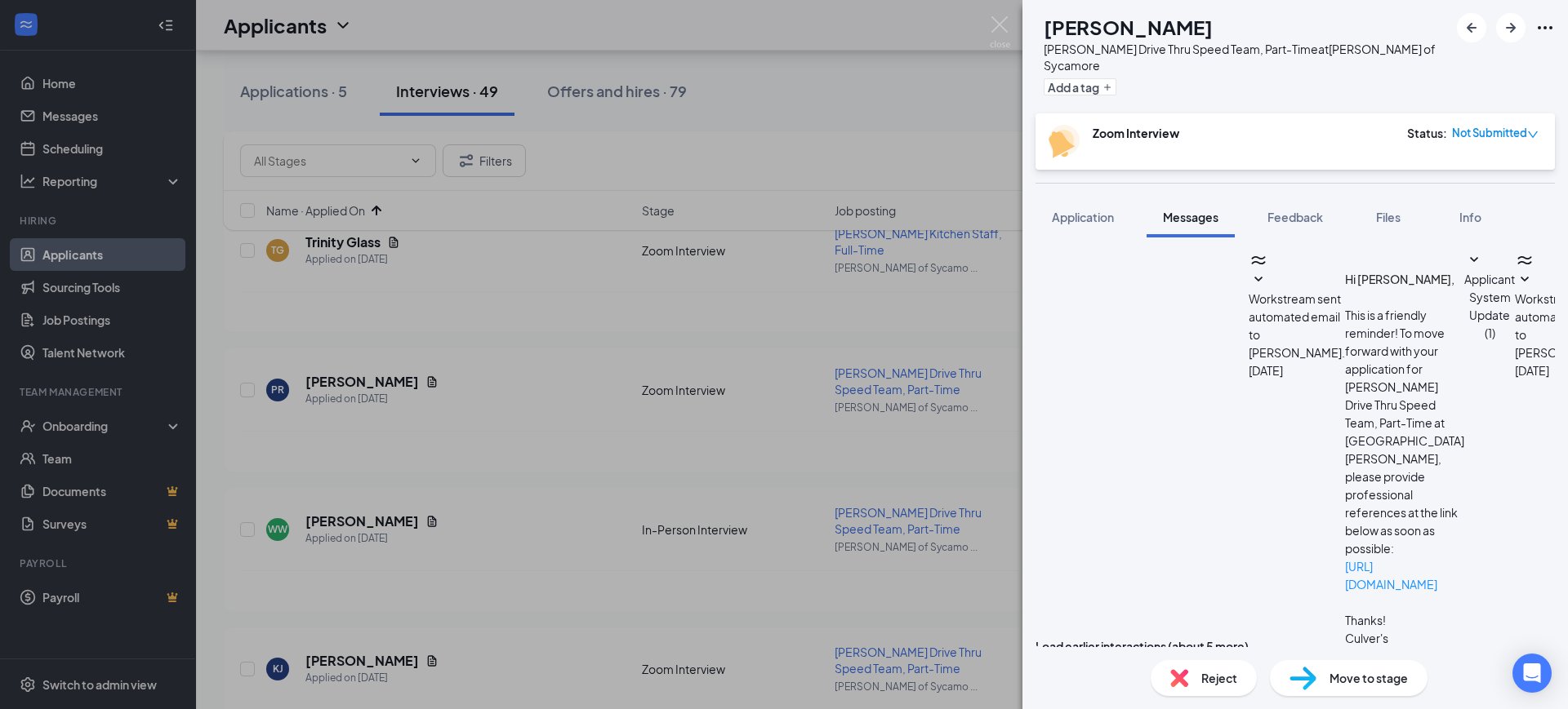
type textarea "Hello [PERSON_NAME], this is [PERSON_NAME] with [PERSON_NAME] Sycamore! If you'…"
checkbox input "true"
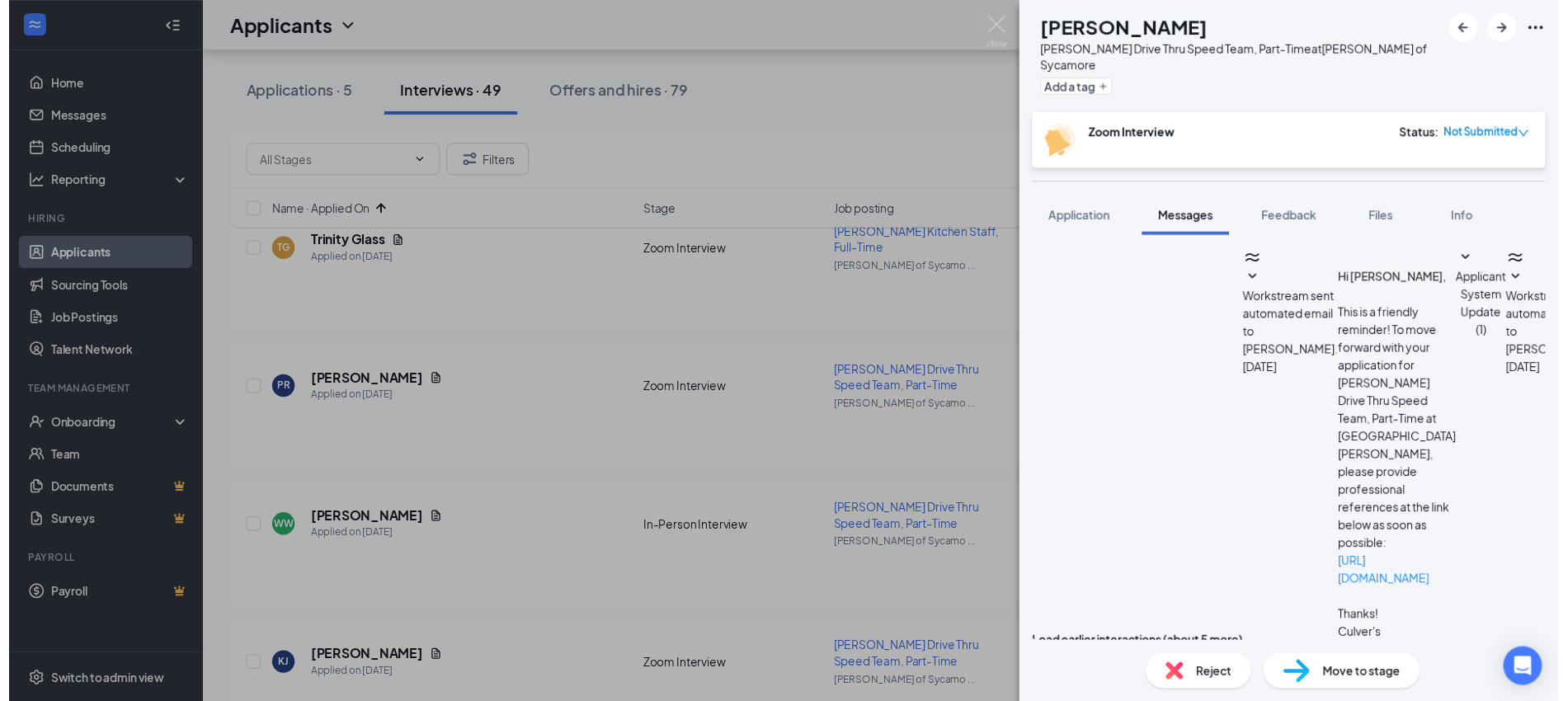
scroll to position [1107, 0]
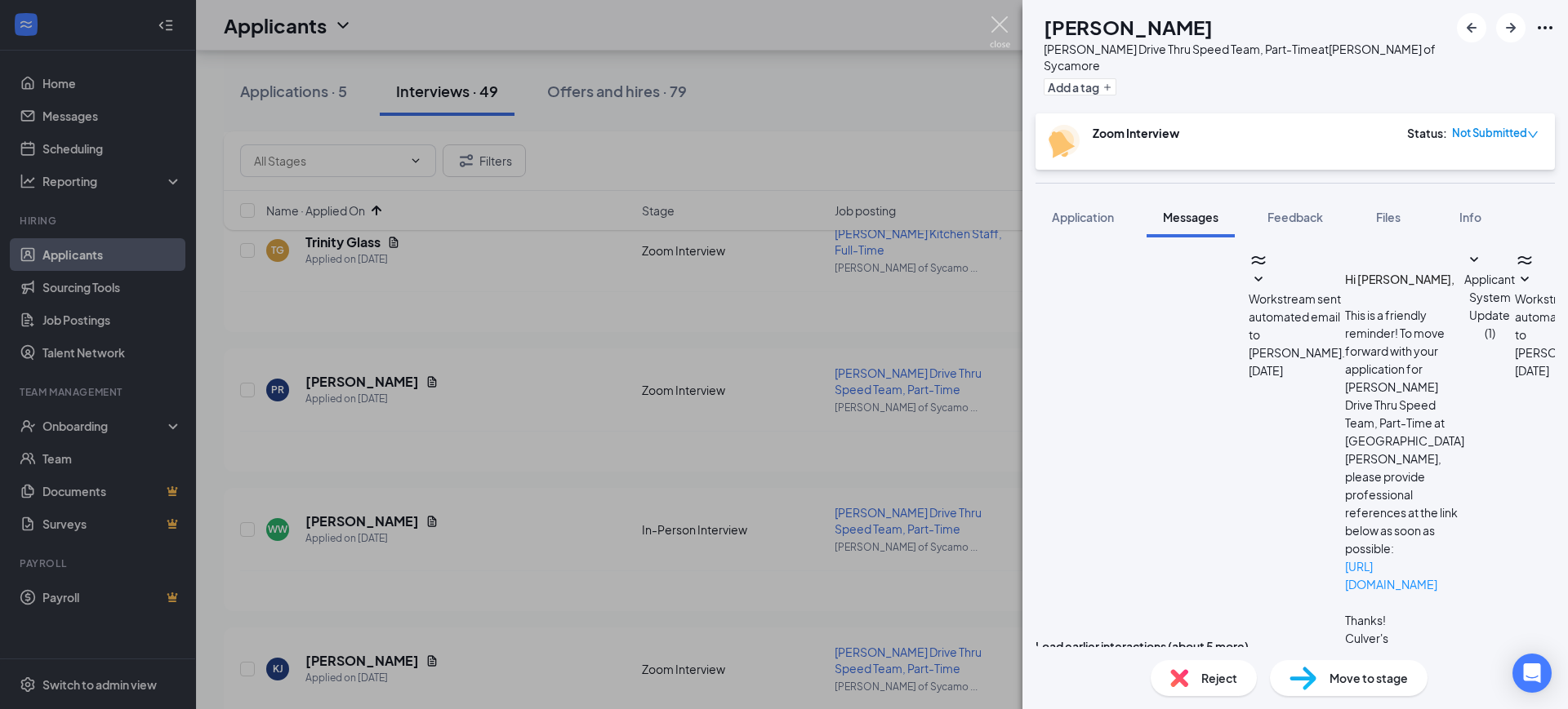
click at [998, 22] on img at bounding box center [999, 33] width 20 height 32
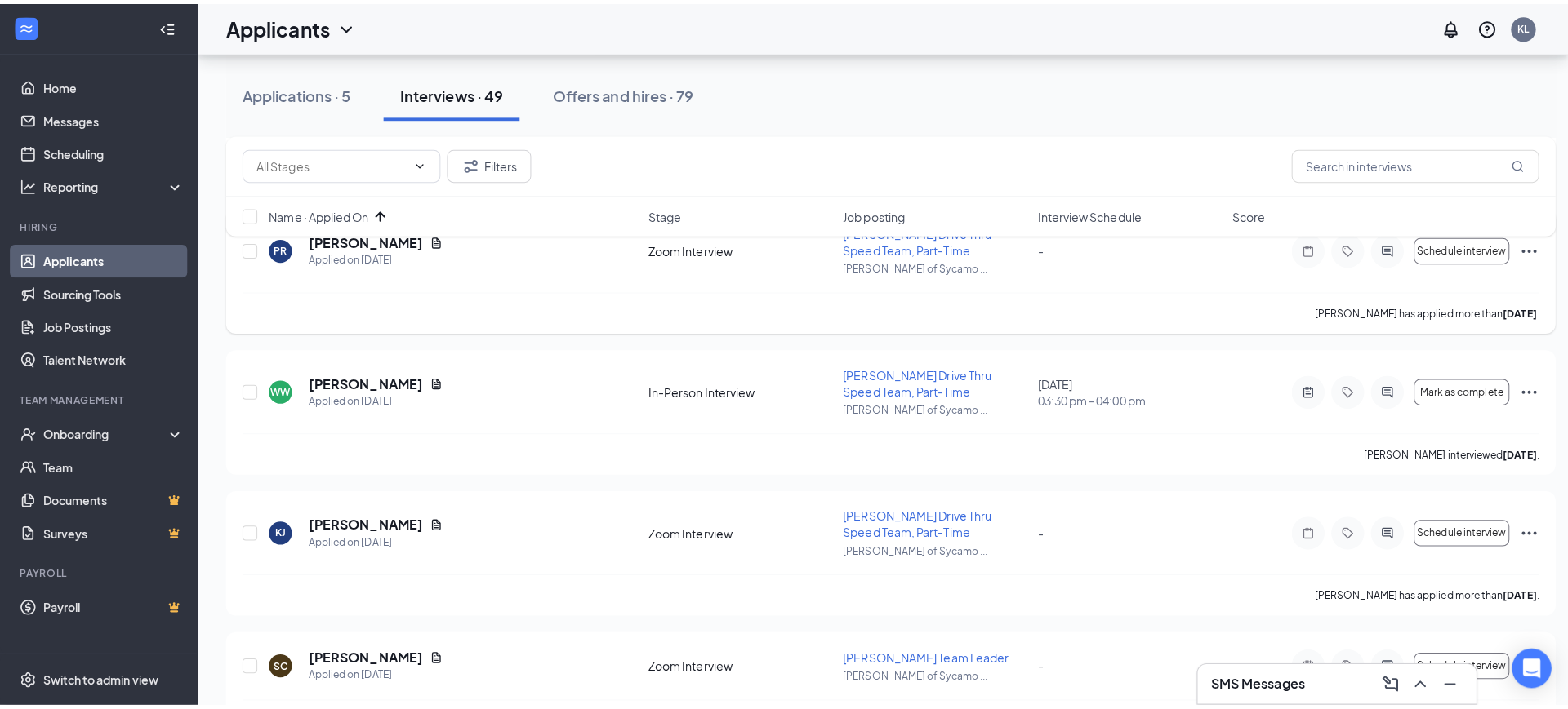
scroll to position [714, 0]
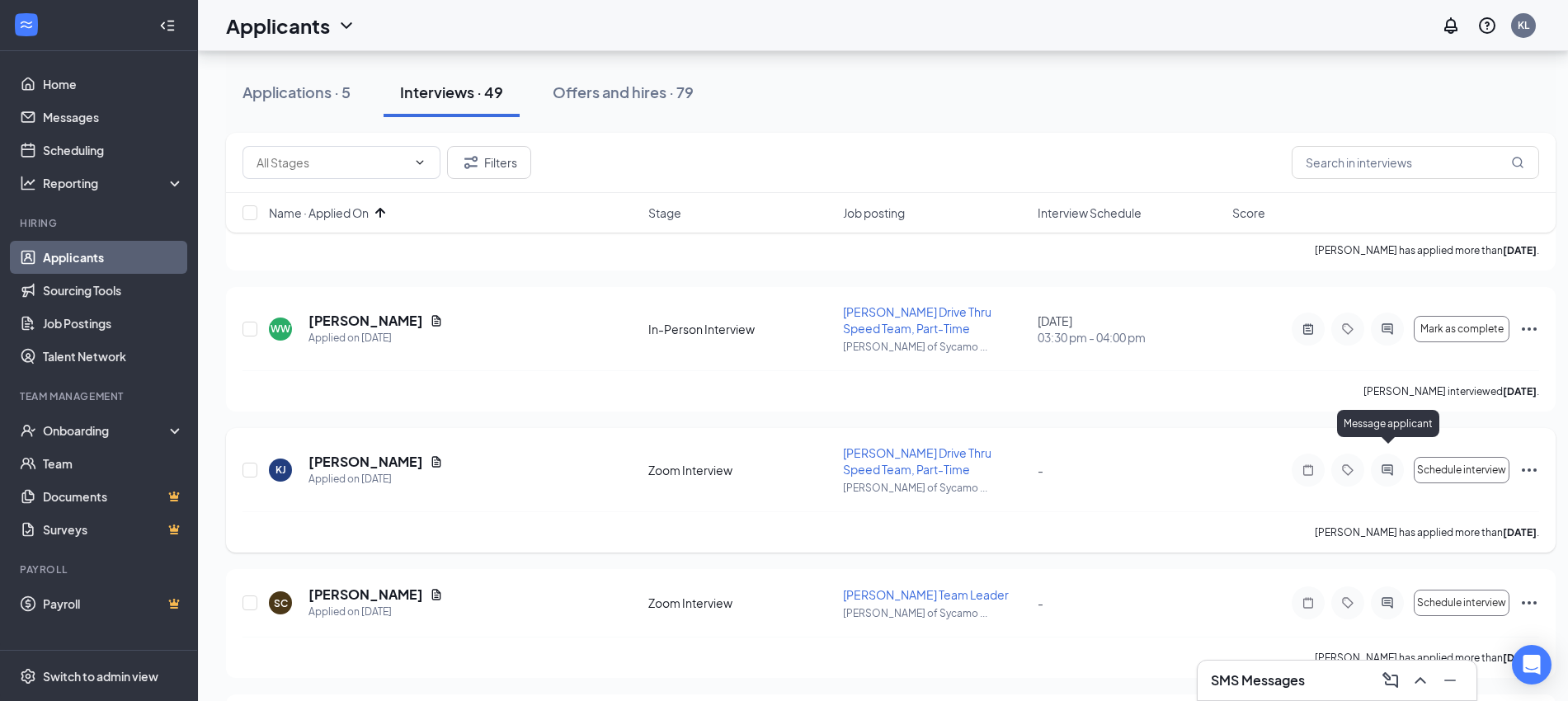
click at [1390, 464] on icon "ActiveChat" at bounding box center [1387, 469] width 11 height 11
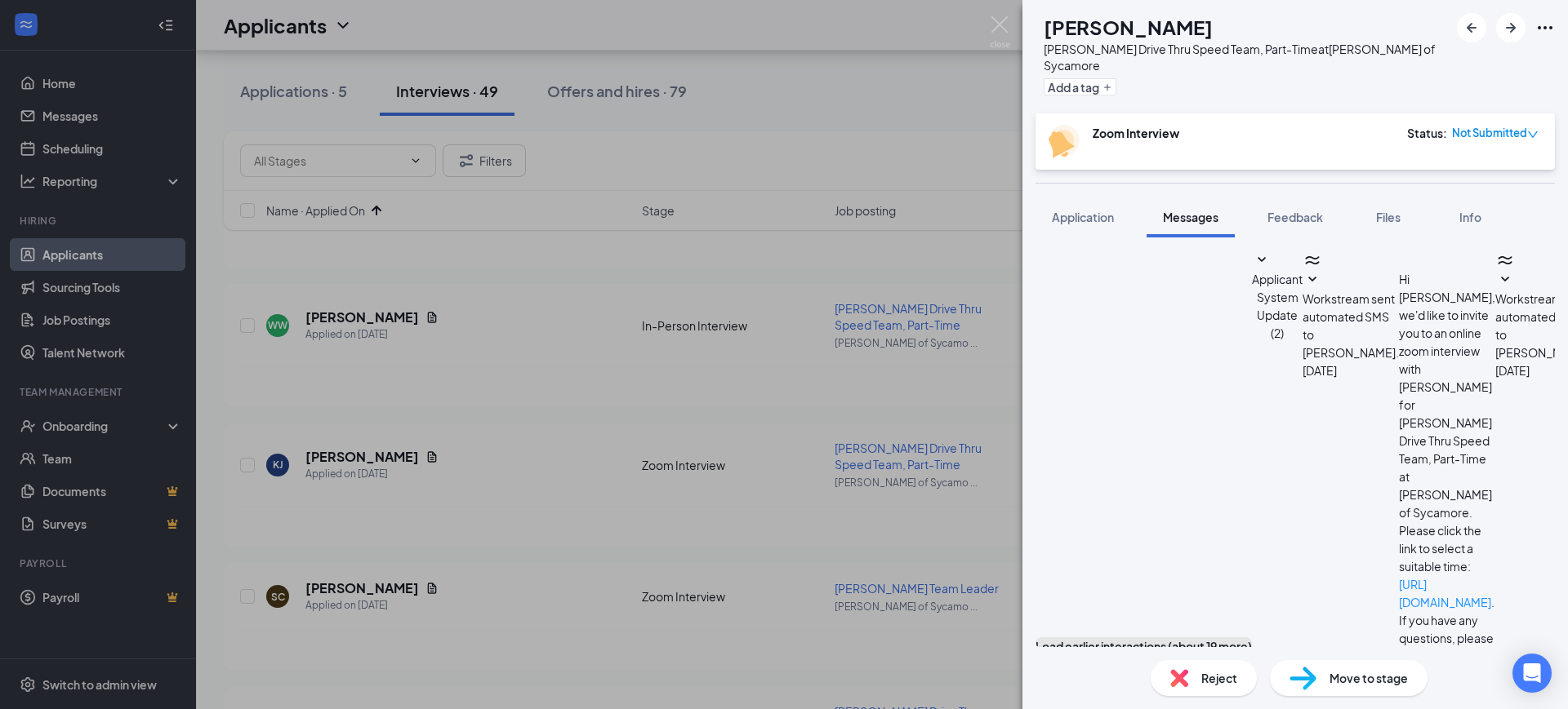
click at [1252, 638] on button "Load earlier interactions (about 19 more)" at bounding box center [1143, 647] width 216 height 18
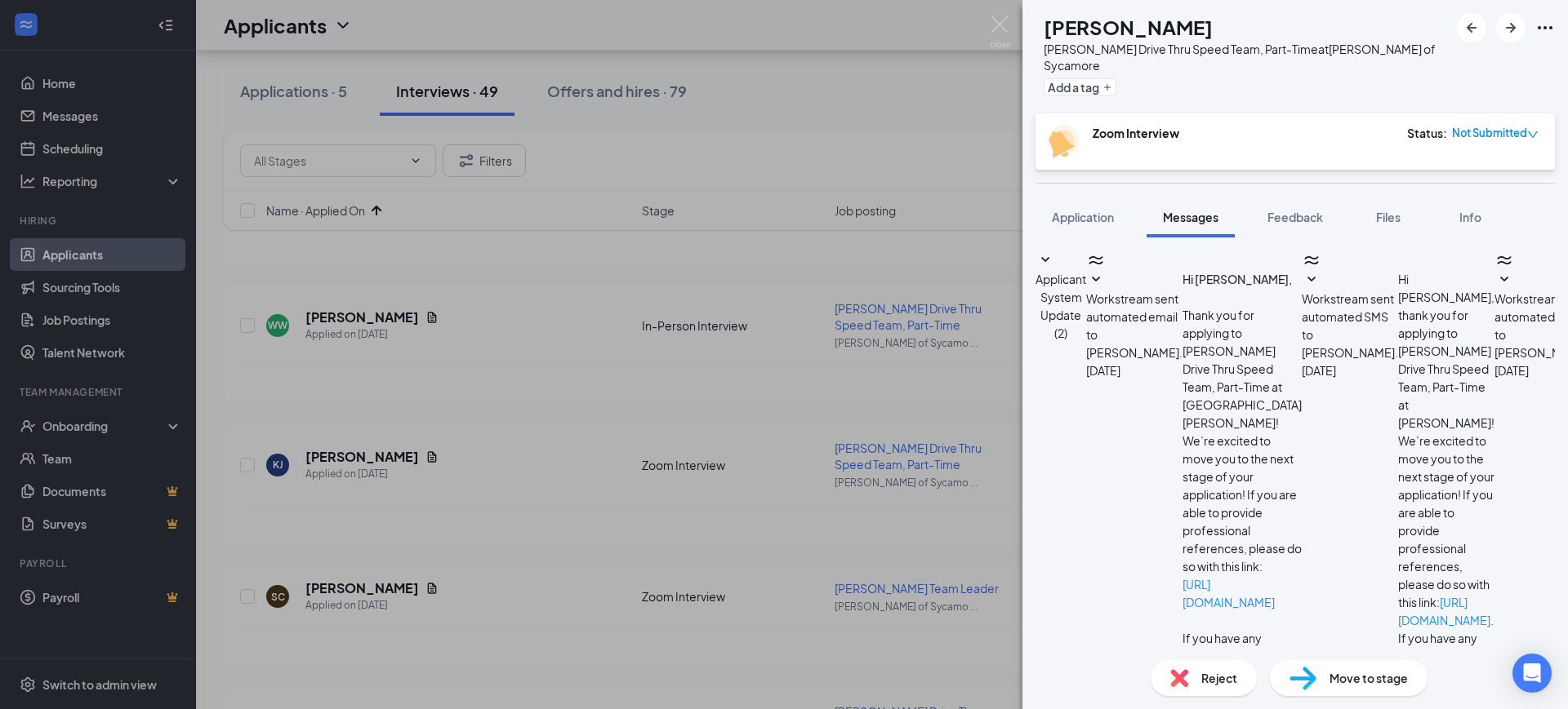
scroll to position [1806, 0]
click at [1085, 210] on span "Application" at bounding box center [1083, 217] width 62 height 15
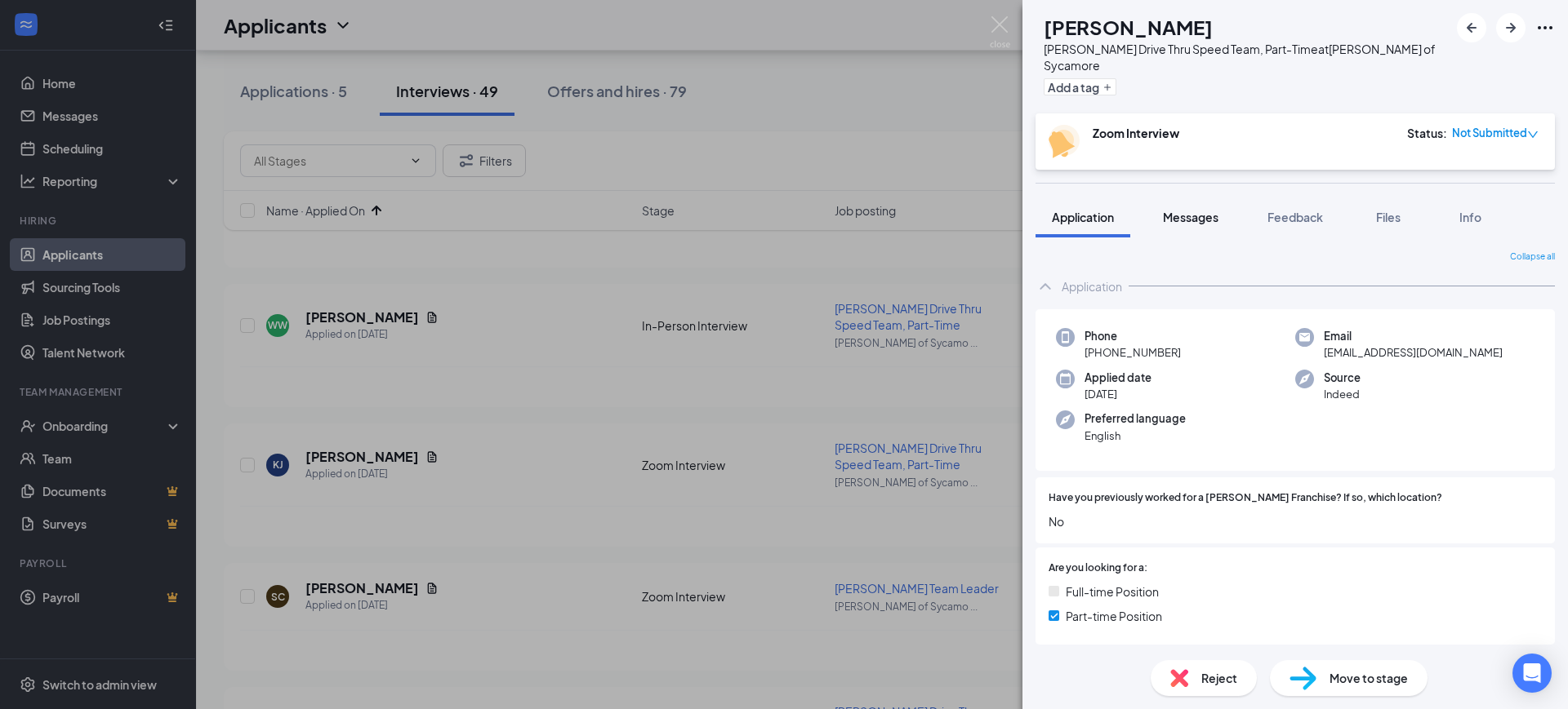
click at [1199, 210] on span "Messages" at bounding box center [1190, 217] width 55 height 15
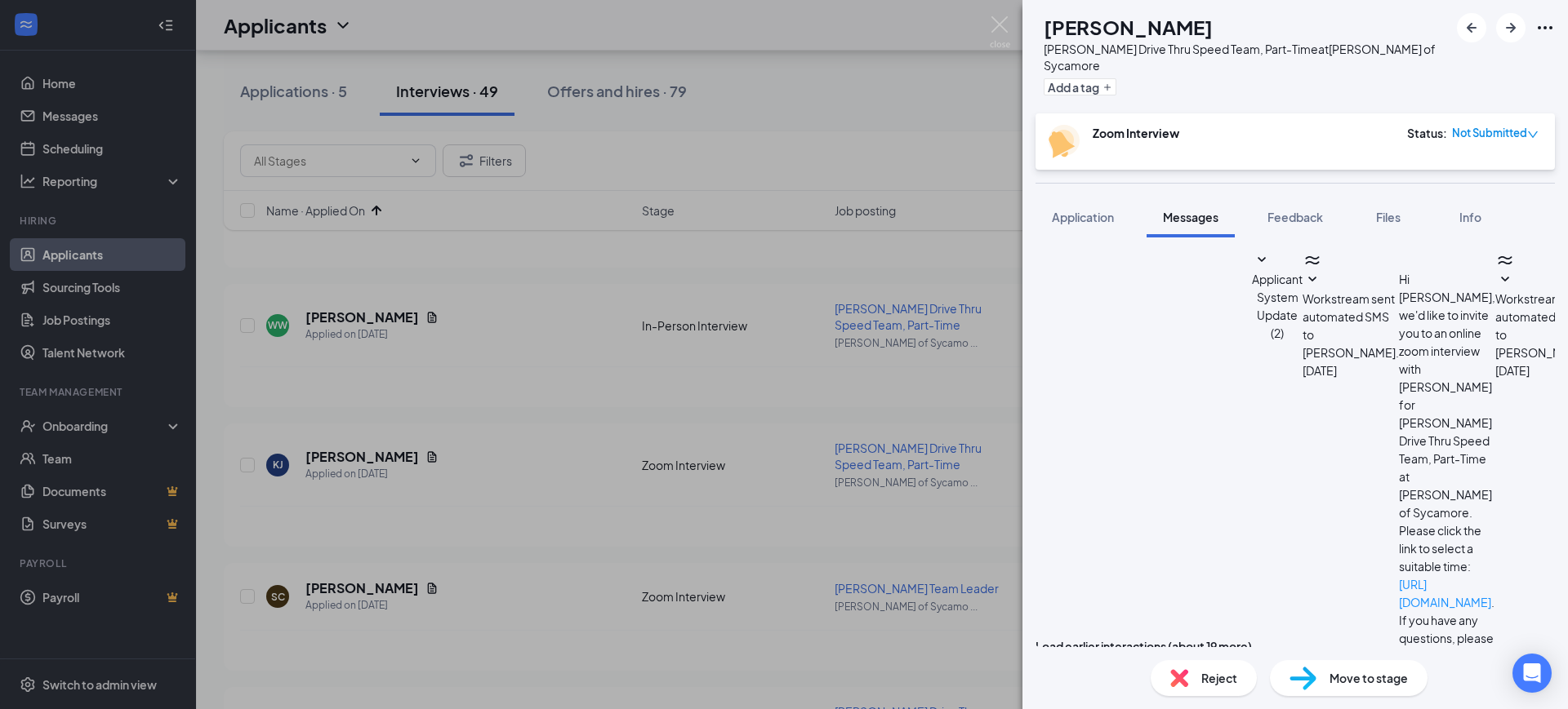
scroll to position [595, 0]
paste textarea "Hello [PERSON_NAME]! This is [PERSON_NAME] with [PERSON_NAME] Sycamore! Are you…"
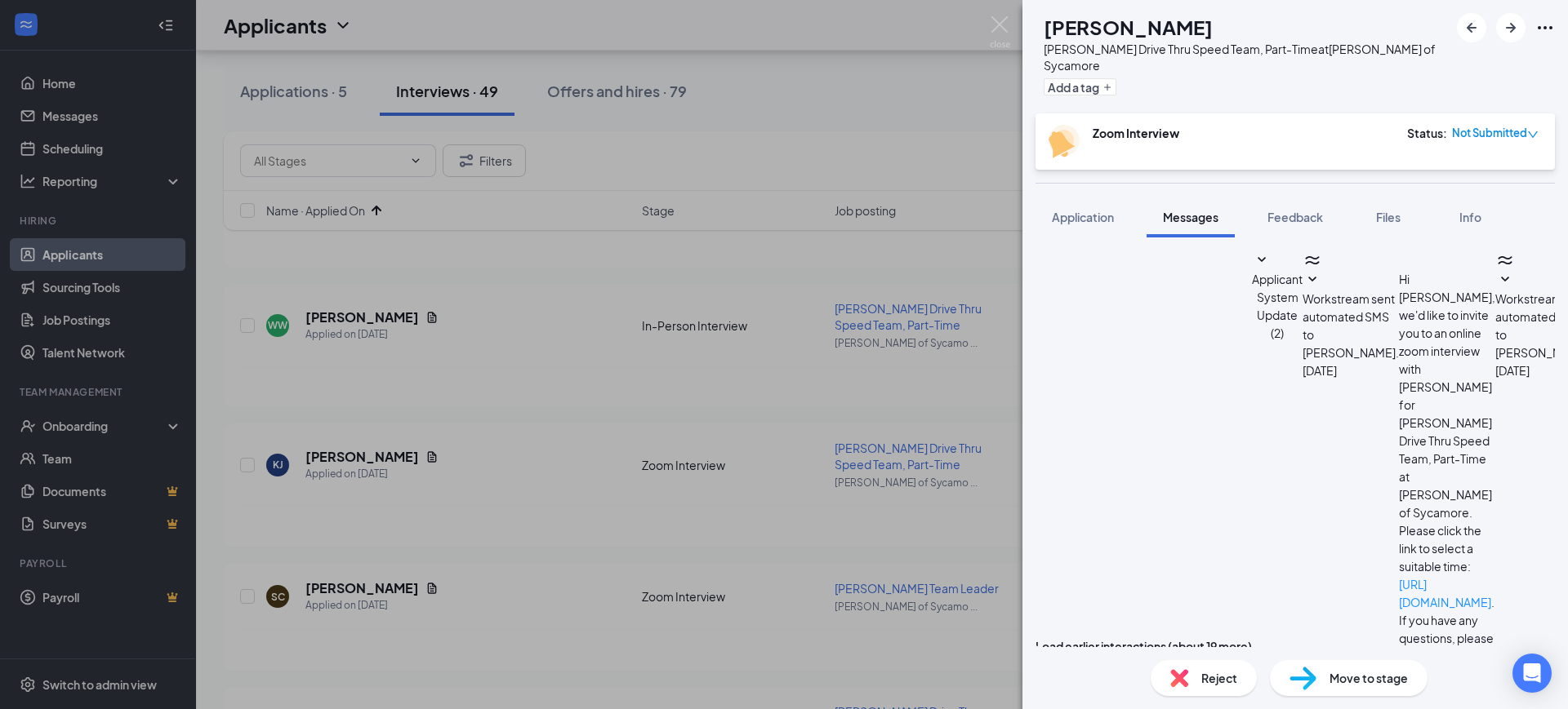
type textarea "Hello [PERSON_NAME]! This is [PERSON_NAME] with [PERSON_NAME] Sycamore! Are you…"
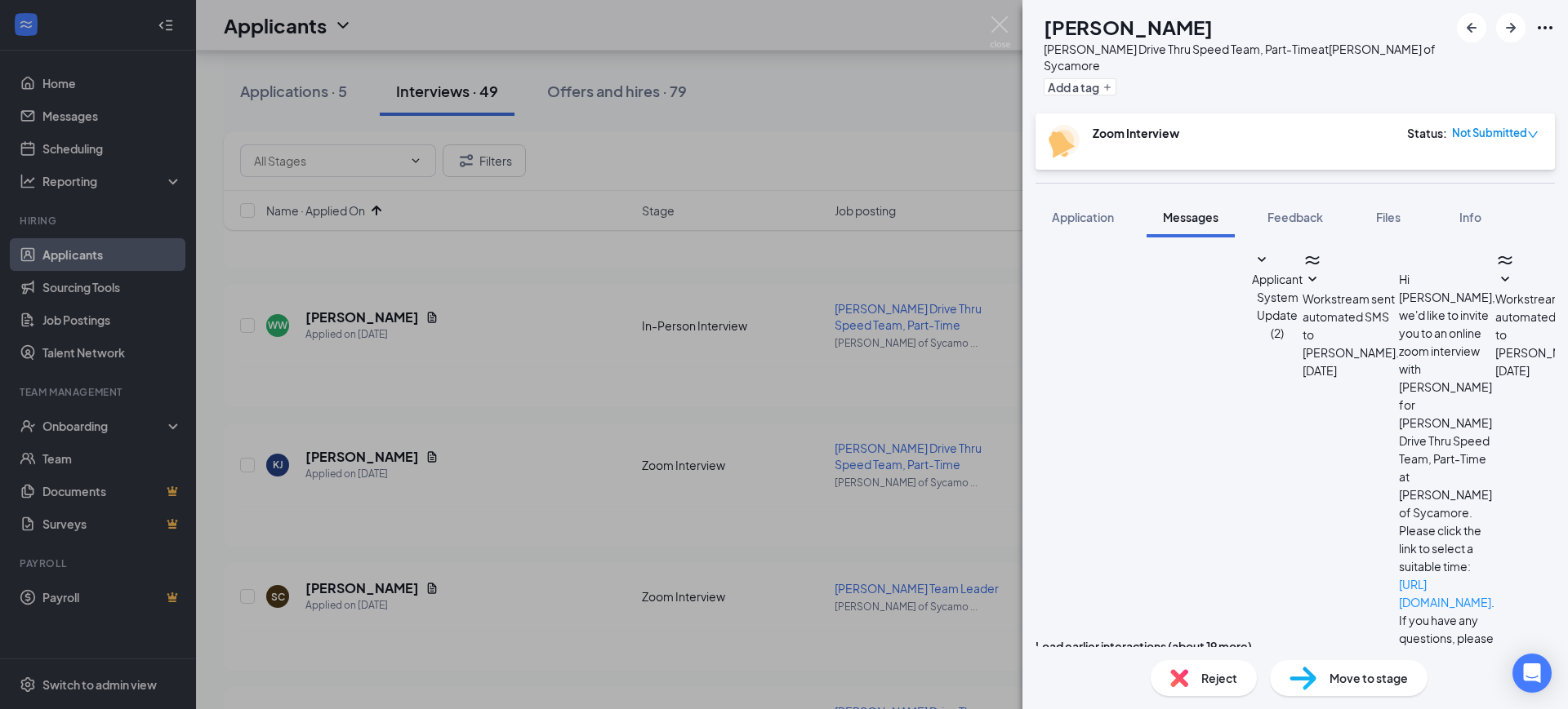
checkbox input "true"
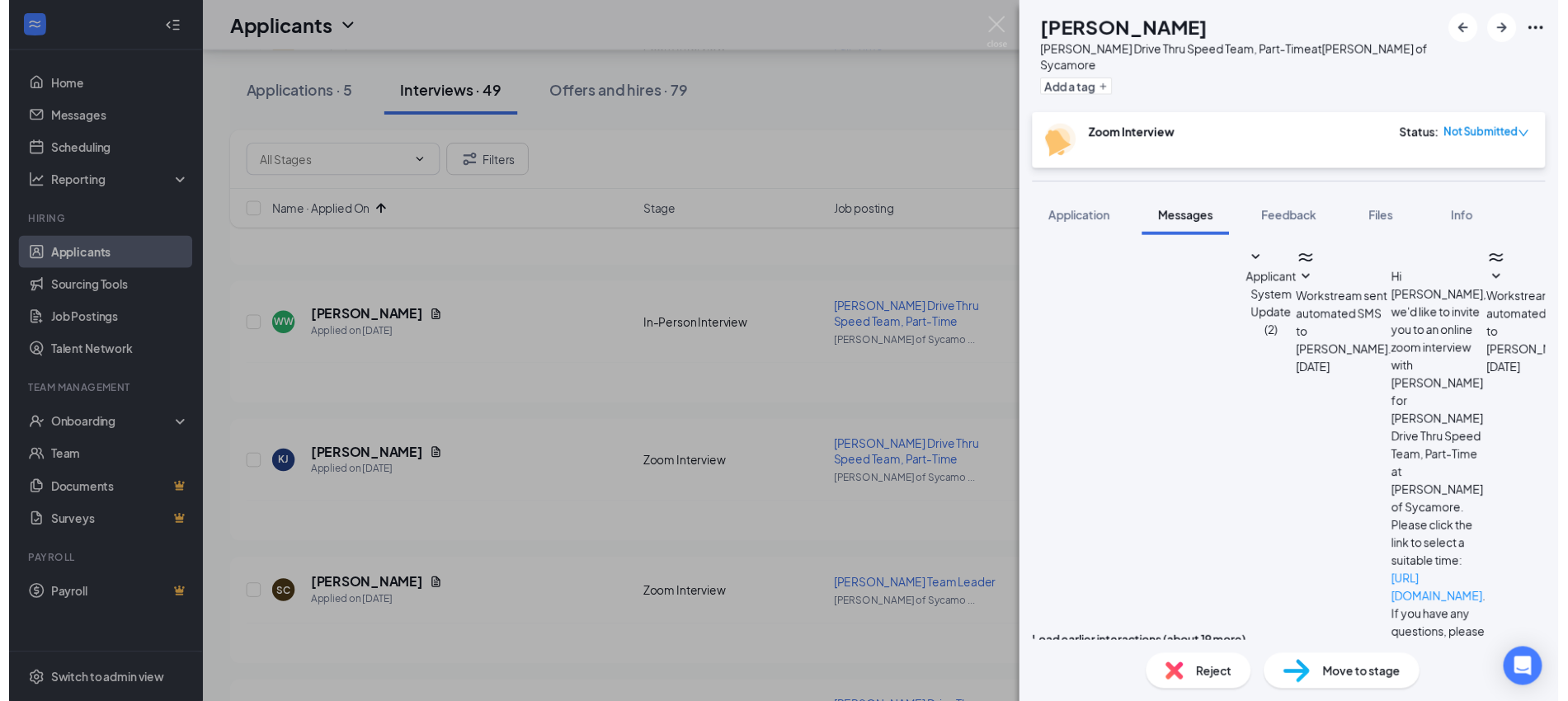
scroll to position [885, 0]
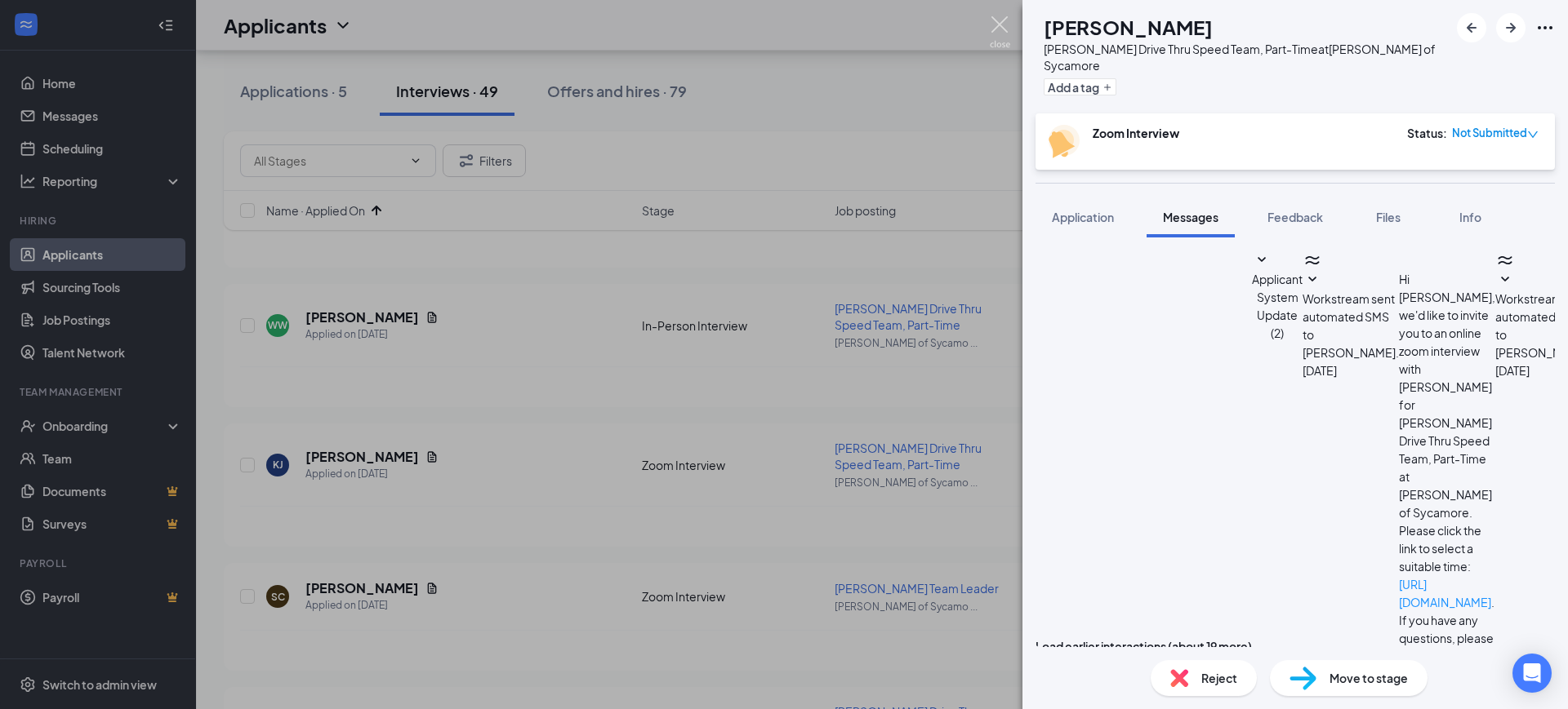
click at [999, 20] on img at bounding box center [999, 33] width 20 height 32
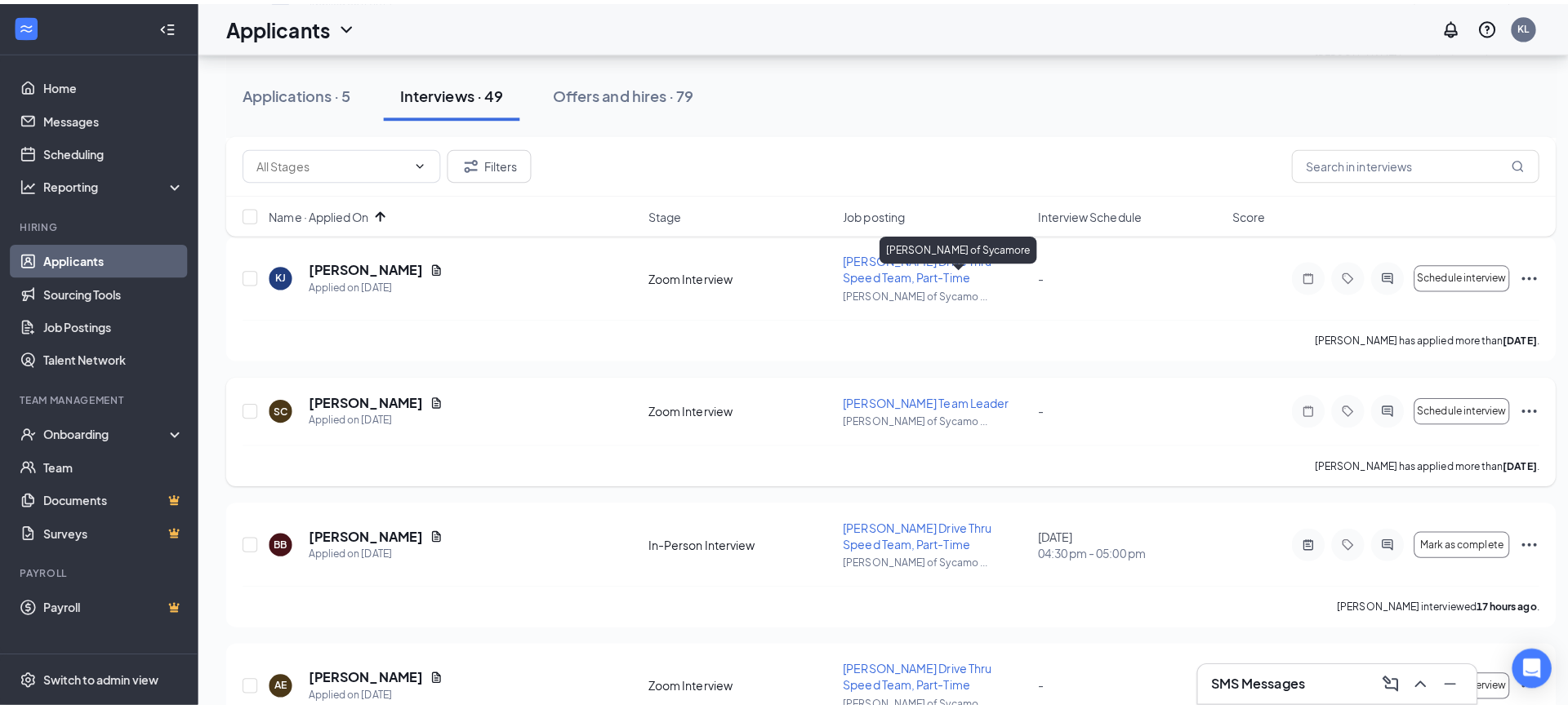
scroll to position [918, 0]
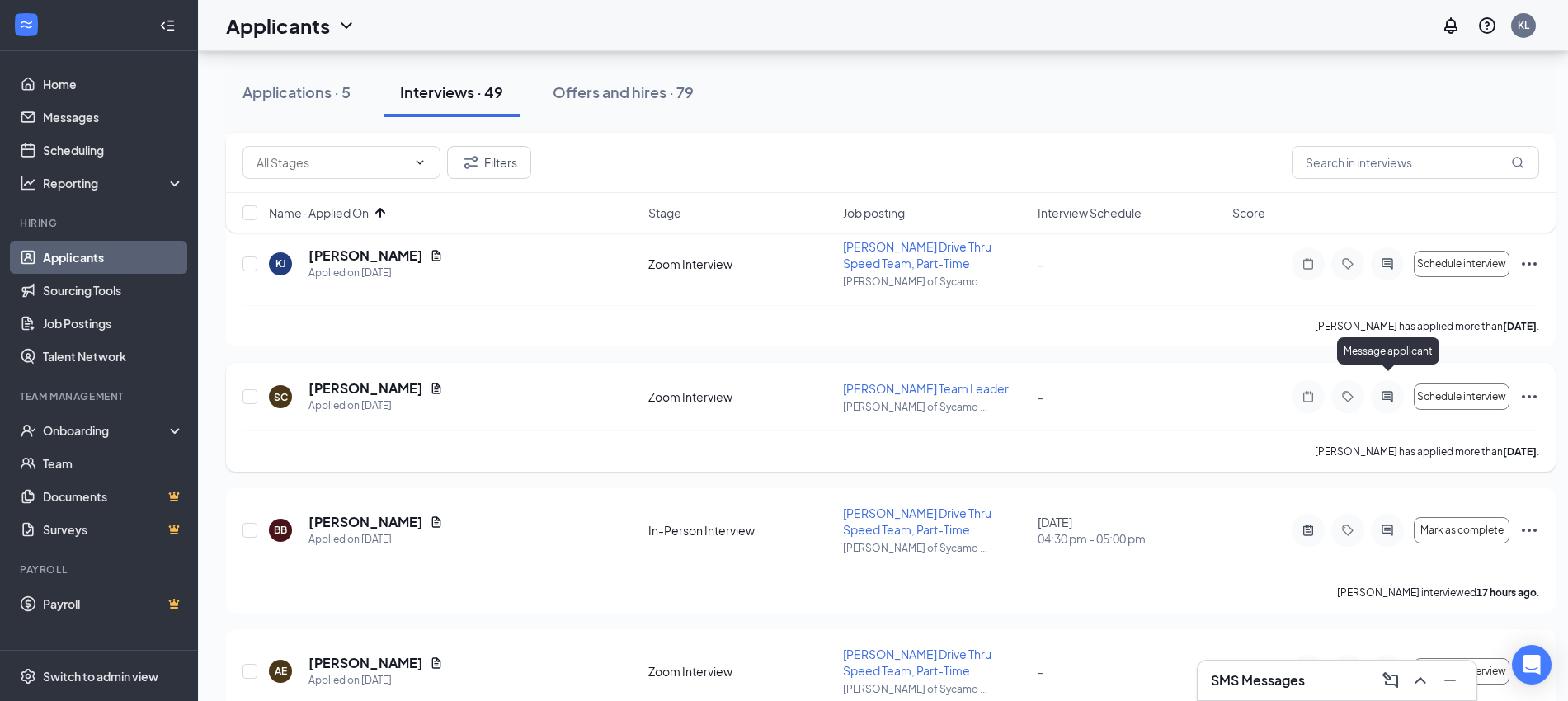
click at [1390, 390] on icon "ActiveChat" at bounding box center [1387, 396] width 20 height 13
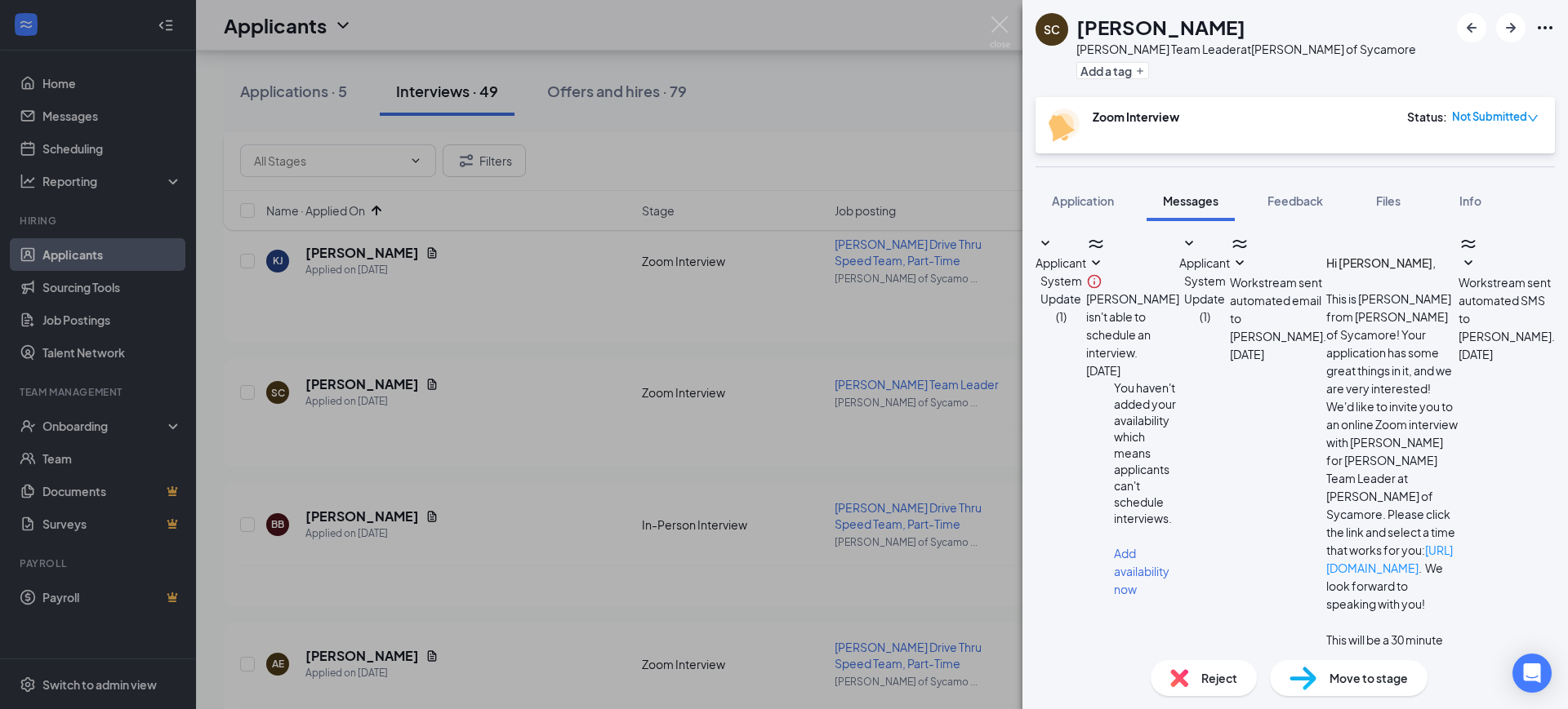
scroll to position [360, 0]
paste textarea "Hello [PERSON_NAME]! This is [PERSON_NAME] with [PERSON_NAME] Sycamore! Are you…"
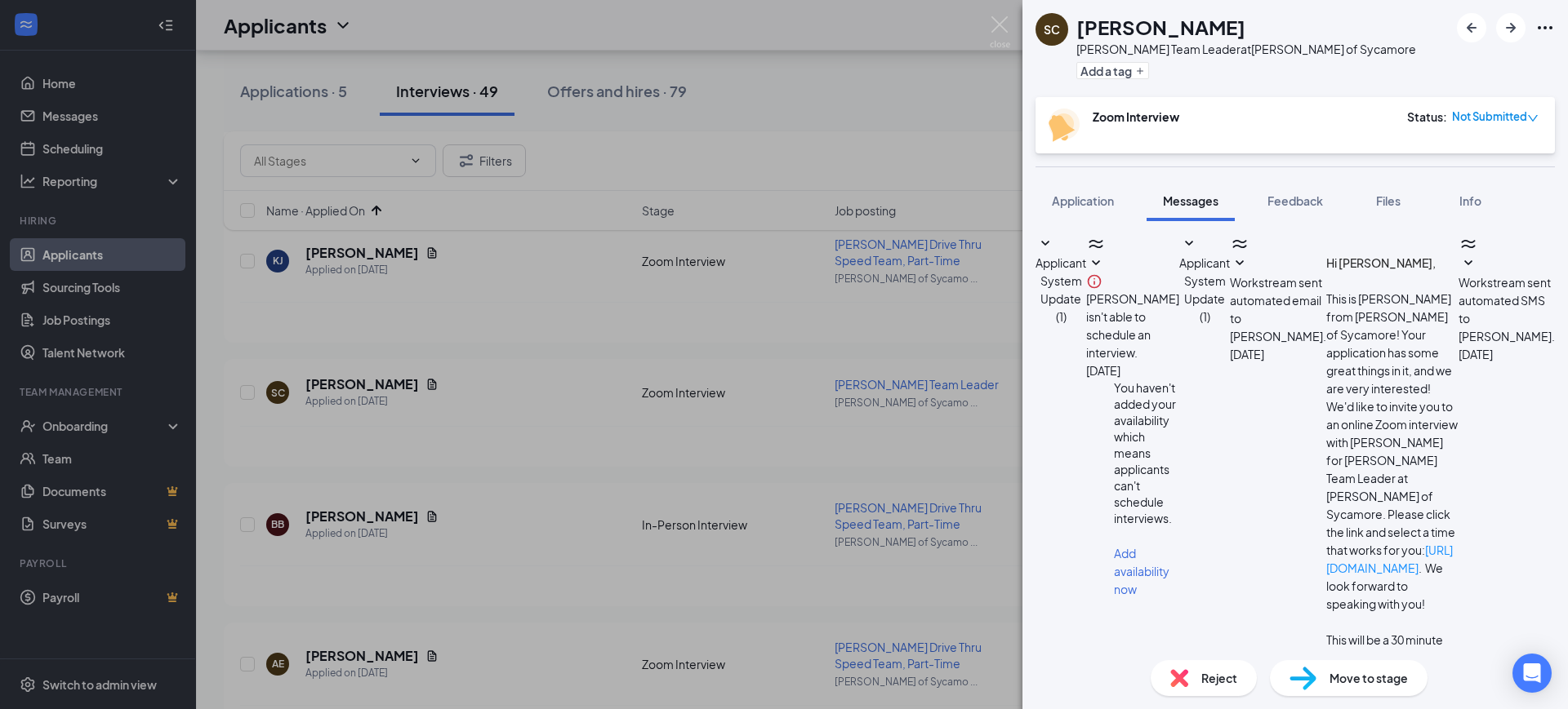
type textarea "Hello [PERSON_NAME]! This is [PERSON_NAME] with [PERSON_NAME] Sycamore! Are you…"
checkbox input "true"
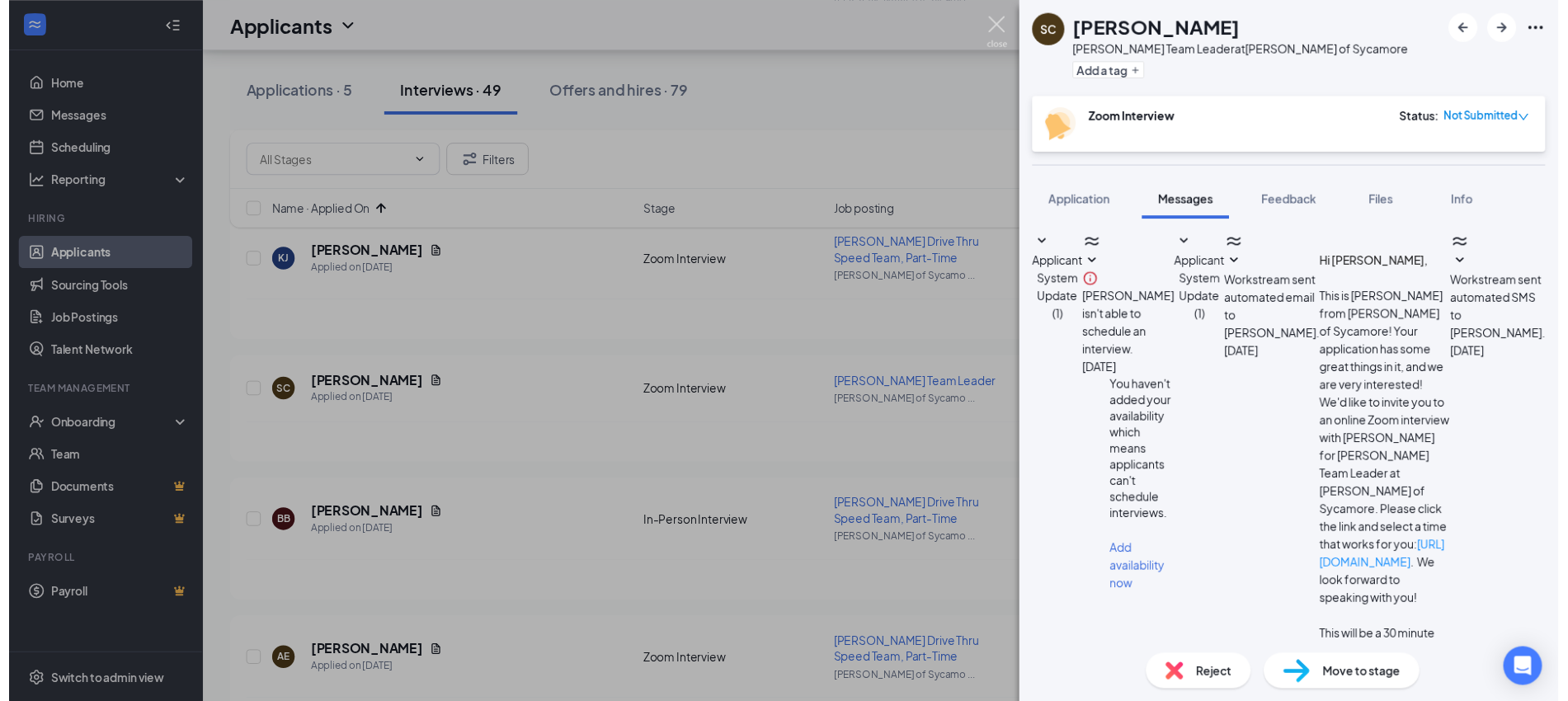
scroll to position [647, 0]
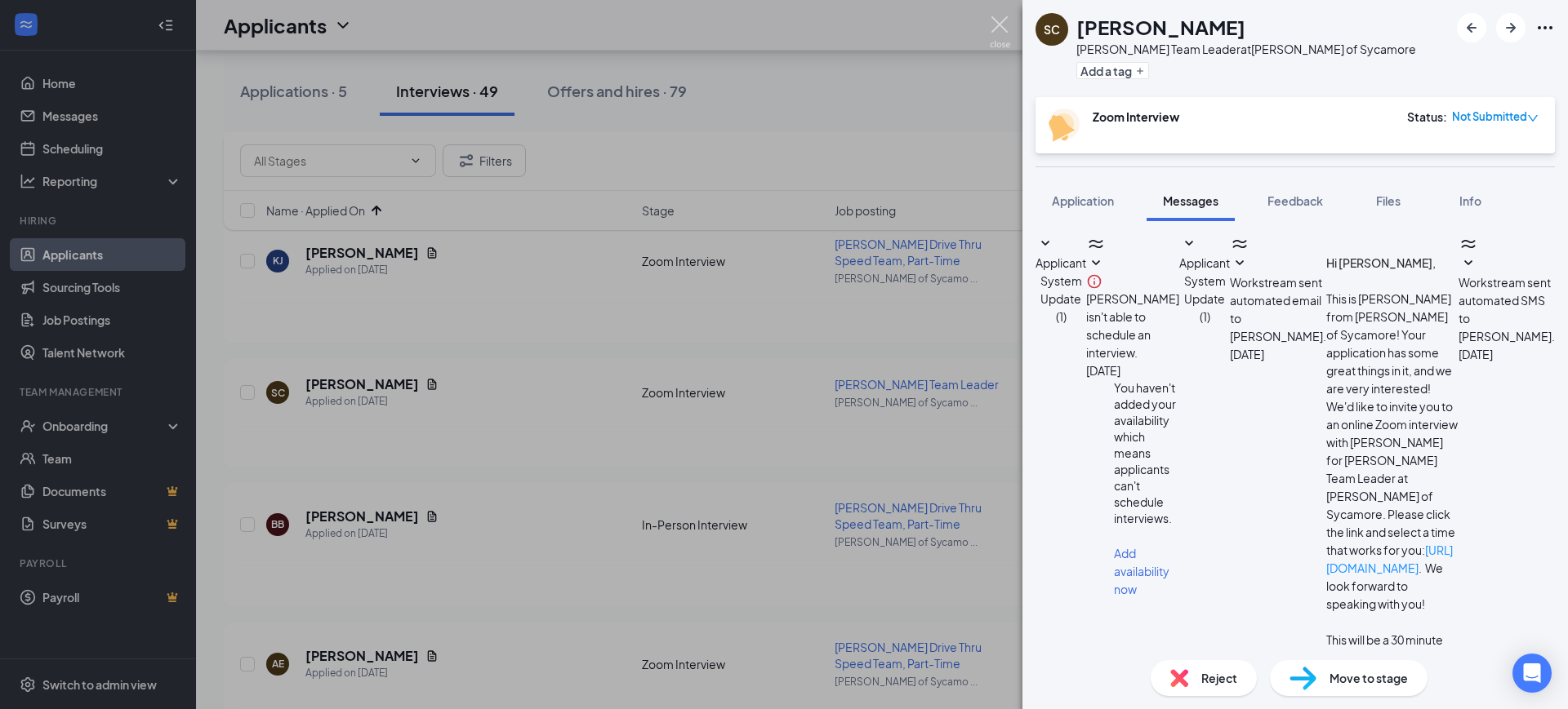
click at [998, 25] on img at bounding box center [999, 33] width 20 height 32
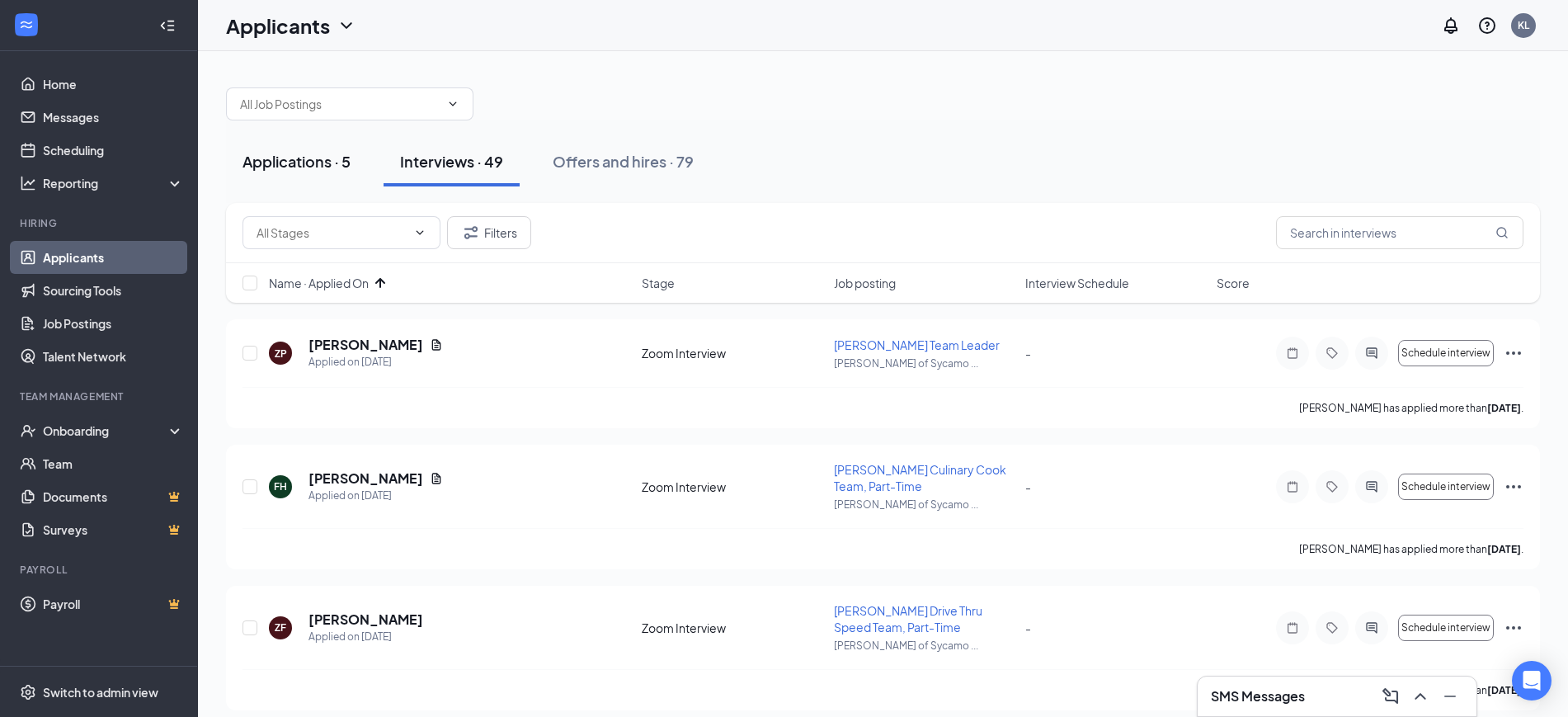
click at [273, 149] on button "Applications · 5" at bounding box center [297, 162] width 141 height 50
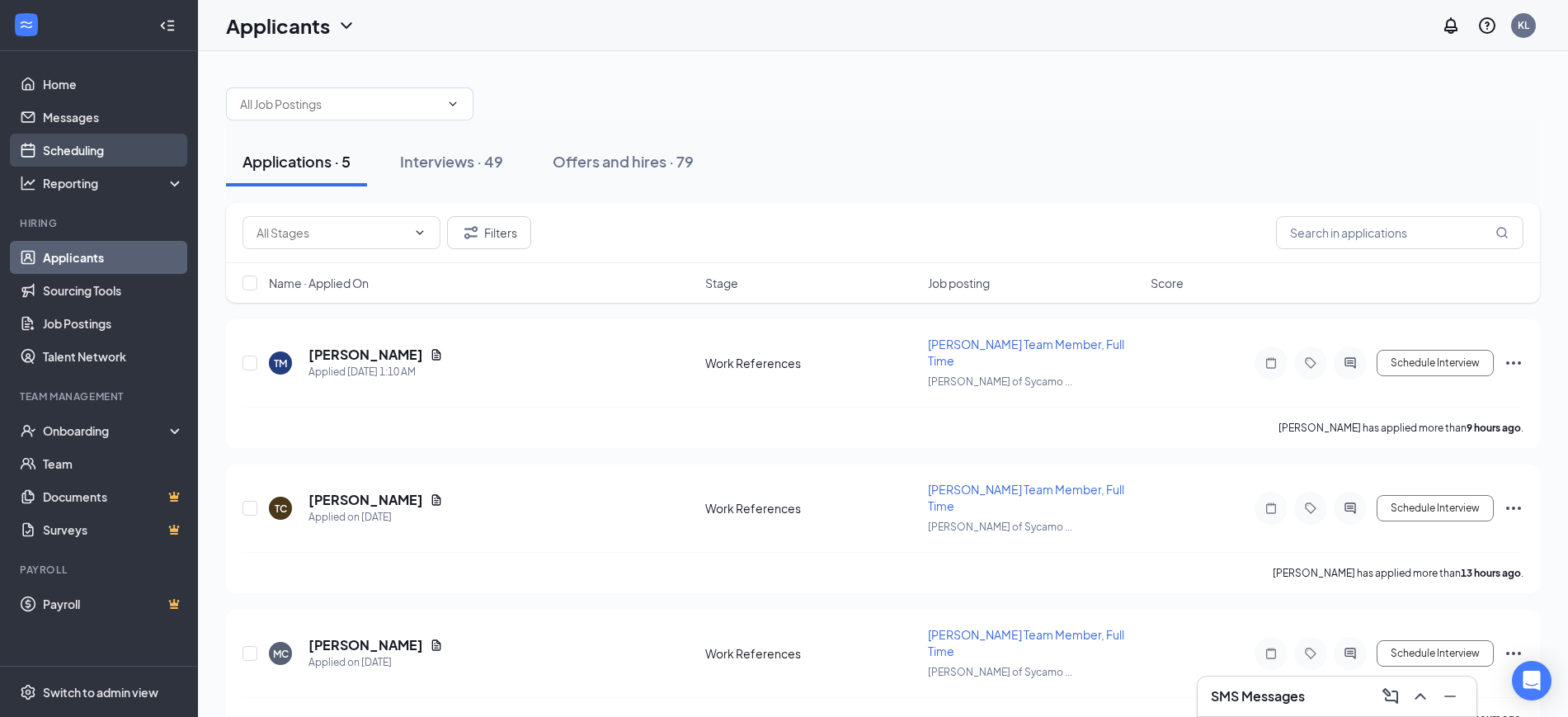
click at [99, 150] on link "Scheduling" at bounding box center [113, 149] width 141 height 33
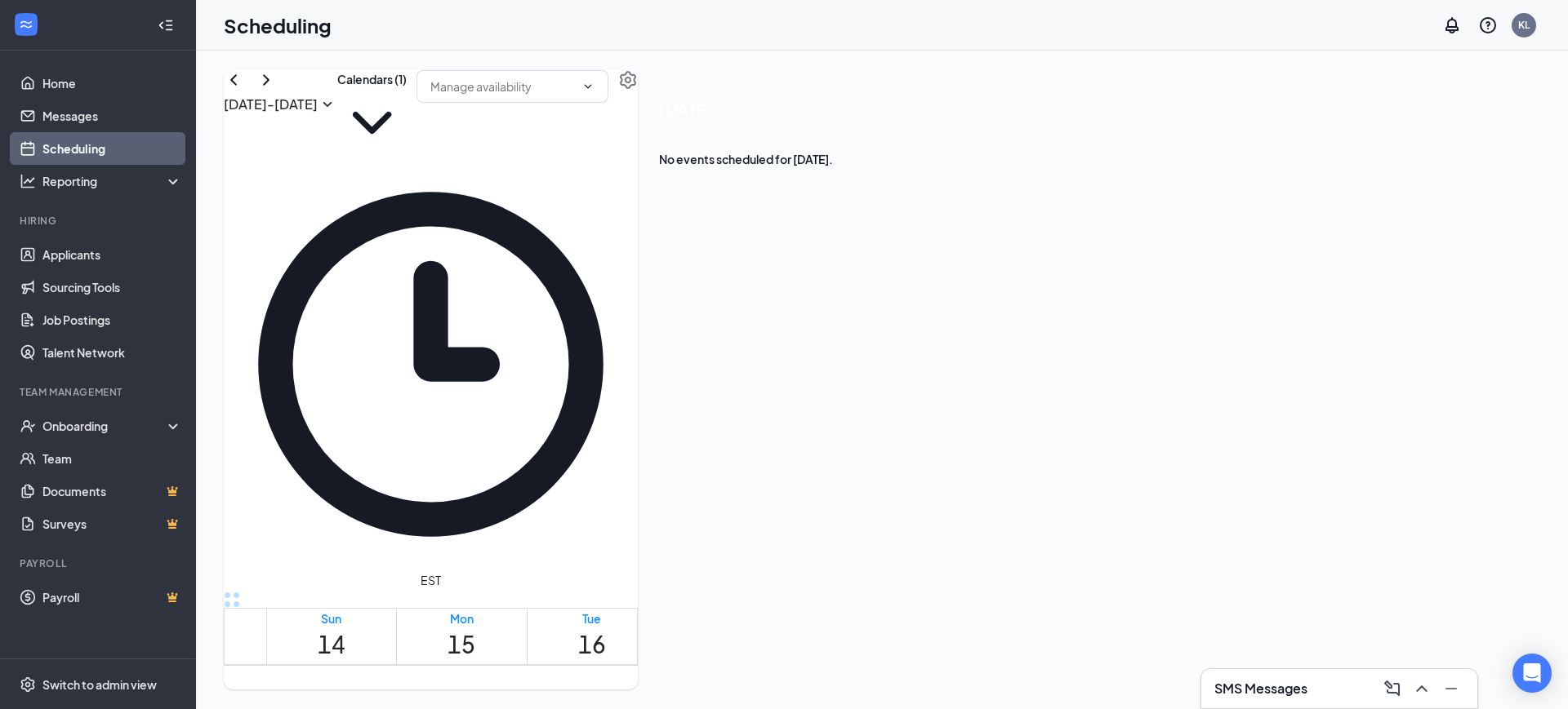
scroll to position [802, 0]
click at [407, 111] on button "Calendars (1)" at bounding box center [372, 113] width 69 height 87
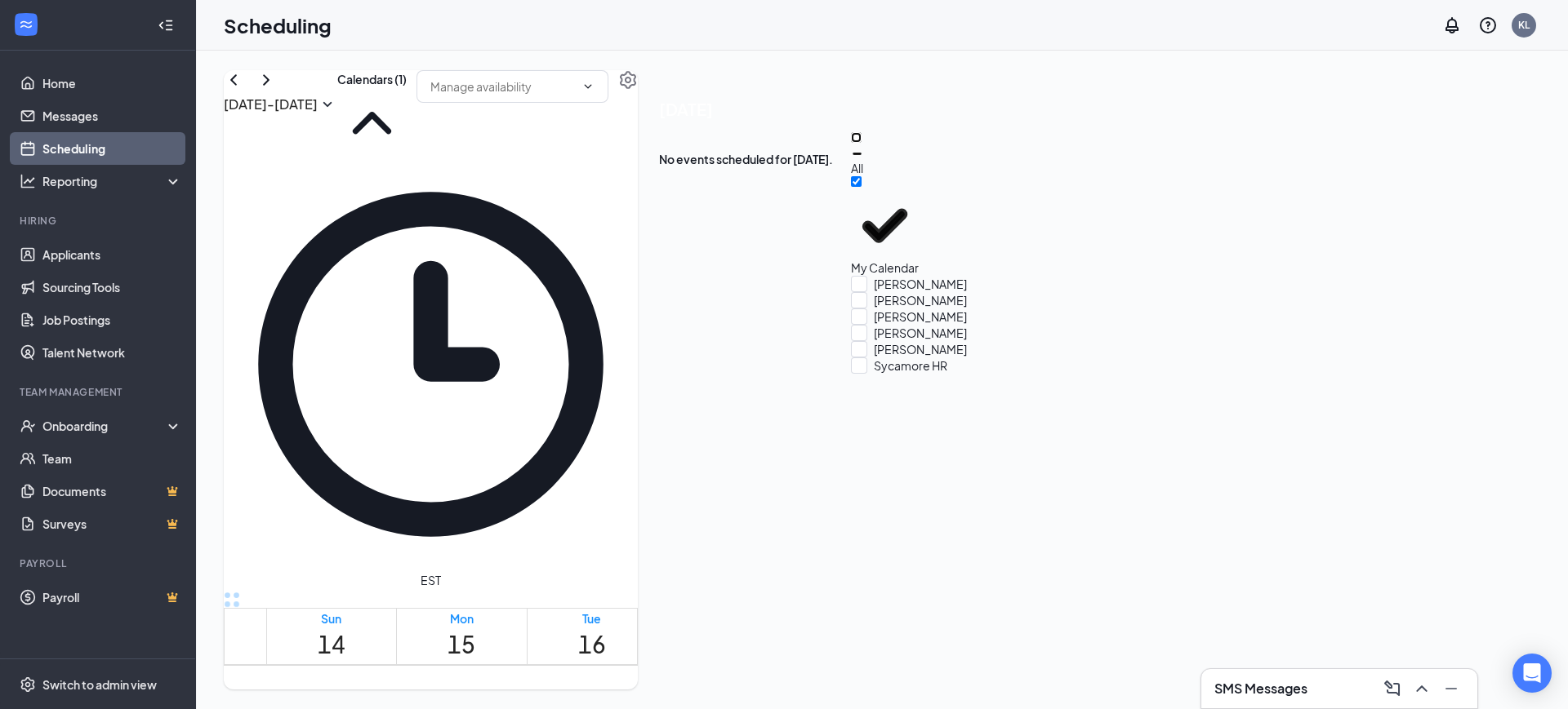
click at [861, 143] on input "All" at bounding box center [856, 137] width 11 height 11
checkbox input "true"
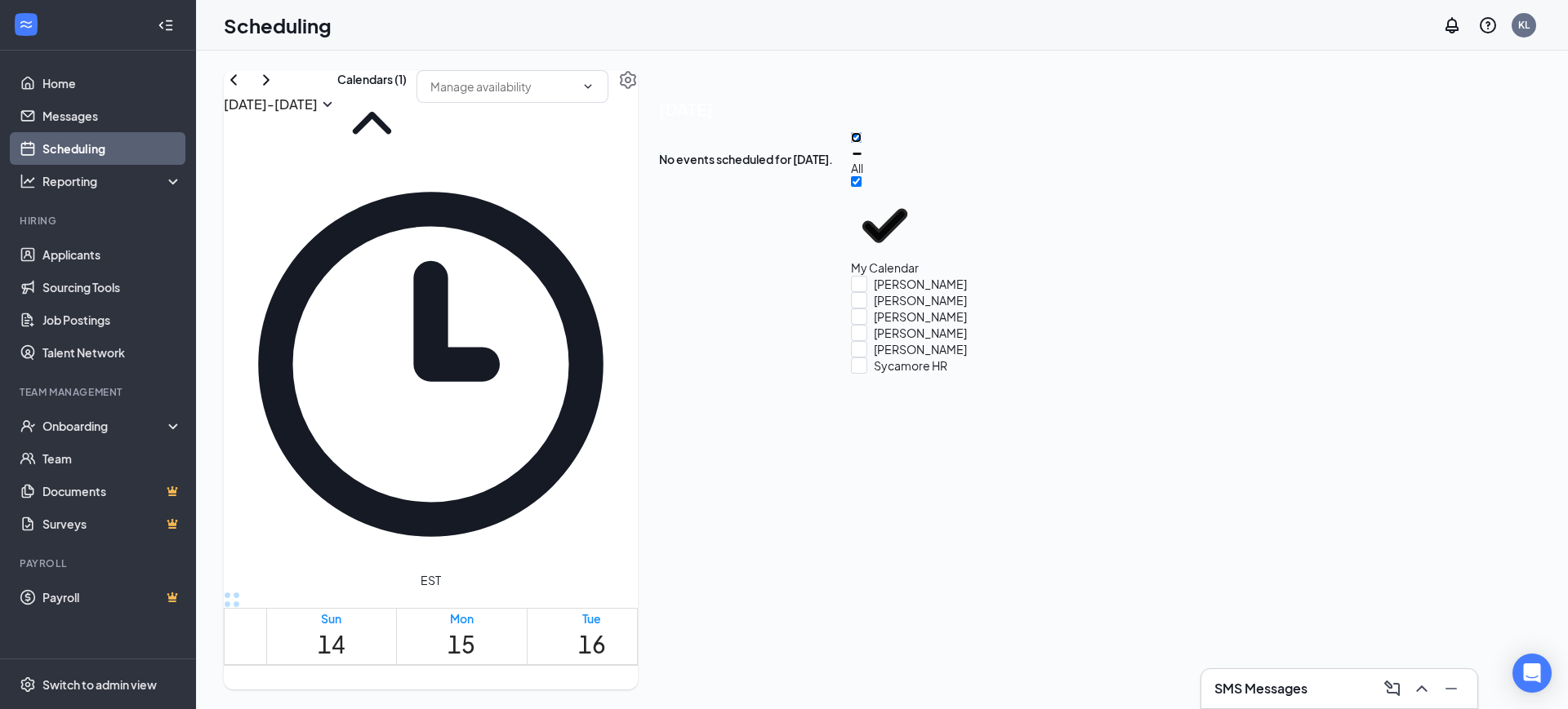
checkbox input "true"
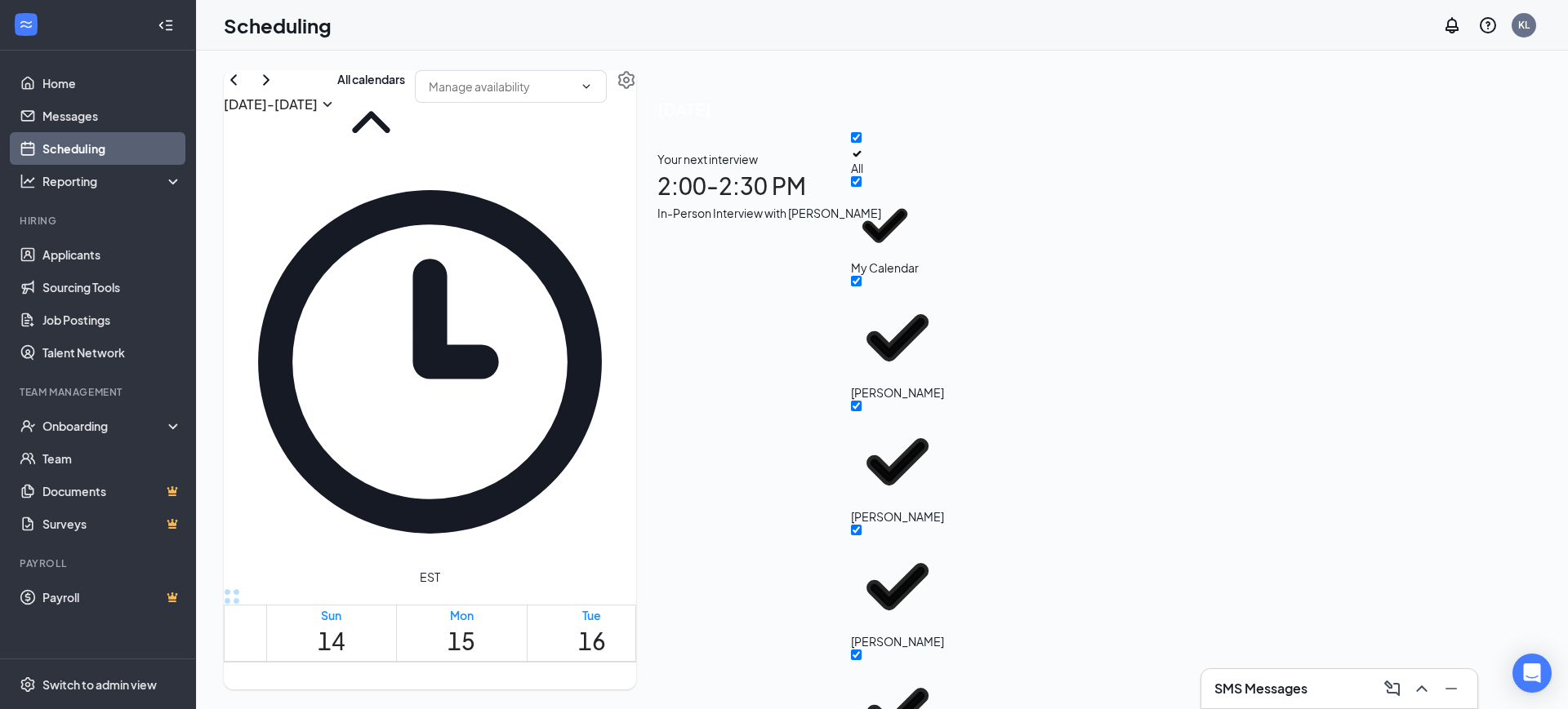
click at [636, 91] on div "[DATE] - [DATE] All calendars EST Sun 14 Mon 15 Tue 16 Wed 17 Thu 18 Fri 19 Sat…" at bounding box center [430, 380] width 412 height 619
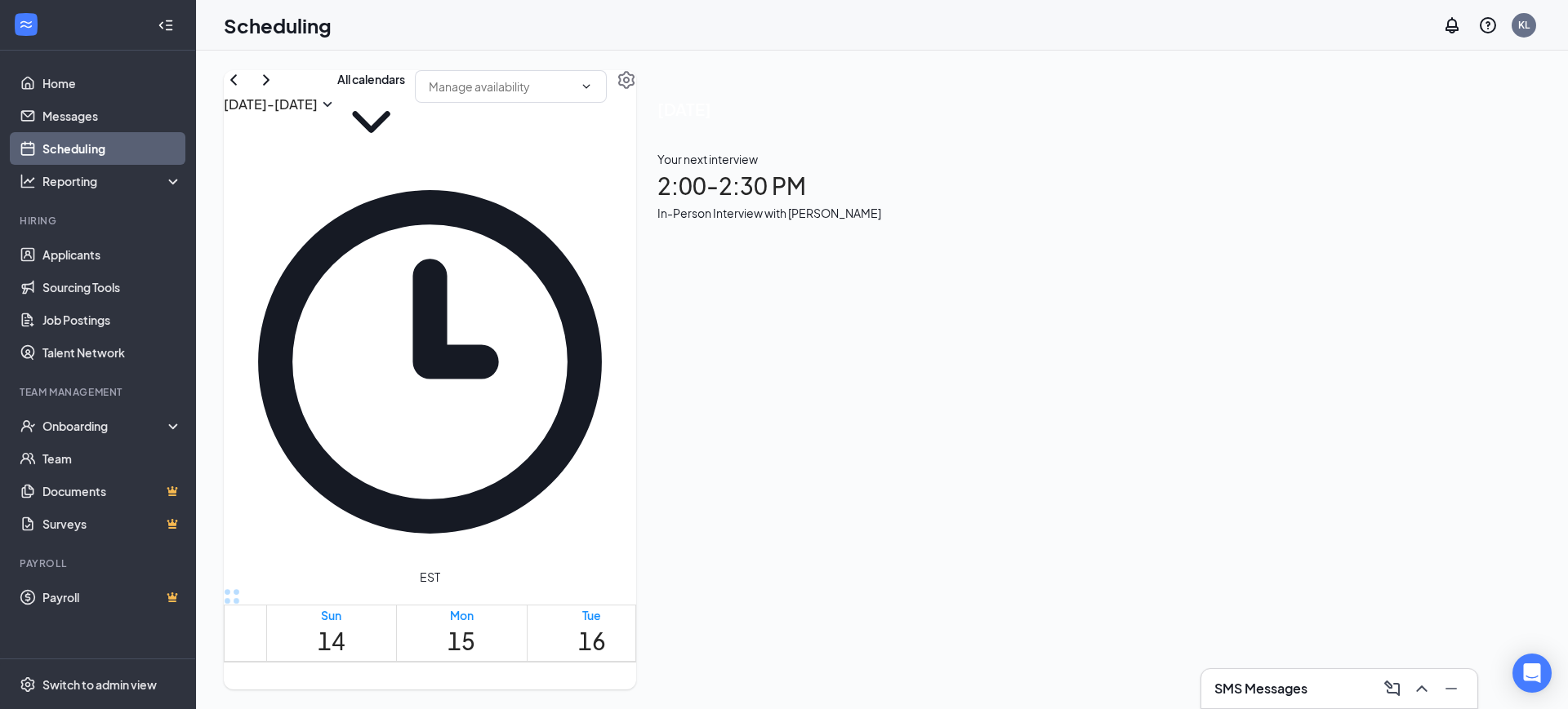
scroll to position [1006, 0]
